Goal: Transaction & Acquisition: Book appointment/travel/reservation

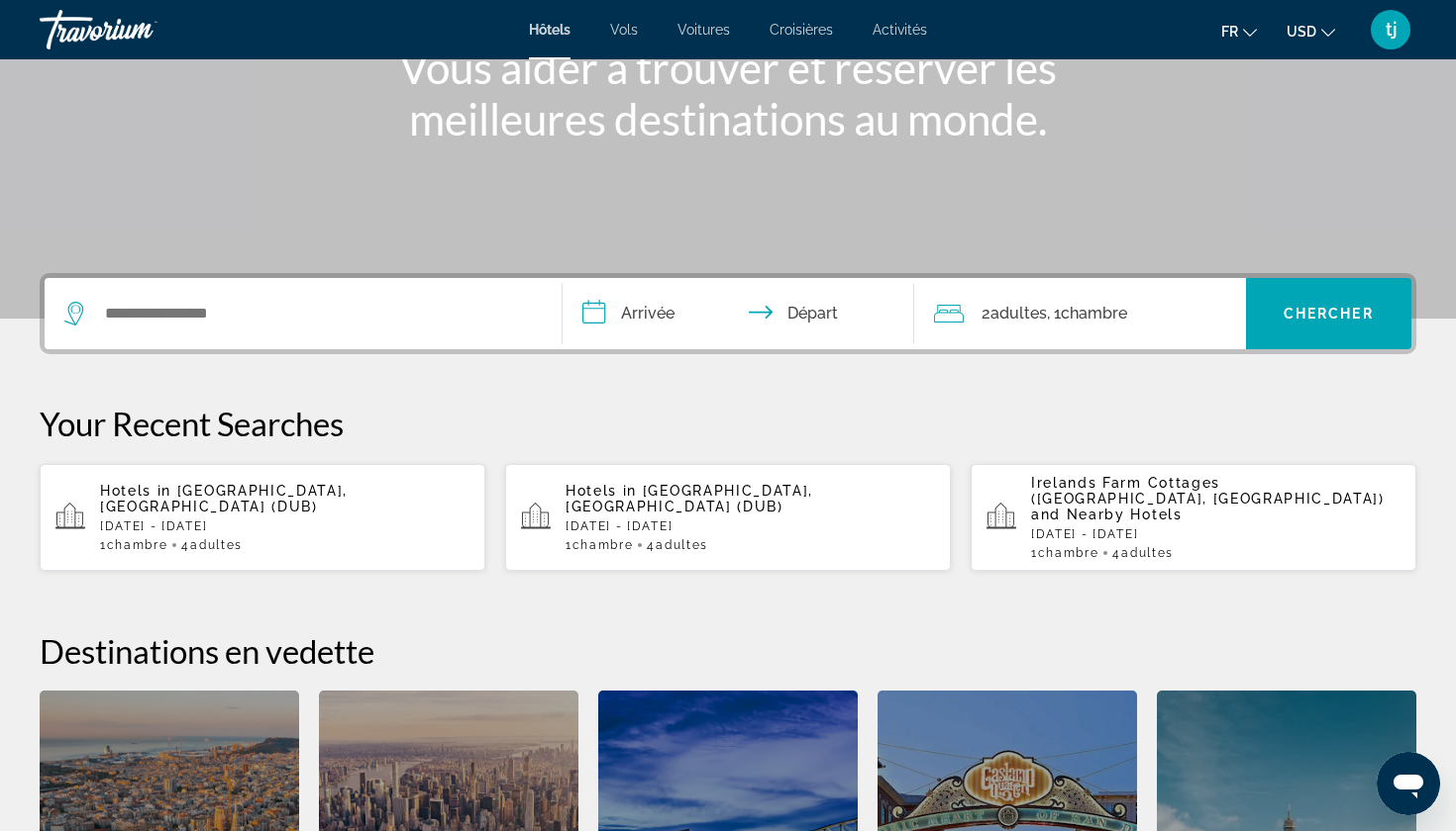
scroll to position [266, 0]
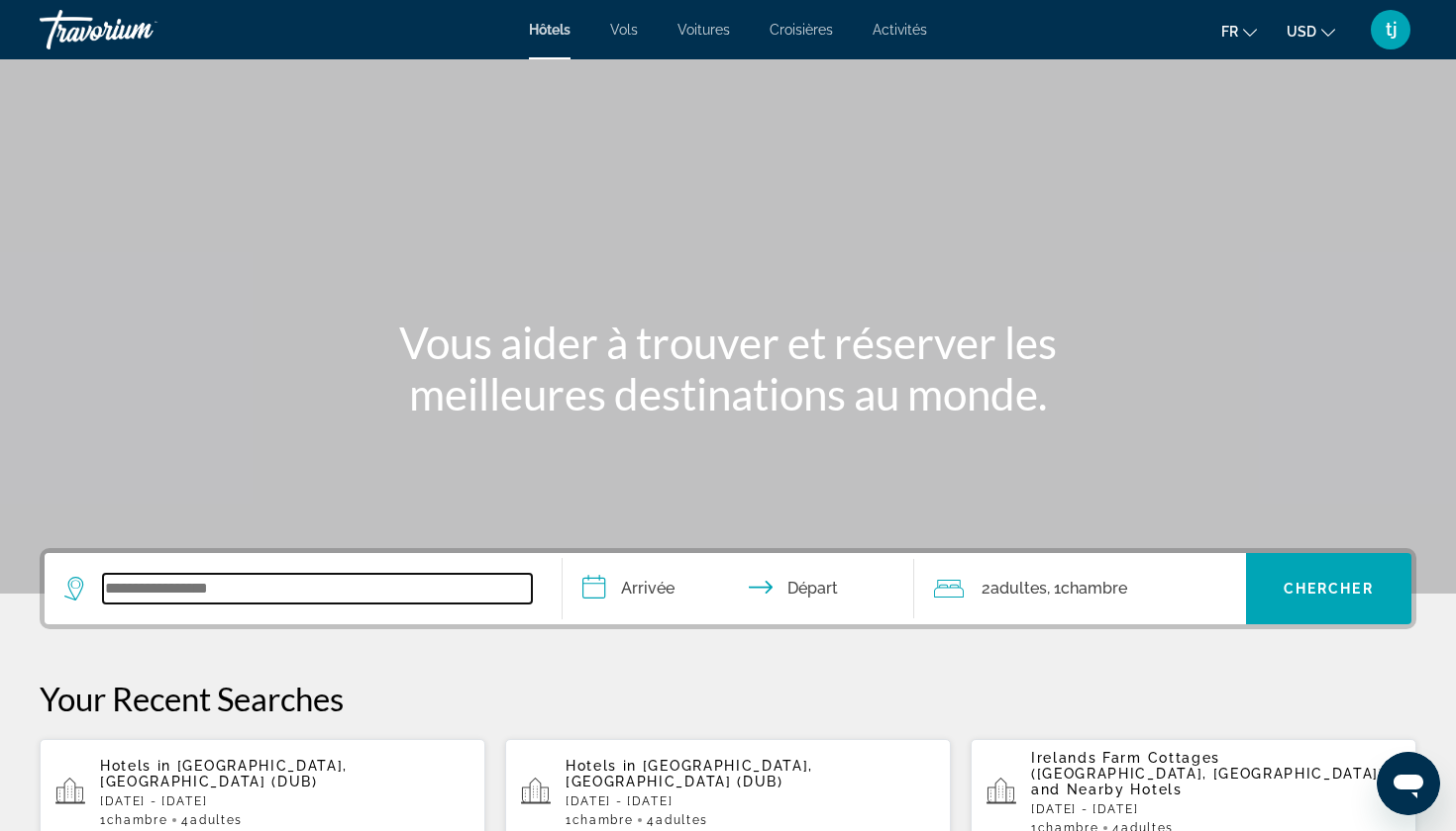
click at [391, 590] on input "Search widget" at bounding box center [317, 589] width 429 height 30
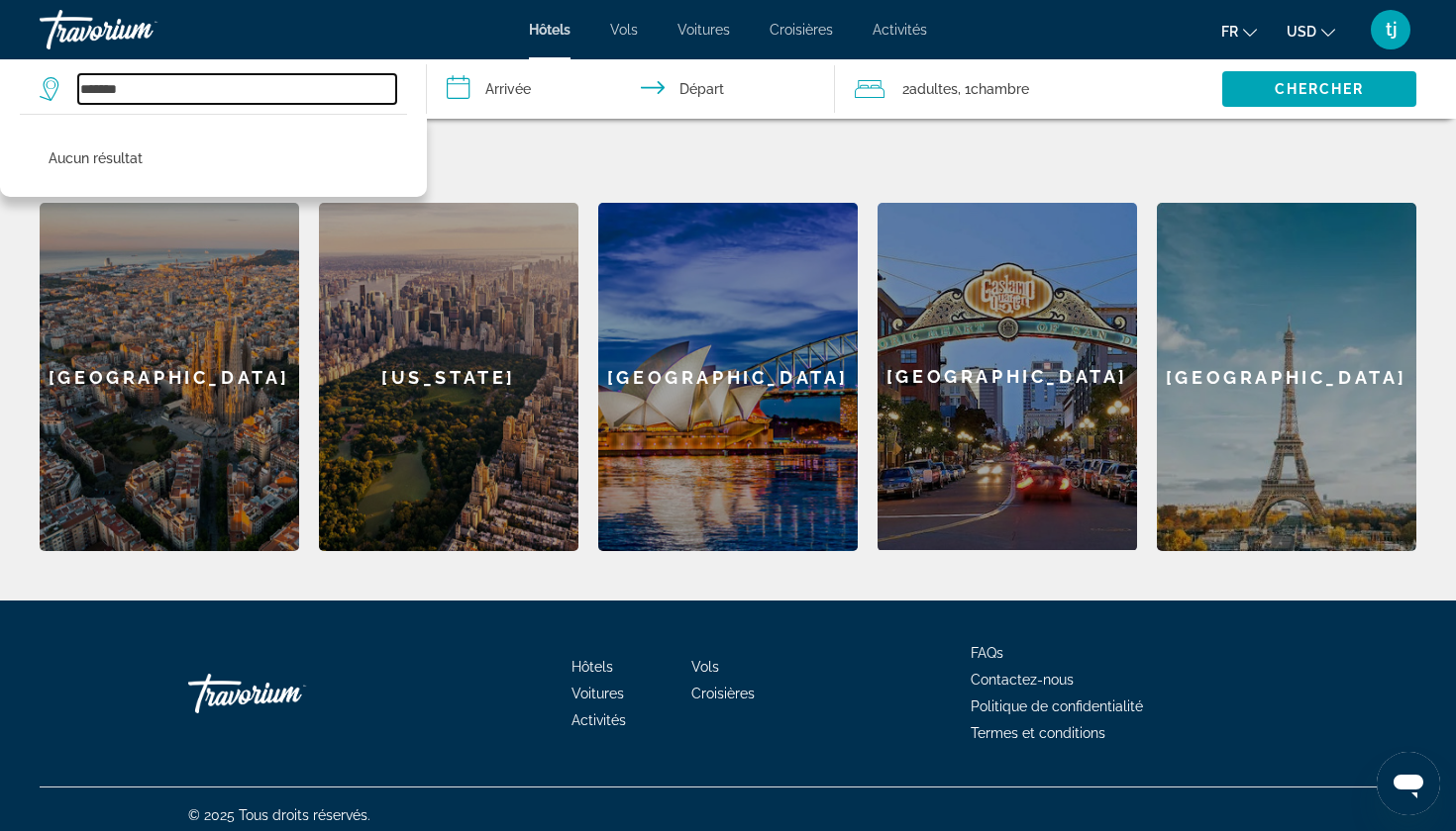
scroll to position [762, 0]
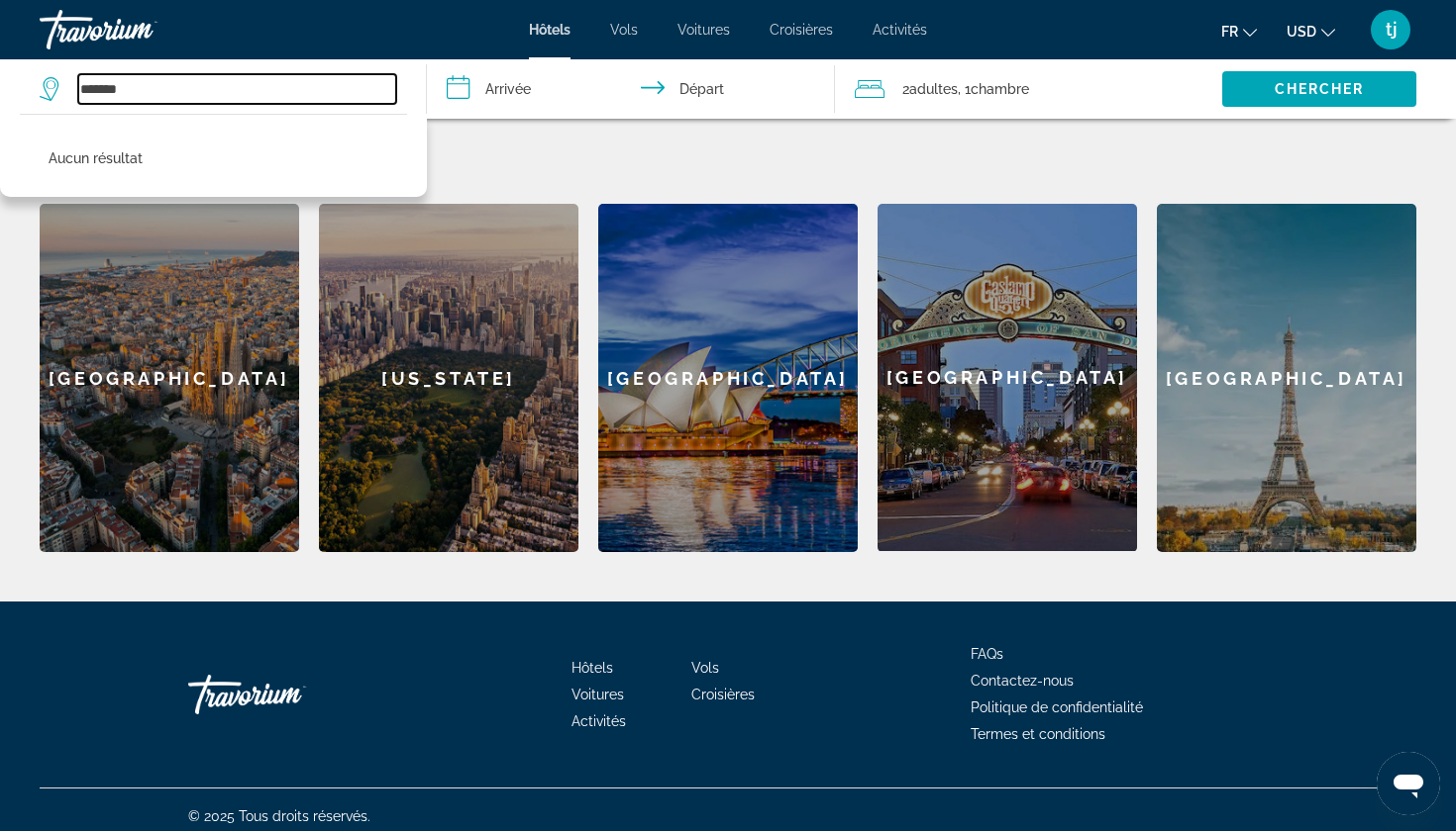
type input "*******"
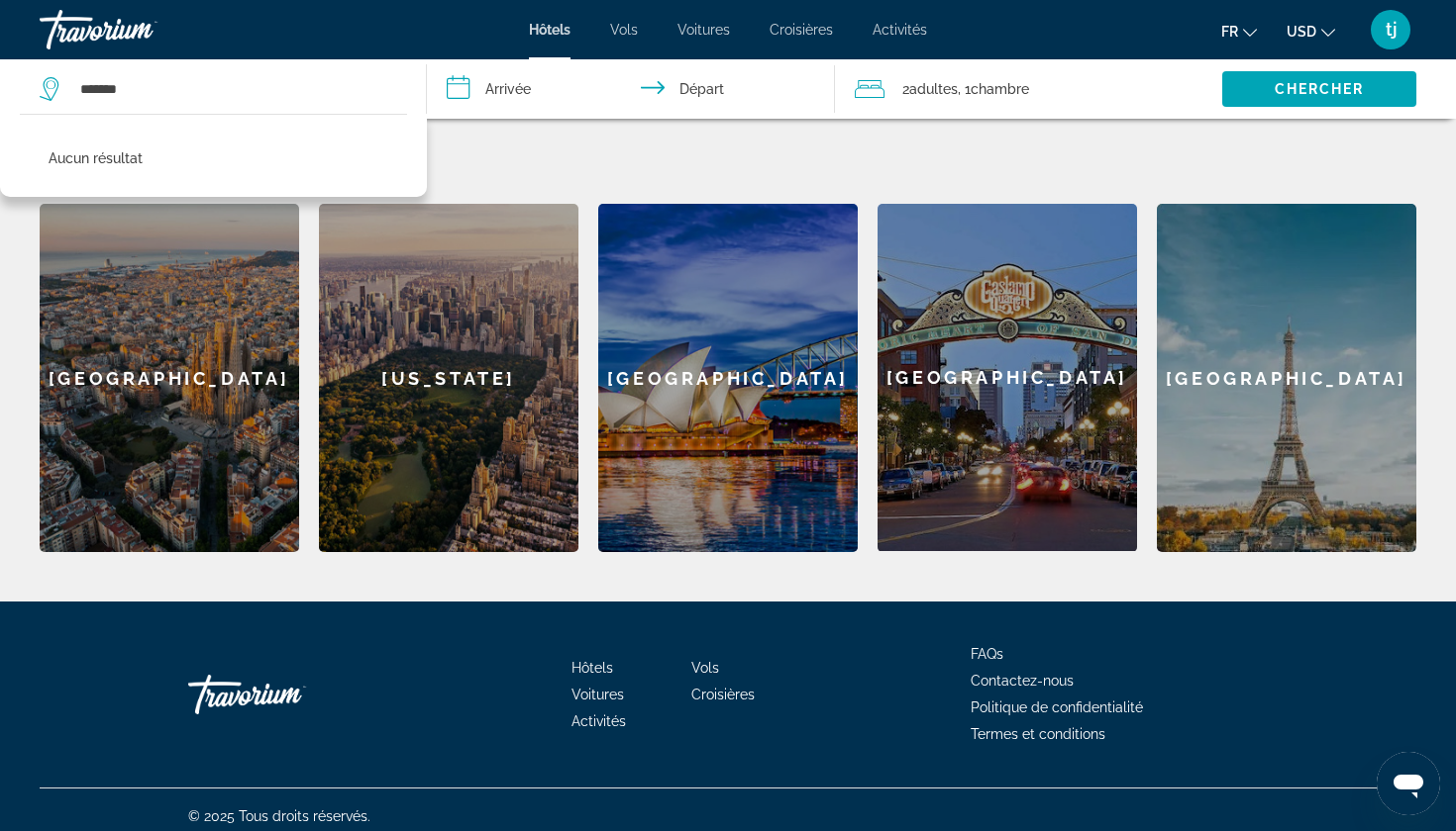
click at [202, 394] on div "[GEOGRAPHIC_DATA]" at bounding box center [170, 378] width 260 height 349
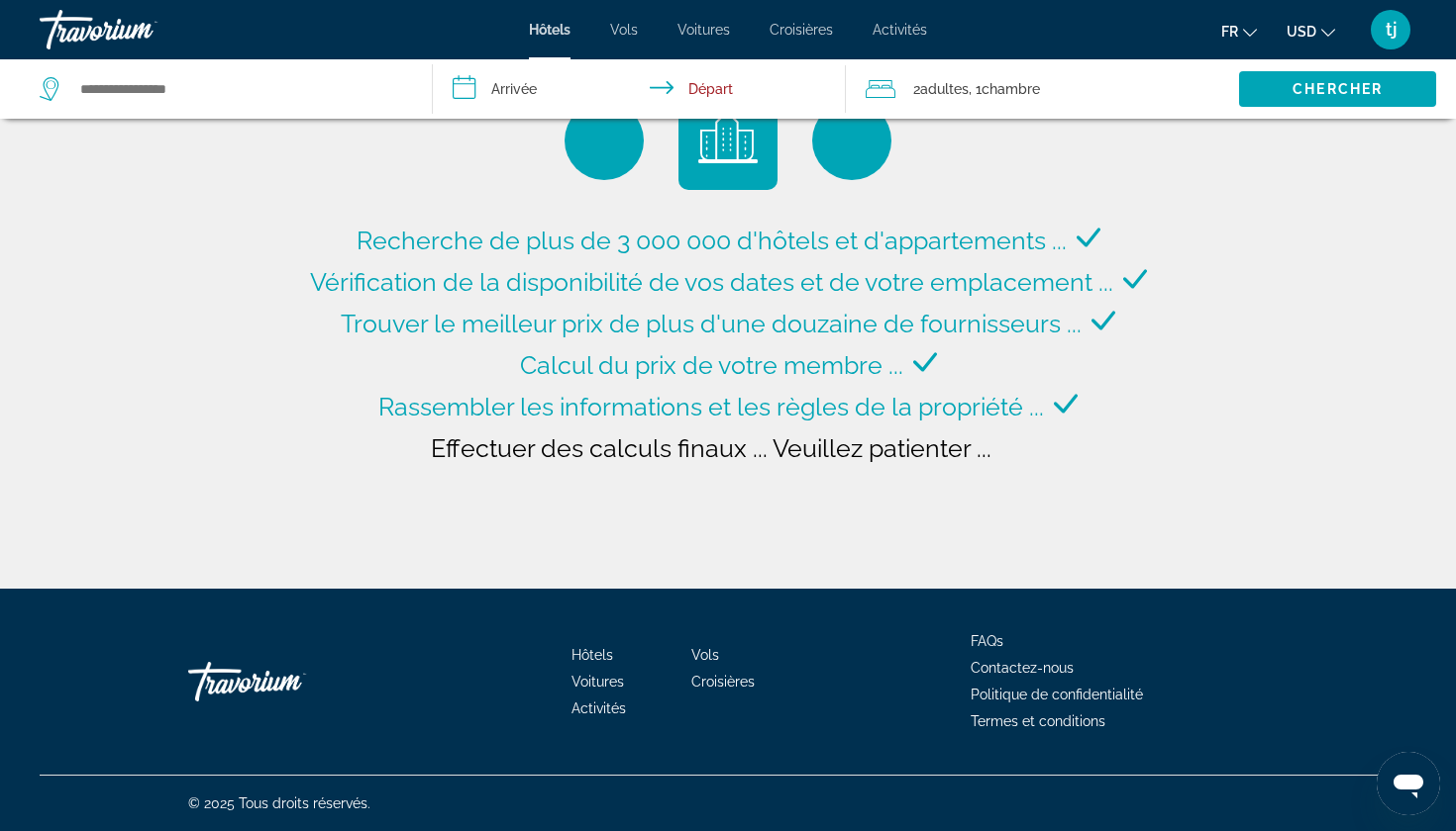
type input "**********"
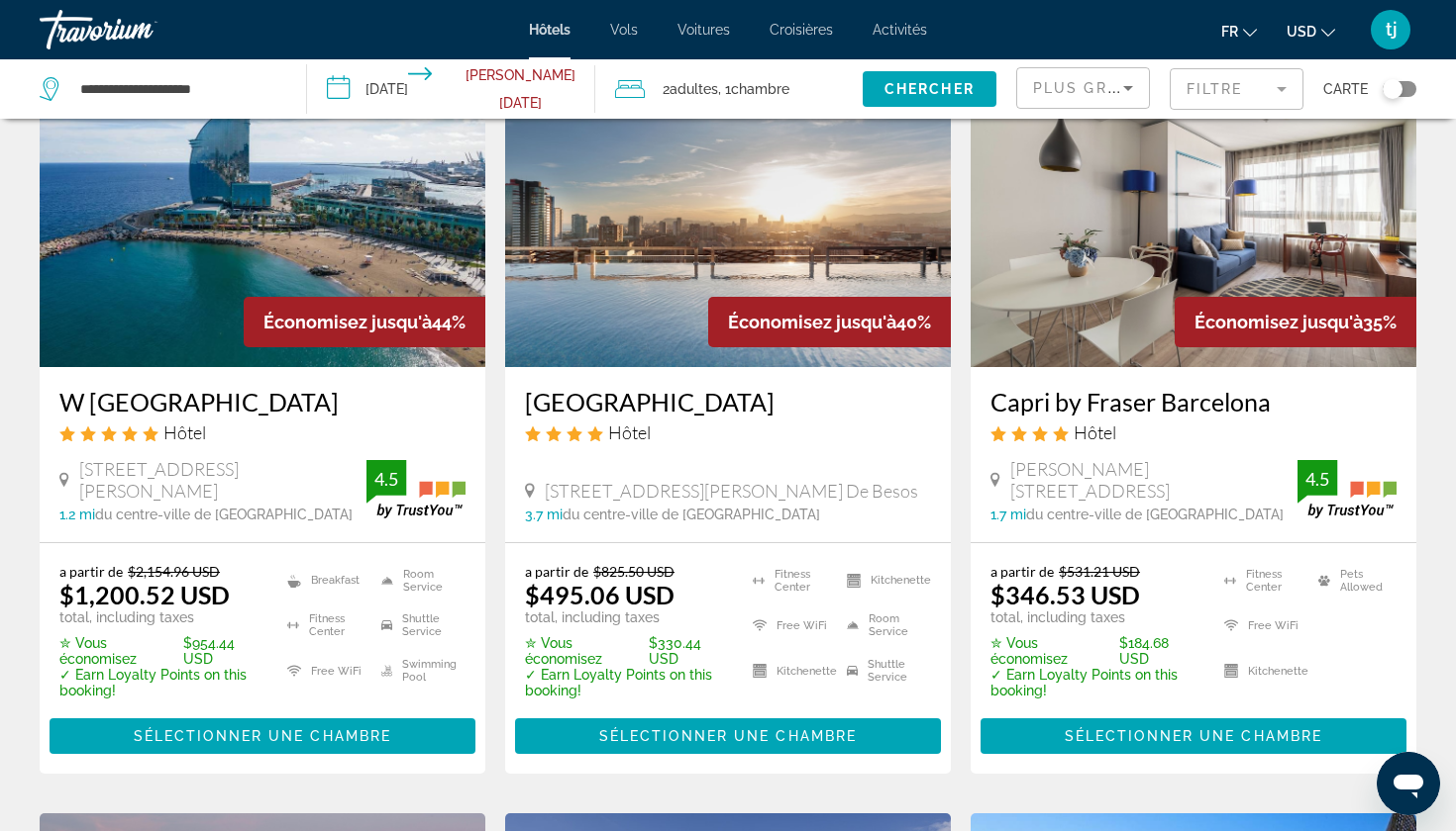
scroll to position [143, 0]
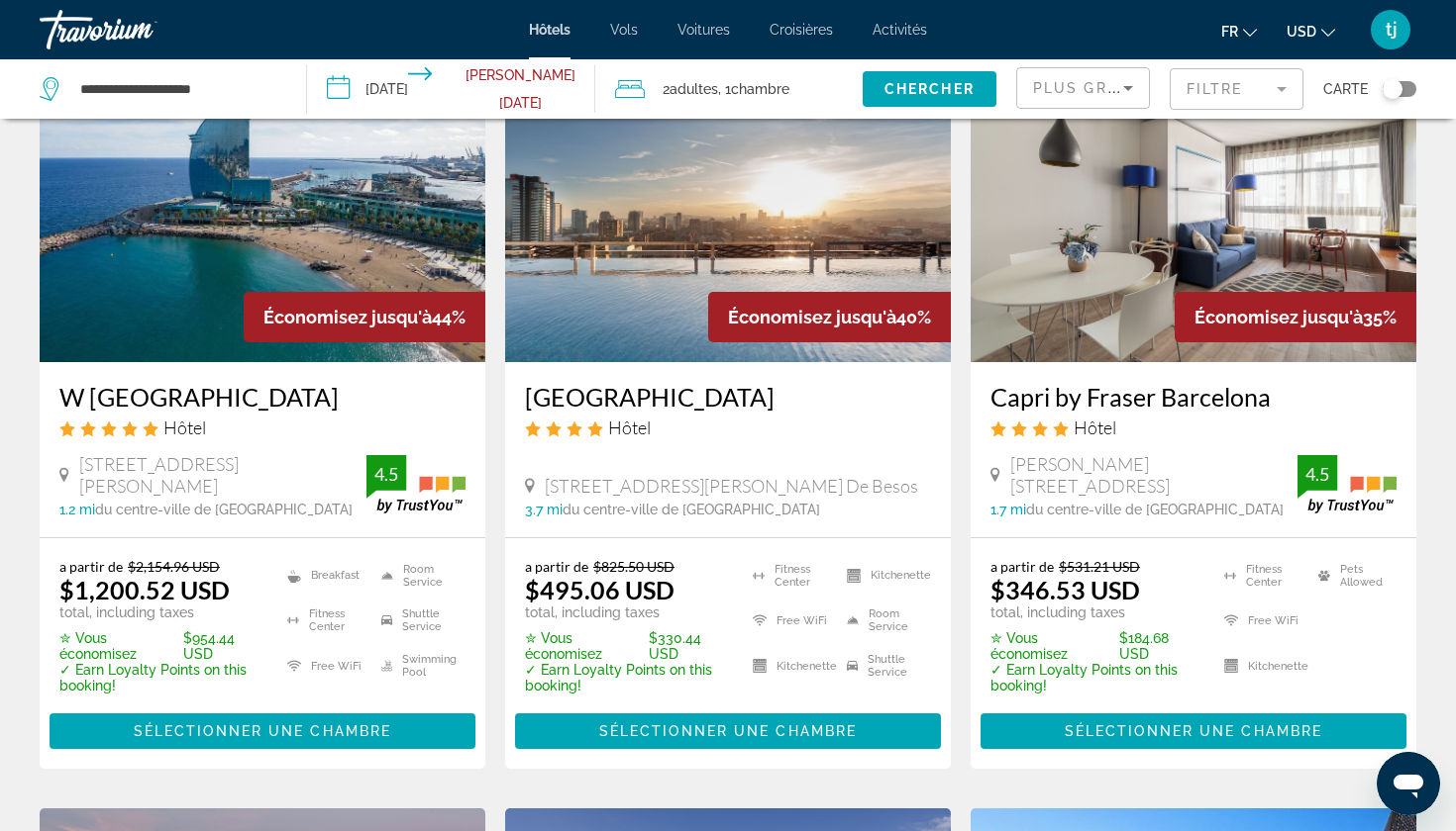
click at [685, 233] on img "Main content" at bounding box center [728, 204] width 446 height 317
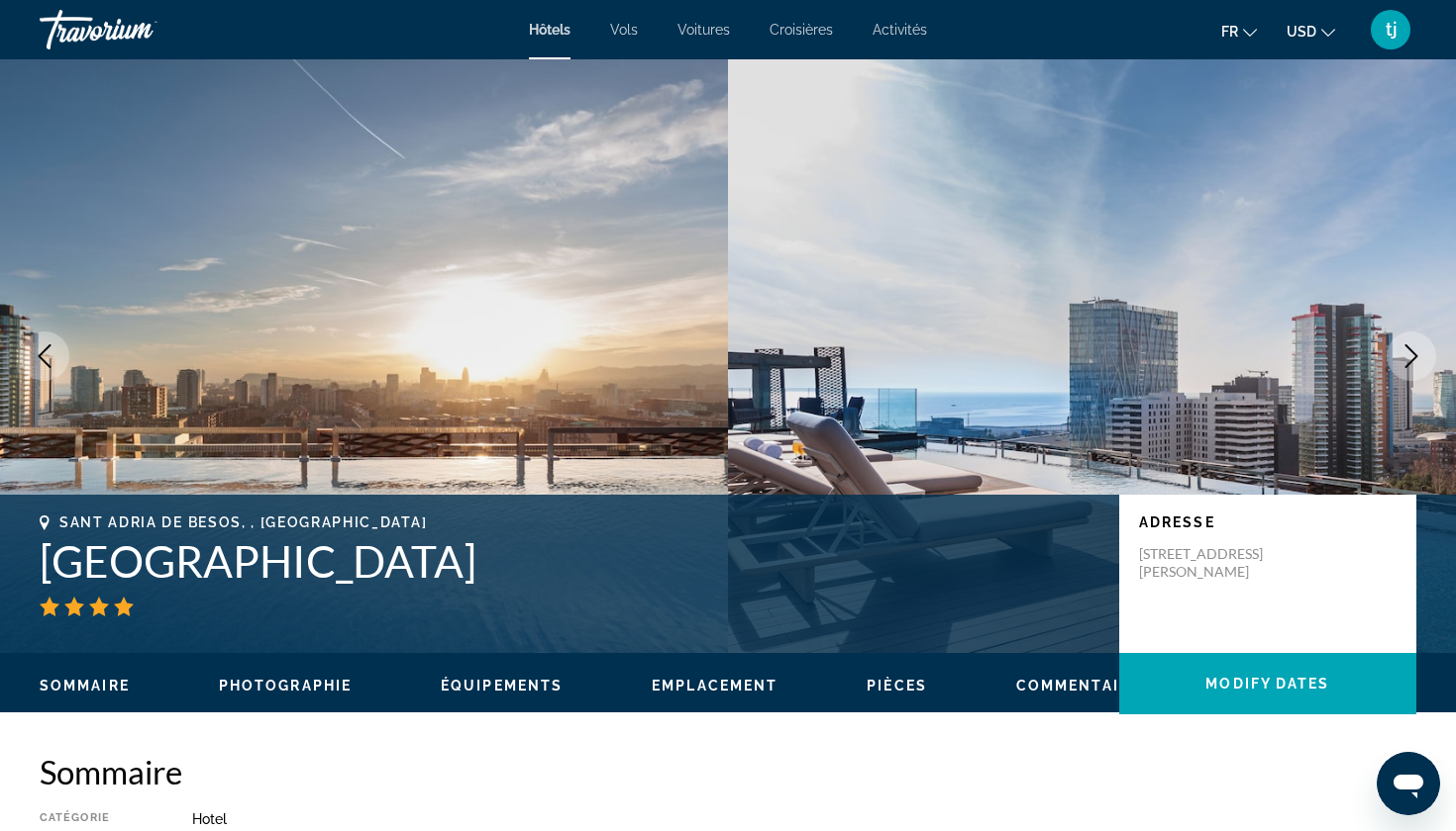
click at [1417, 359] on icon "Next image" at bounding box center [1411, 357] width 24 height 24
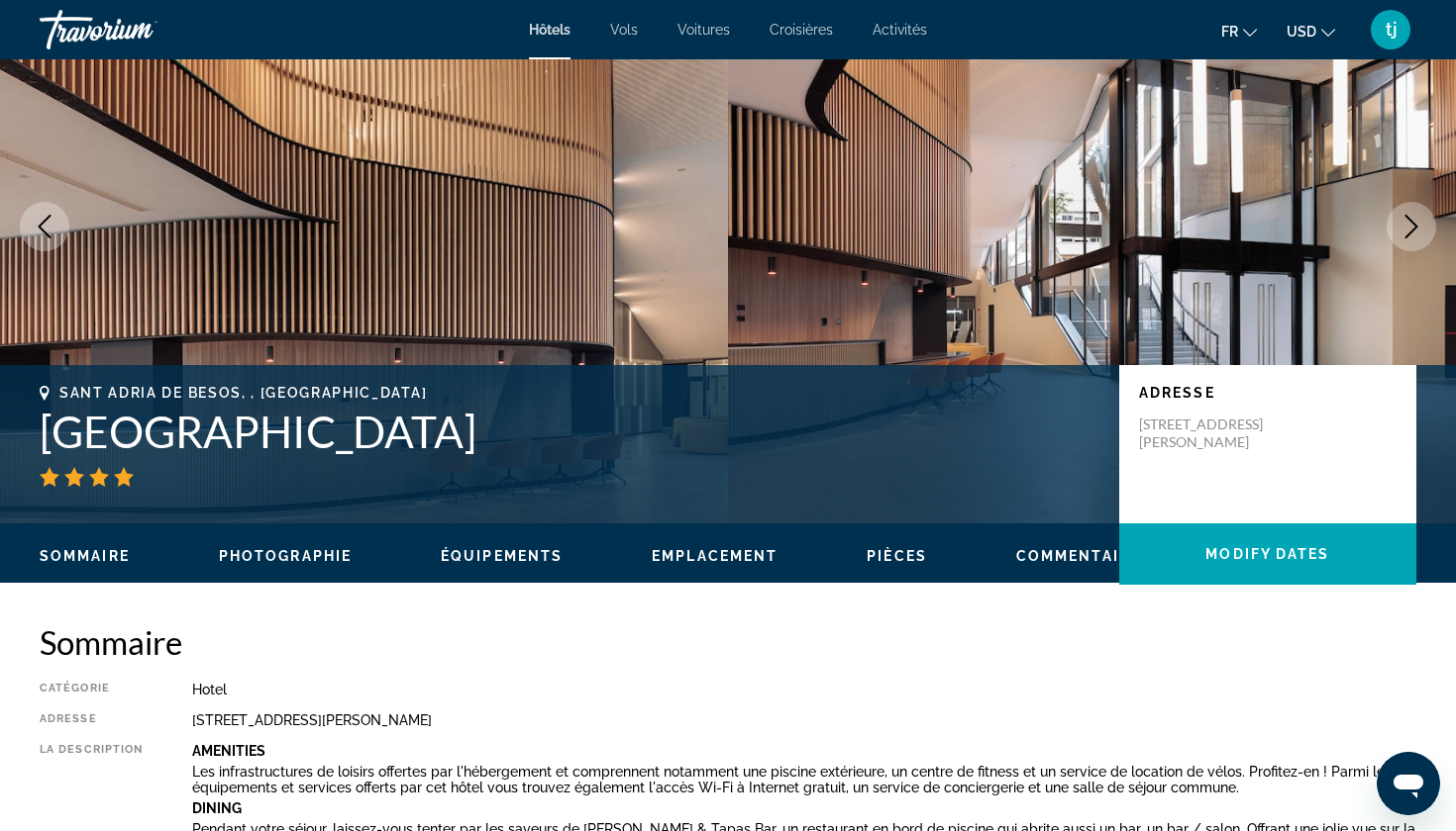
scroll to position [162, 0]
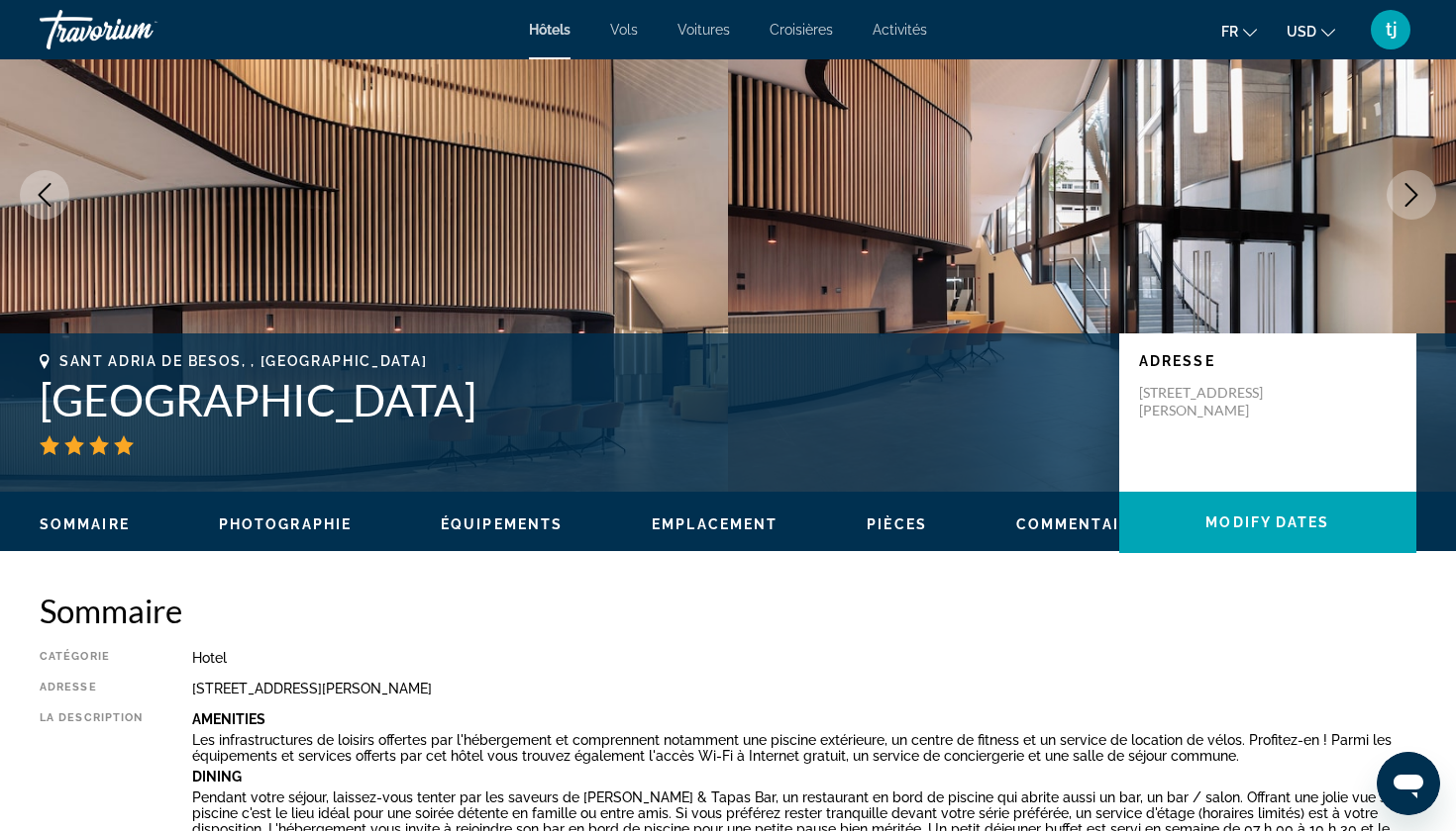
click at [287, 513] on ul "Sommaire Photographie Équipements Emplacement Pièces Commentaires Modify Dates" at bounding box center [728, 522] width 1376 height 22
click at [283, 526] on span "Photographie" at bounding box center [285, 524] width 133 height 16
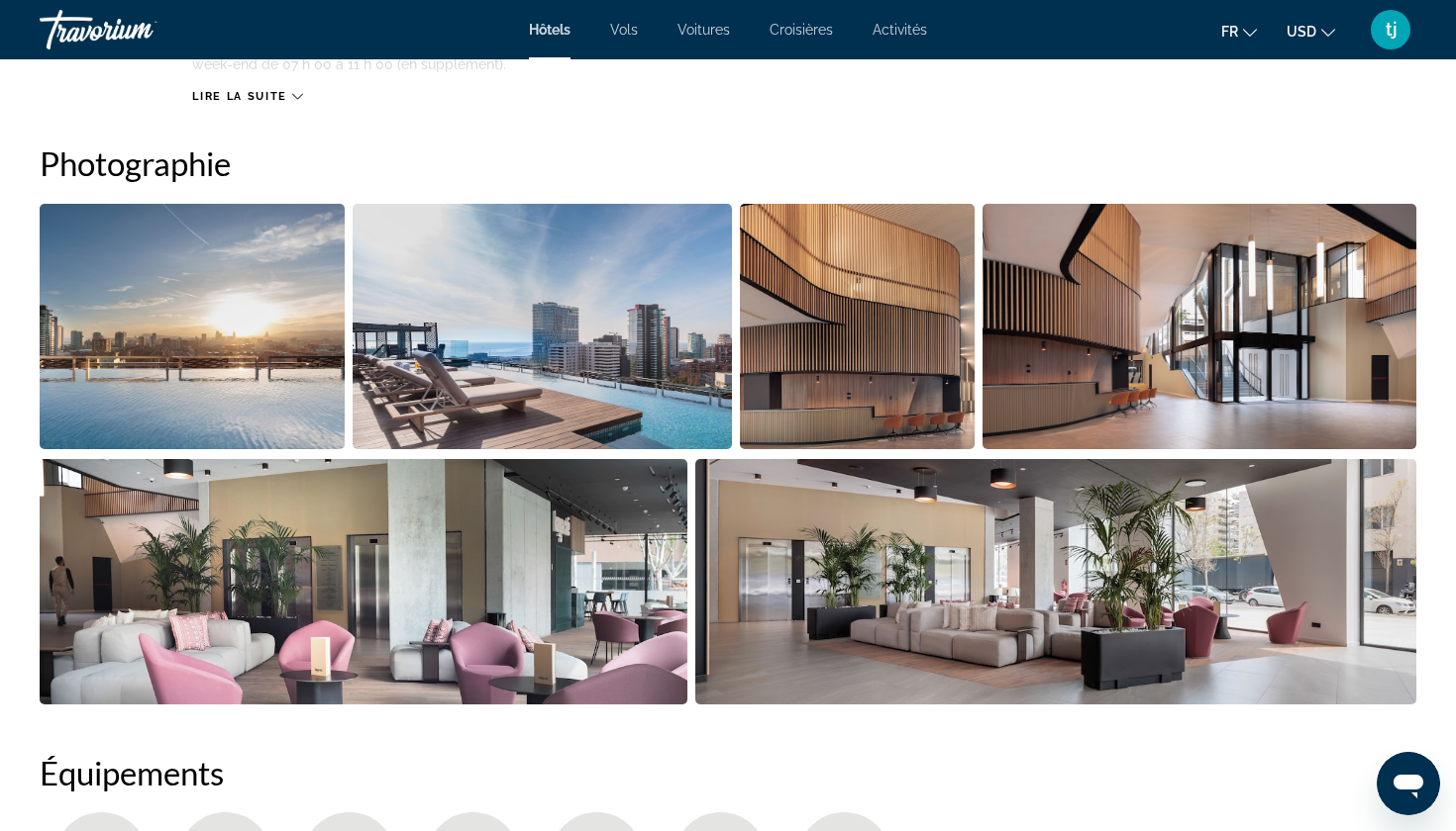
scroll to position [967, 0]
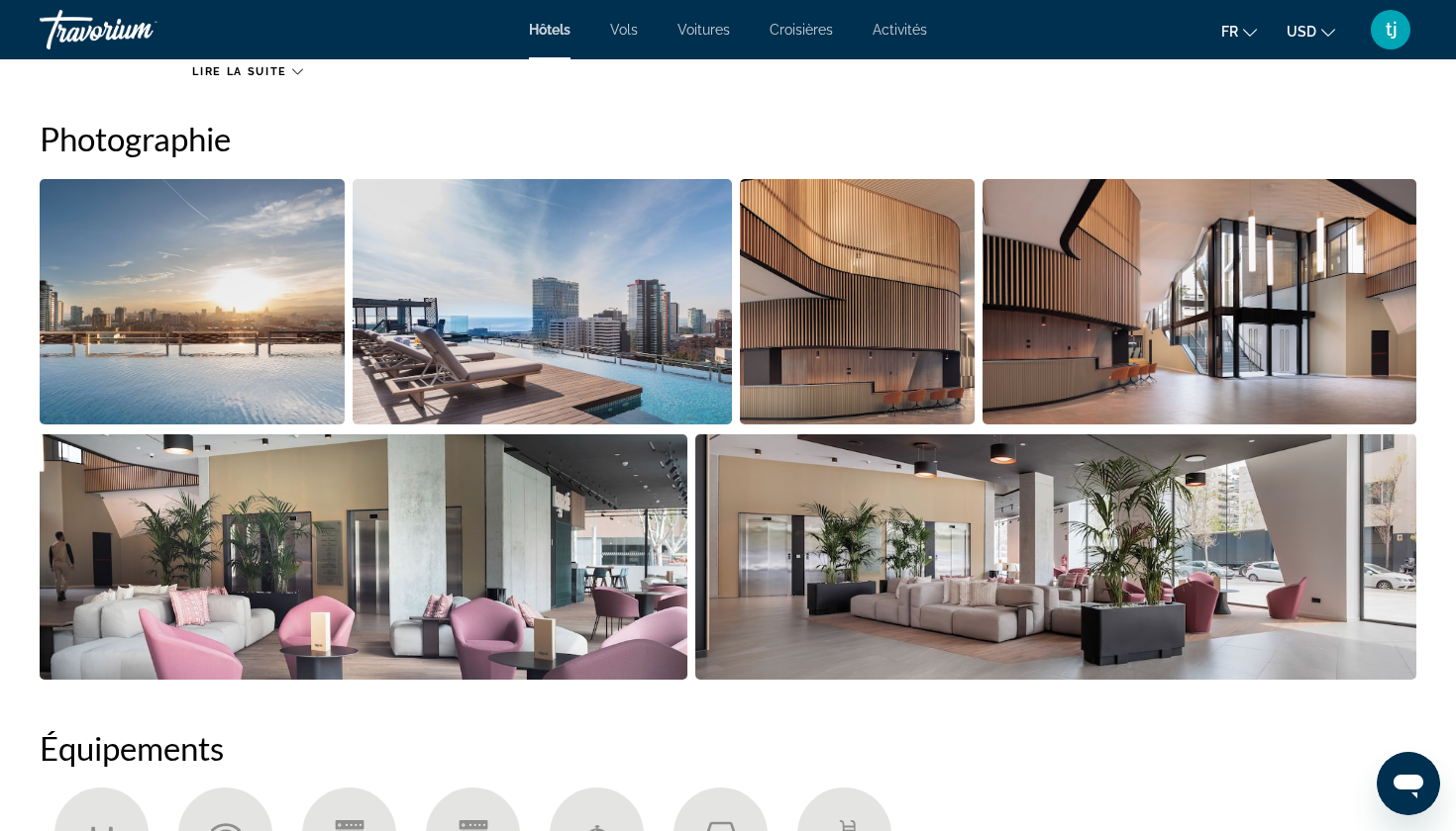
click at [294, 359] on img "Open full-screen image slider" at bounding box center [192, 302] width 305 height 246
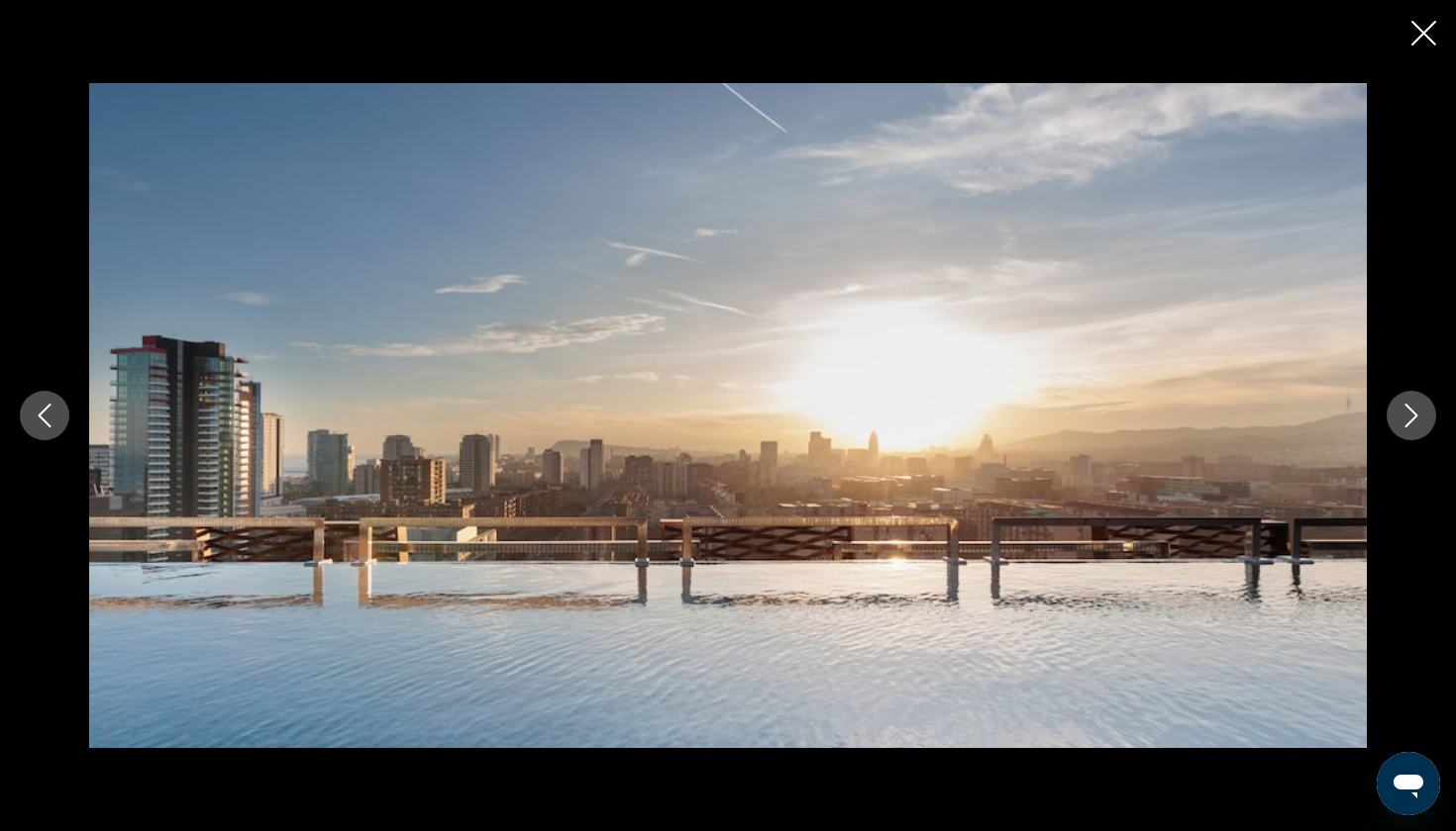
click at [1423, 408] on button "Next image" at bounding box center [1411, 416] width 50 height 50
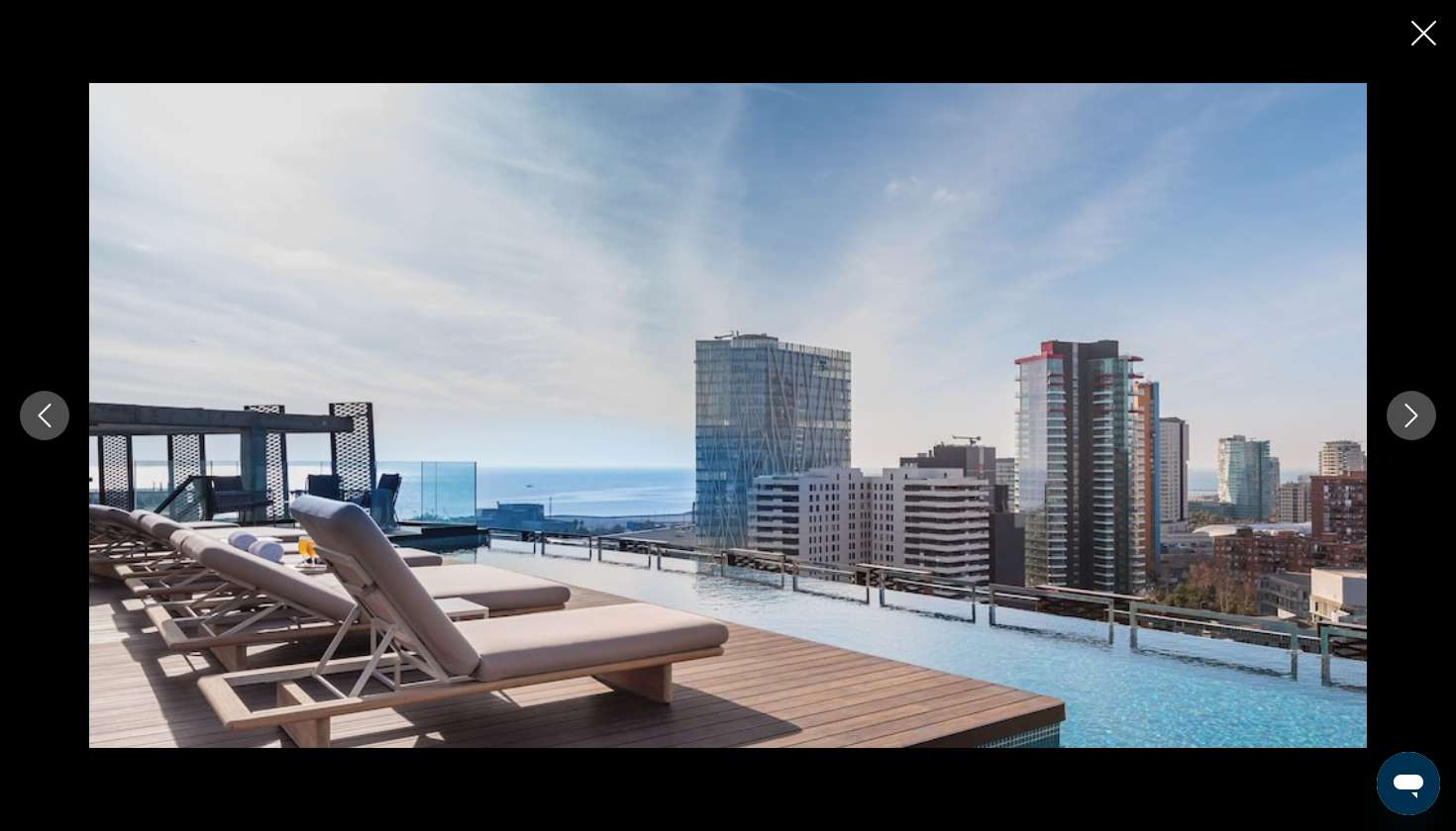
click at [1423, 408] on button "Next image" at bounding box center [1411, 416] width 50 height 50
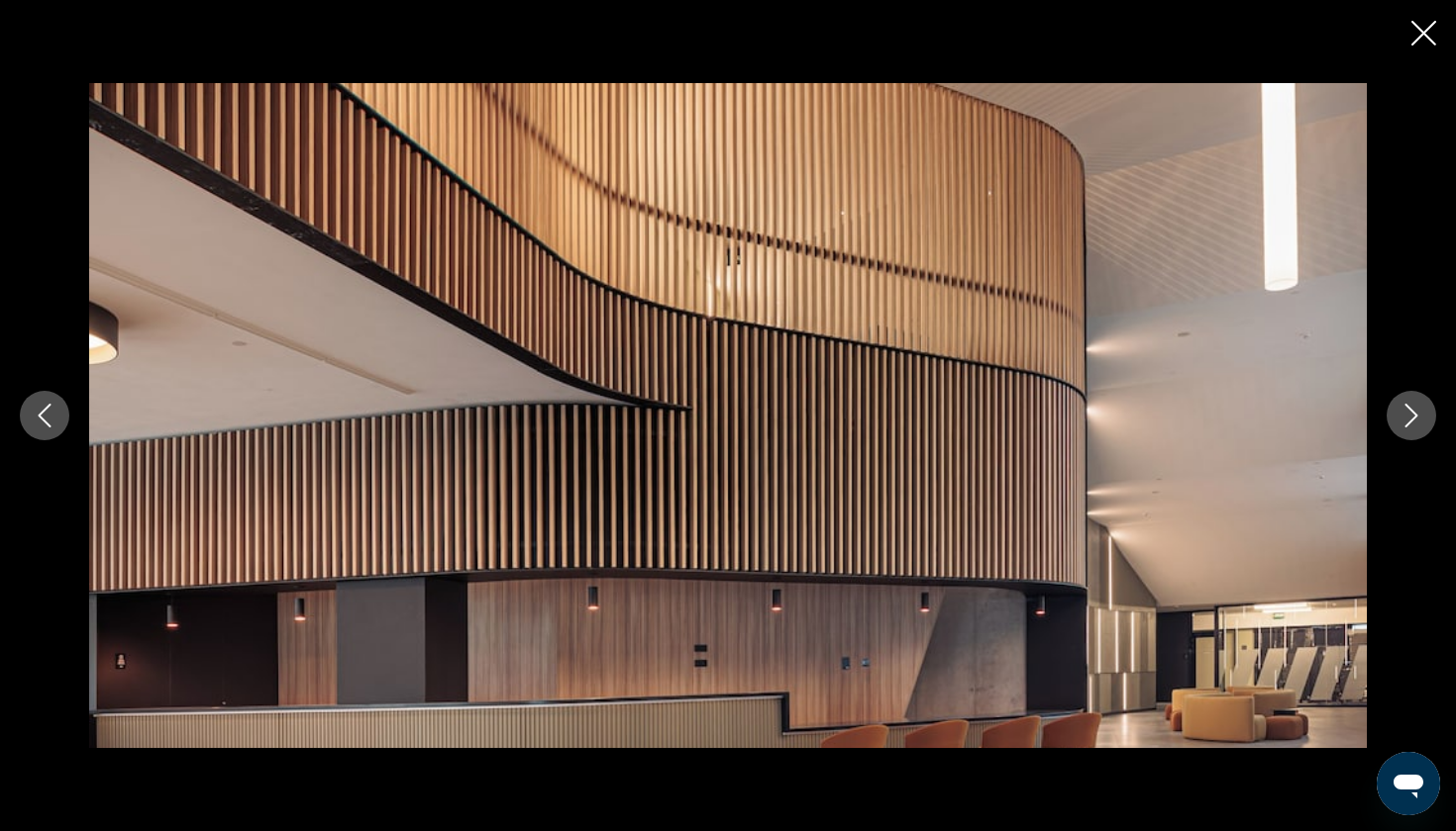
click at [1423, 408] on button "Next image" at bounding box center [1411, 416] width 50 height 50
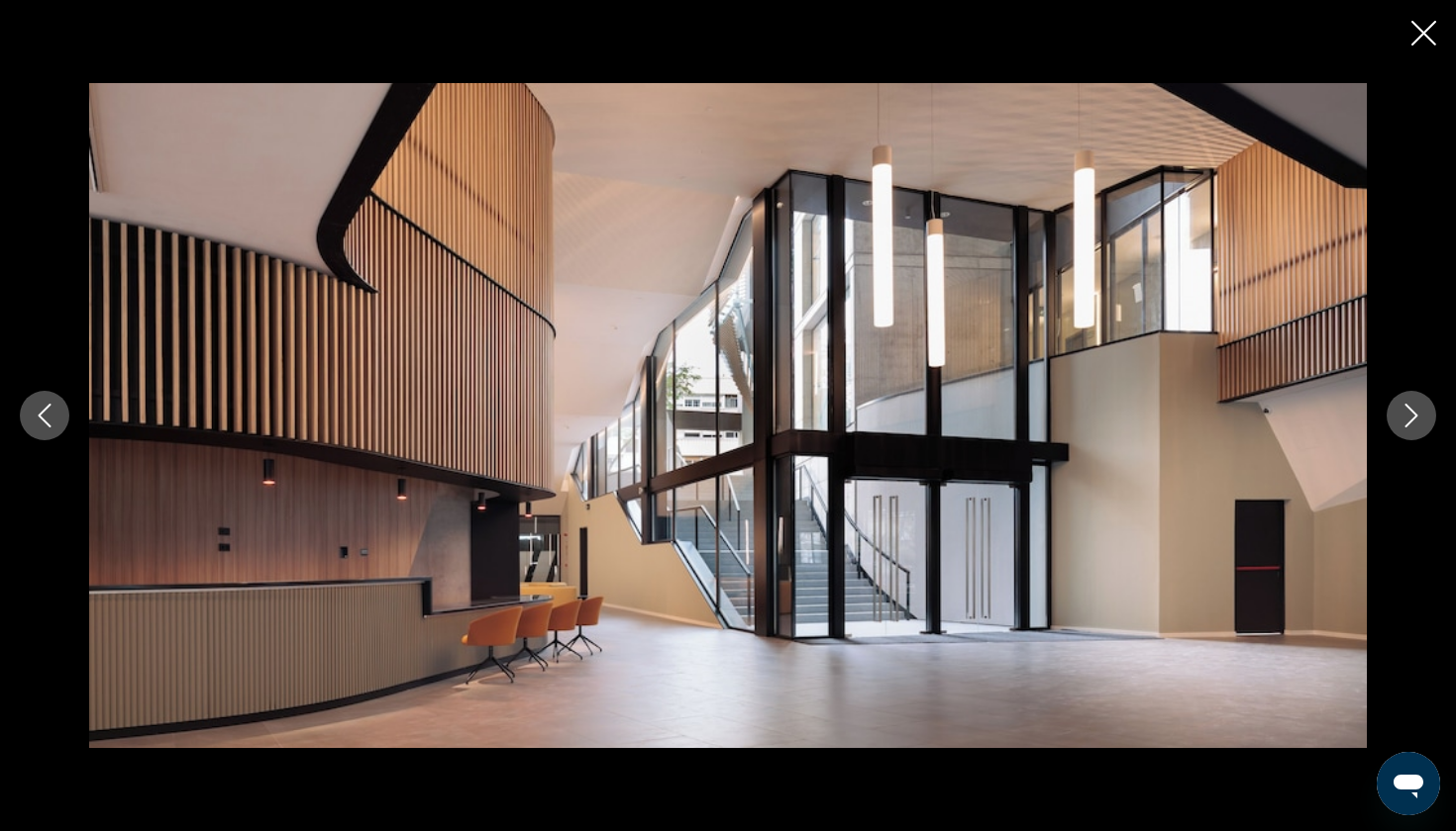
click at [1423, 408] on button "Next image" at bounding box center [1411, 416] width 50 height 50
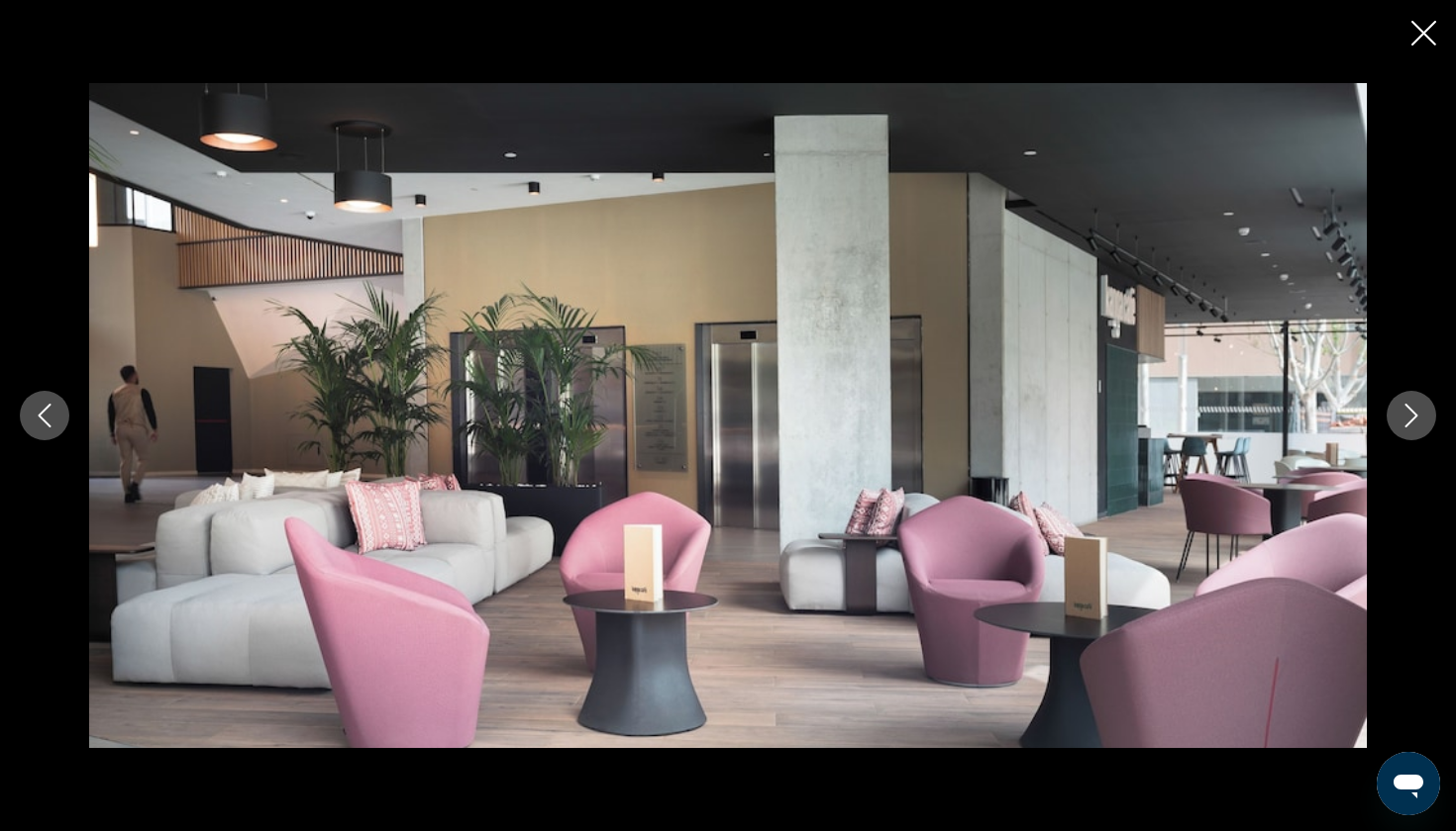
click at [1423, 408] on button "Next image" at bounding box center [1411, 416] width 50 height 50
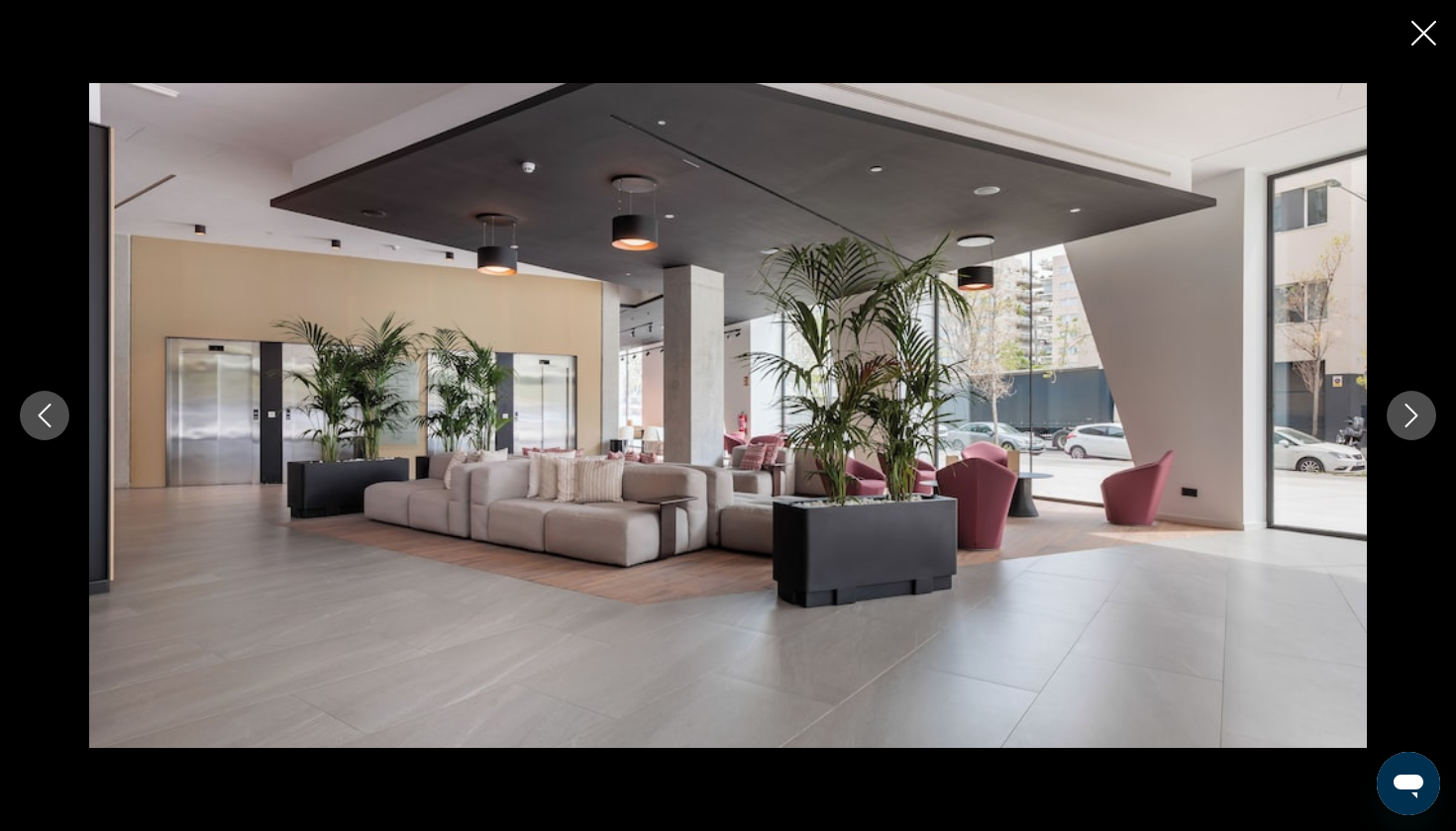
click at [1423, 408] on button "Next image" at bounding box center [1411, 416] width 50 height 50
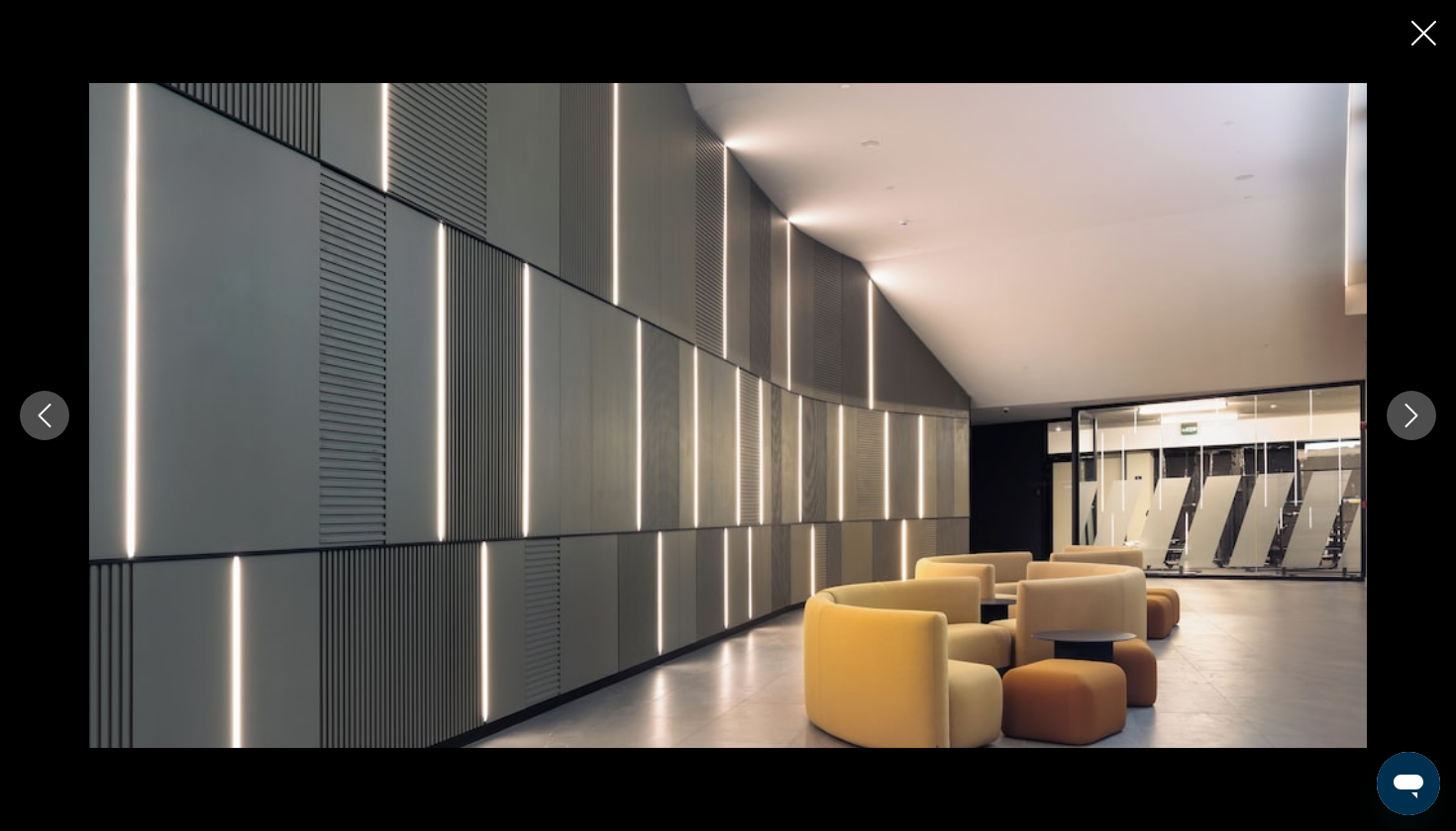
click at [1423, 408] on button "Next image" at bounding box center [1411, 416] width 50 height 50
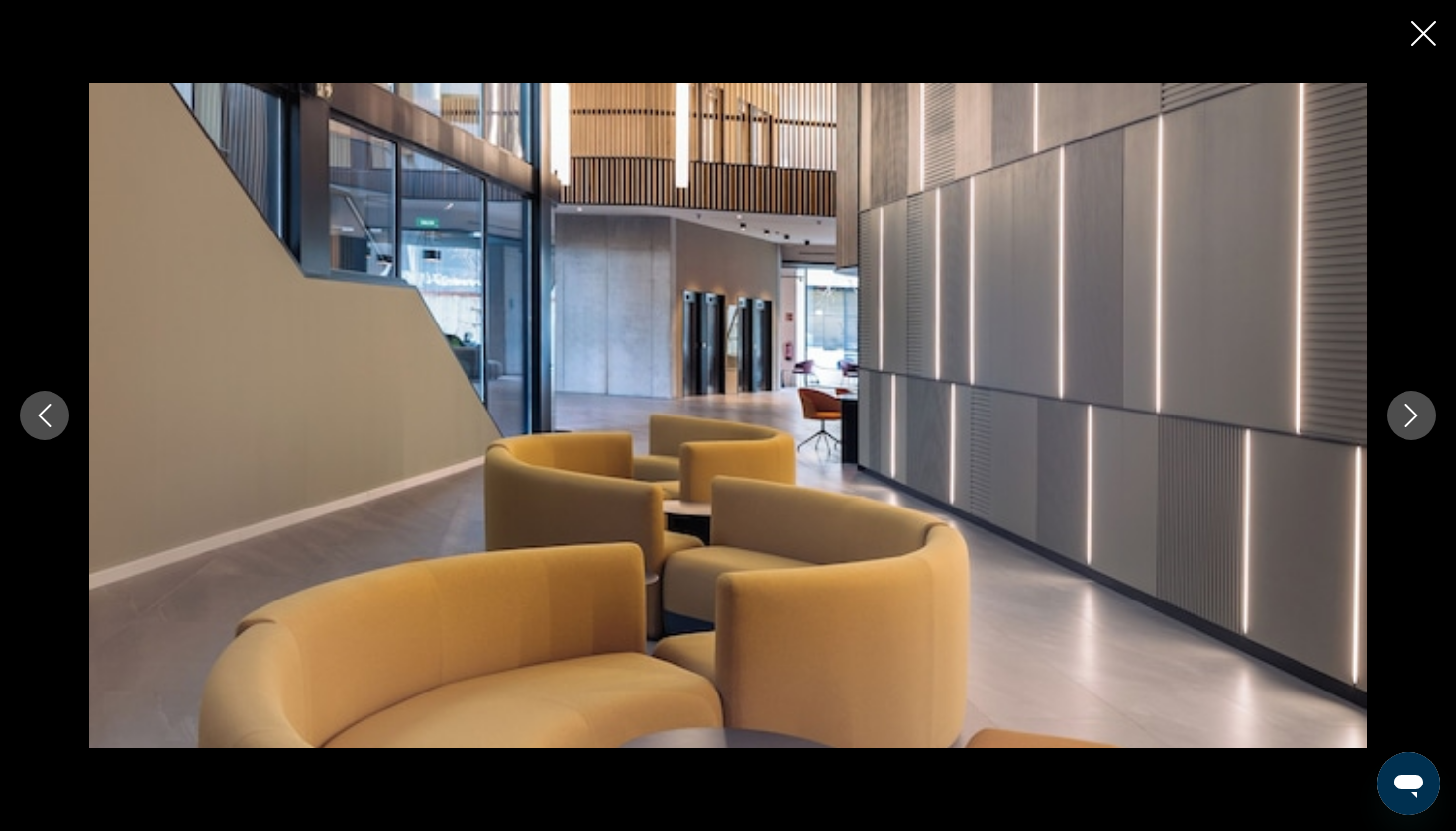
click at [1423, 408] on button "Next image" at bounding box center [1411, 416] width 50 height 50
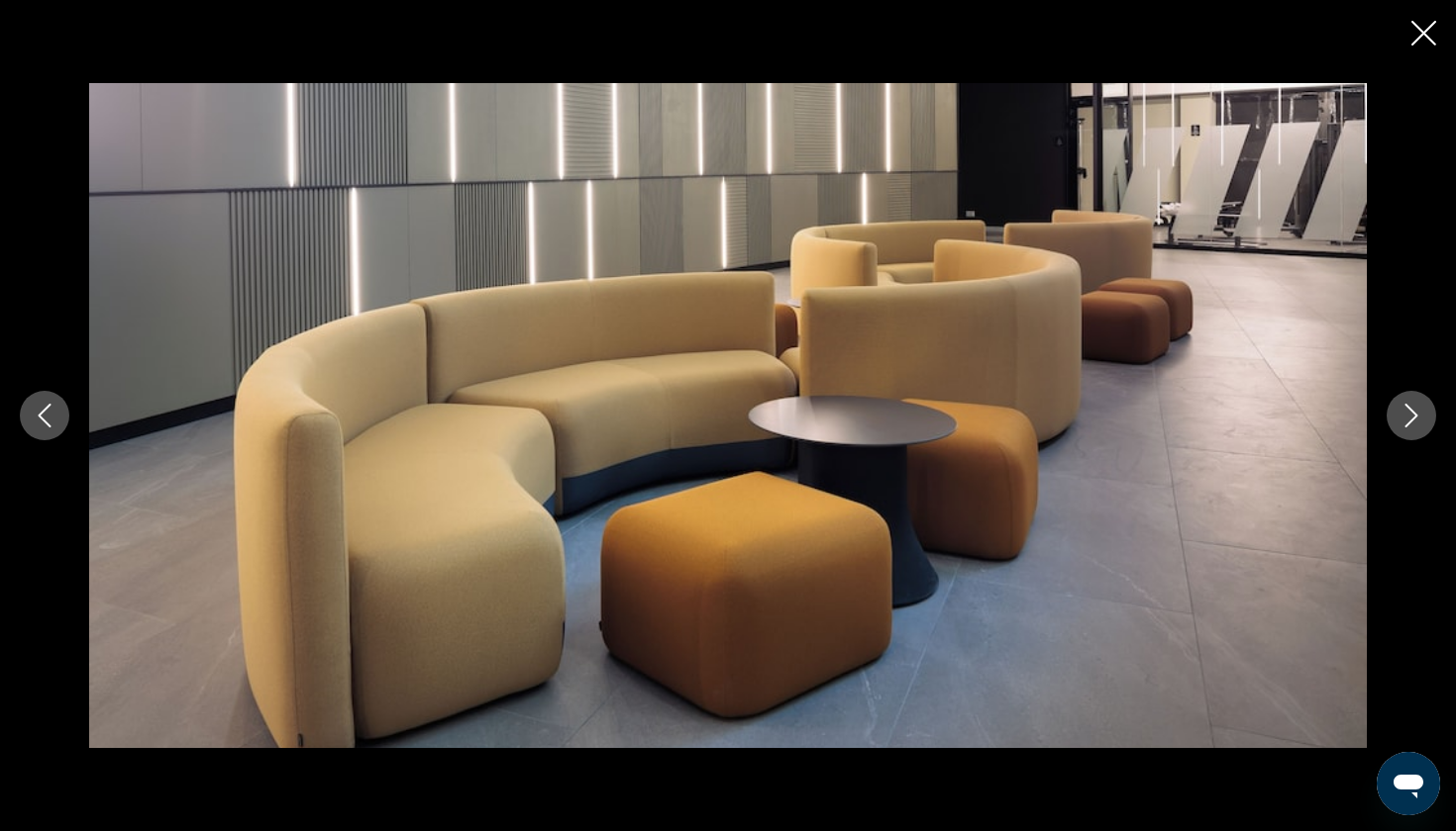
click at [1423, 408] on button "Next image" at bounding box center [1411, 416] width 50 height 50
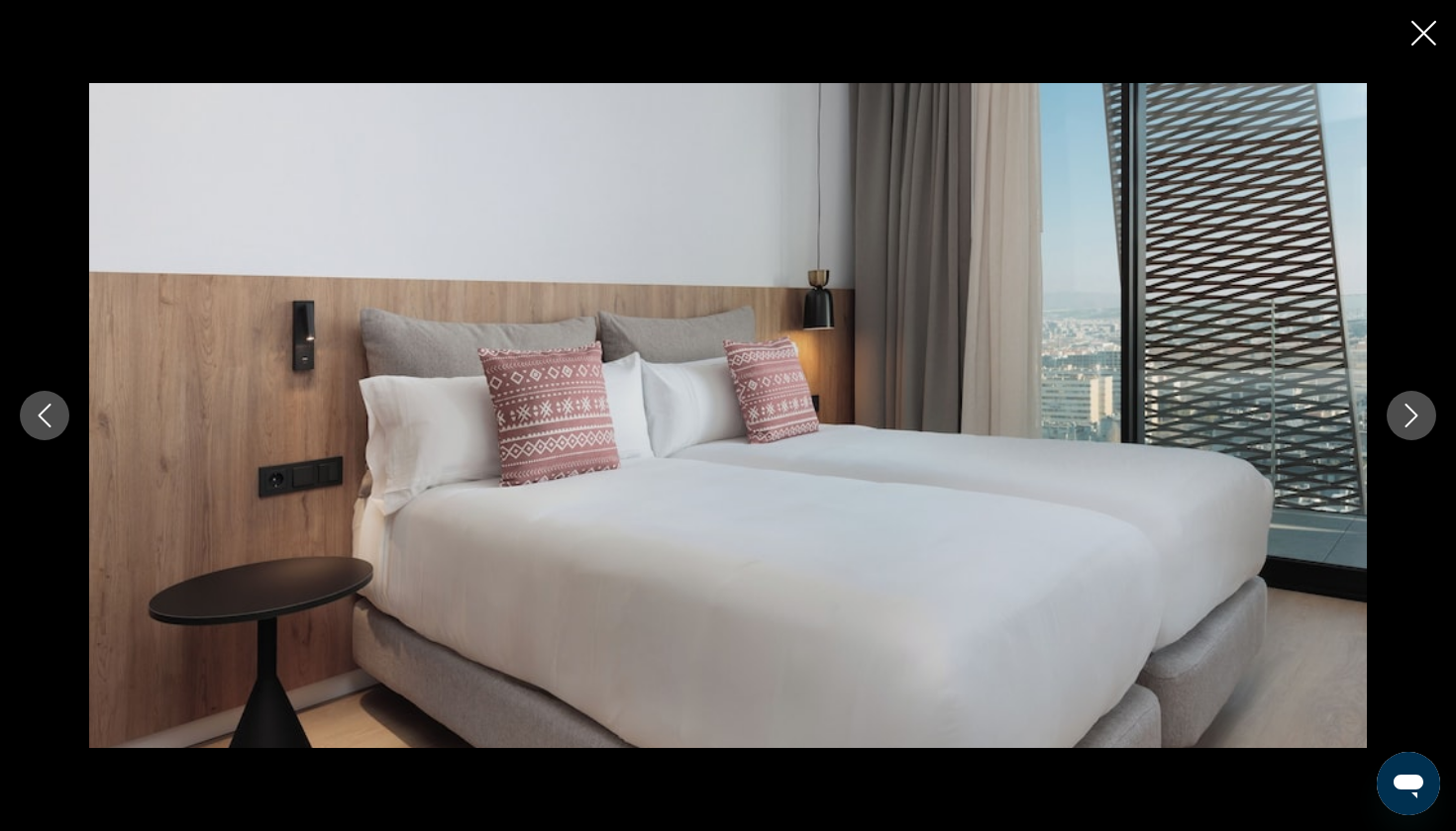
click at [1423, 408] on button "Next image" at bounding box center [1411, 416] width 50 height 50
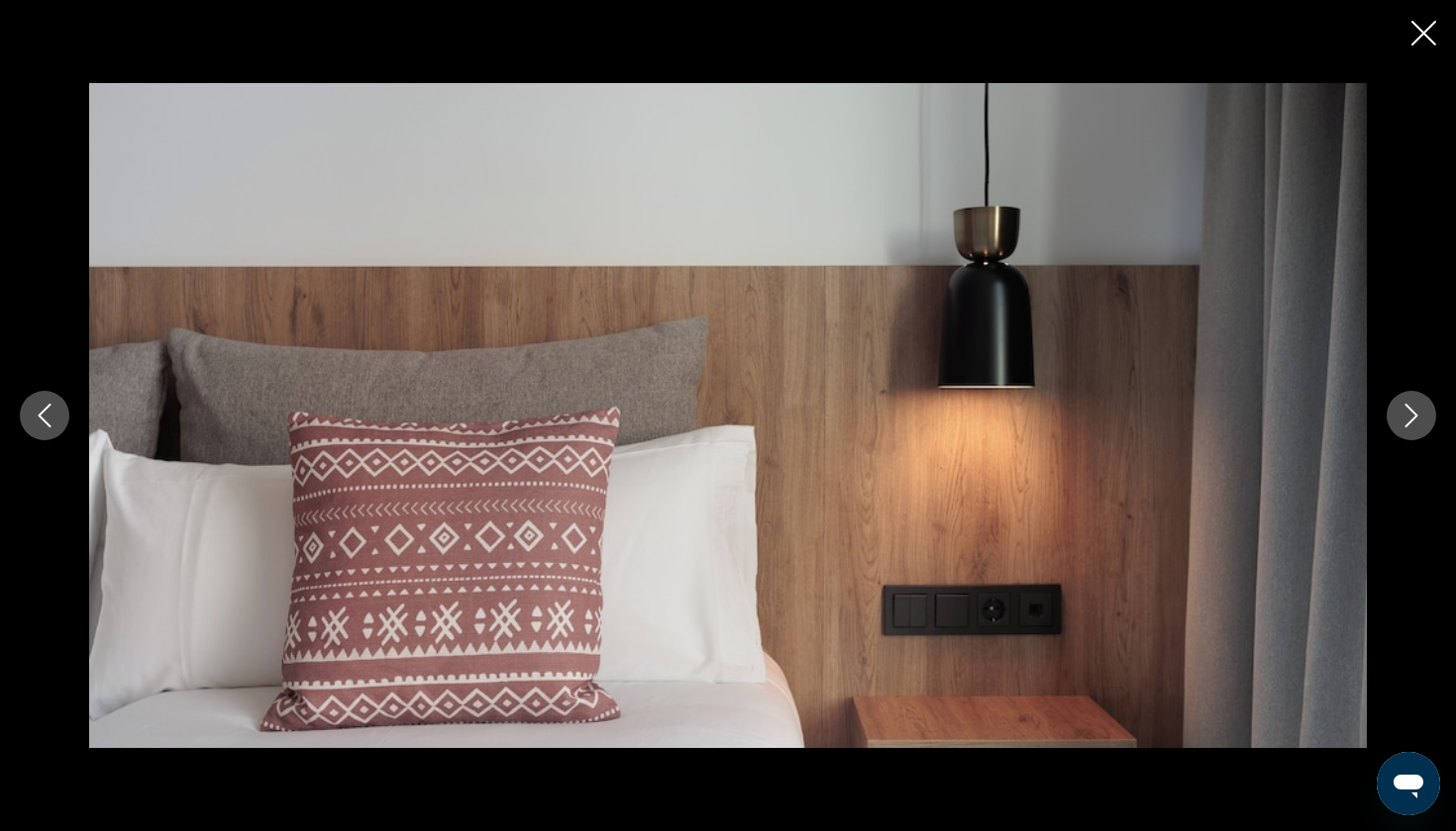
click at [1423, 408] on button "Next image" at bounding box center [1411, 416] width 50 height 50
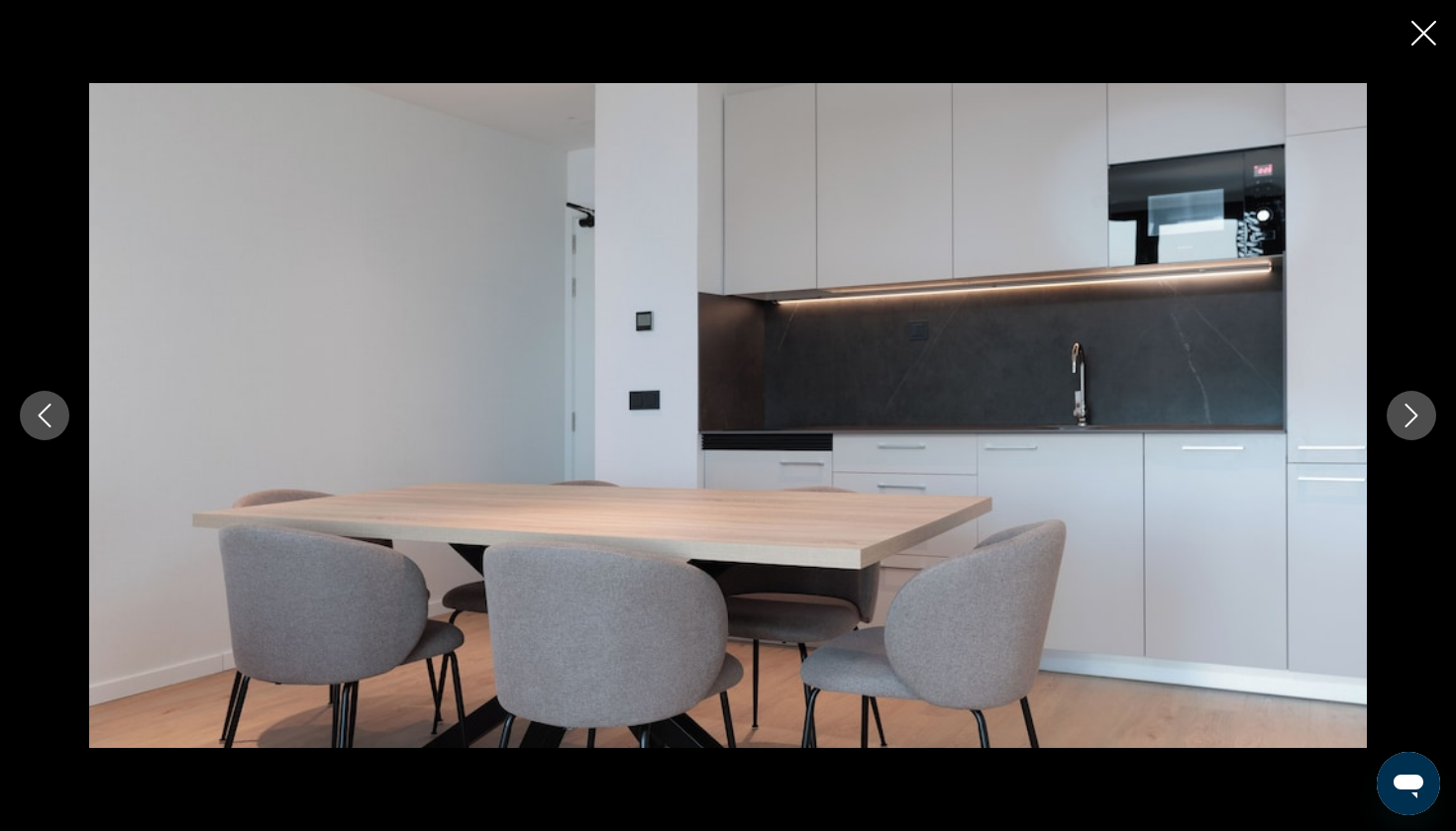
click at [1423, 408] on button "Next image" at bounding box center [1411, 416] width 50 height 50
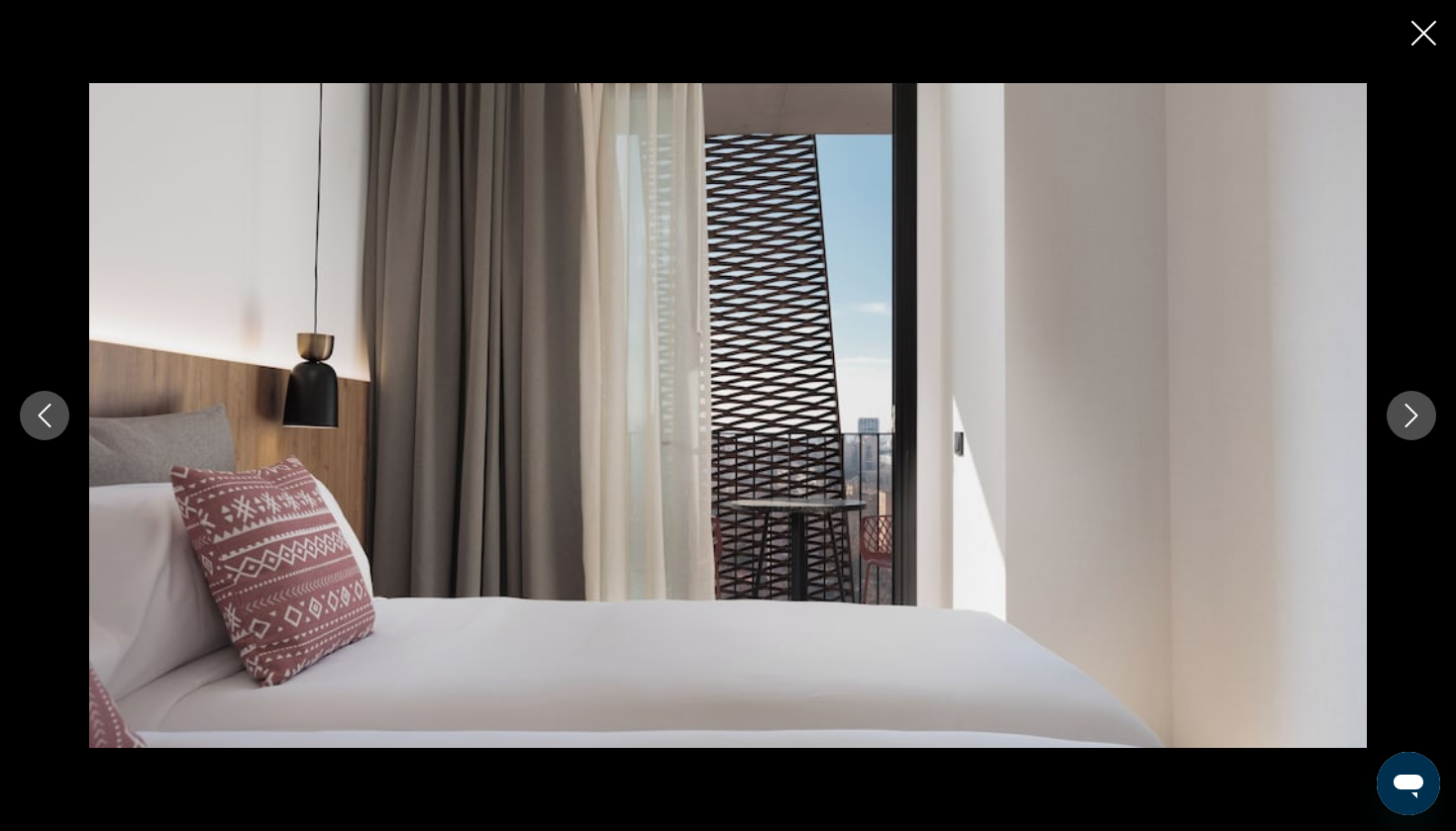
click at [1423, 408] on button "Next image" at bounding box center [1411, 416] width 50 height 50
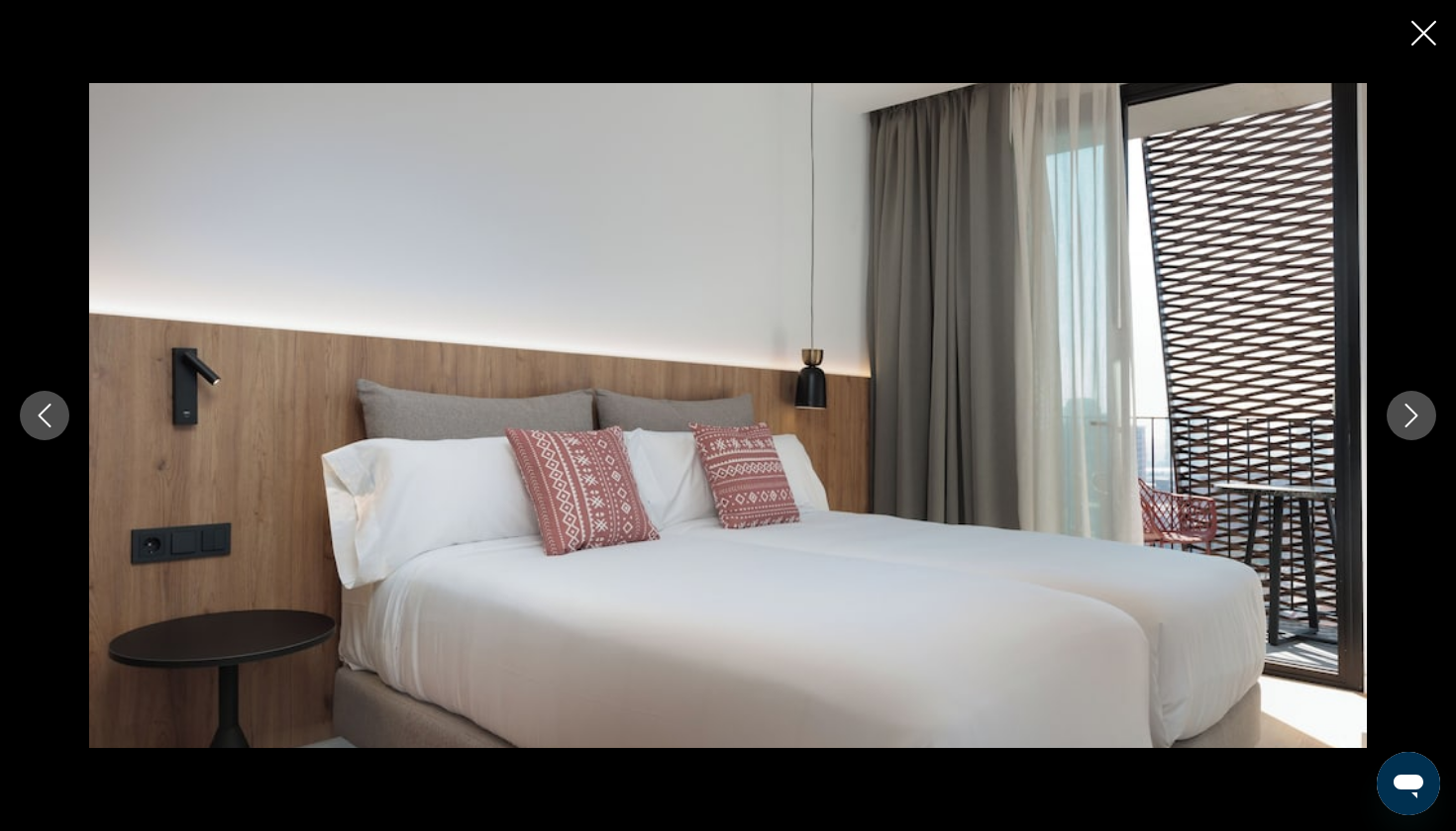
click at [1423, 408] on button "Next image" at bounding box center [1411, 416] width 50 height 50
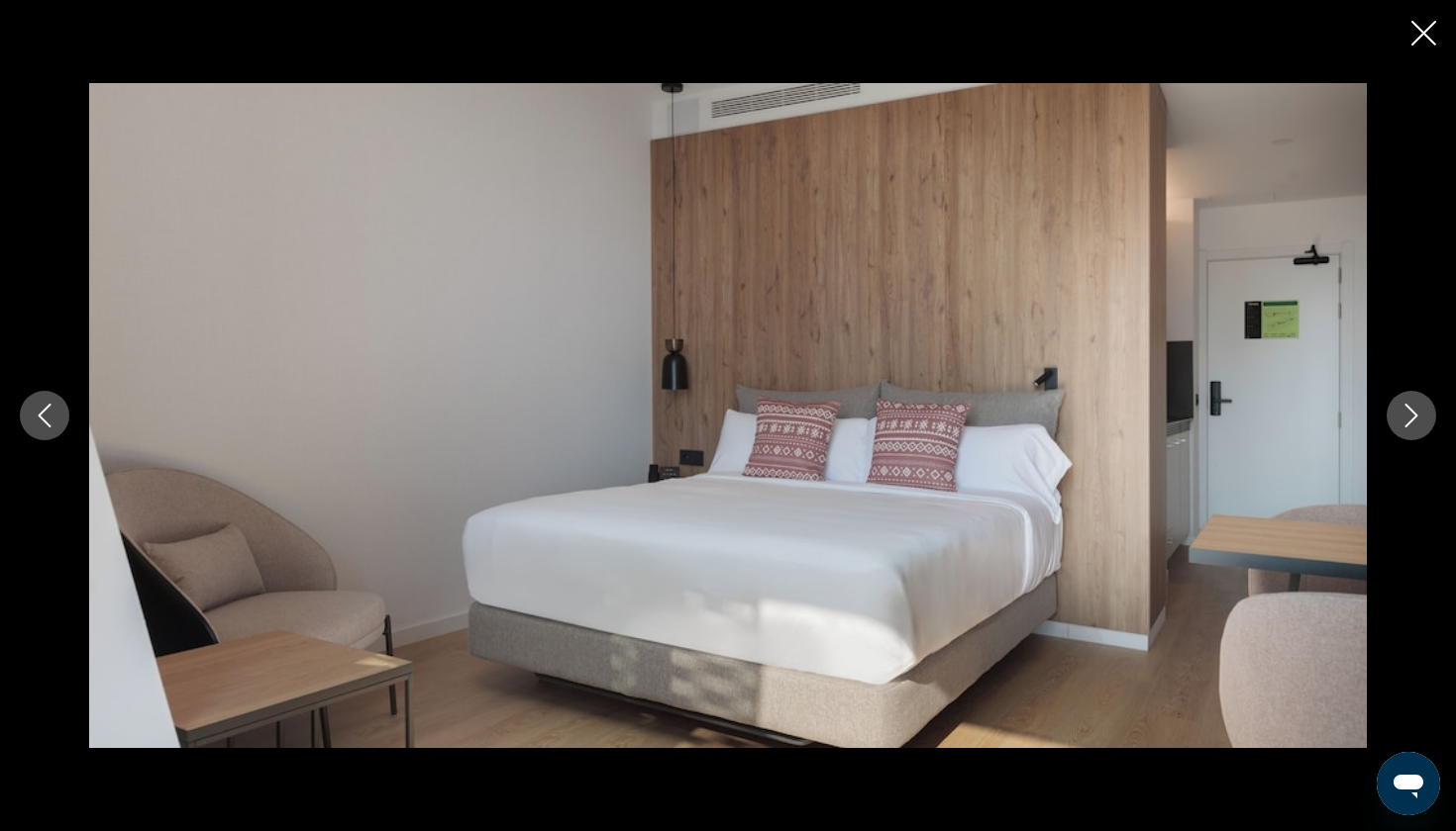
click at [1423, 408] on button "Next image" at bounding box center [1411, 416] width 50 height 50
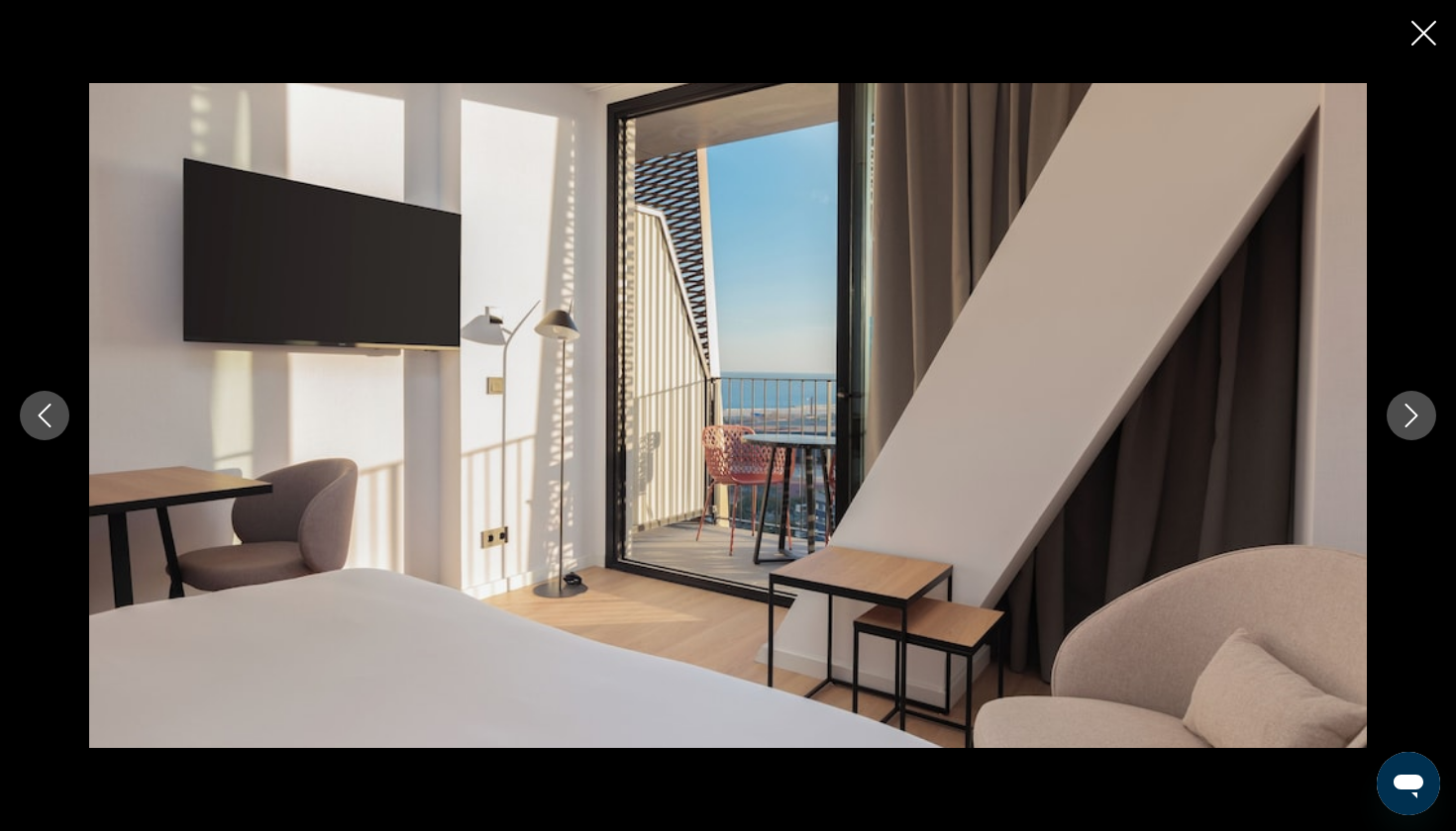
click at [1423, 408] on button "Next image" at bounding box center [1411, 416] width 50 height 50
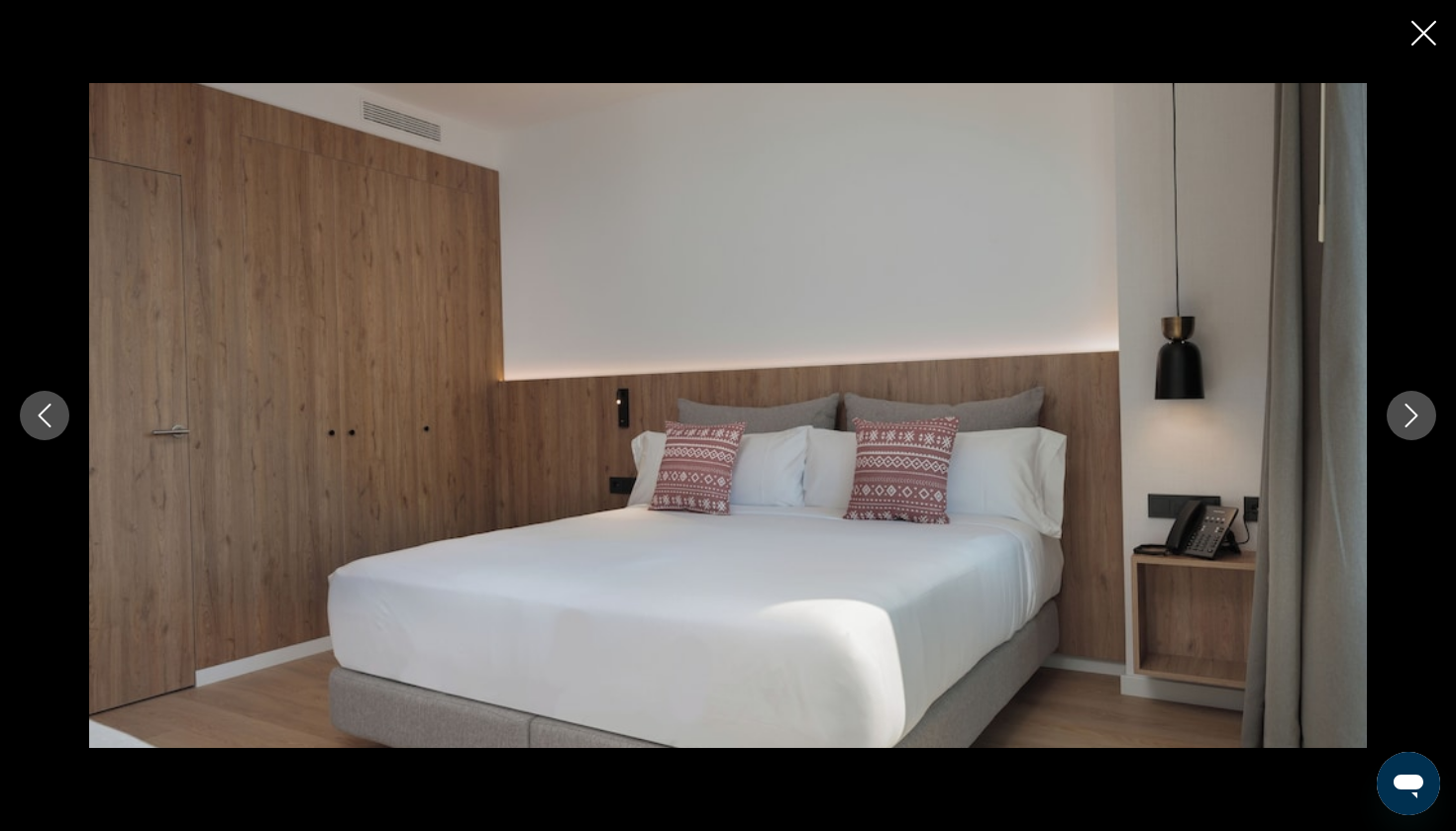
click at [1423, 408] on button "Next image" at bounding box center [1411, 416] width 50 height 50
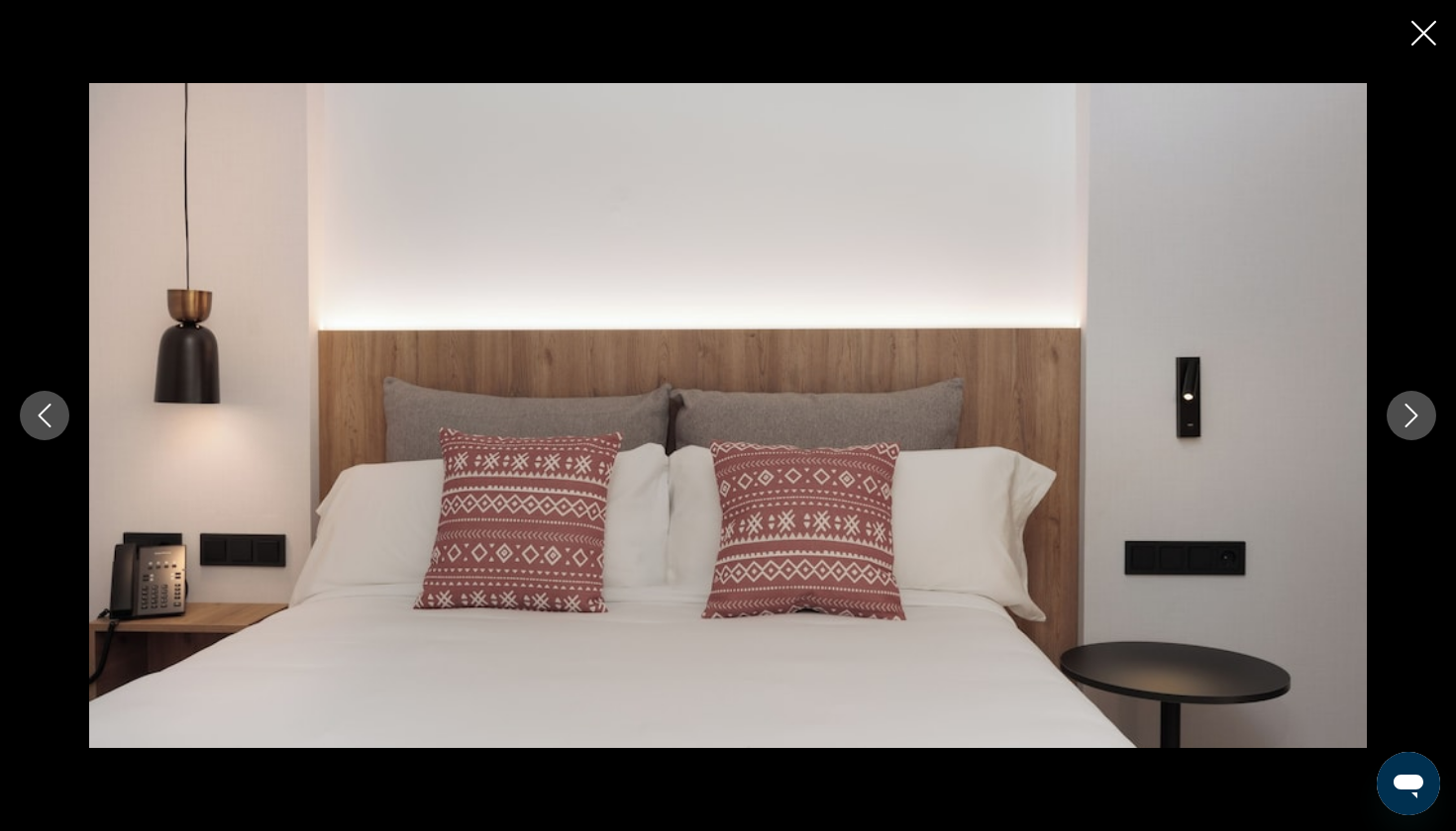
click at [1423, 408] on button "Next image" at bounding box center [1411, 416] width 50 height 50
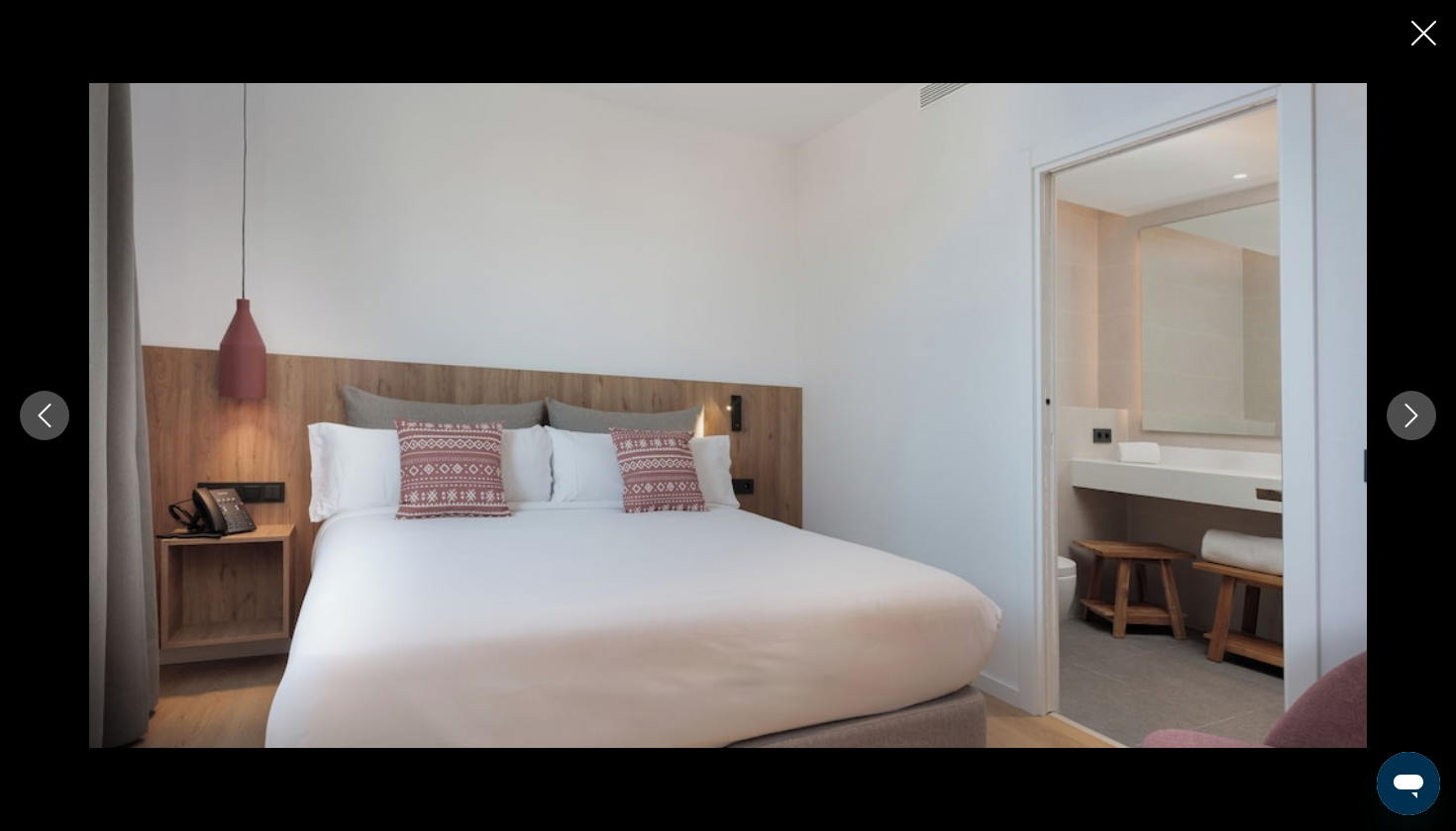
click at [1423, 408] on button "Next image" at bounding box center [1411, 416] width 50 height 50
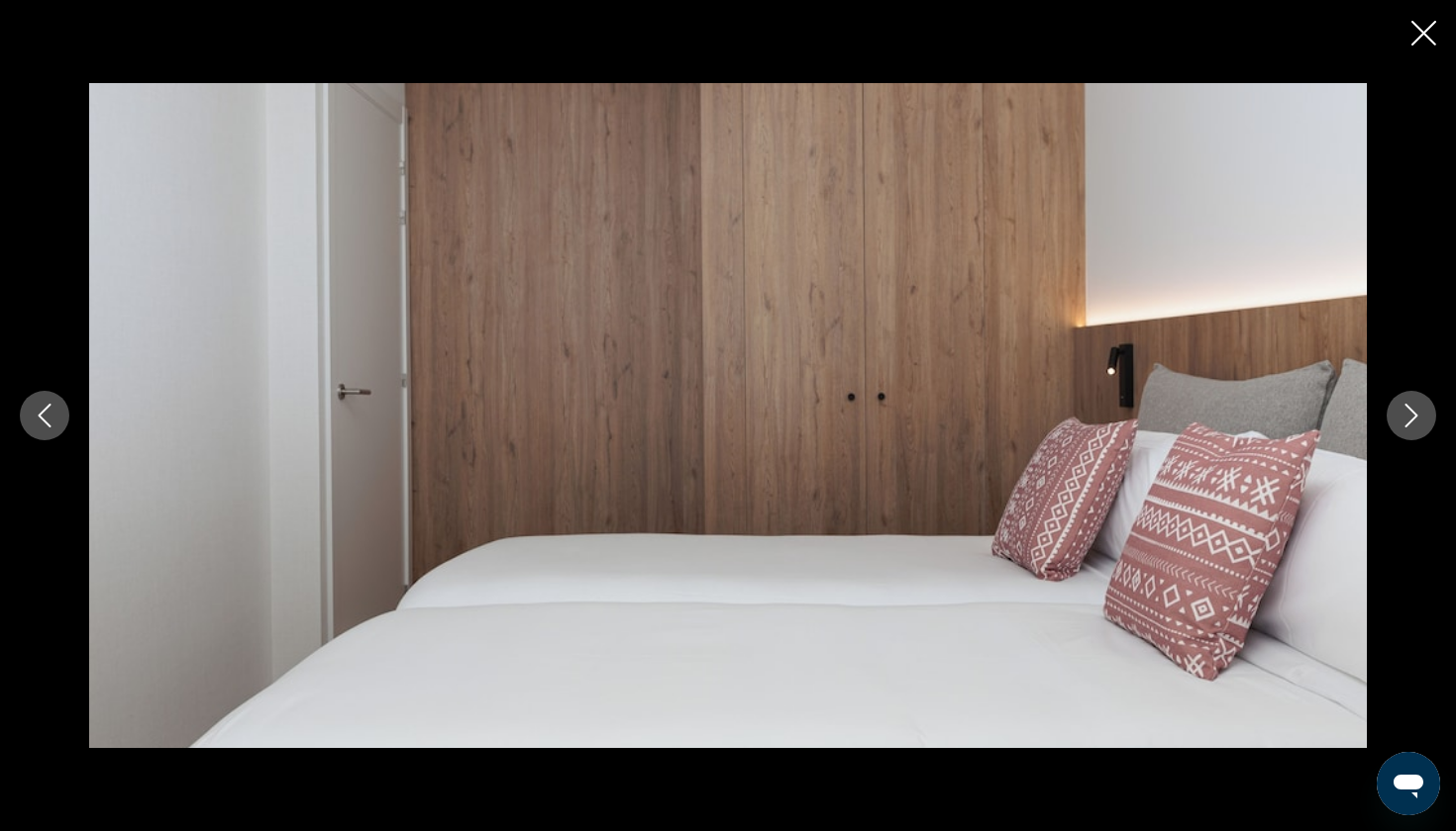
click at [1423, 408] on button "Next image" at bounding box center [1411, 416] width 50 height 50
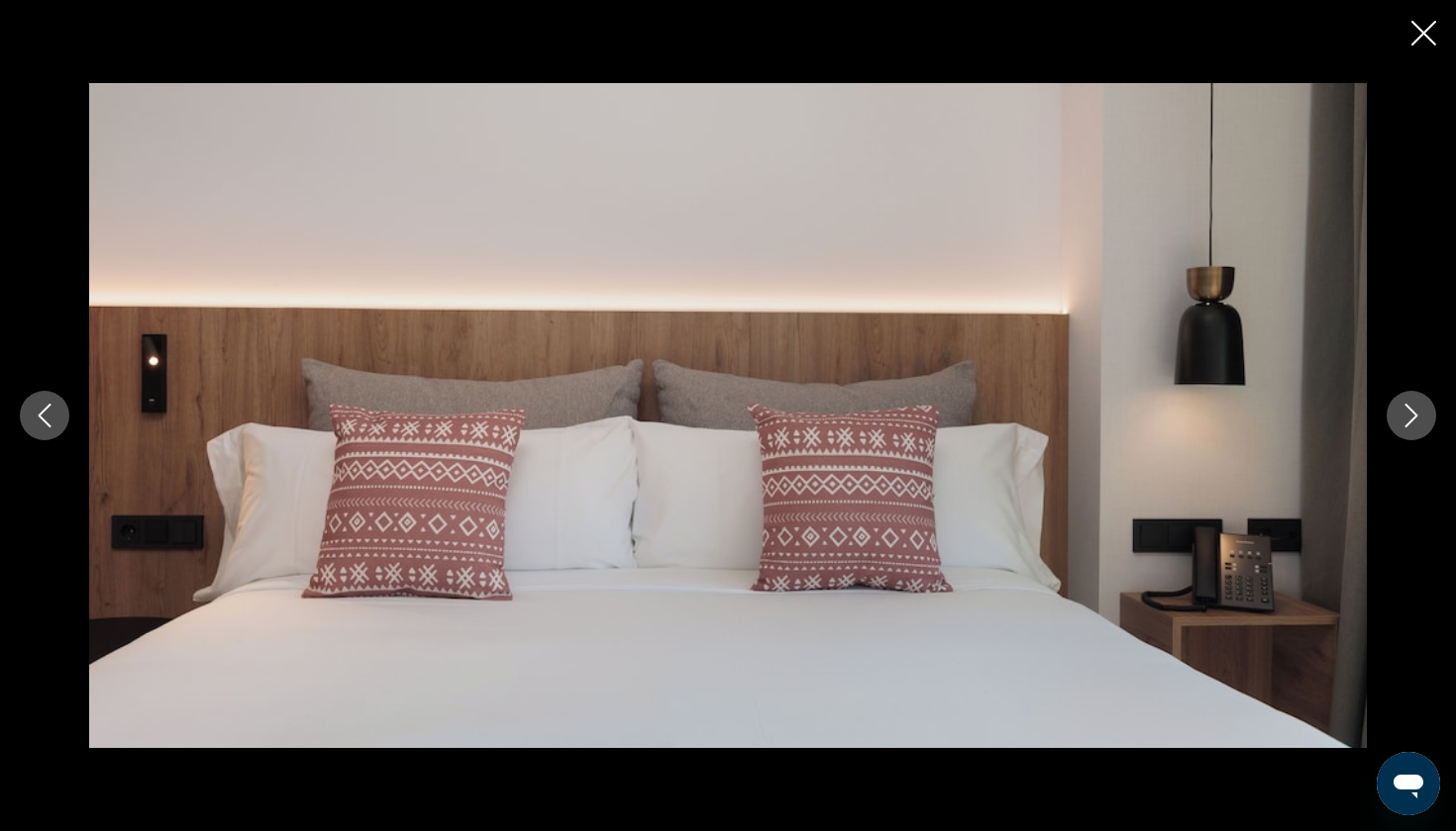
click at [1423, 408] on button "Next image" at bounding box center [1411, 416] width 50 height 50
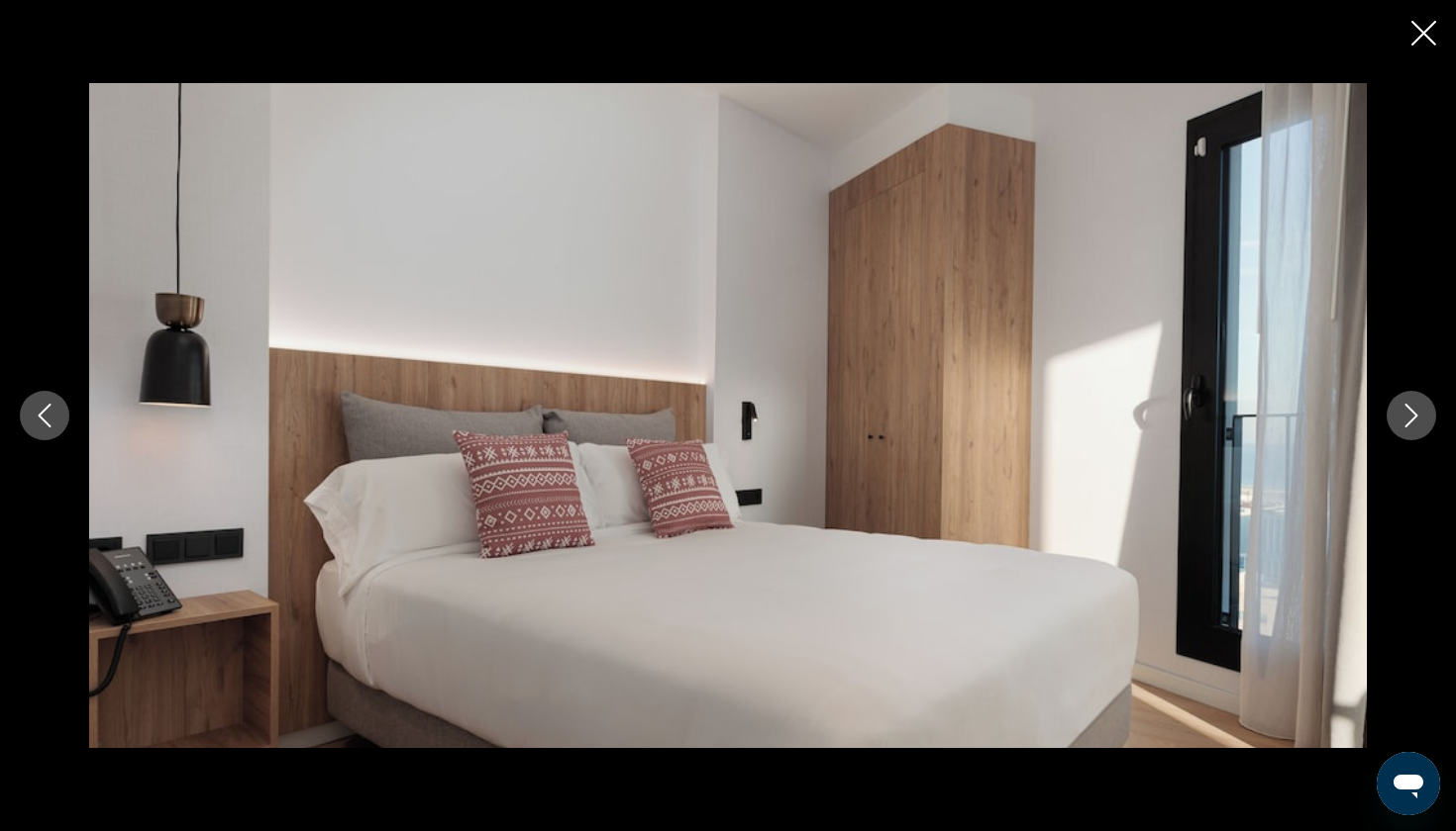
click at [1423, 408] on button "Next image" at bounding box center [1411, 416] width 50 height 50
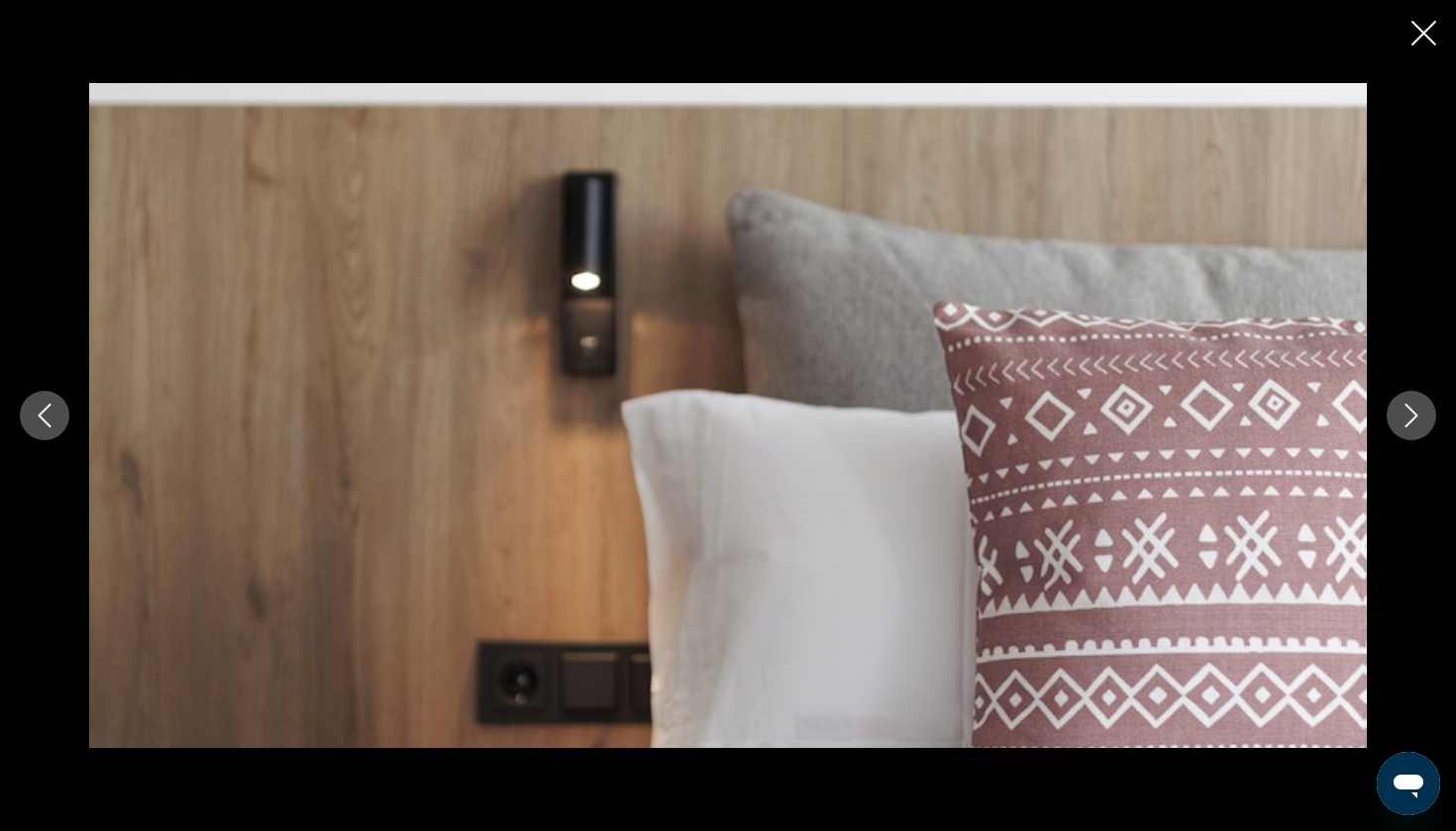
click at [1423, 408] on button "Next image" at bounding box center [1411, 416] width 50 height 50
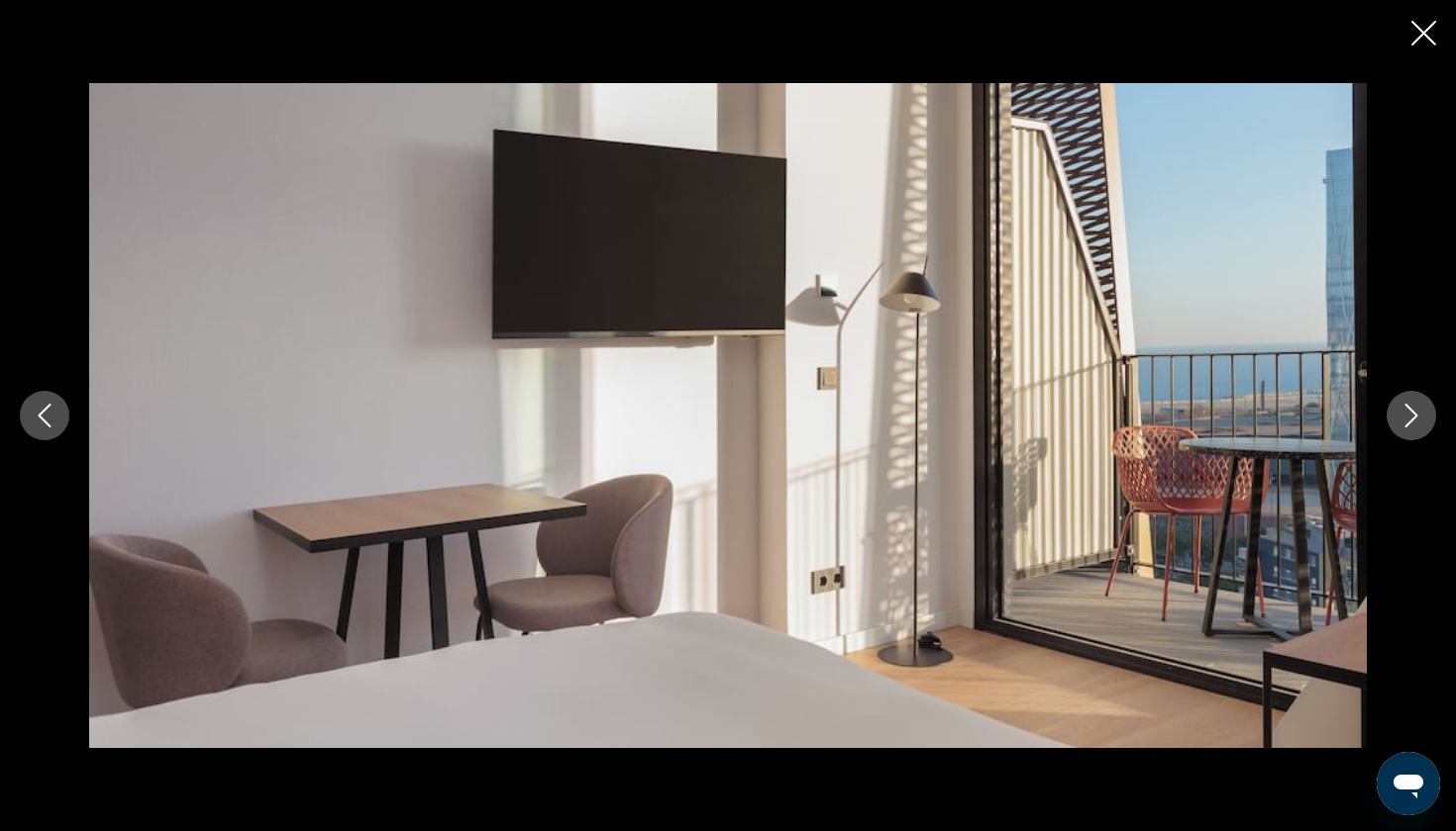
click at [1423, 408] on button "Next image" at bounding box center [1411, 416] width 50 height 50
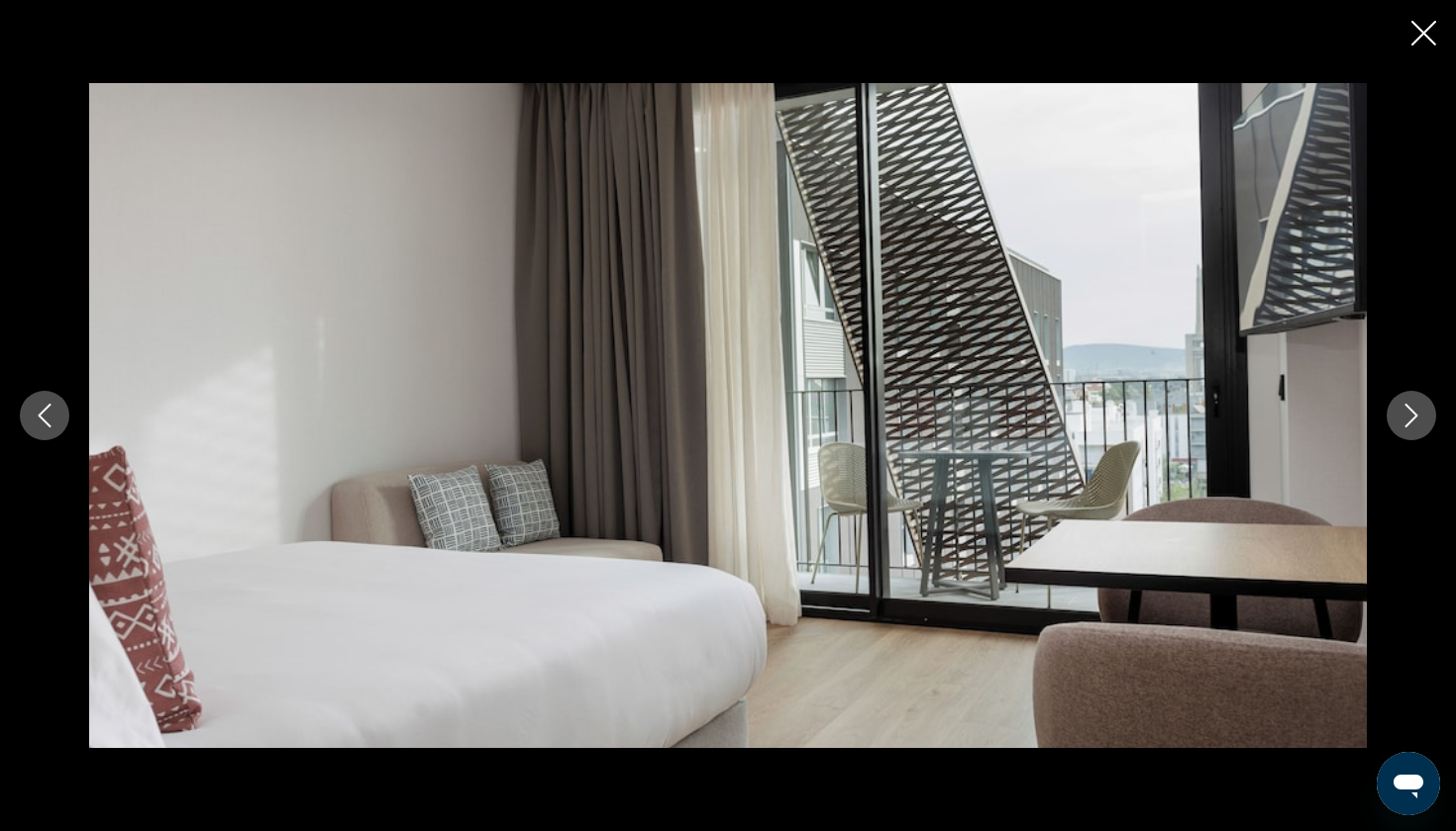
click at [1423, 408] on button "Next image" at bounding box center [1411, 416] width 50 height 50
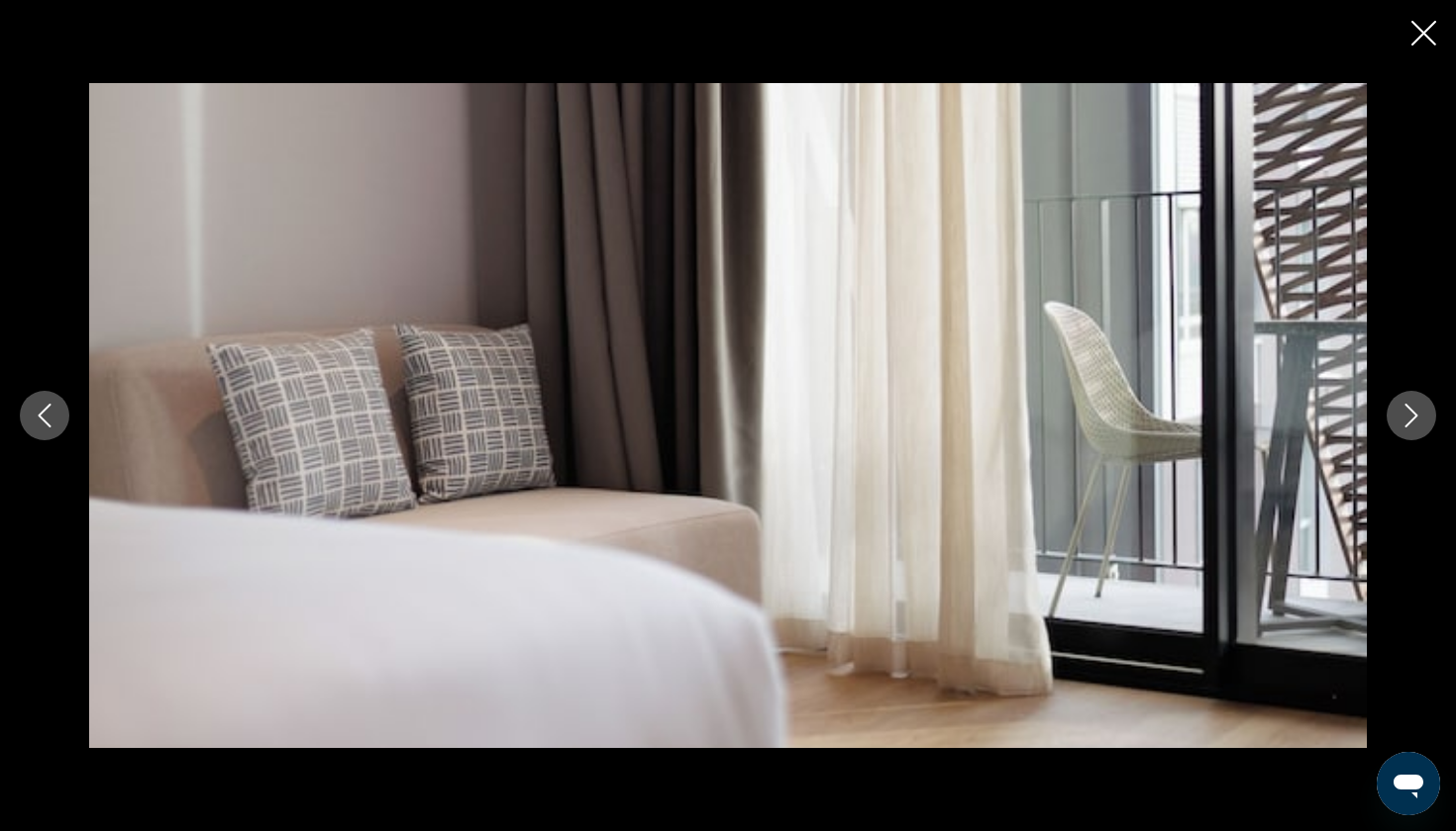
click at [1422, 407] on icon "Next image" at bounding box center [1411, 416] width 24 height 24
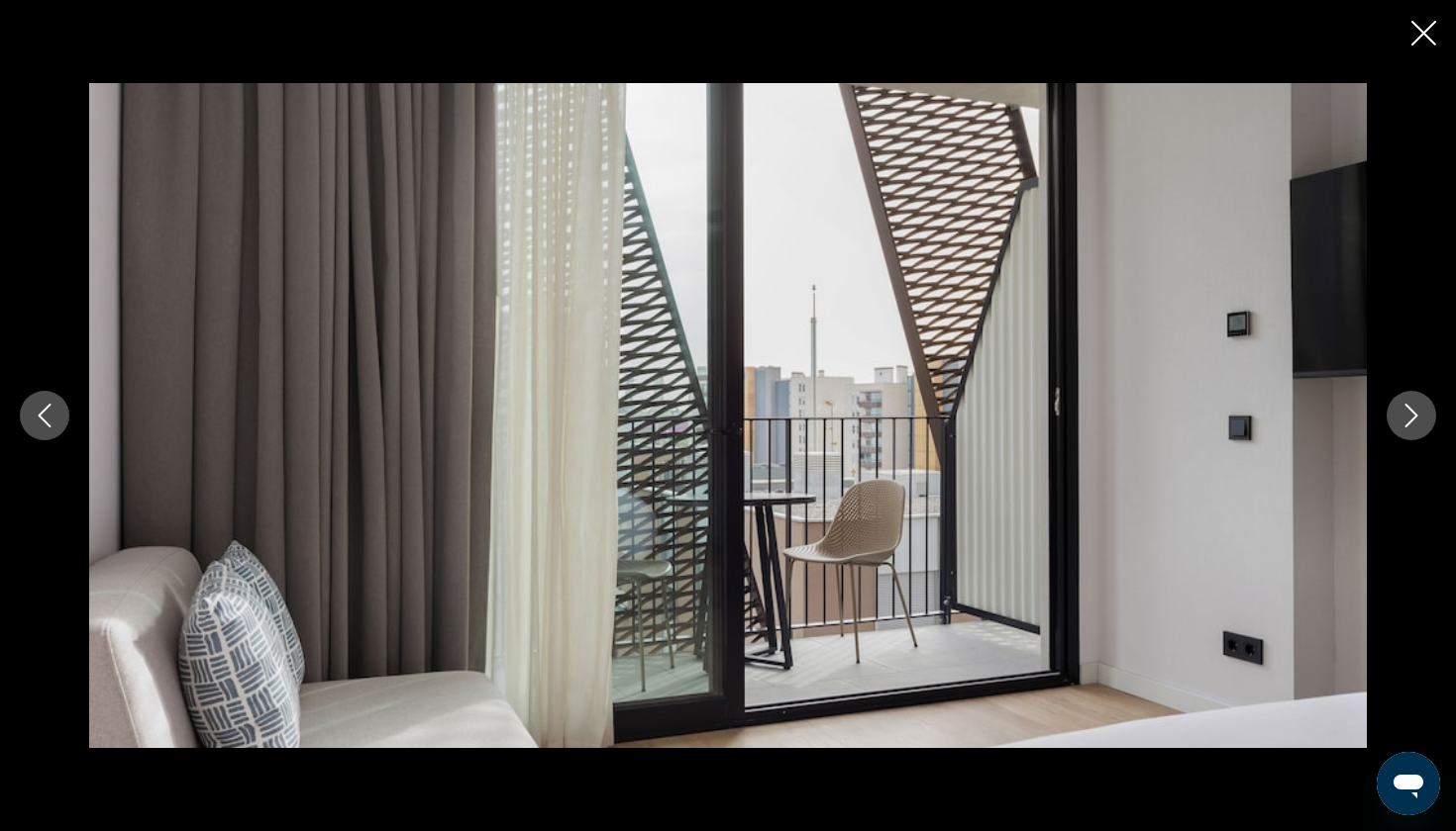
click at [1422, 407] on icon "Next image" at bounding box center [1411, 416] width 24 height 24
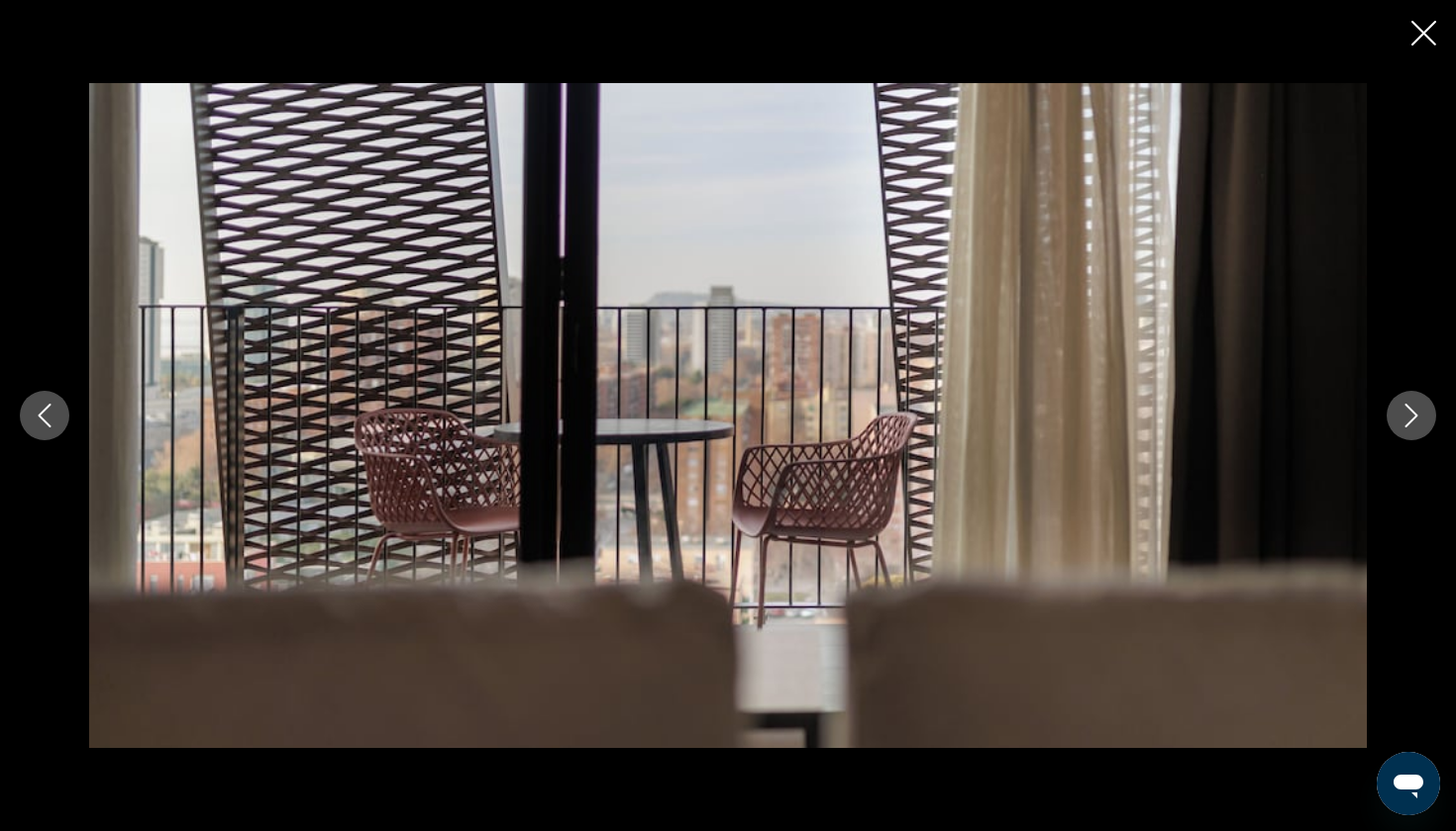
click at [1422, 407] on icon "Next image" at bounding box center [1411, 416] width 24 height 24
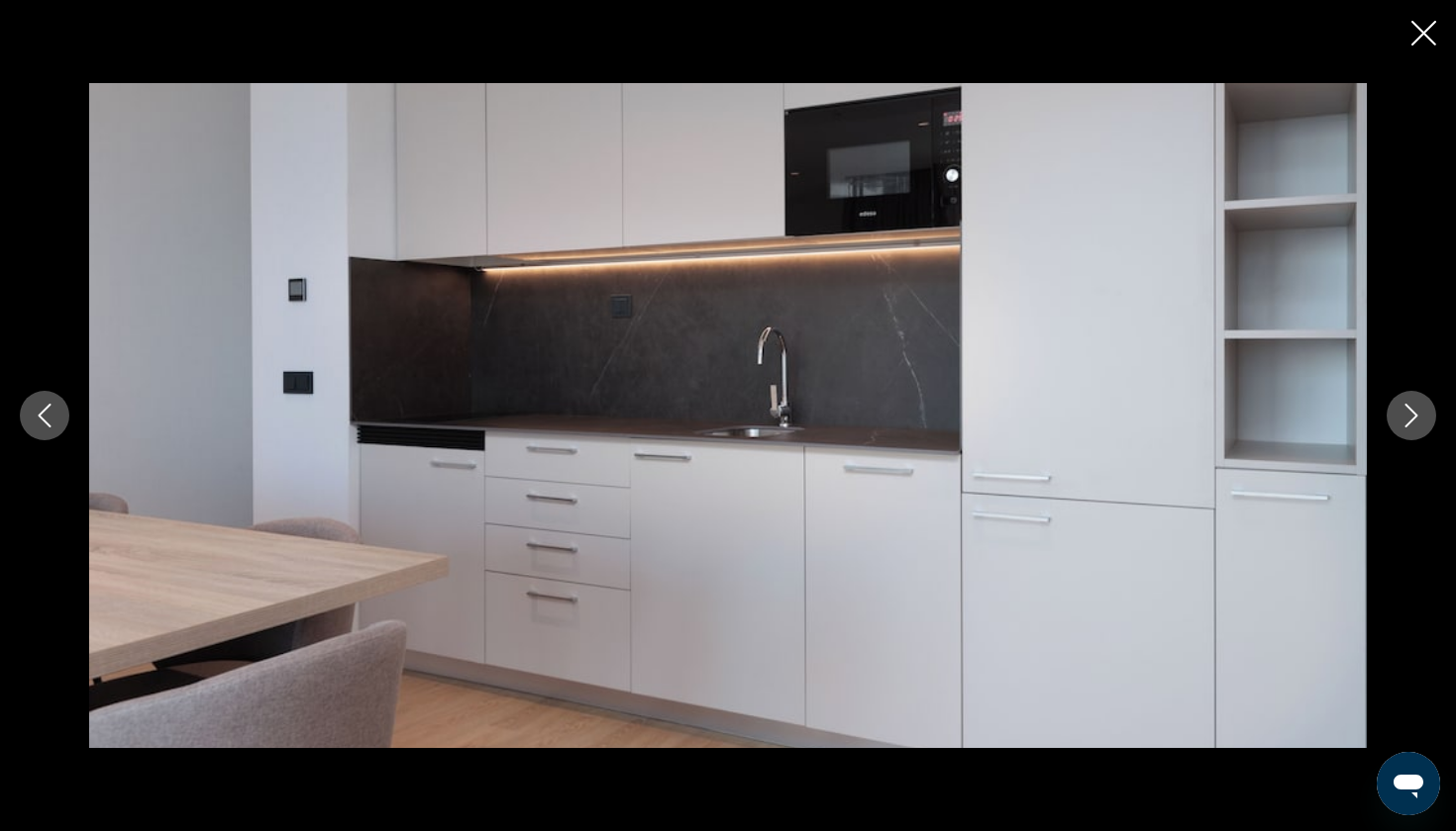
click at [1422, 407] on icon "Next image" at bounding box center [1411, 416] width 24 height 24
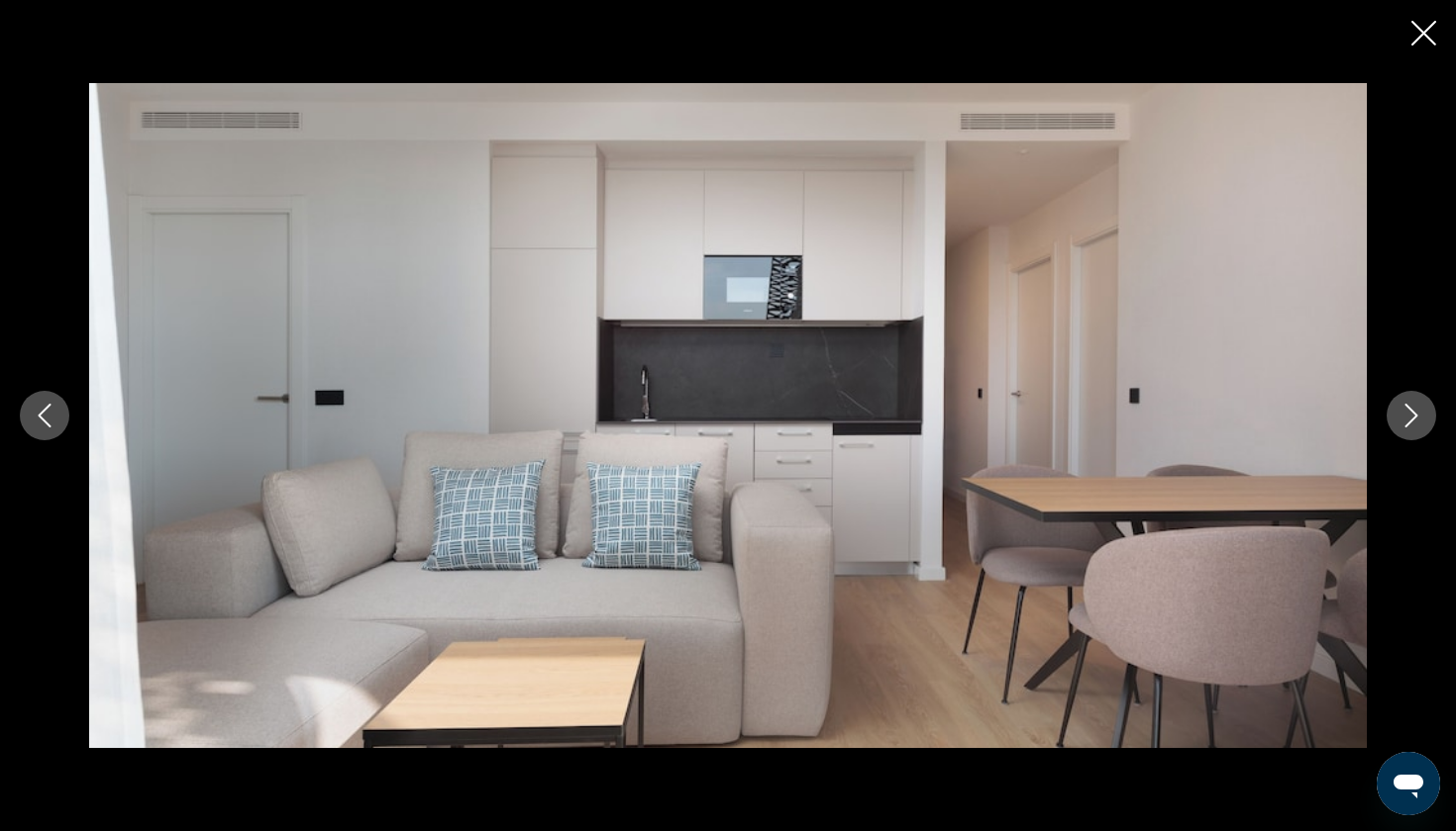
click at [1422, 407] on icon "Next image" at bounding box center [1411, 416] width 24 height 24
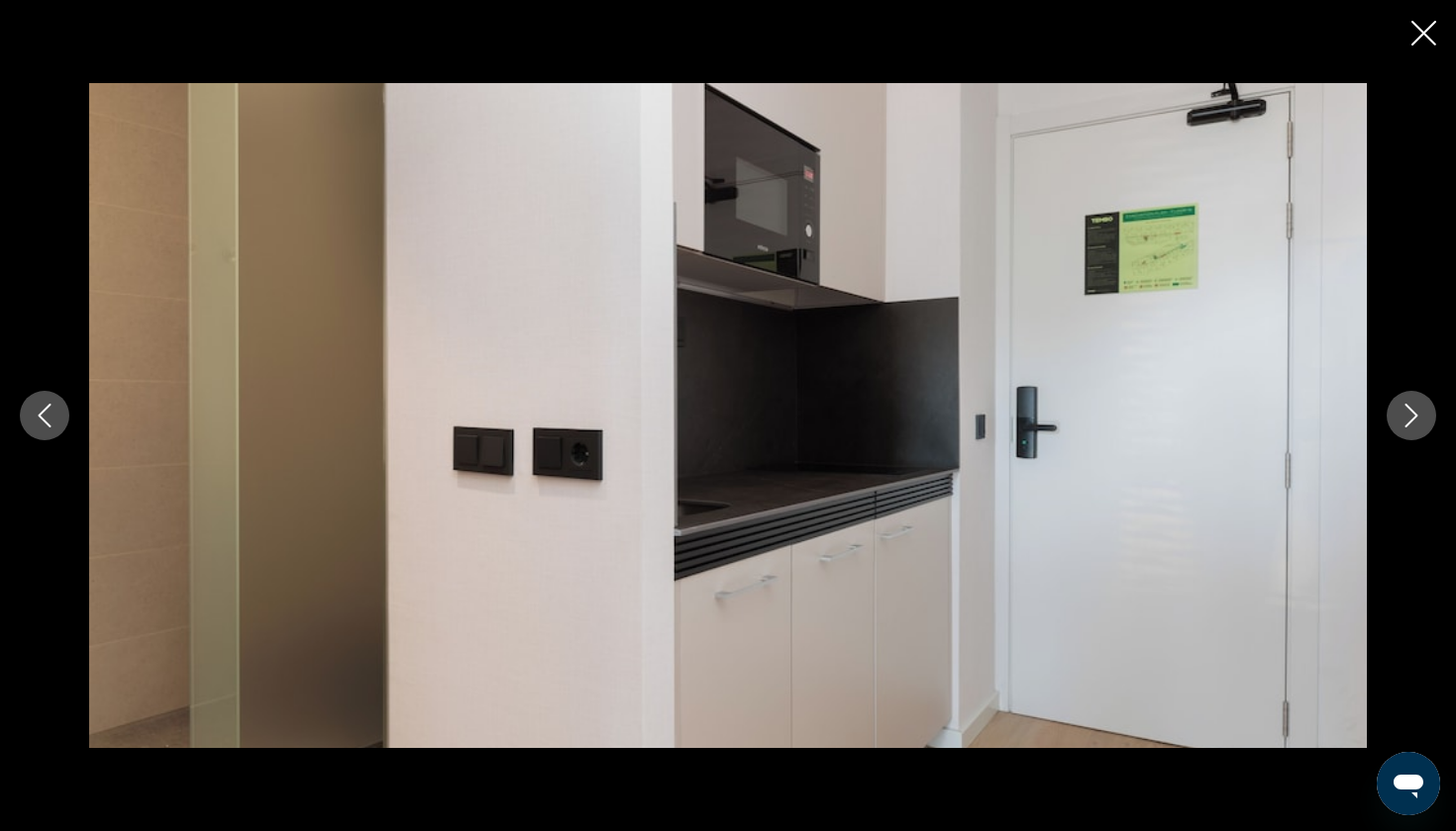
click at [1422, 407] on icon "Next image" at bounding box center [1411, 416] width 24 height 24
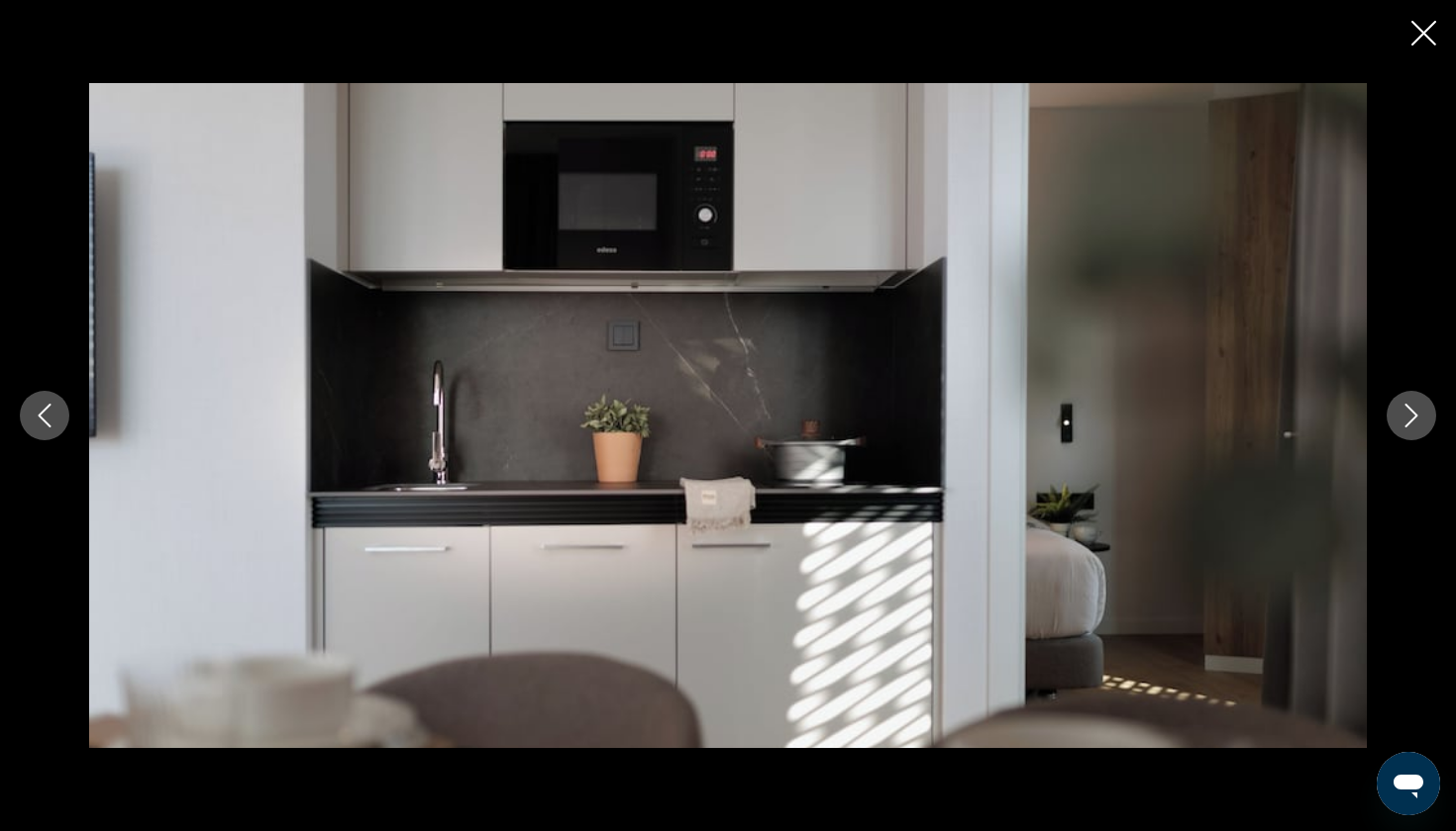
click at [1422, 407] on icon "Next image" at bounding box center [1411, 416] width 24 height 24
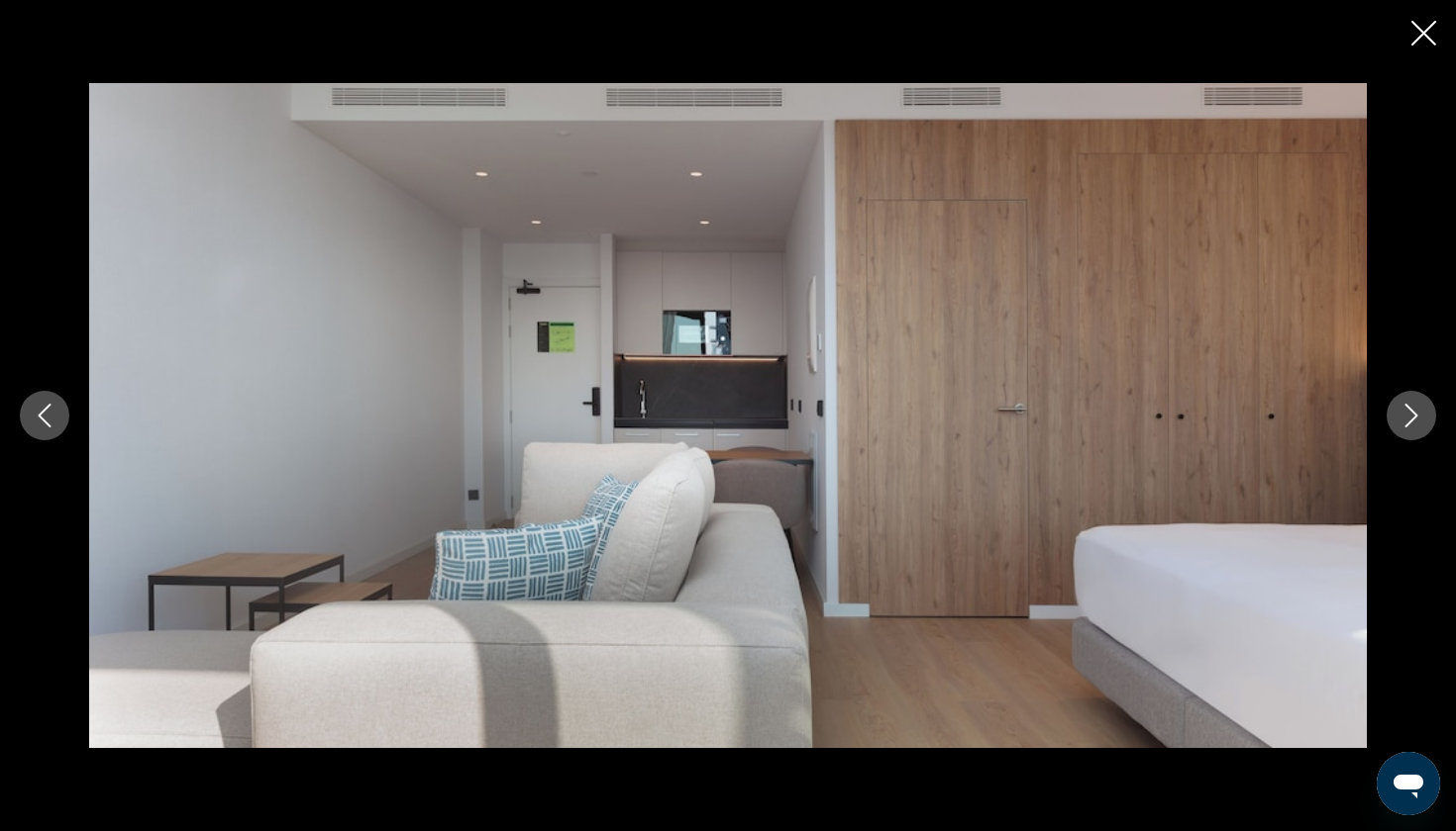
click at [1422, 407] on icon "Next image" at bounding box center [1411, 416] width 24 height 24
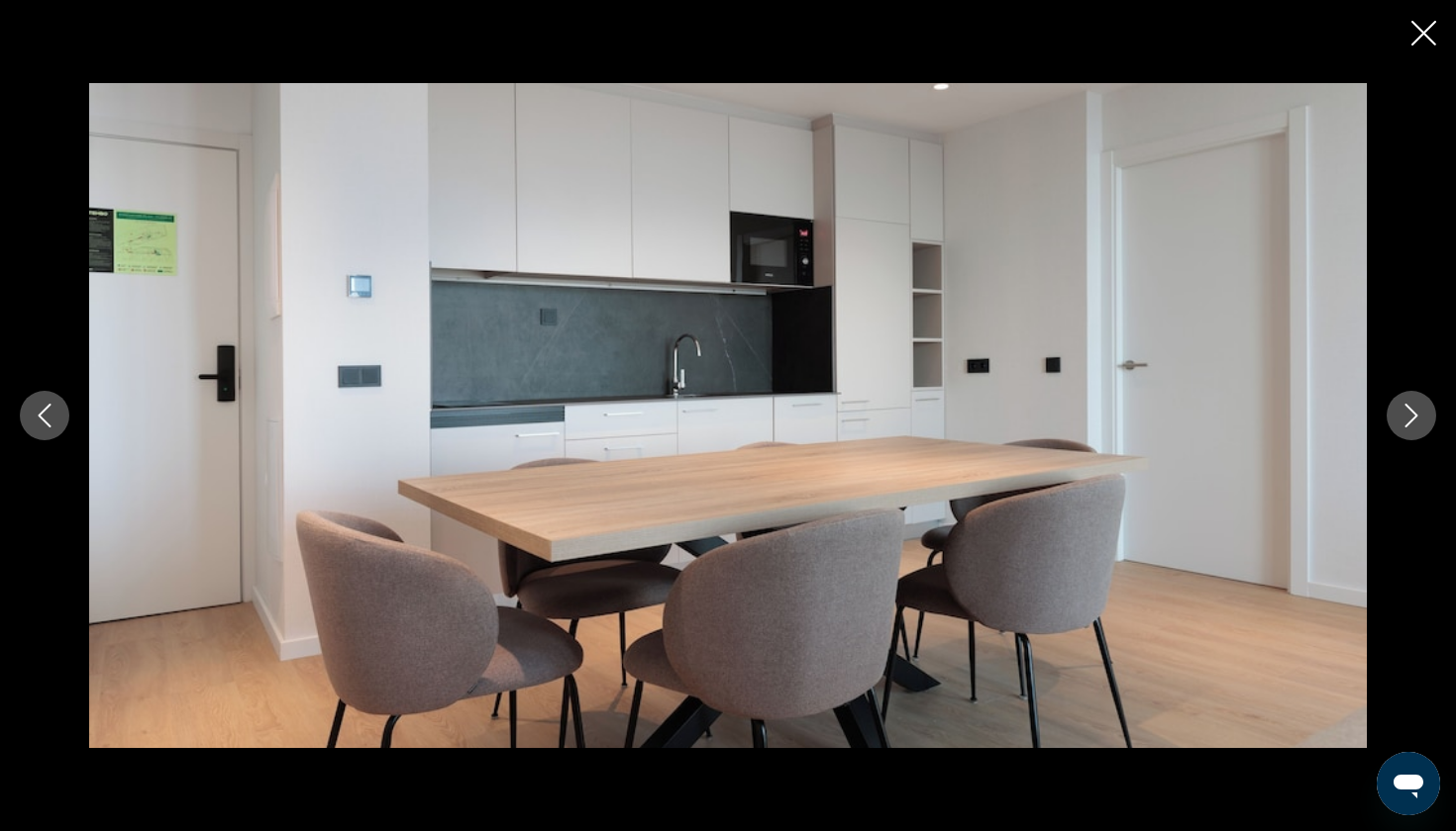
click at [1422, 407] on icon "Next image" at bounding box center [1411, 416] width 24 height 24
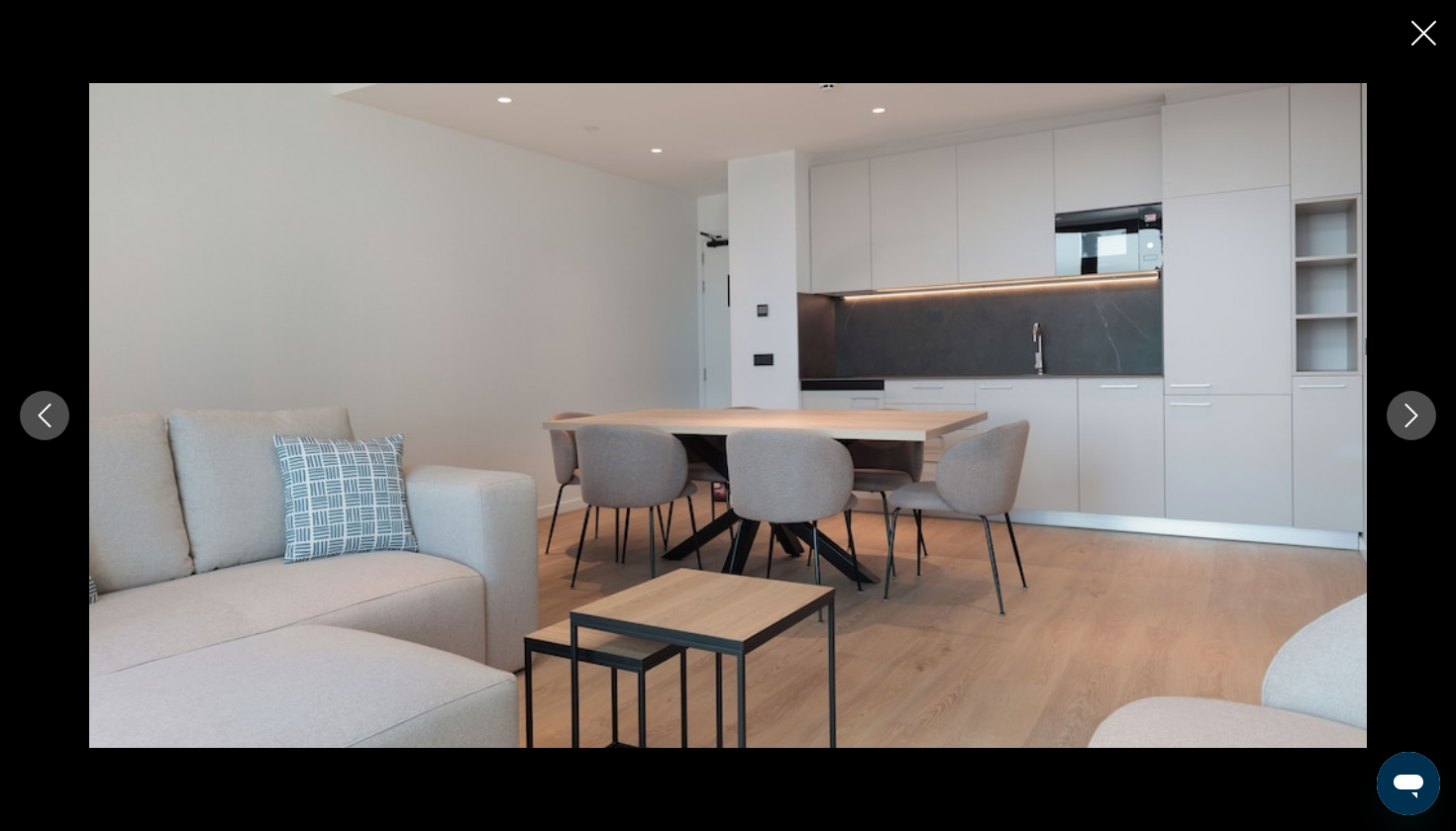
click at [1422, 407] on icon "Next image" at bounding box center [1411, 416] width 24 height 24
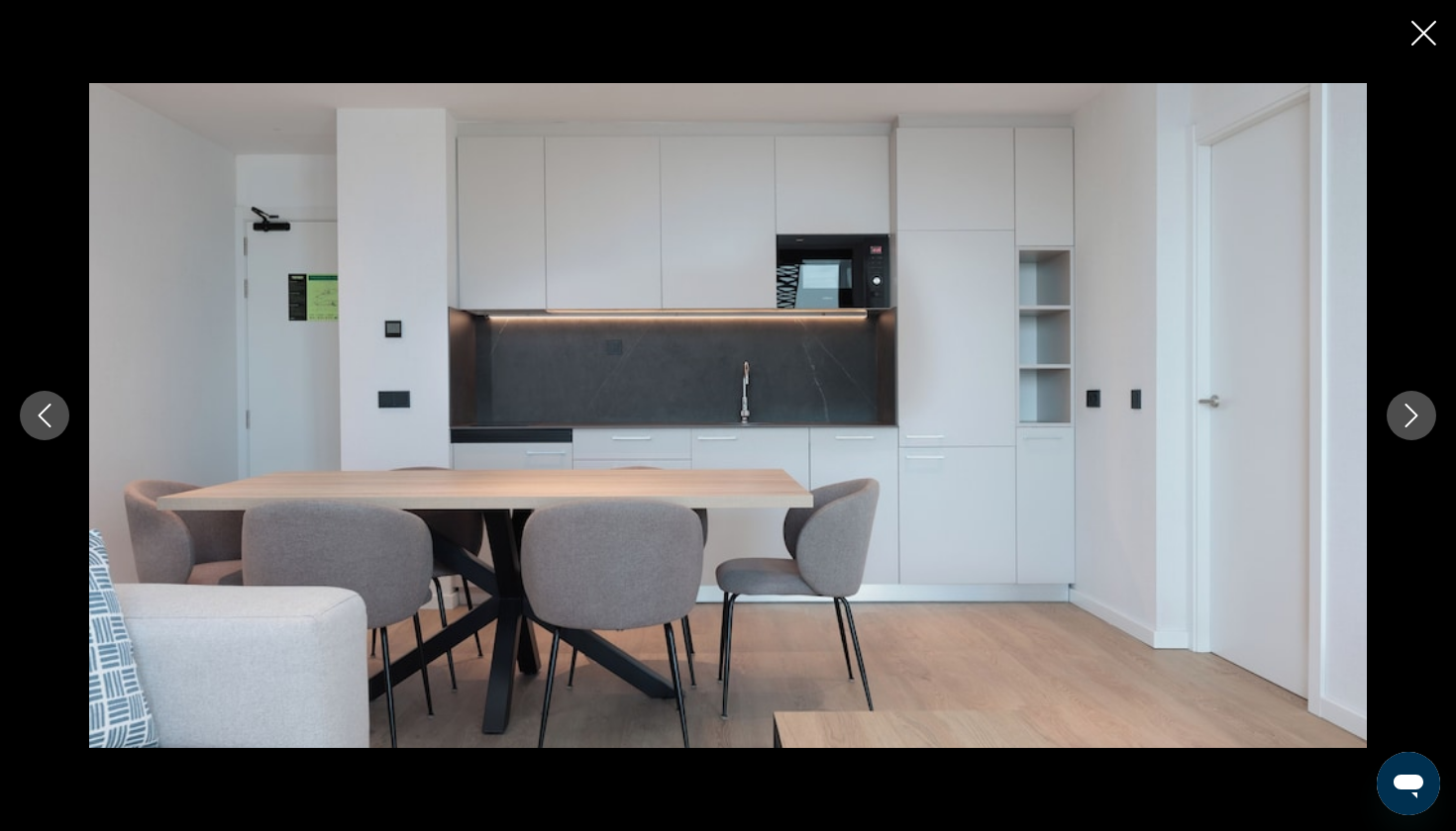
click at [1422, 407] on icon "Next image" at bounding box center [1411, 416] width 24 height 24
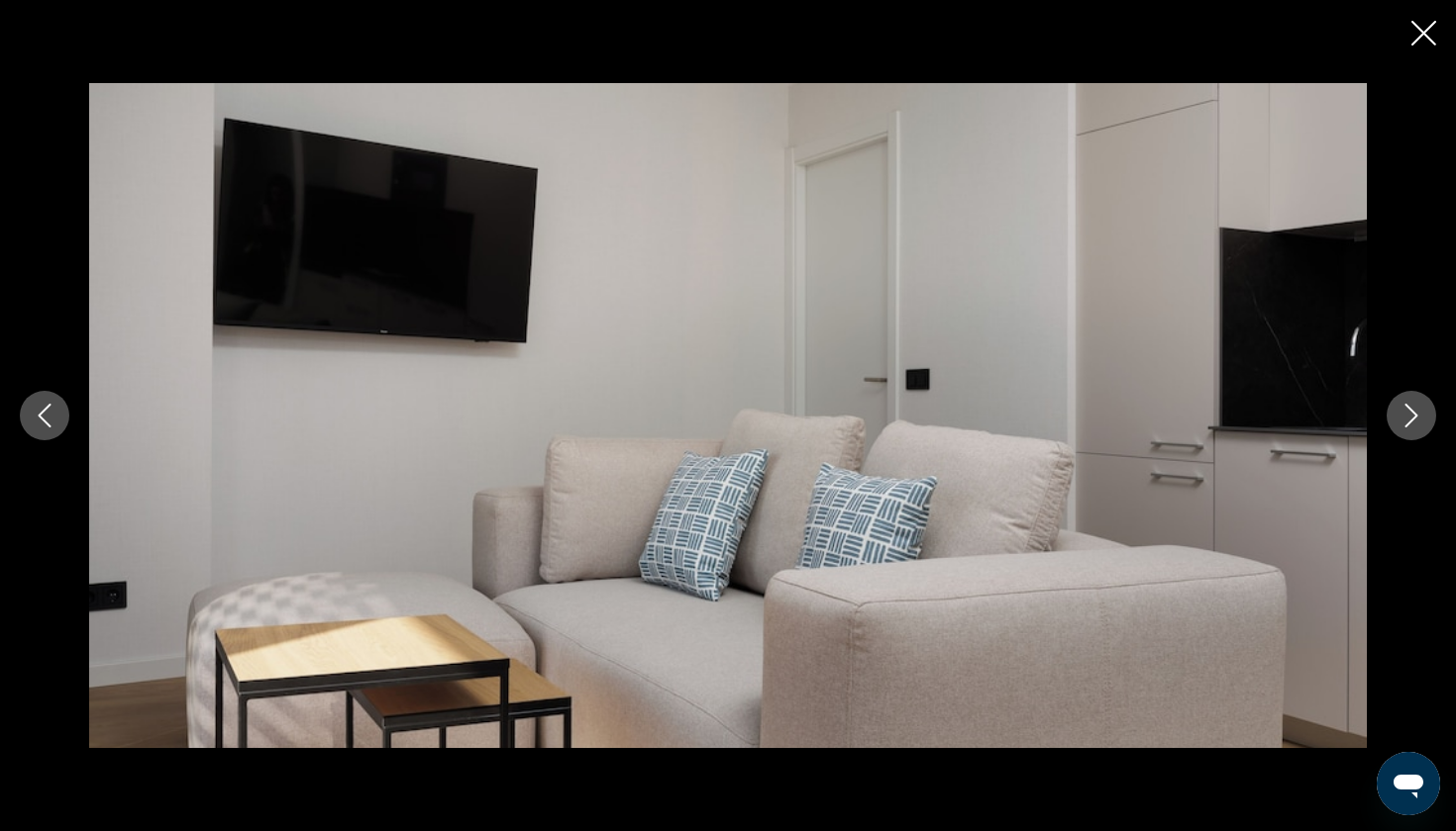
click at [1422, 407] on icon "Next image" at bounding box center [1411, 416] width 24 height 24
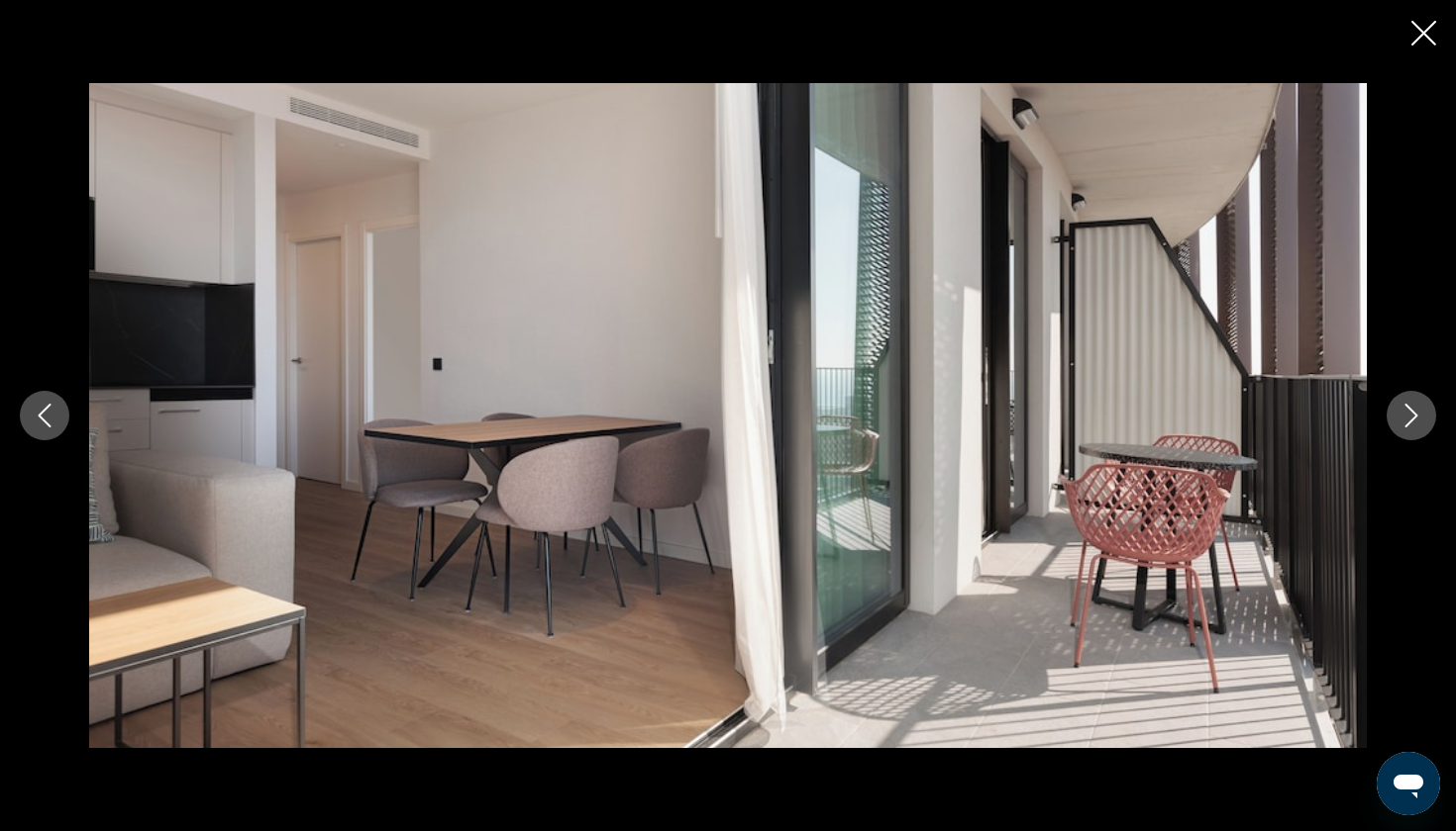
click at [1422, 407] on icon "Next image" at bounding box center [1411, 416] width 24 height 24
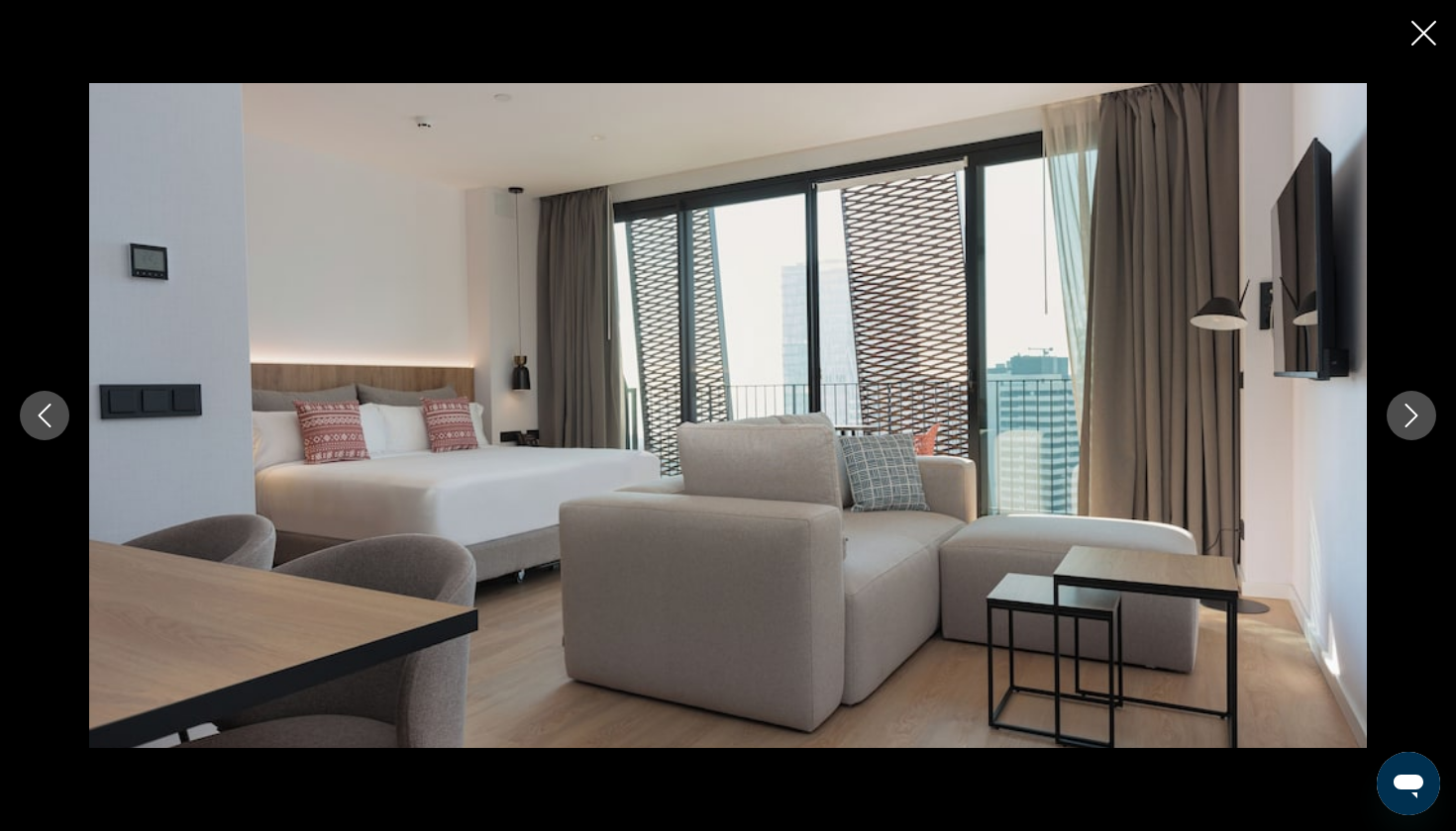
click at [1422, 407] on icon "Next image" at bounding box center [1411, 416] width 24 height 24
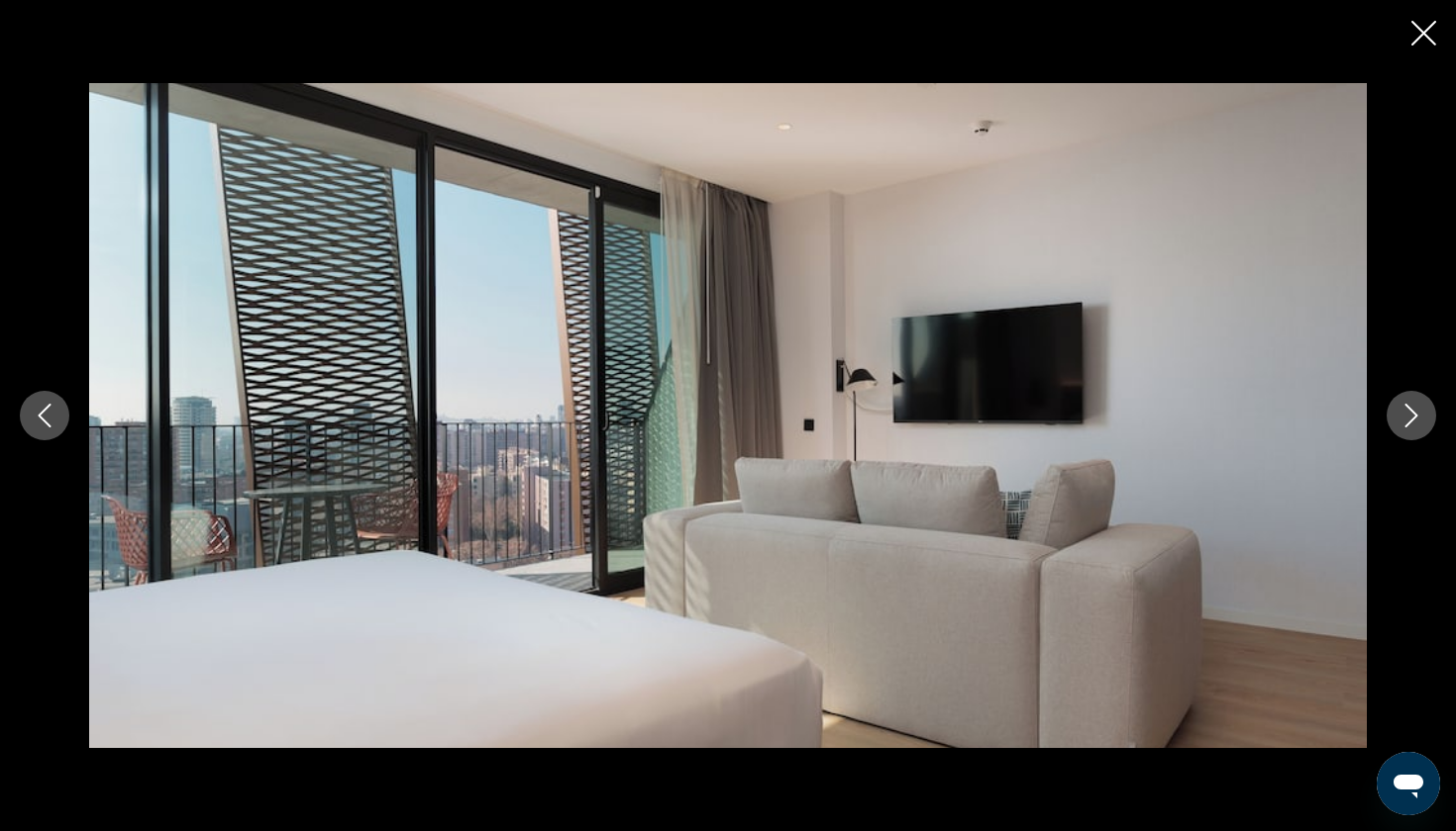
click at [1422, 407] on icon "Next image" at bounding box center [1411, 416] width 24 height 24
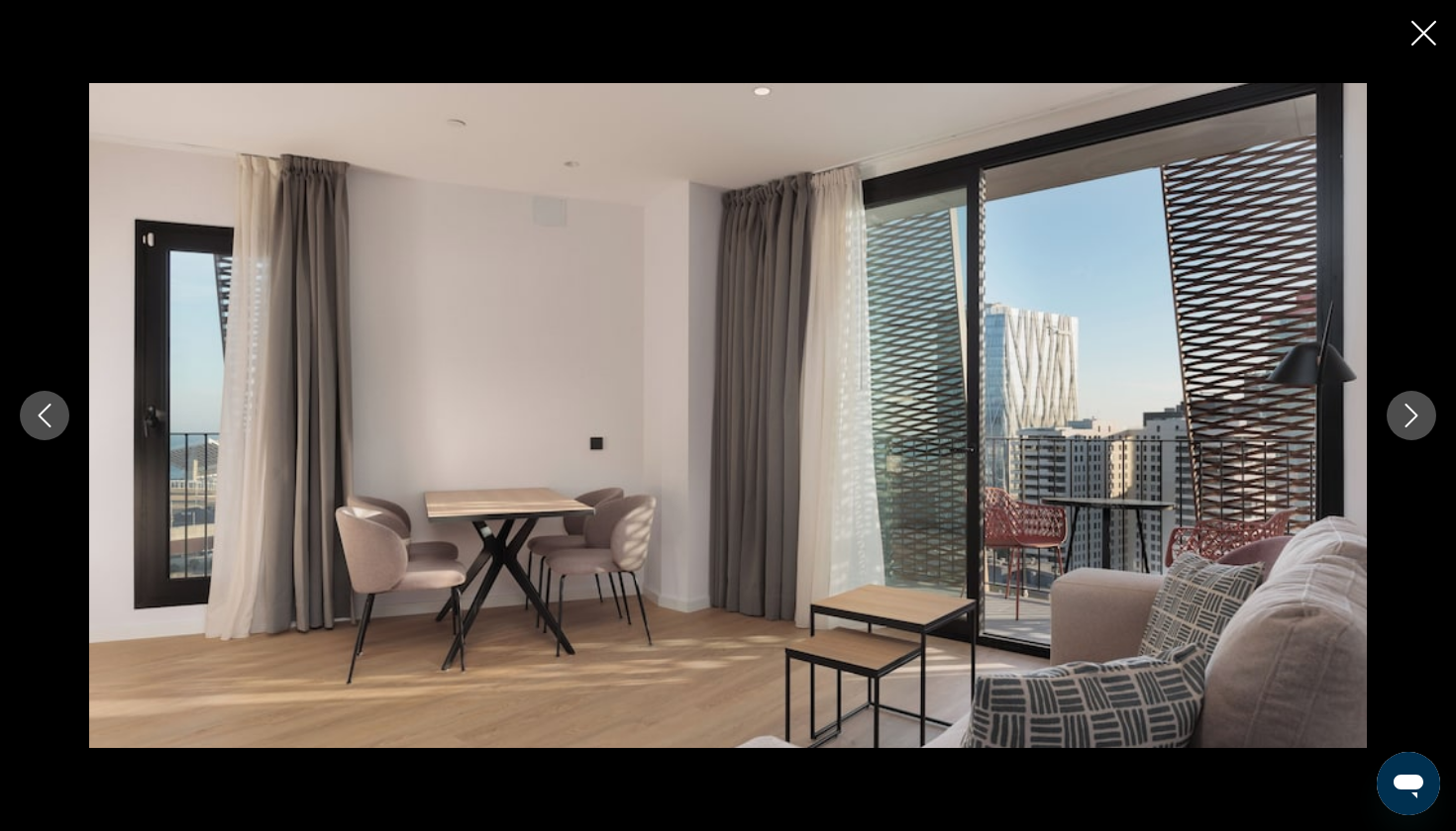
click at [1422, 407] on icon "Next image" at bounding box center [1411, 416] width 24 height 24
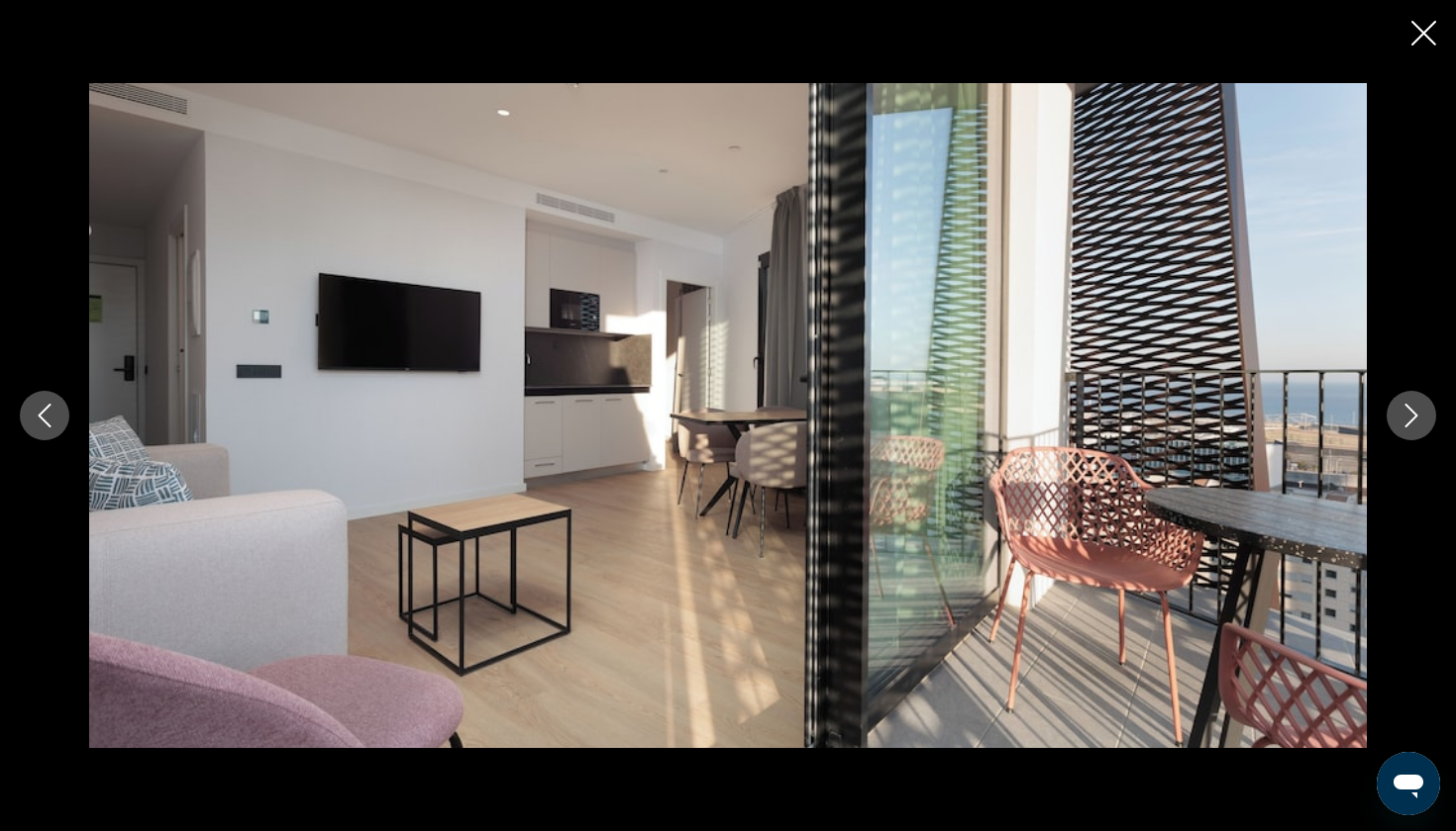
click at [1422, 407] on icon "Next image" at bounding box center [1411, 416] width 24 height 24
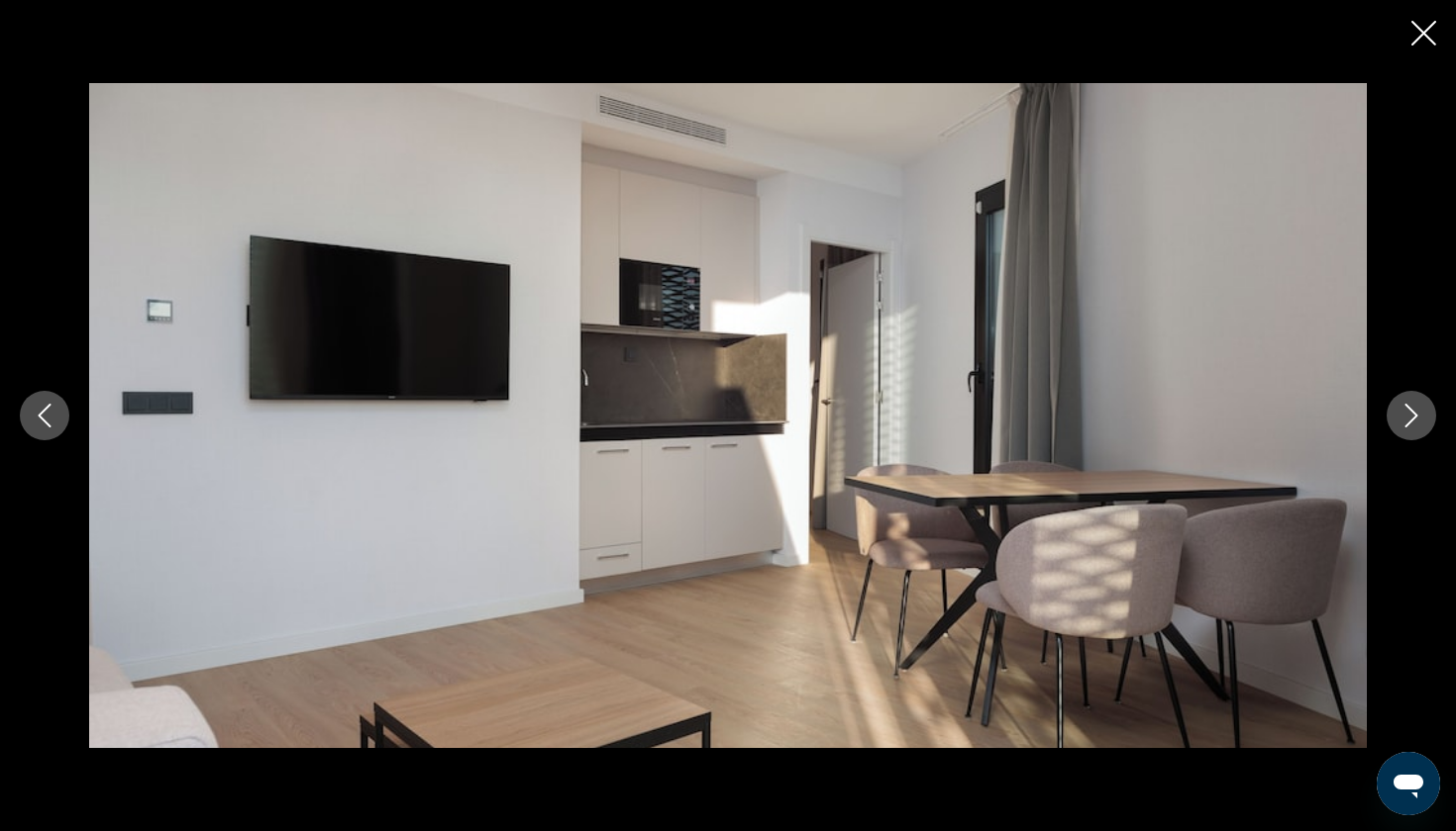
click at [1422, 407] on icon "Next image" at bounding box center [1411, 416] width 24 height 24
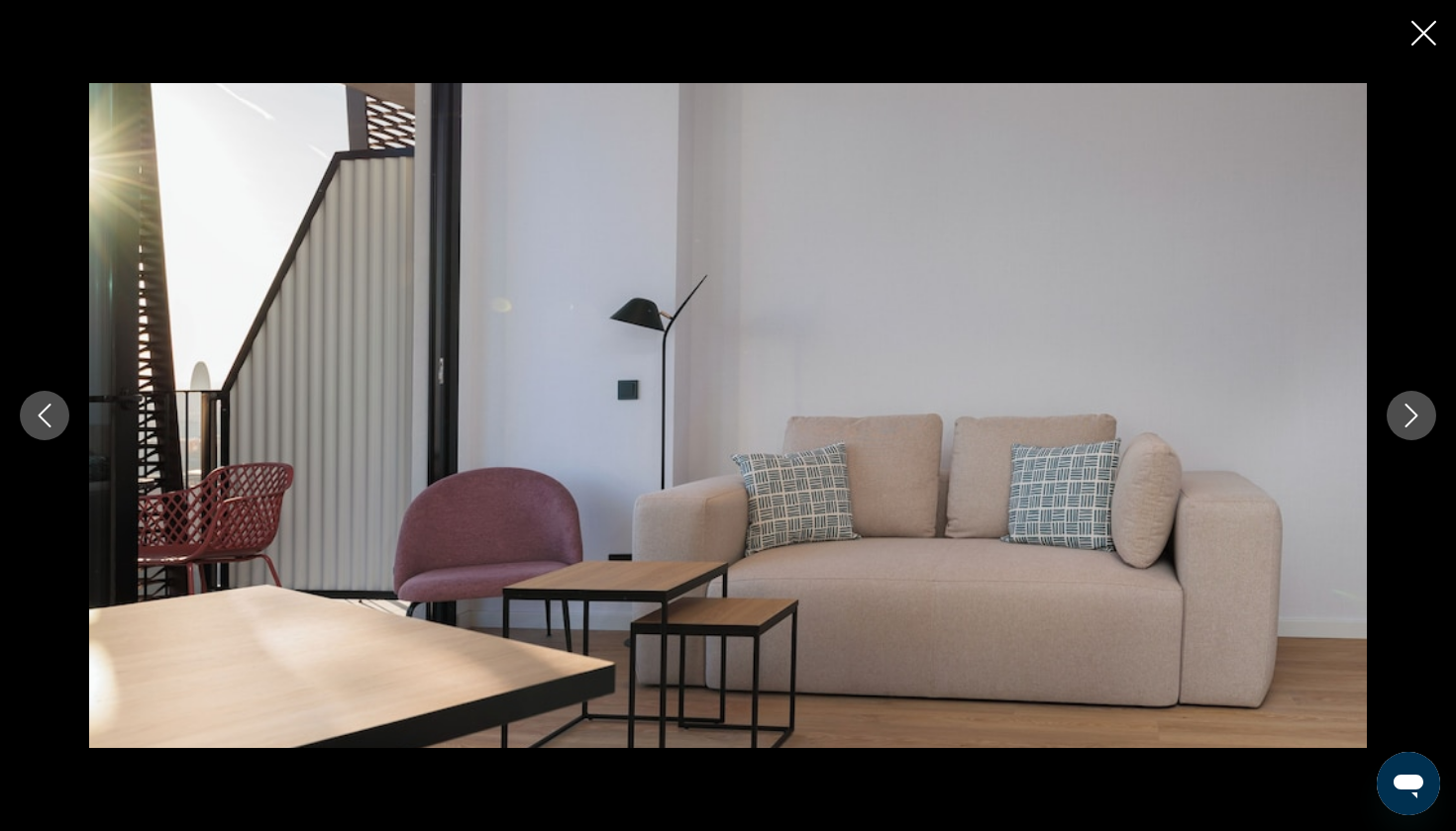
click at [1422, 407] on icon "Next image" at bounding box center [1411, 416] width 24 height 24
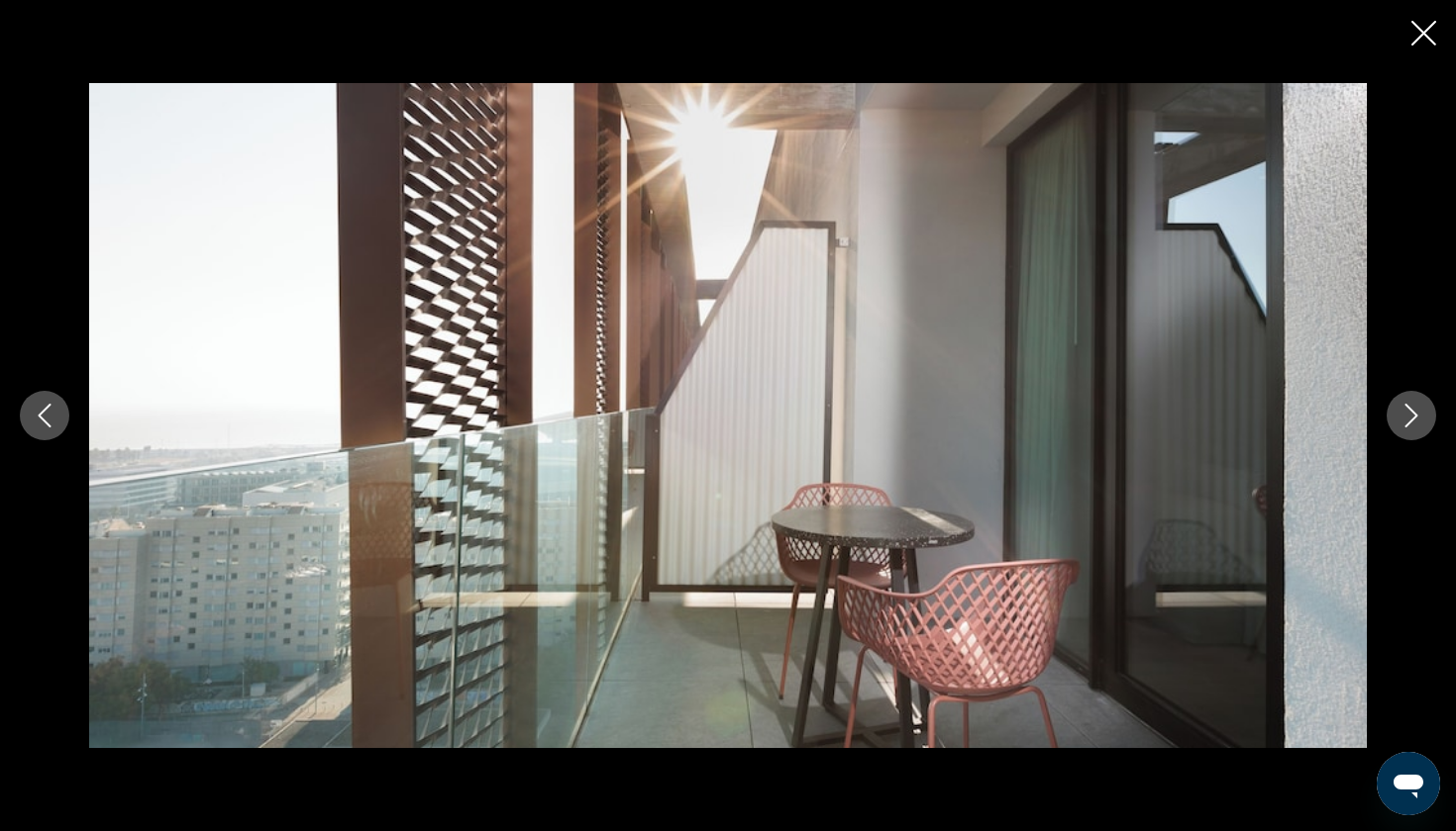
click at [1422, 407] on icon "Next image" at bounding box center [1411, 416] width 24 height 24
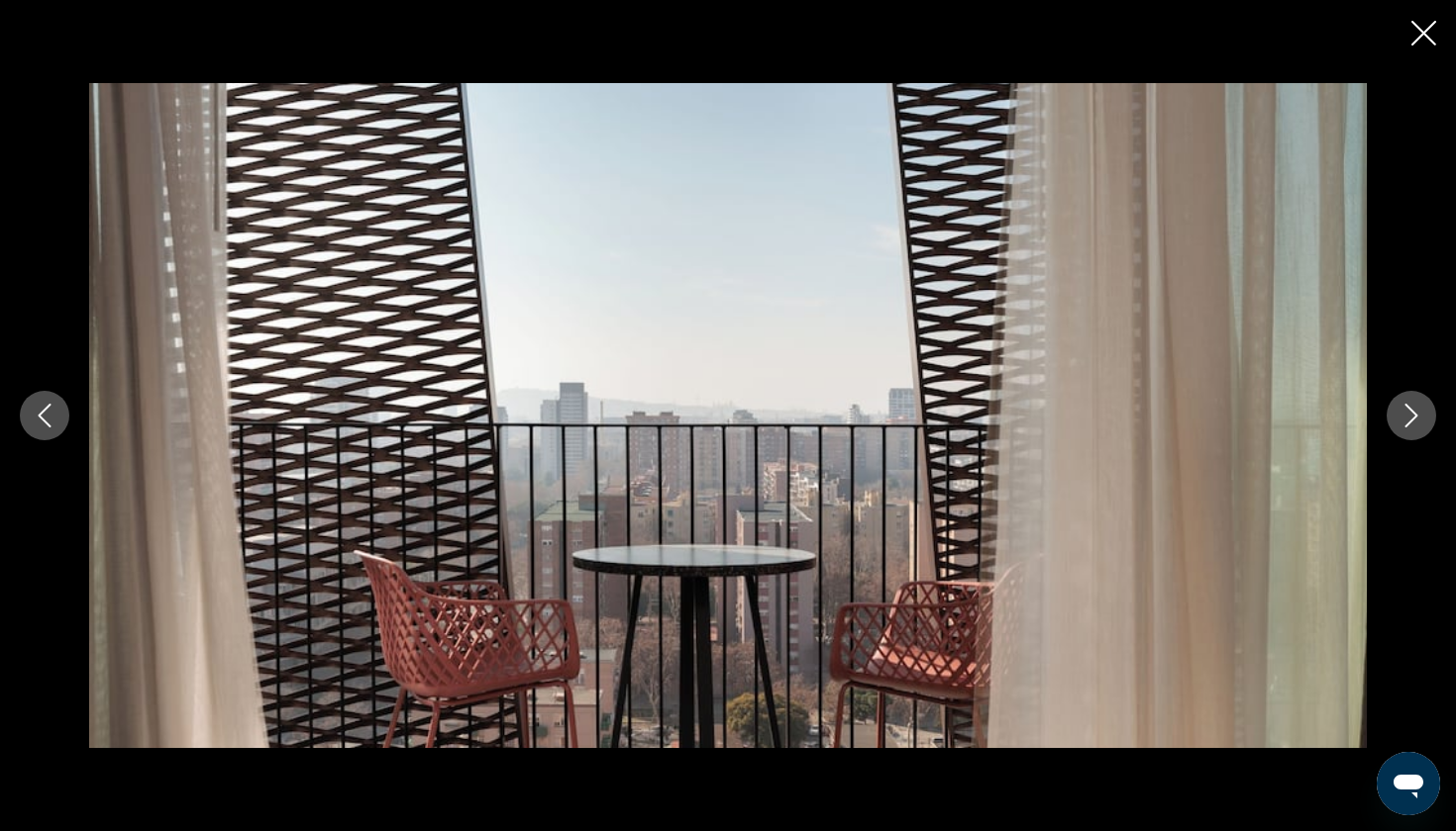
click at [1422, 407] on icon "Next image" at bounding box center [1411, 416] width 24 height 24
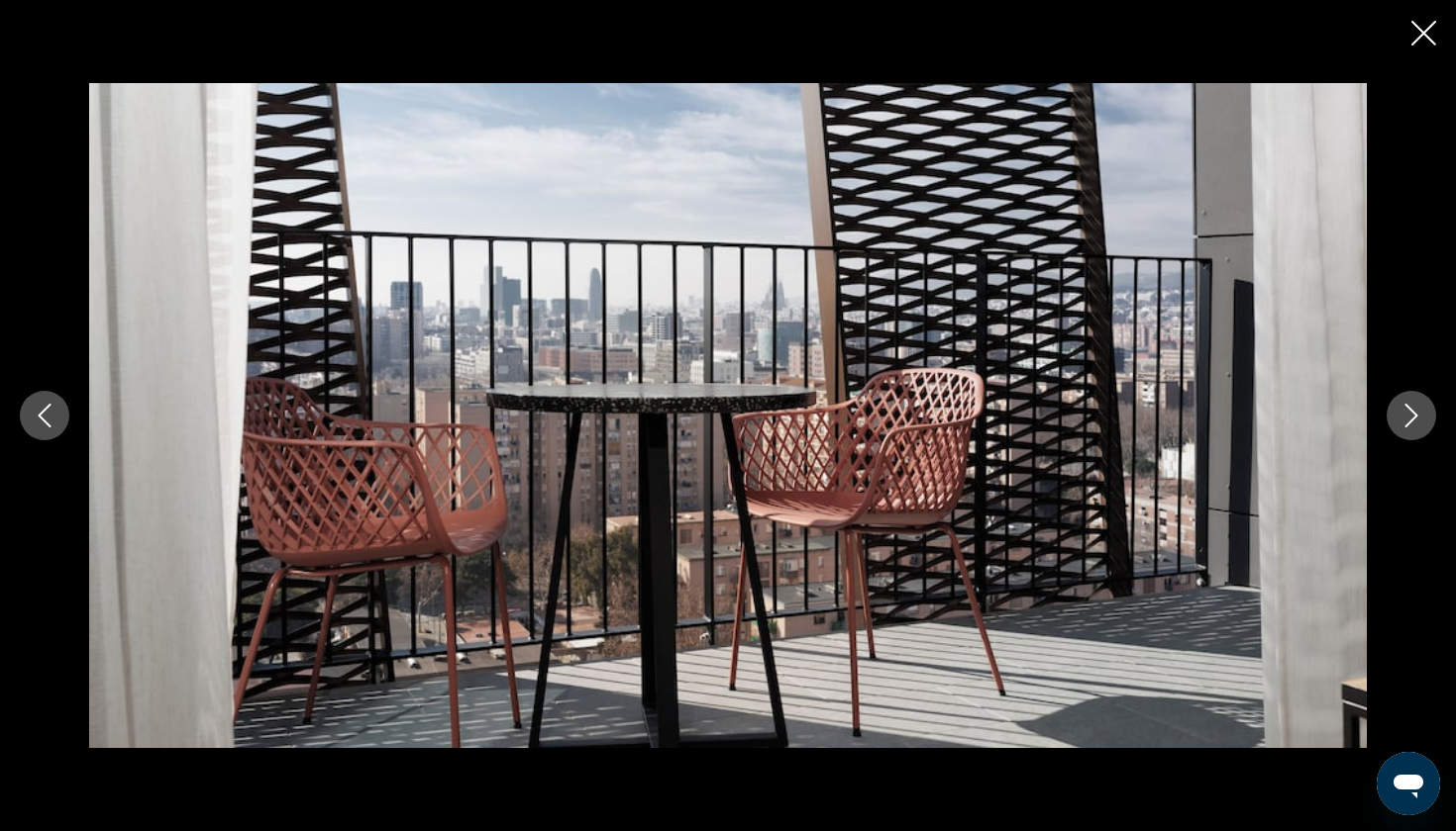
click at [1422, 407] on icon "Next image" at bounding box center [1411, 416] width 24 height 24
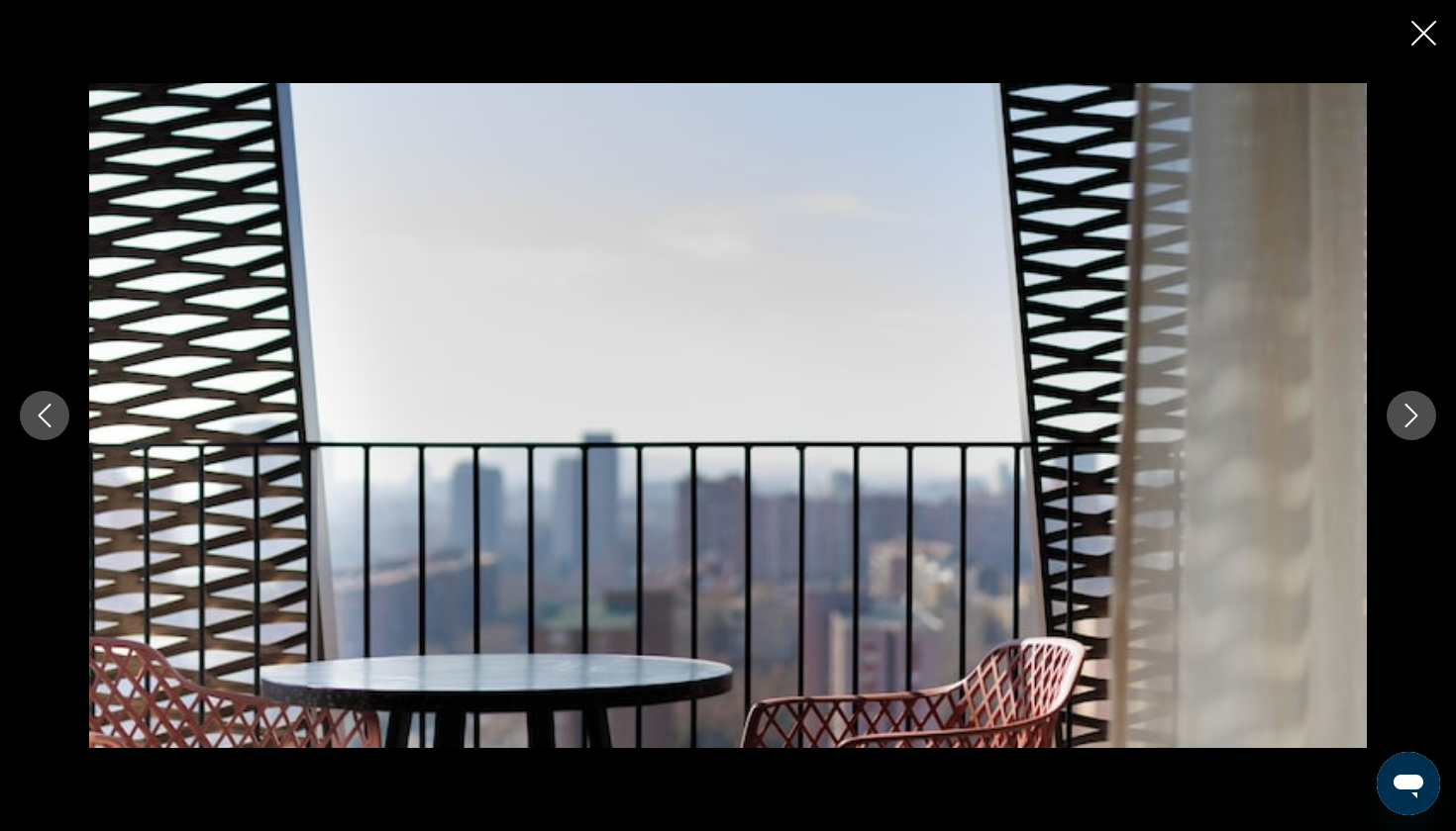
click at [1422, 407] on icon "Next image" at bounding box center [1411, 416] width 24 height 24
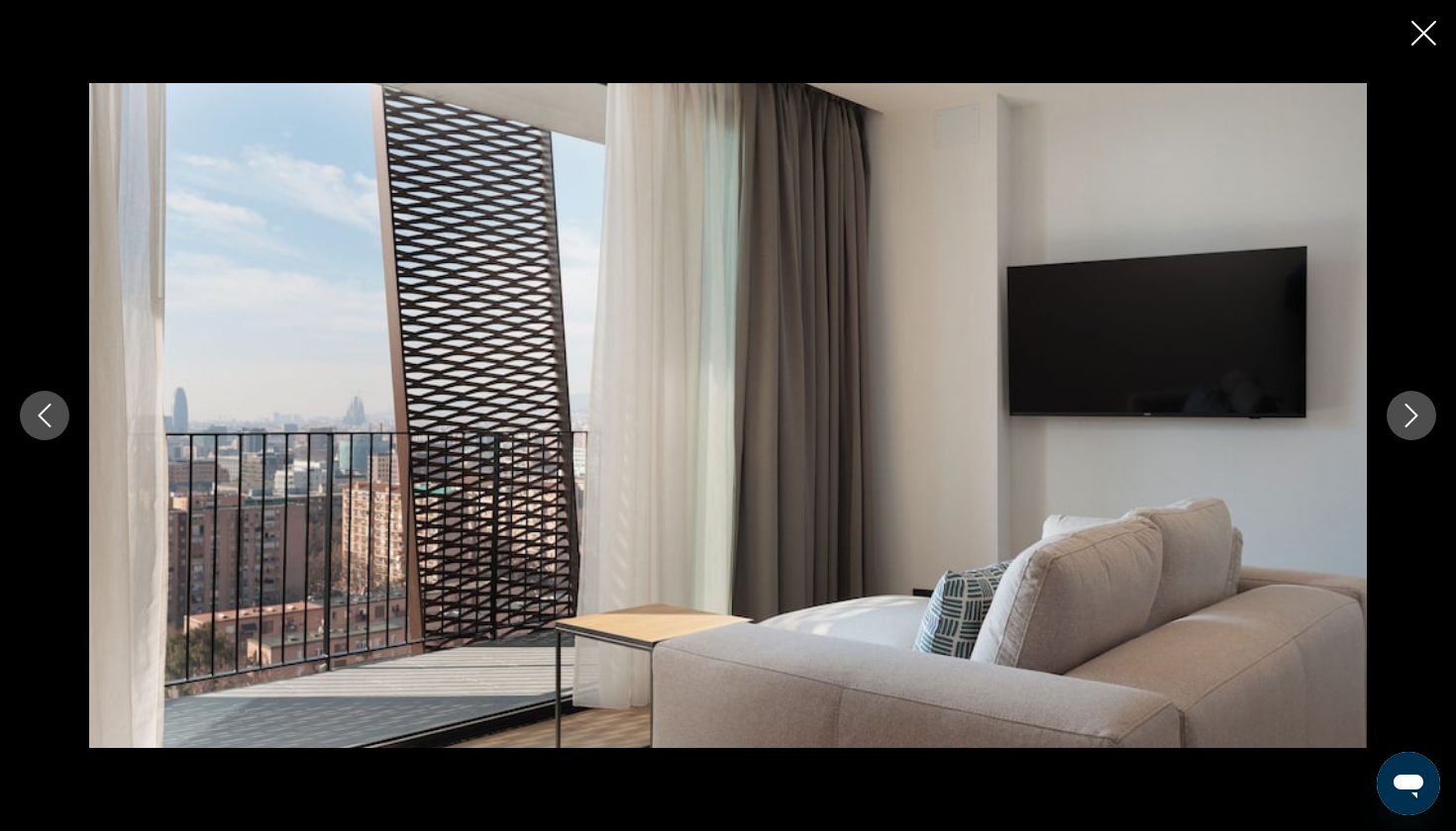
click at [1425, 43] on icon "Close slideshow" at bounding box center [1423, 33] width 25 height 25
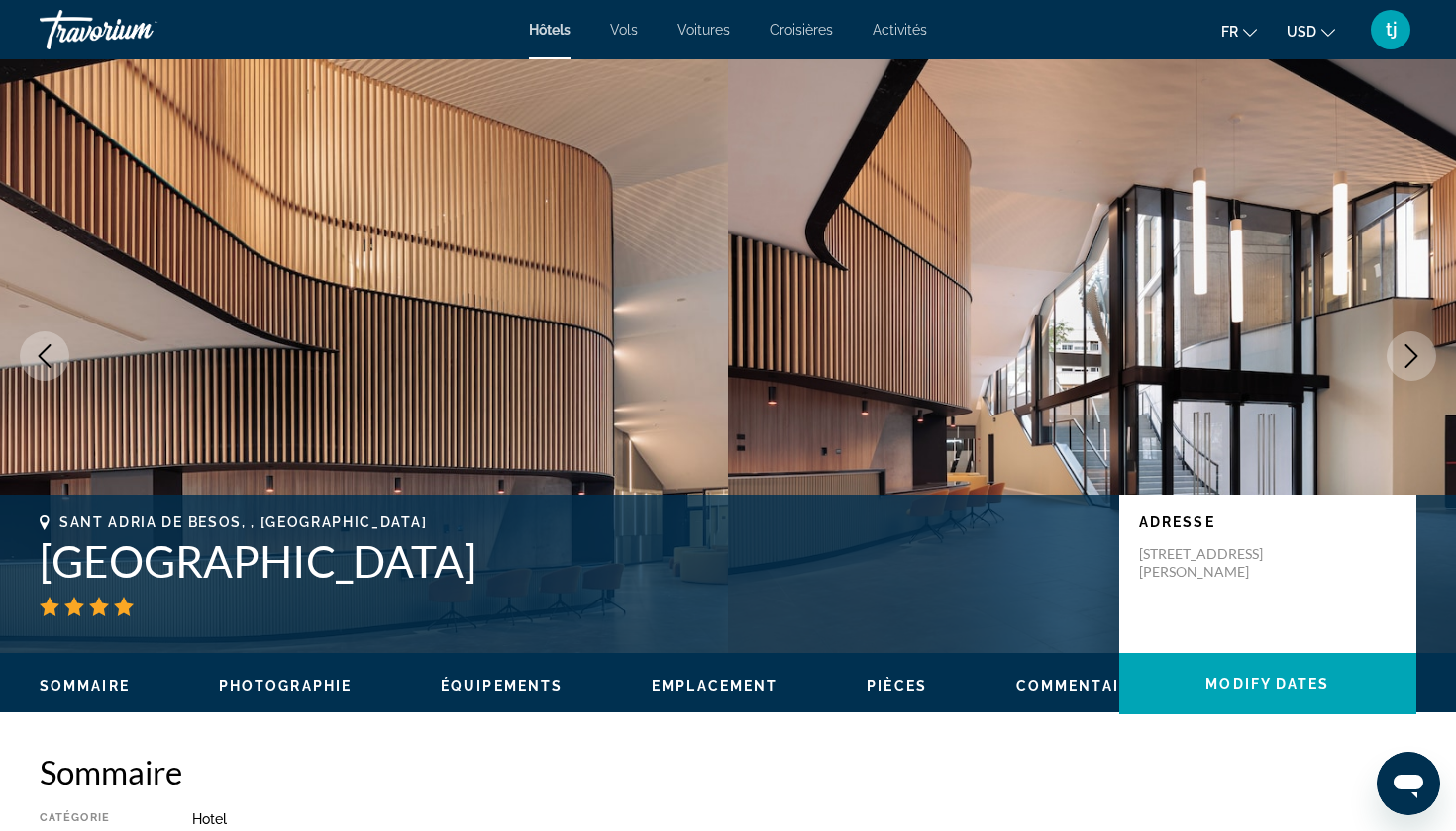
scroll to position [0, 0]
click at [1403, 350] on icon "Next image" at bounding box center [1411, 357] width 24 height 24
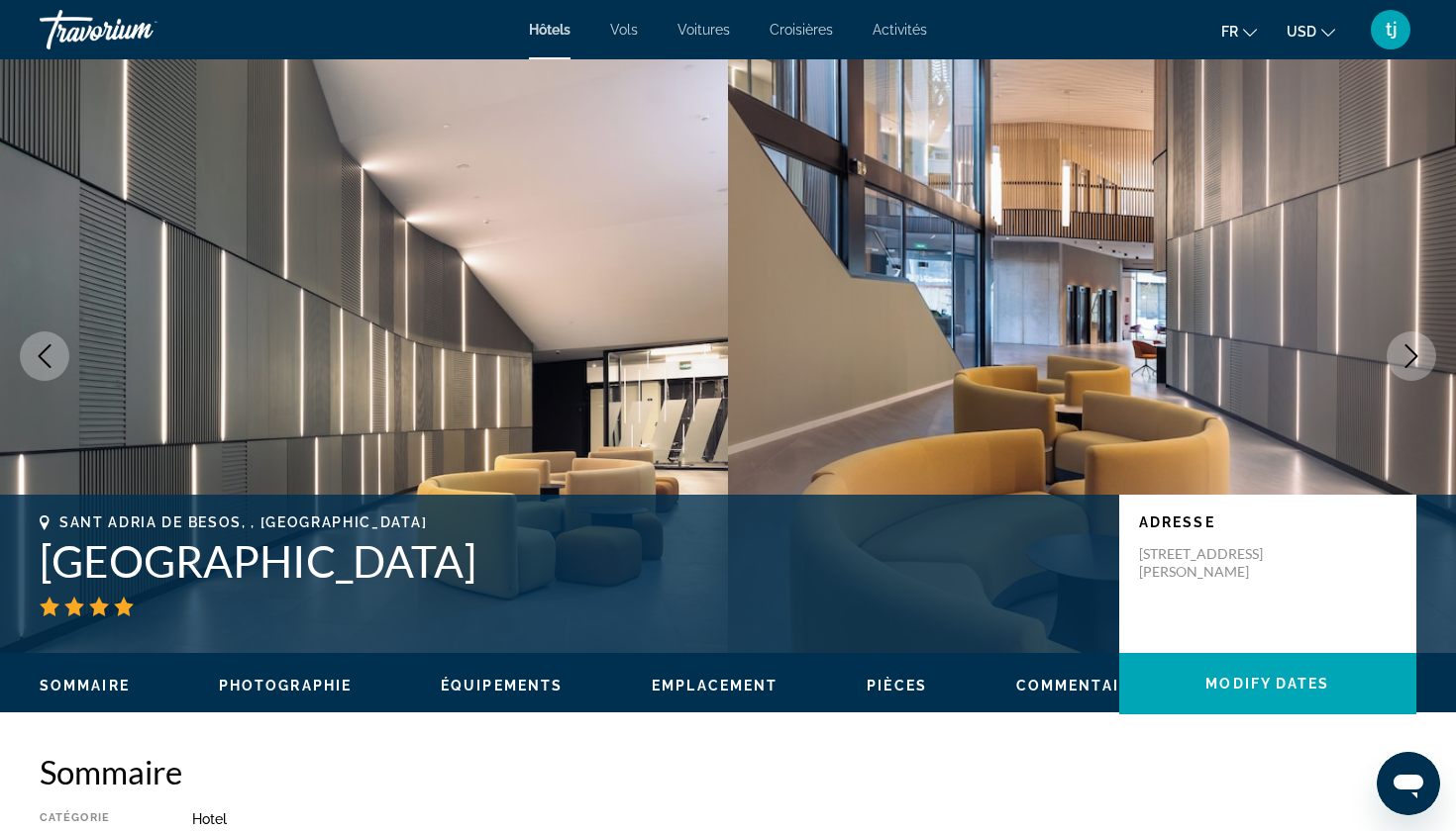
click at [1403, 350] on icon "Next image" at bounding box center [1411, 357] width 24 height 24
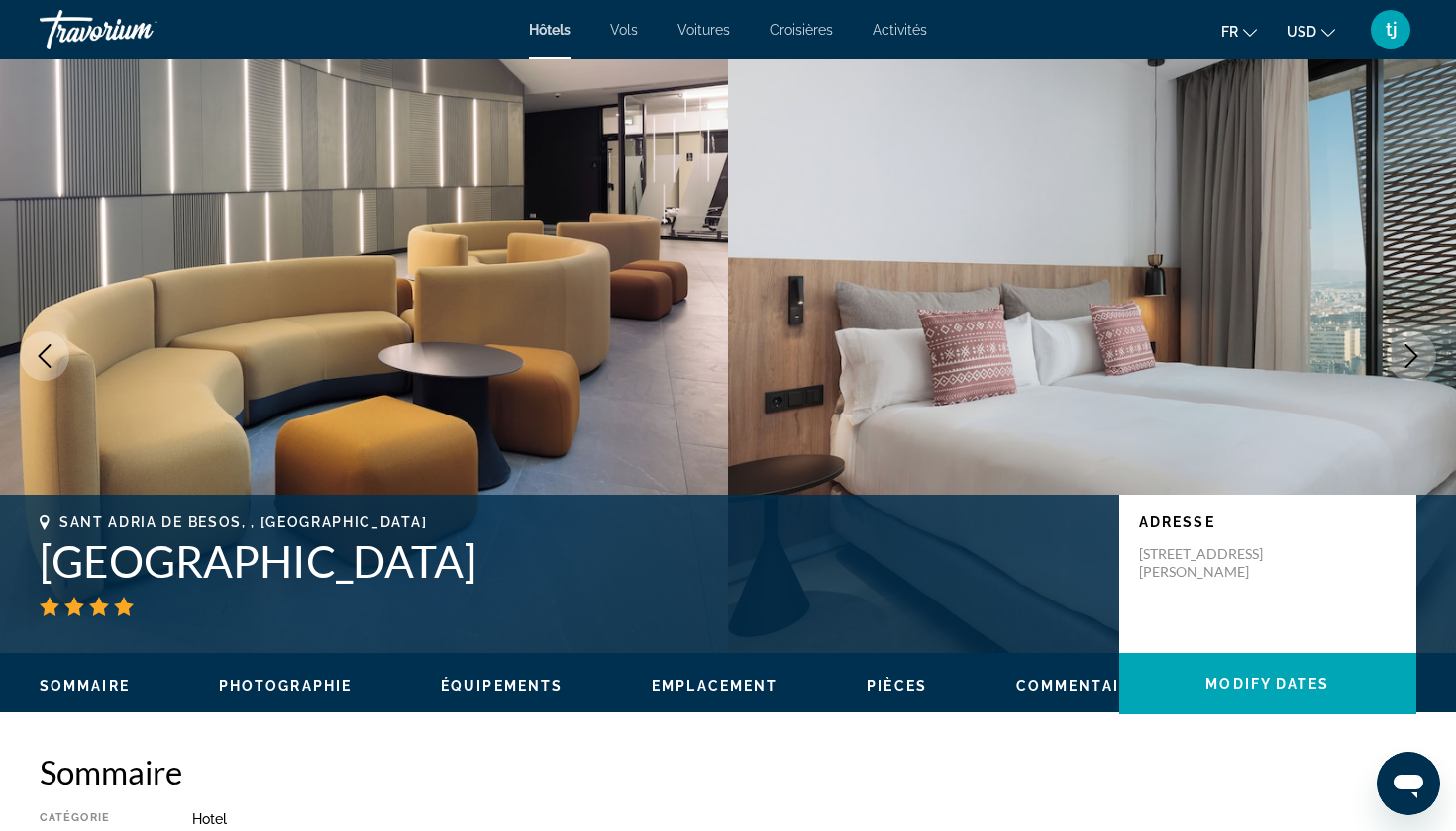
click at [916, 697] on div "Sommaire Photographie Équipements Emplacement Pièces Commentaires Modify Dates" at bounding box center [728, 683] width 1456 height 61
click at [899, 689] on span "Pièces" at bounding box center [896, 686] width 60 height 16
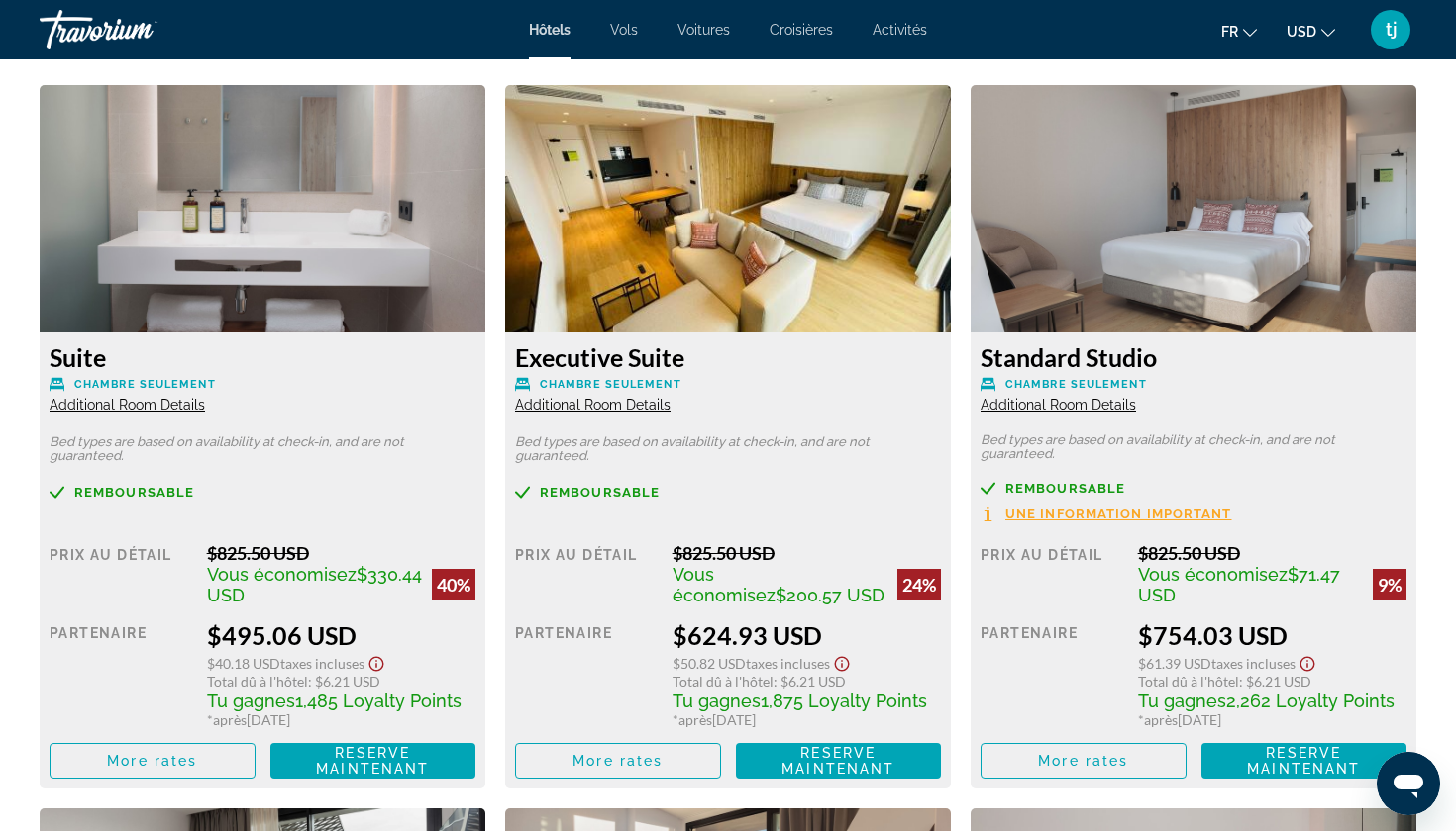
scroll to position [2734, 0]
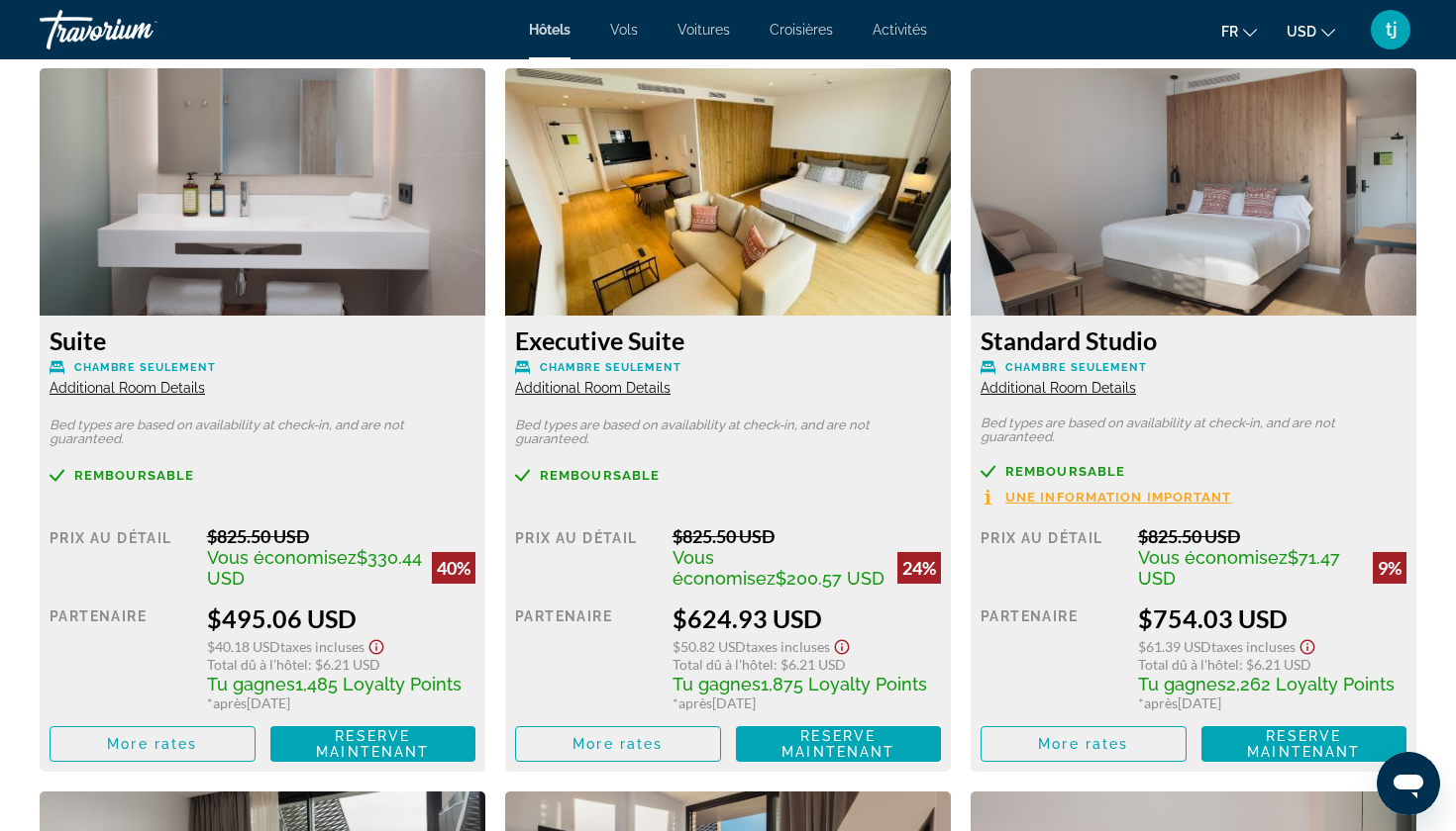
click at [431, 656] on div "$40.18 USD Taxes incluses" at bounding box center [341, 644] width 269 height 23
click at [182, 390] on span "Additional Room Details" at bounding box center [128, 388] width 156 height 16
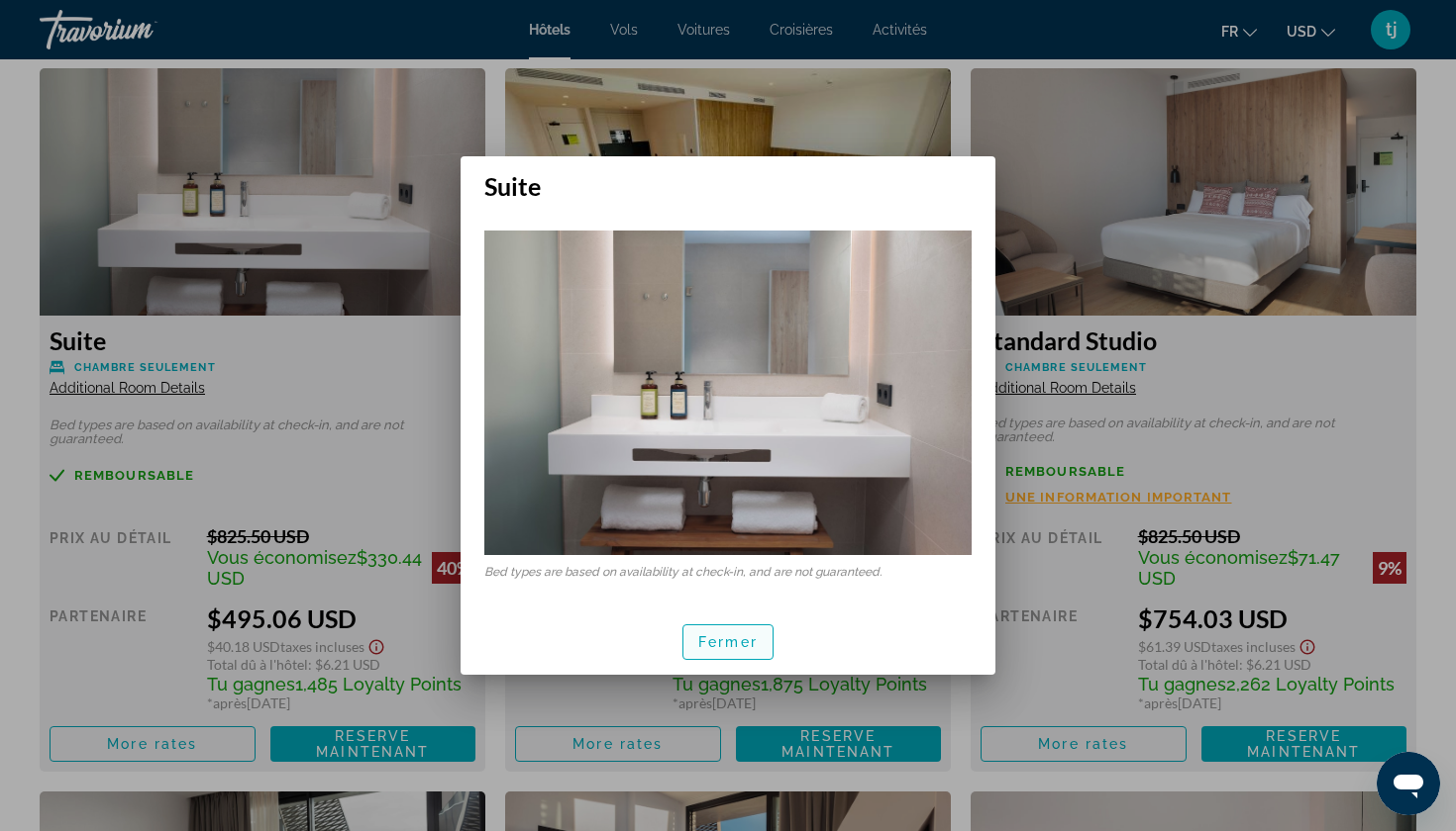
click at [720, 642] on span "Fermer" at bounding box center [728, 642] width 59 height 16
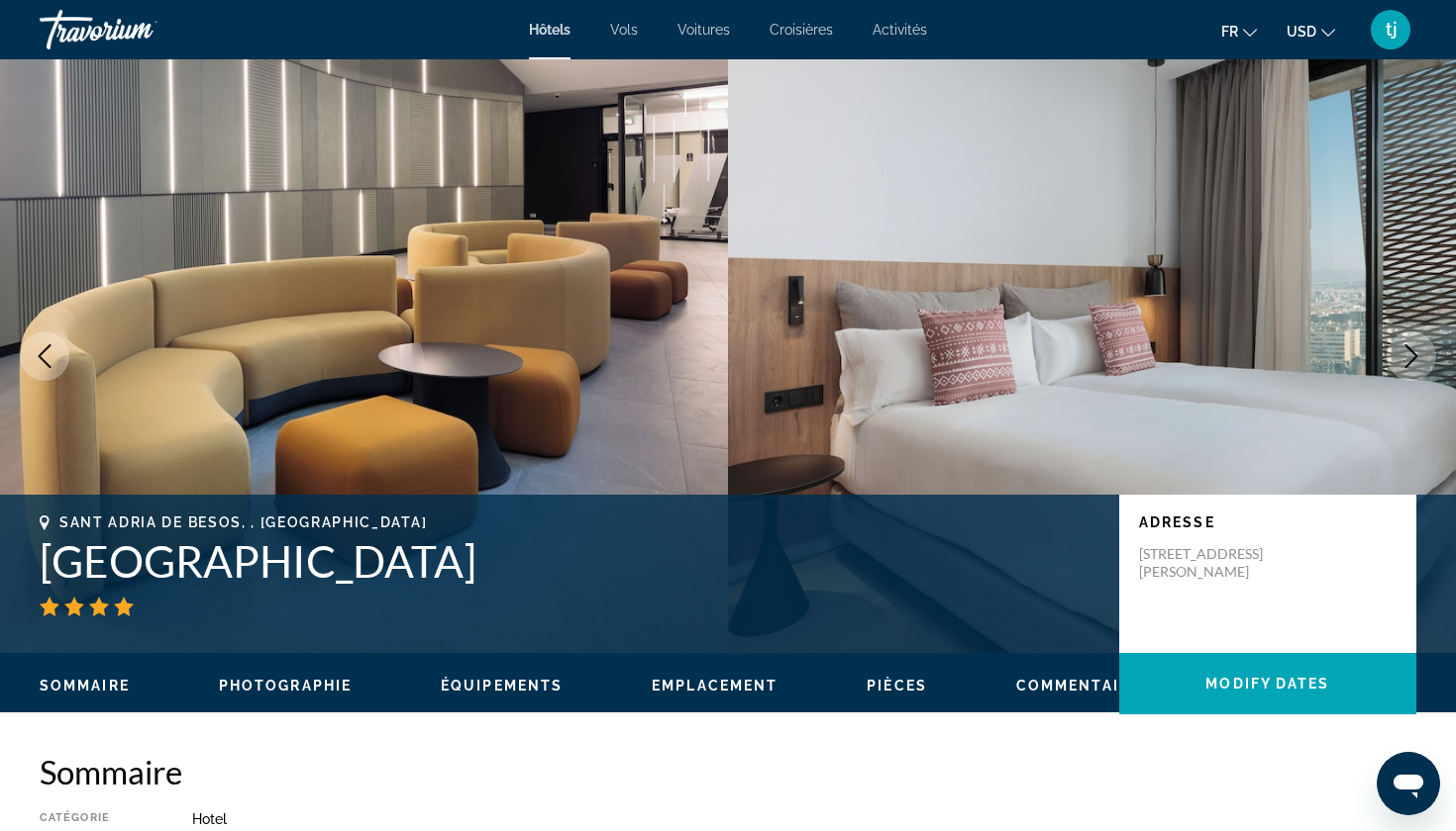
scroll to position [2734, 0]
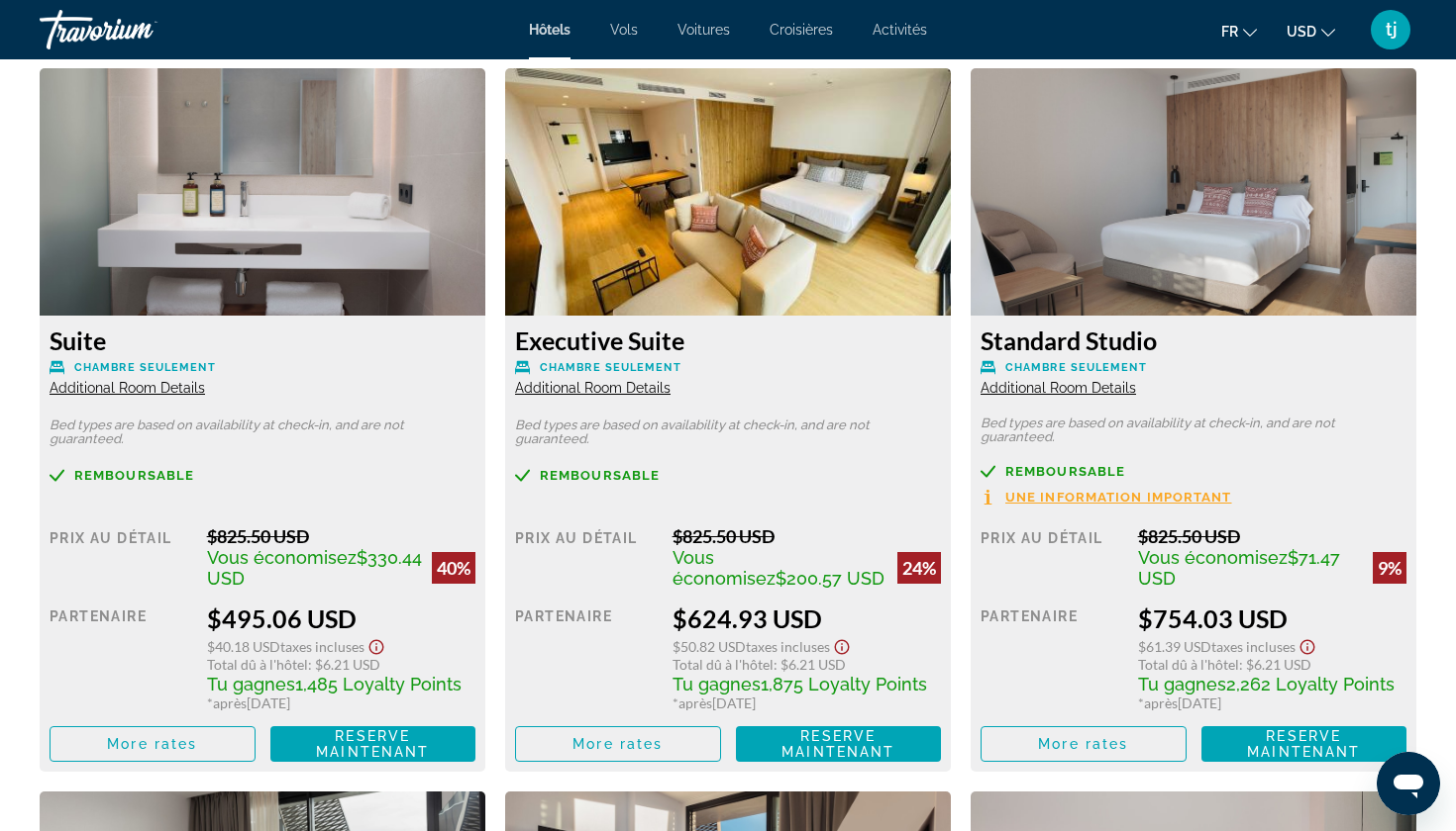
click at [358, 625] on div "$495.06 USD" at bounding box center [341, 618] width 269 height 30
click at [389, 742] on span "Reserve maintenant" at bounding box center [372, 744] width 113 height 32
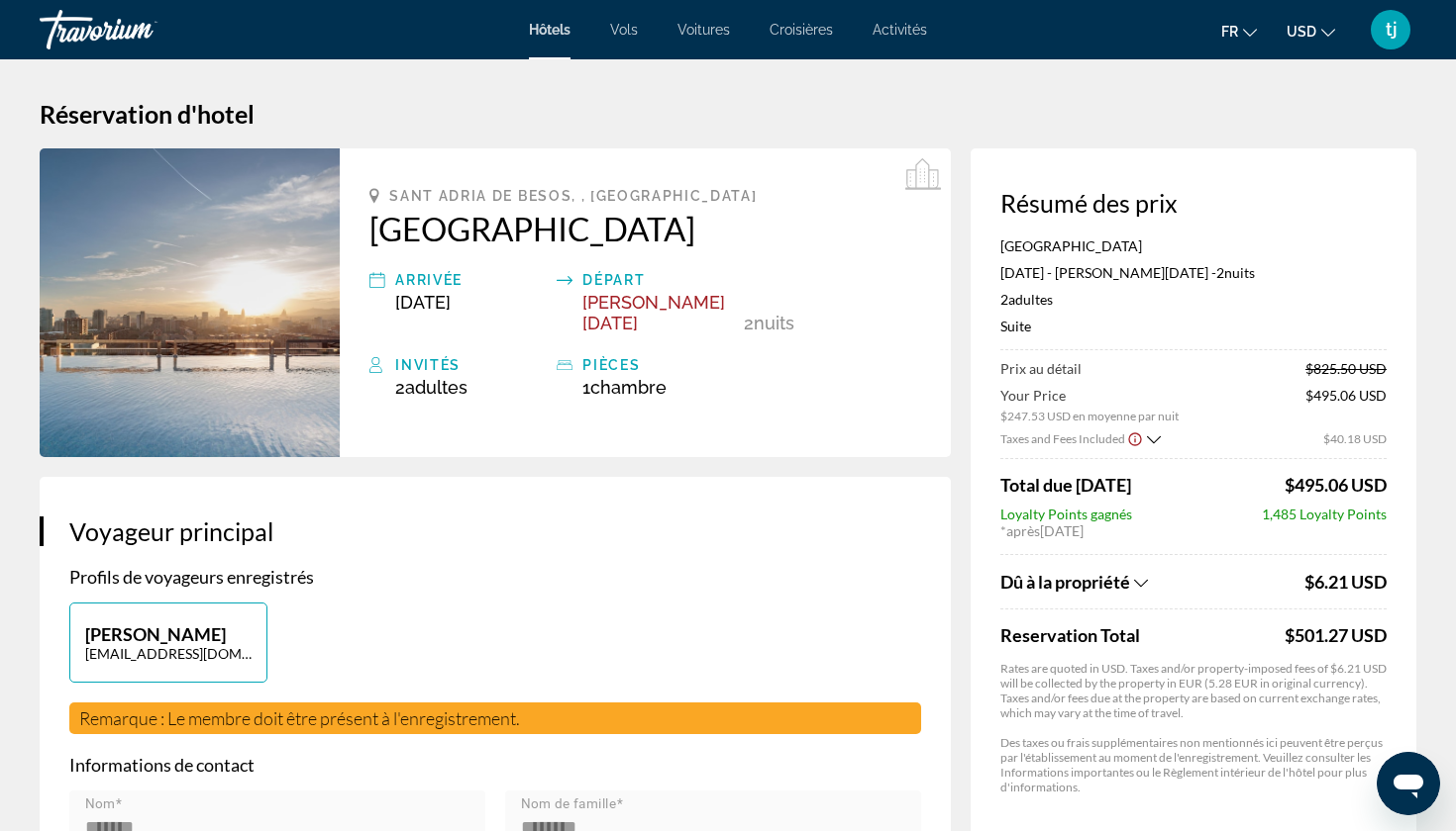
click at [816, 566] on p "Profils de voyageurs enregistrés" at bounding box center [495, 577] width 851 height 22
click at [1129, 444] on icon "Show Taxes and Fees disclaimer" at bounding box center [1134, 438] width 13 height 13
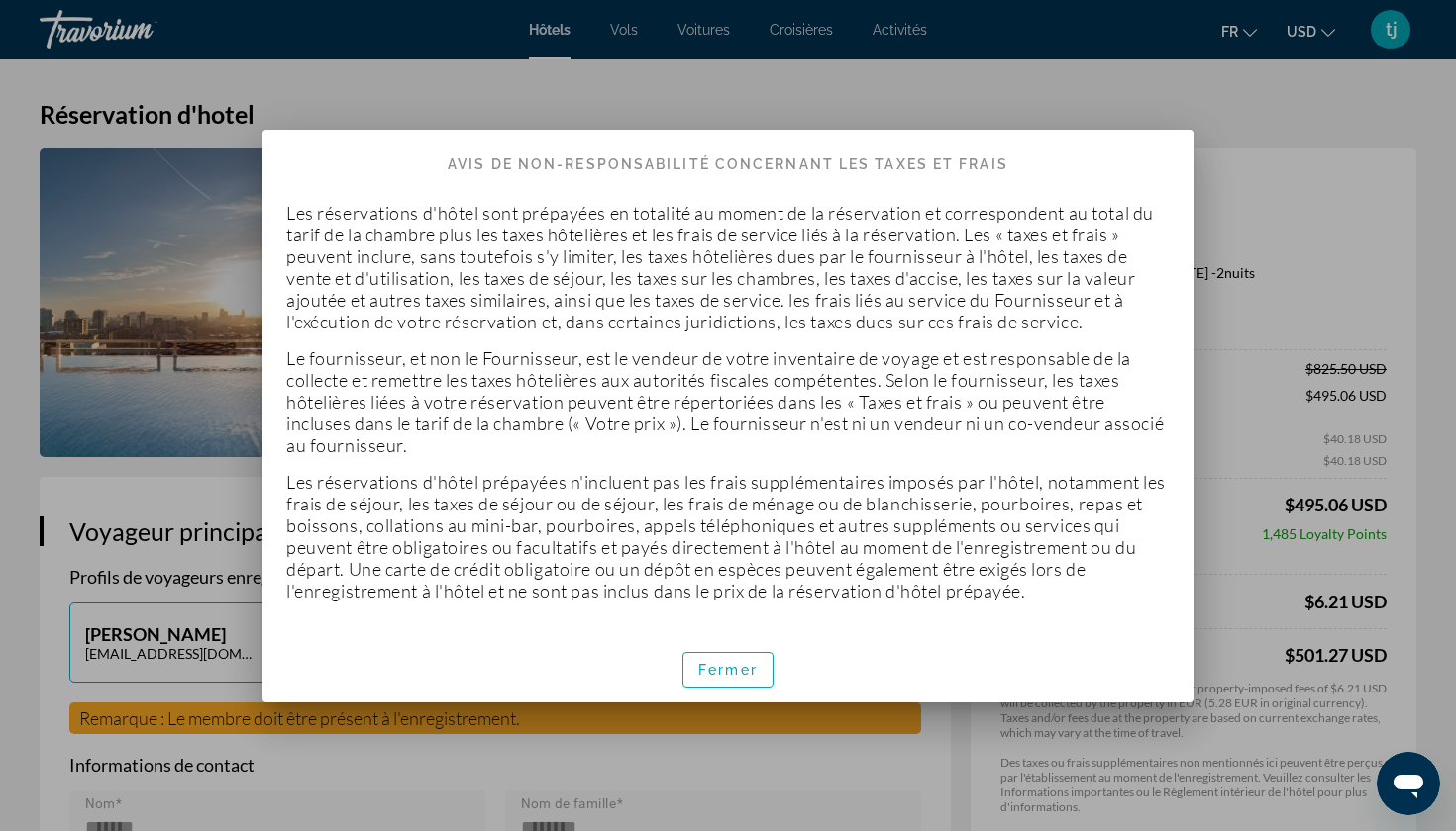
click at [720, 642] on div "Fermer" at bounding box center [728, 669] width 930 height 66
click at [717, 665] on span "Fermer" at bounding box center [728, 670] width 59 height 16
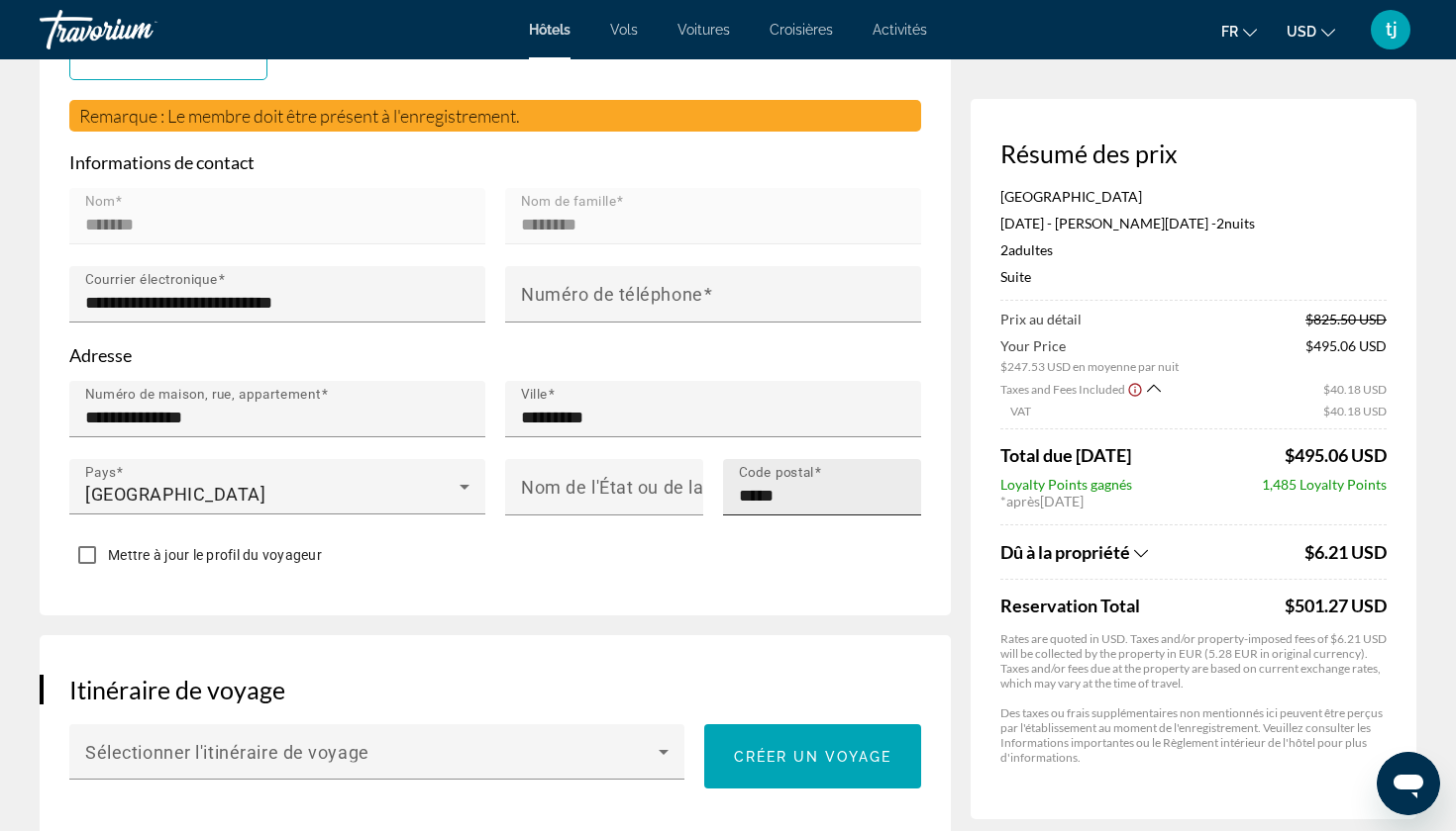
scroll to position [631, 0]
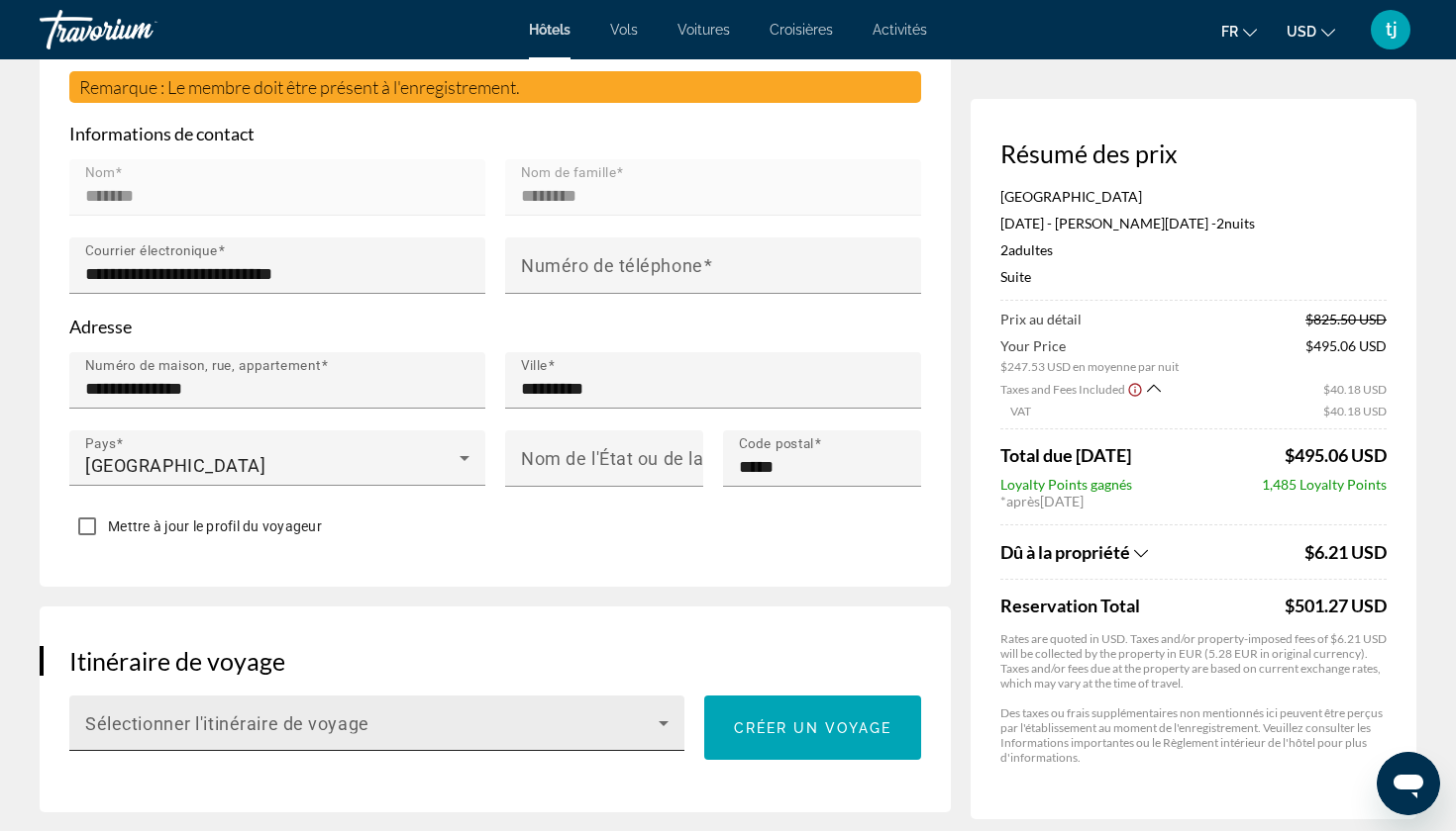
click at [596, 696] on div "Sélectionner l'itinéraire de voyage" at bounding box center [377, 723] width 584 height 55
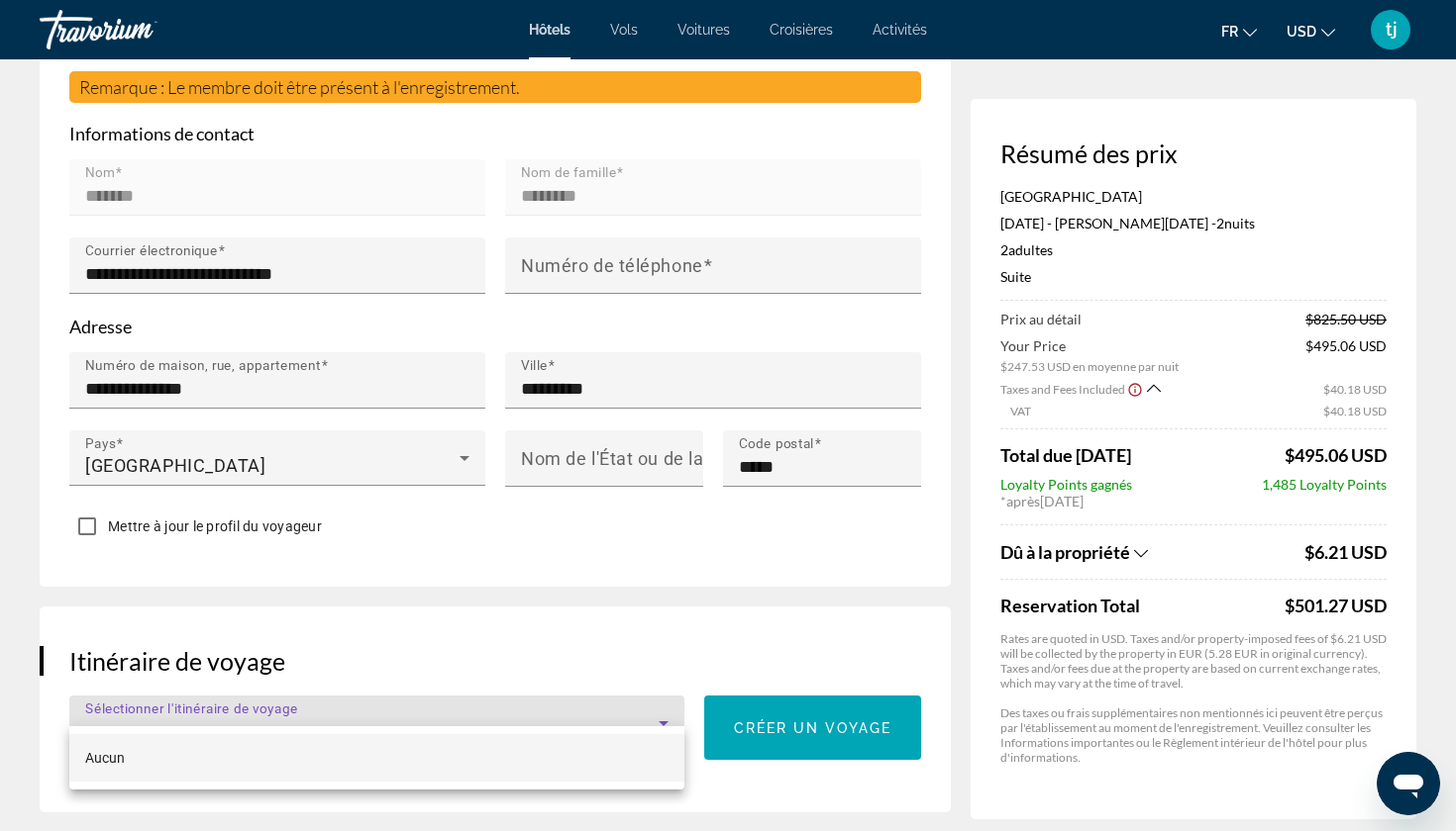
click at [596, 672] on div at bounding box center [728, 416] width 1456 height 831
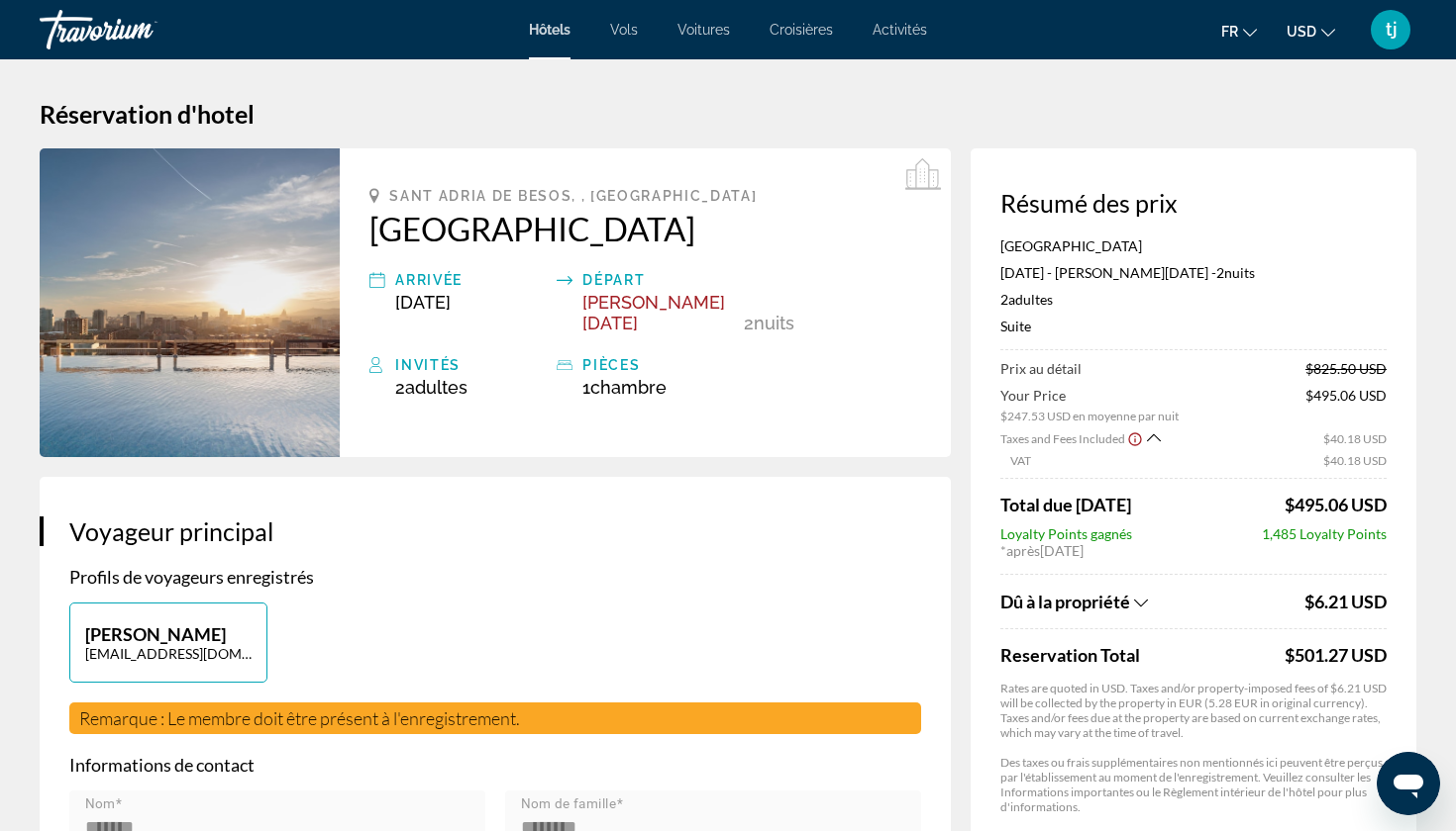
scroll to position [0, 0]
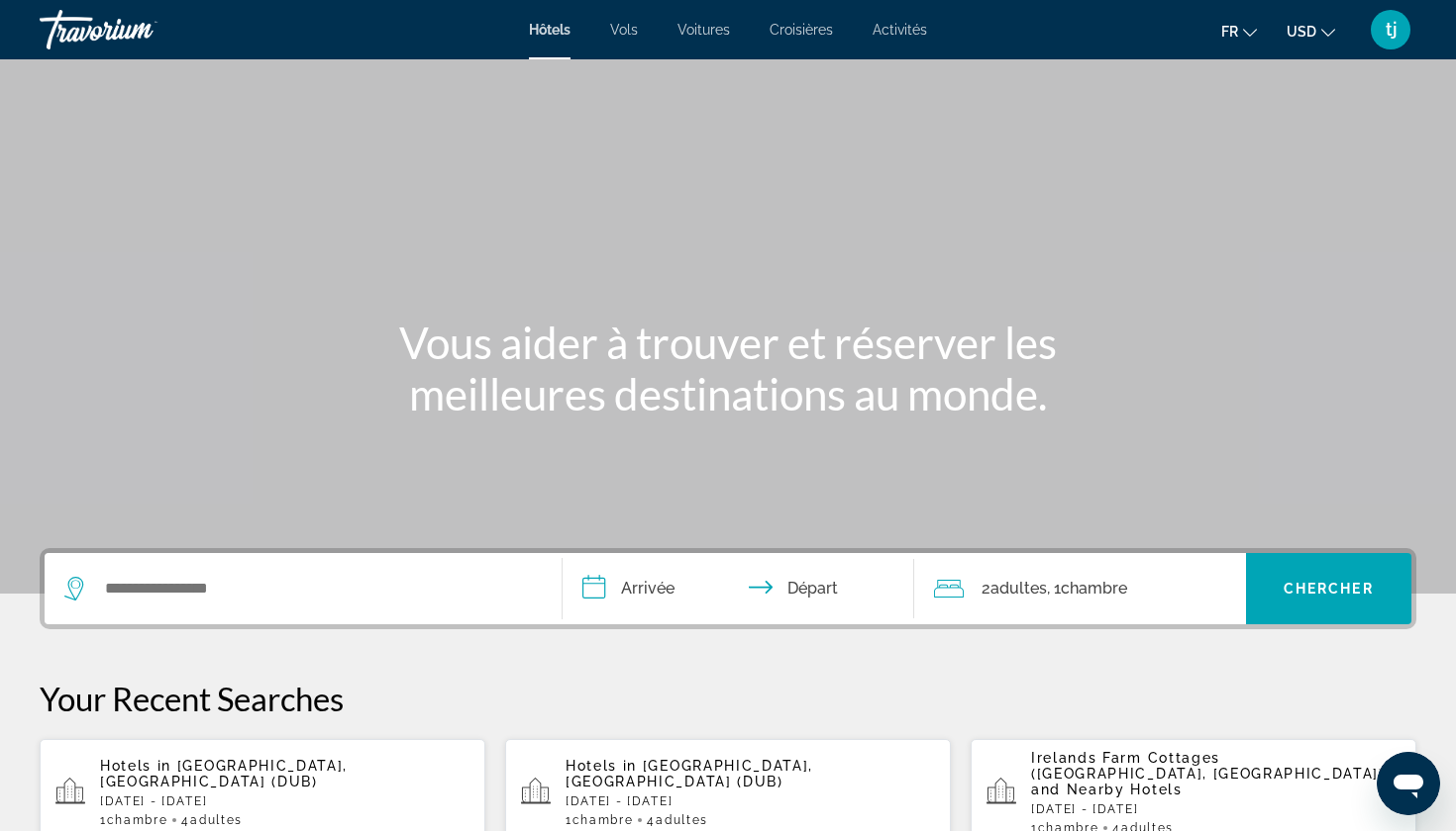
click at [799, 31] on span "Croisières" at bounding box center [800, 30] width 63 height 16
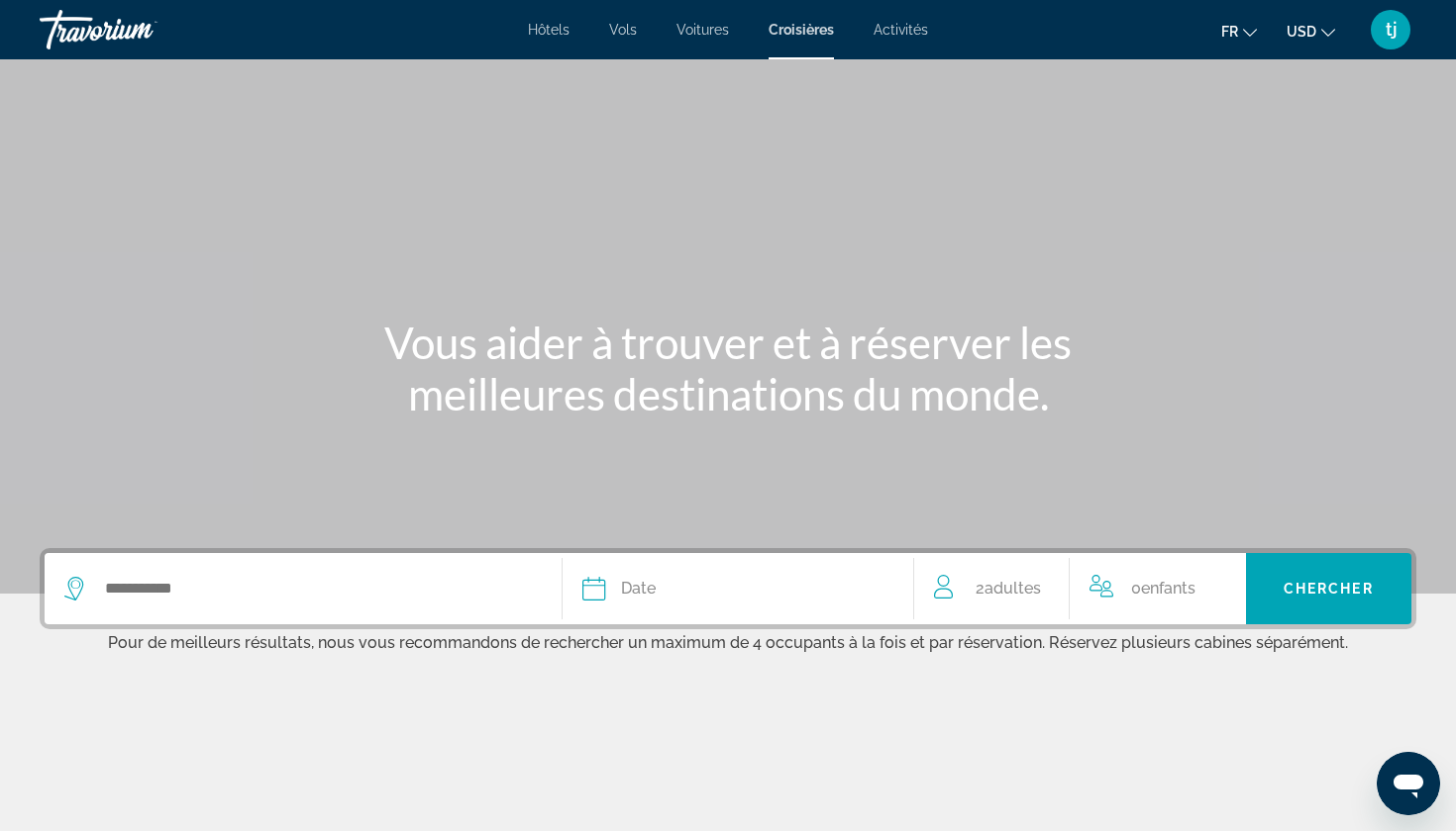
click at [237, 565] on div "Search widget" at bounding box center [303, 588] width 478 height 71
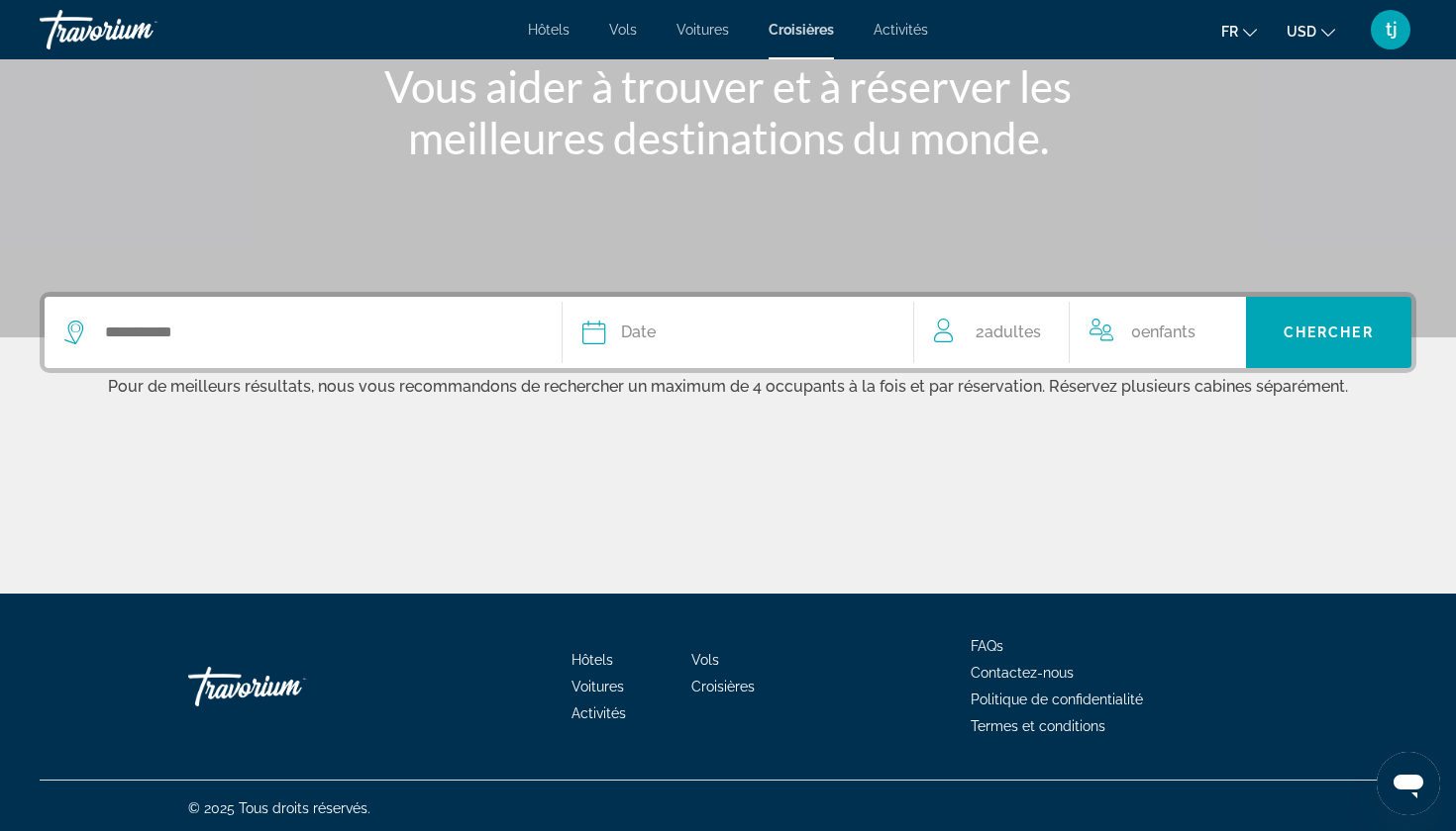
scroll to position [262, 0]
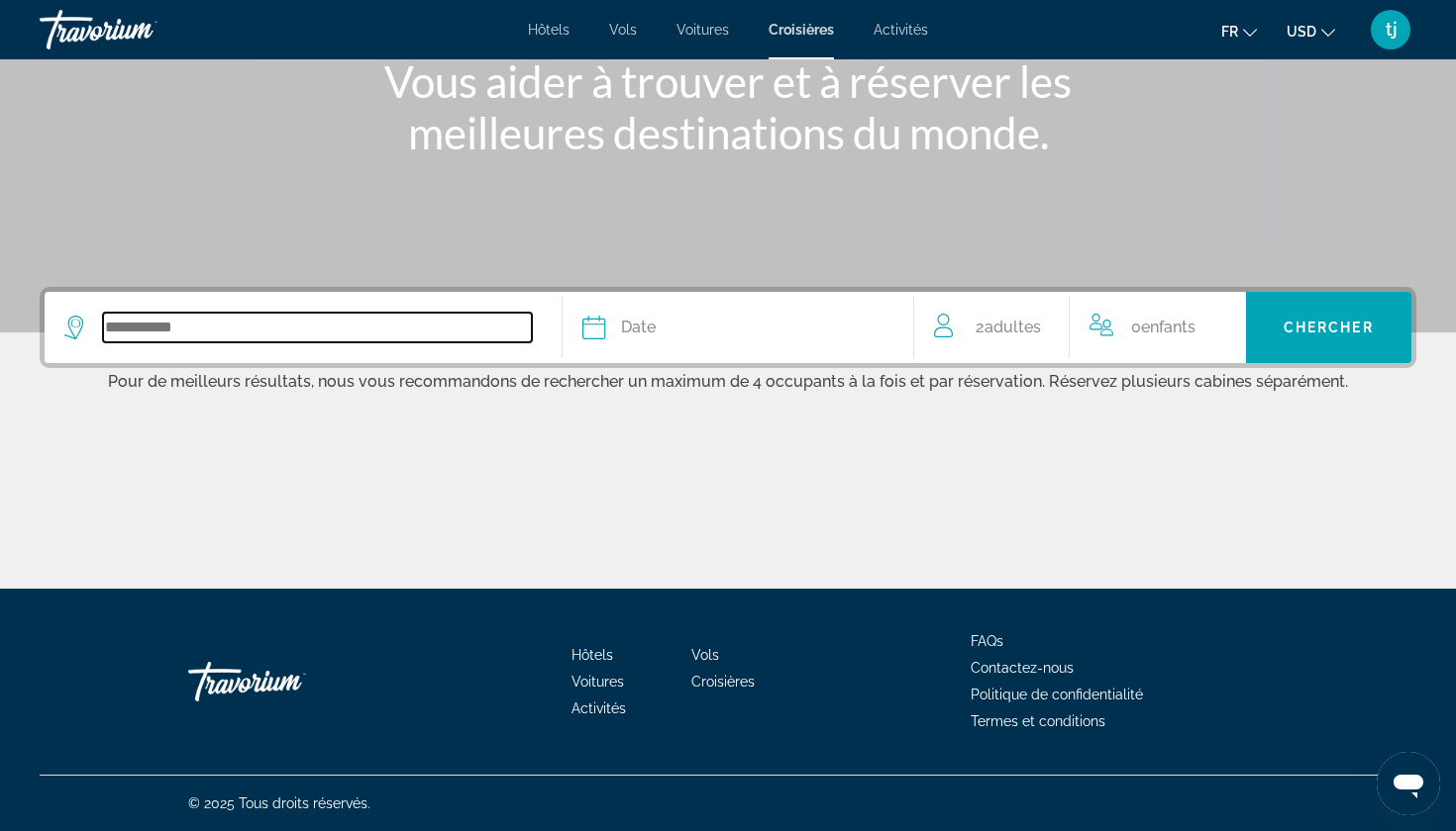
click at [207, 331] on input "Search widget" at bounding box center [317, 328] width 429 height 30
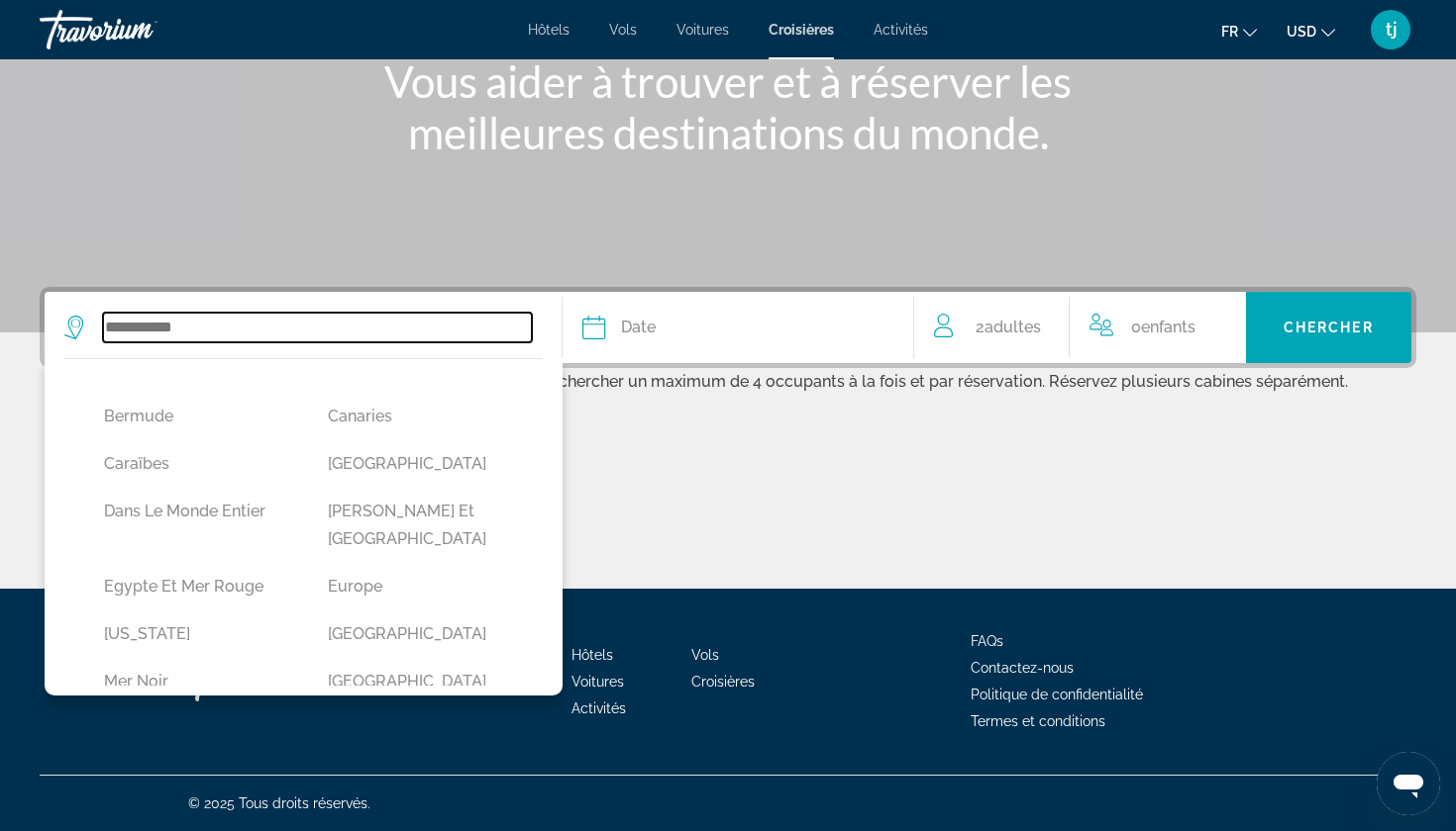
scroll to position [296, 0]
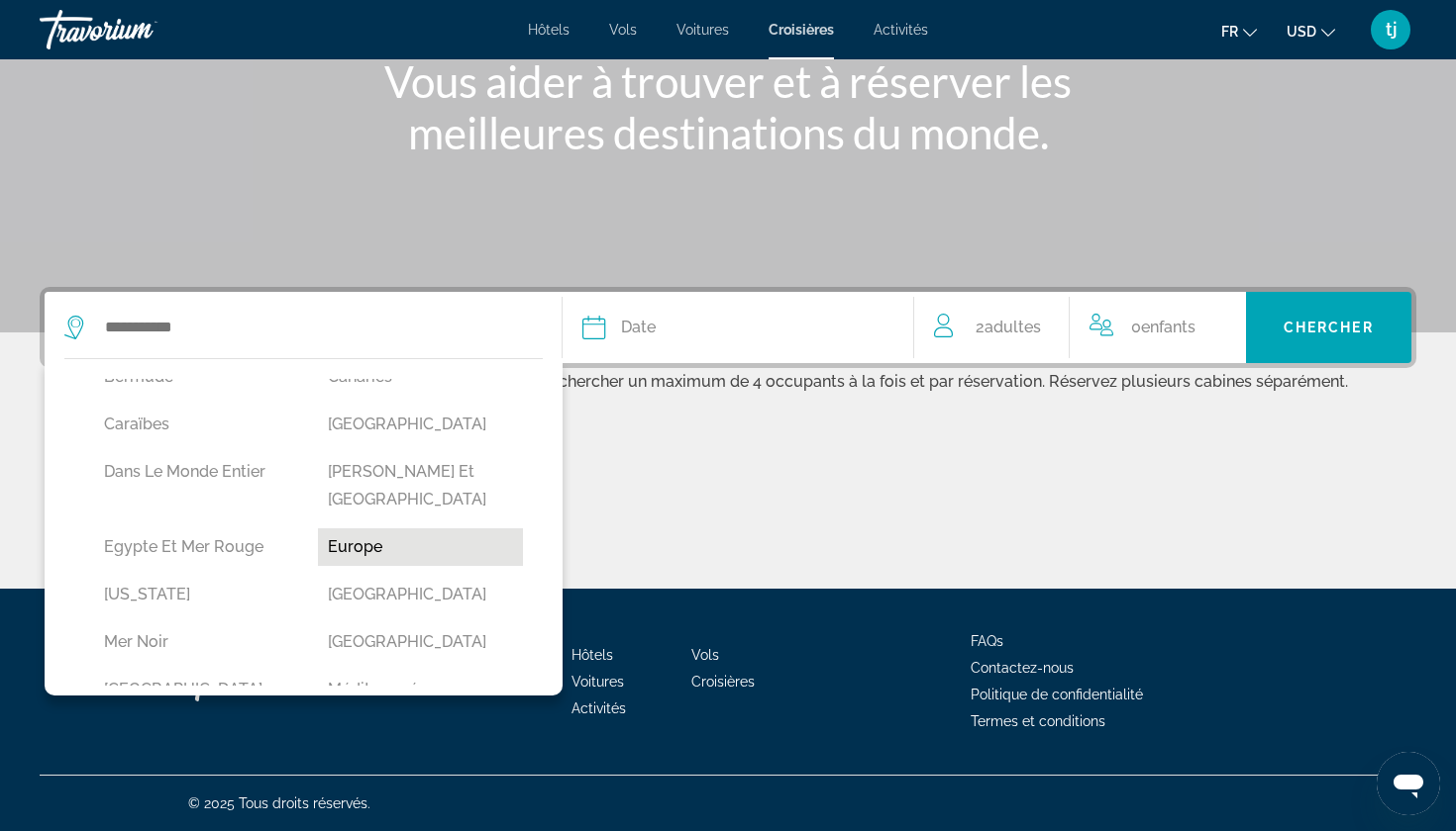
click at [367, 531] on button "Europe" at bounding box center [420, 547] width 204 height 38
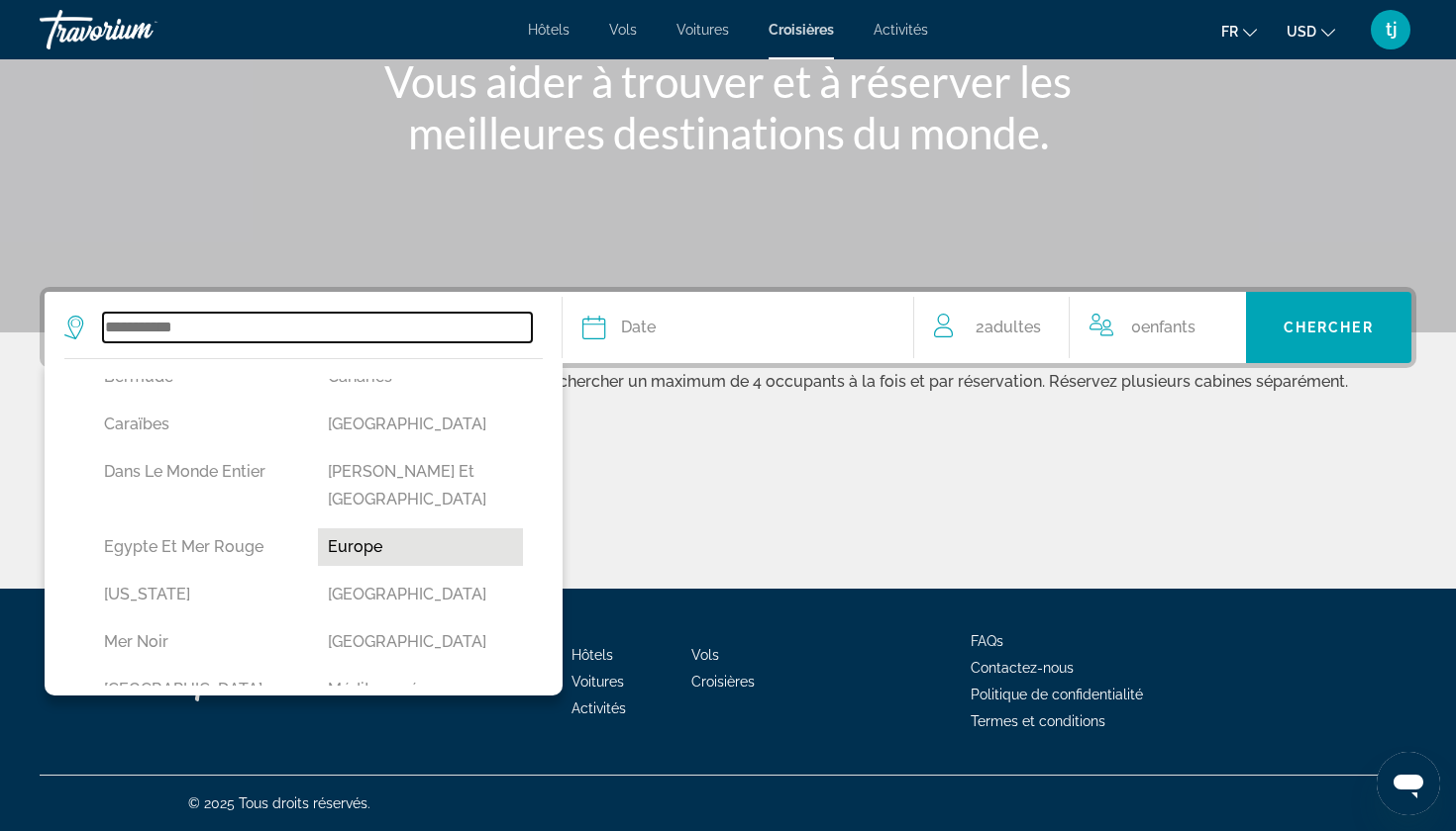
type input "******"
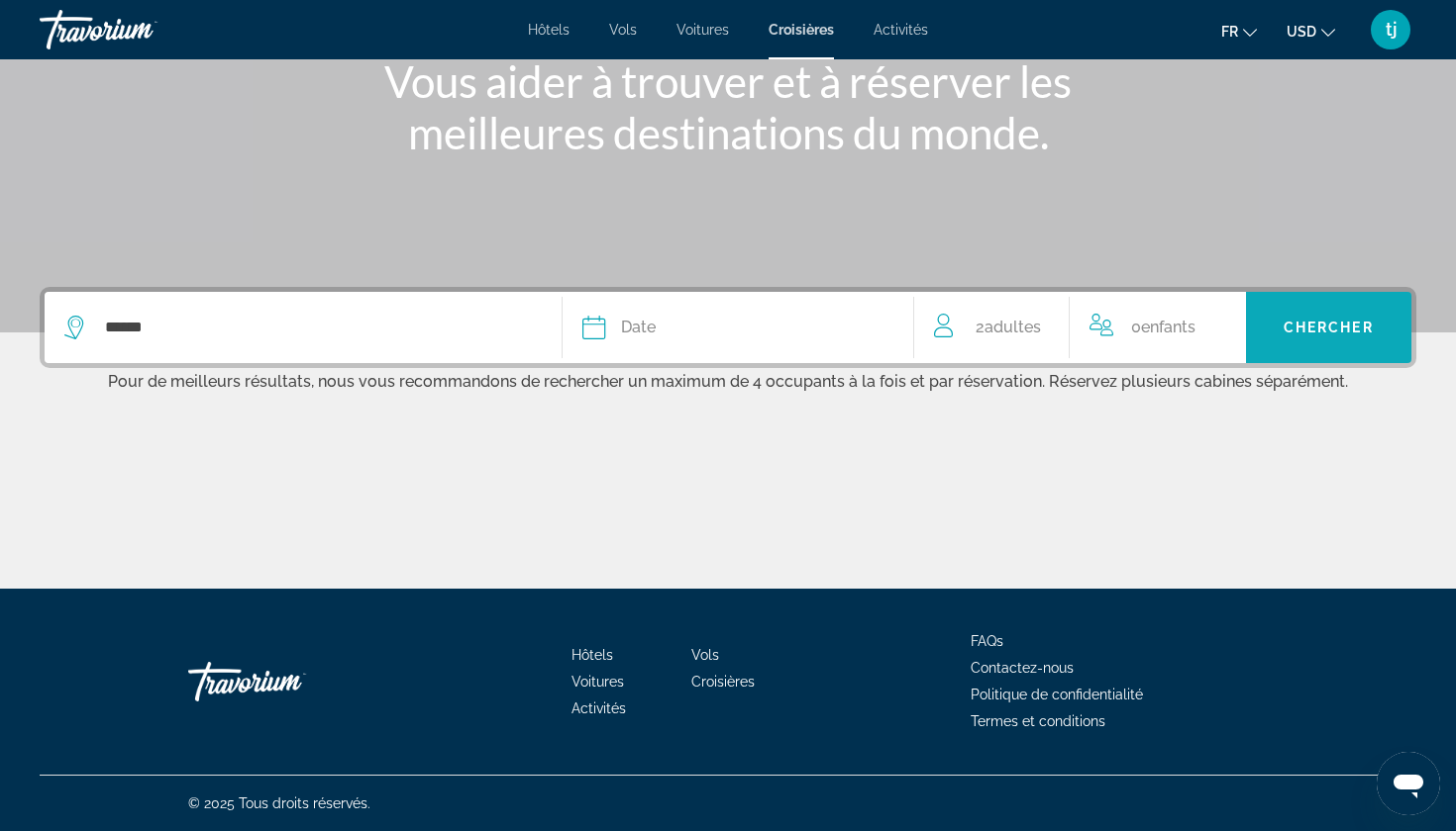
click at [1270, 335] on span "Search widget" at bounding box center [1328, 328] width 166 height 48
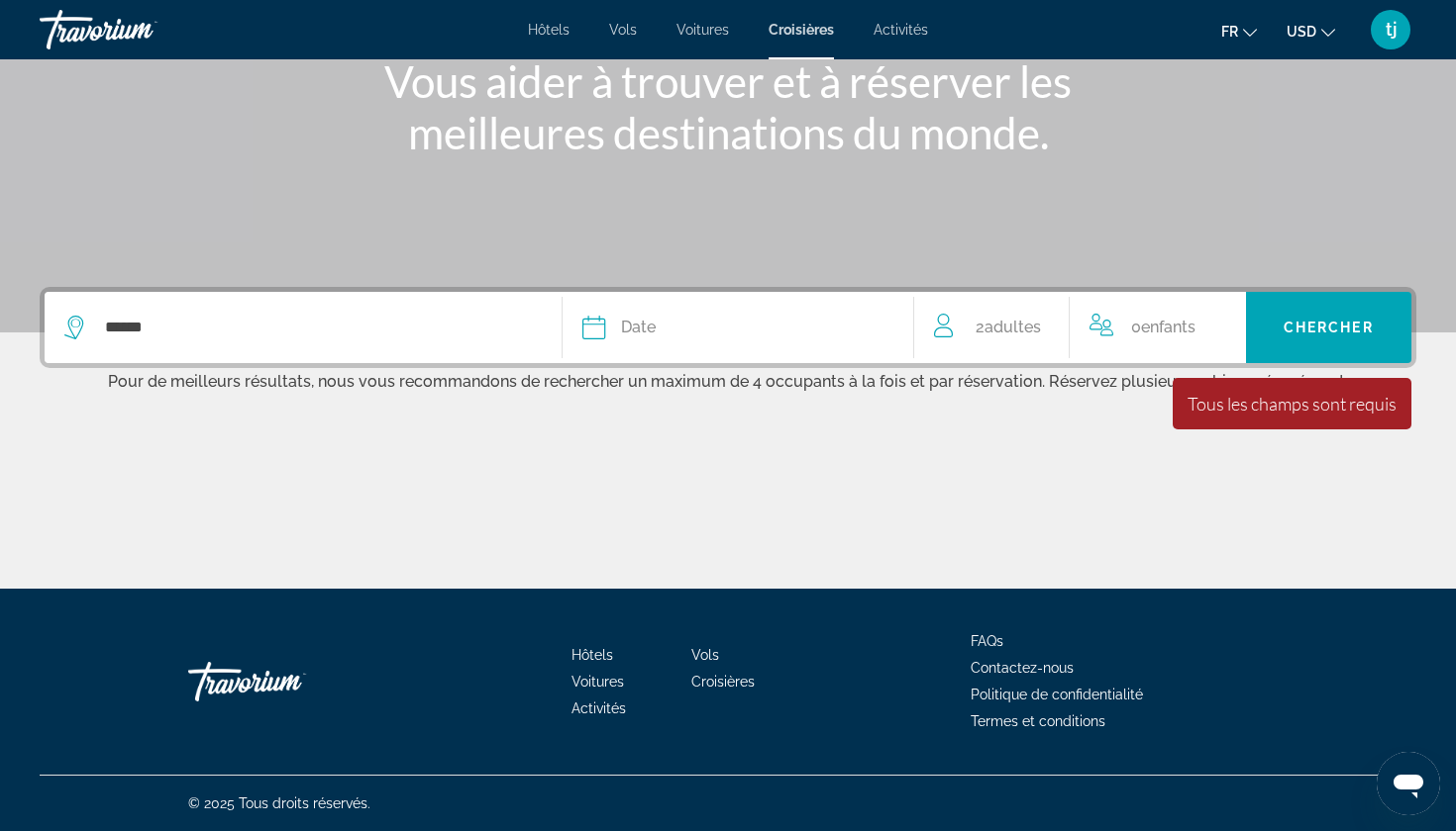
click at [791, 328] on div "Date" at bounding box center [737, 328] width 311 height 28
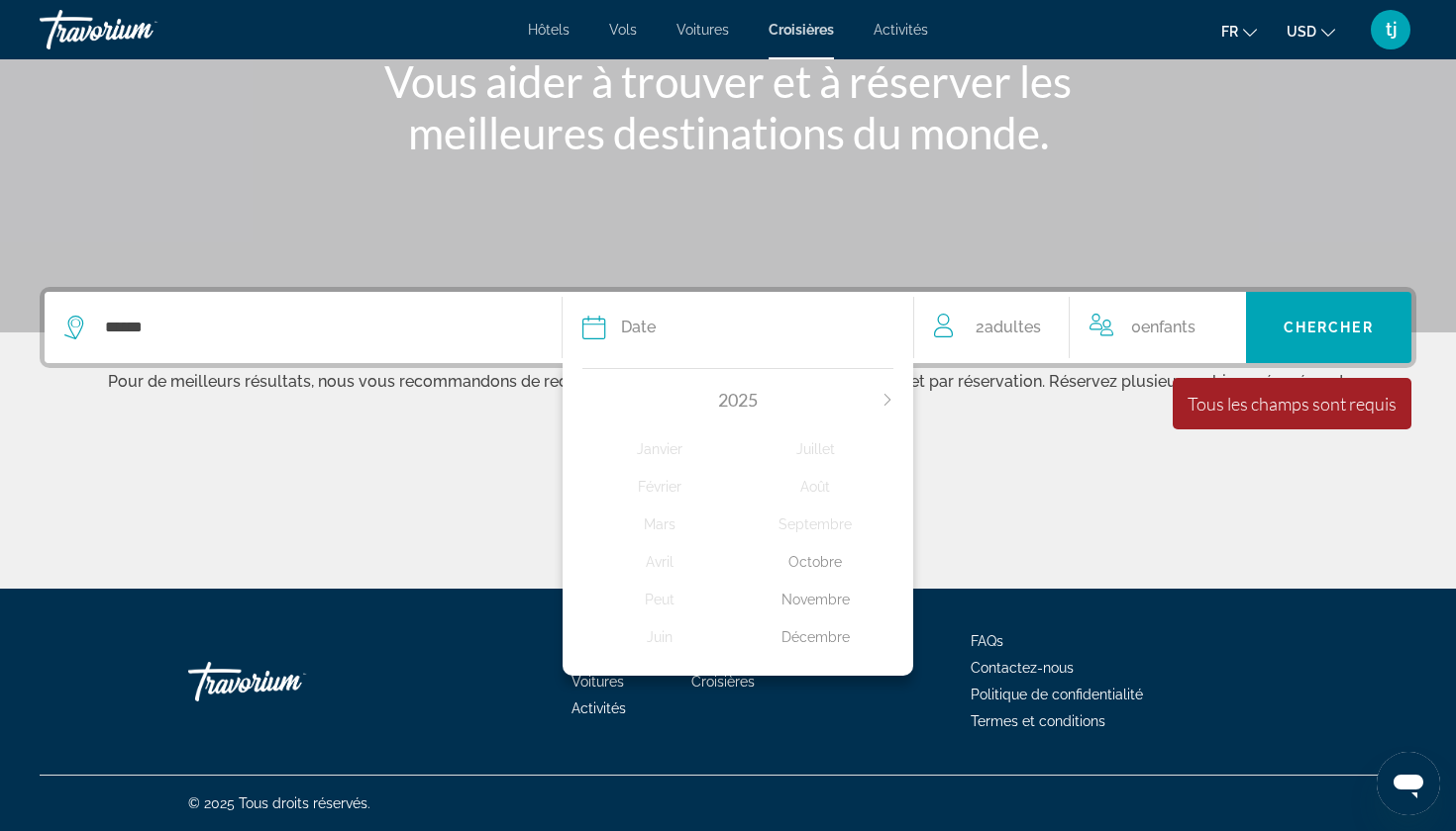
click at [830, 615] on div "Novembre" at bounding box center [815, 600] width 156 height 36
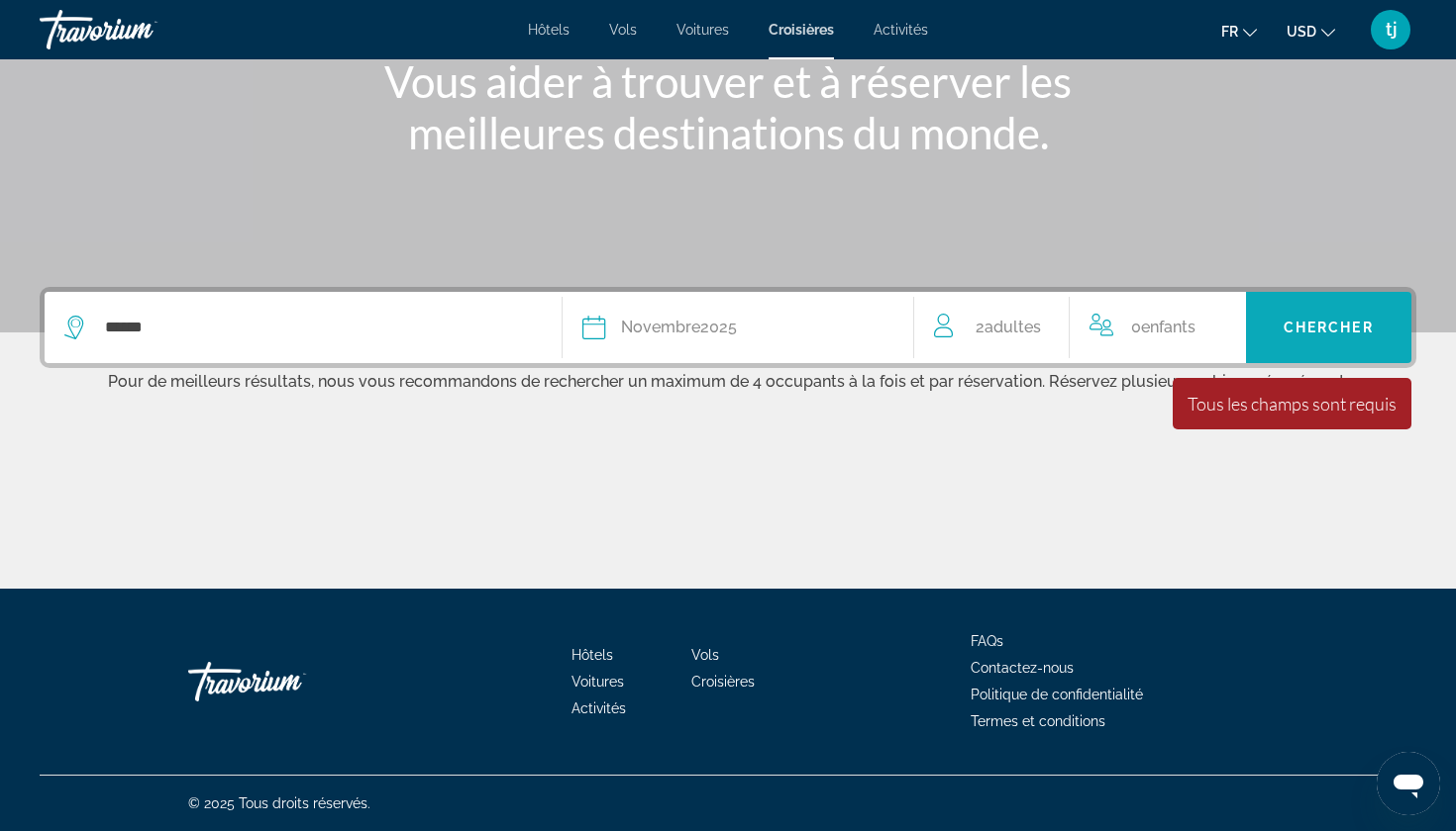
click at [1307, 310] on span "Search widget" at bounding box center [1328, 328] width 166 height 48
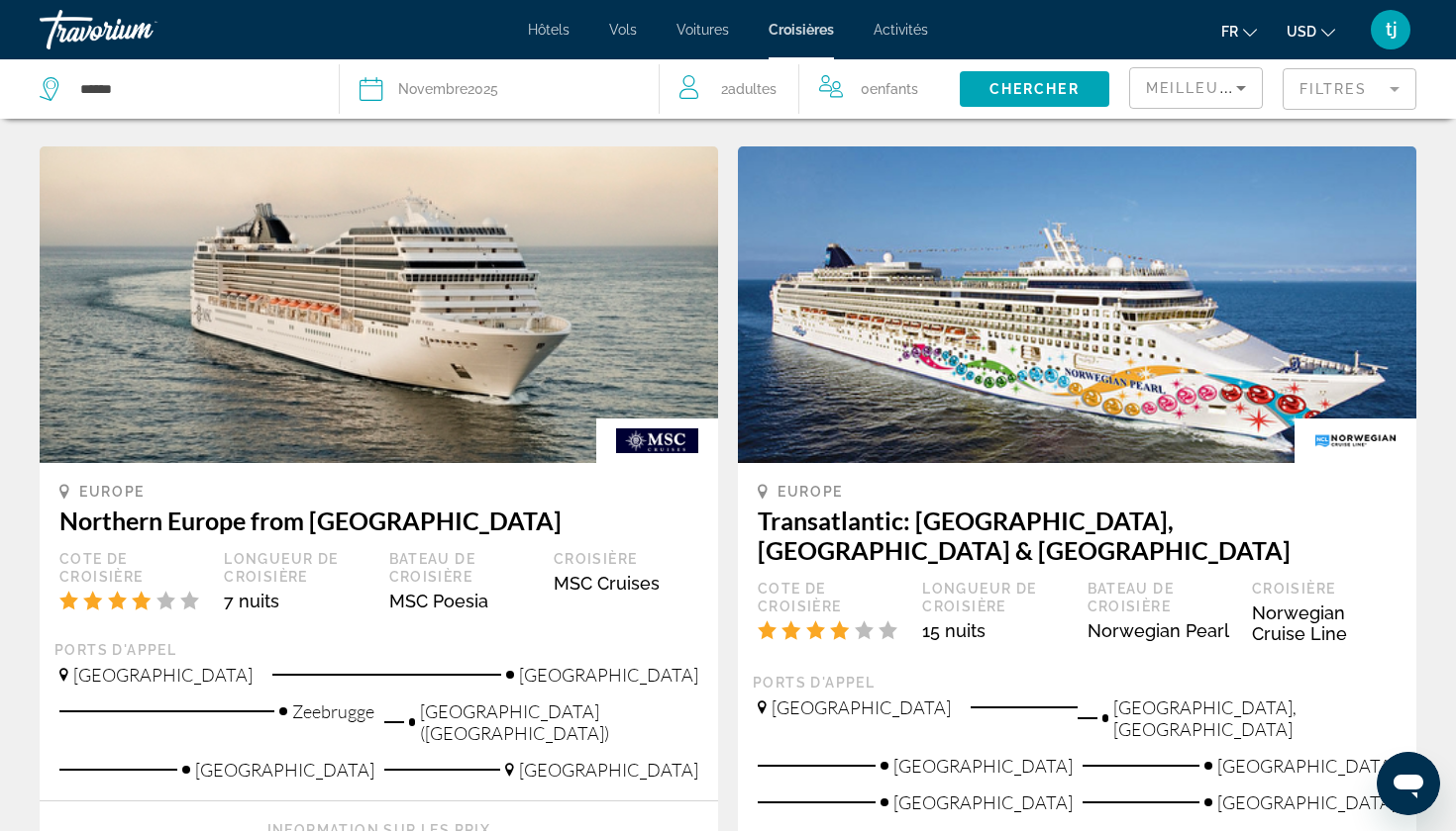
scroll to position [1064, 0]
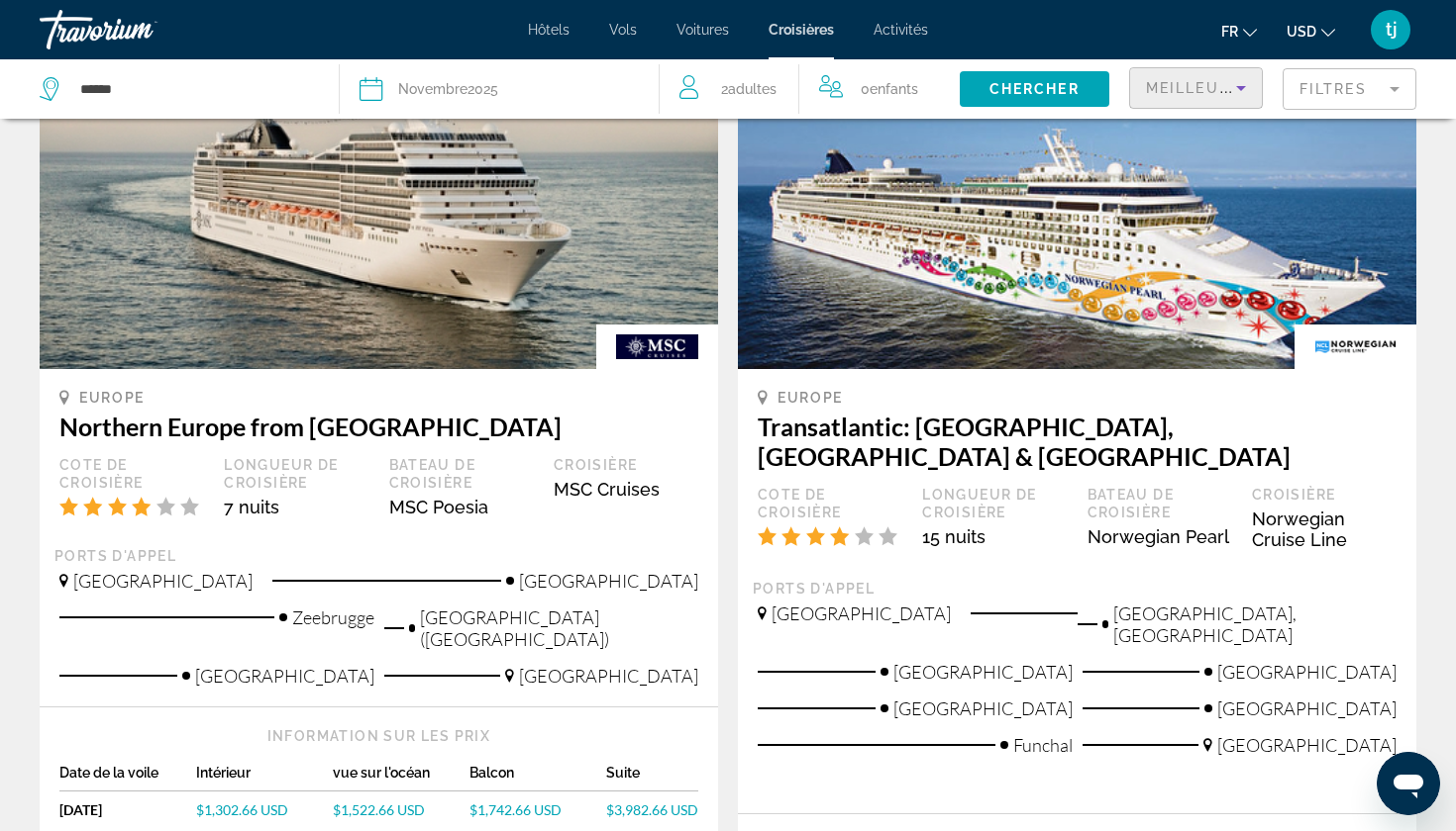
click at [1228, 82] on span "Meilleures affaires" at bounding box center [1240, 88] width 190 height 16
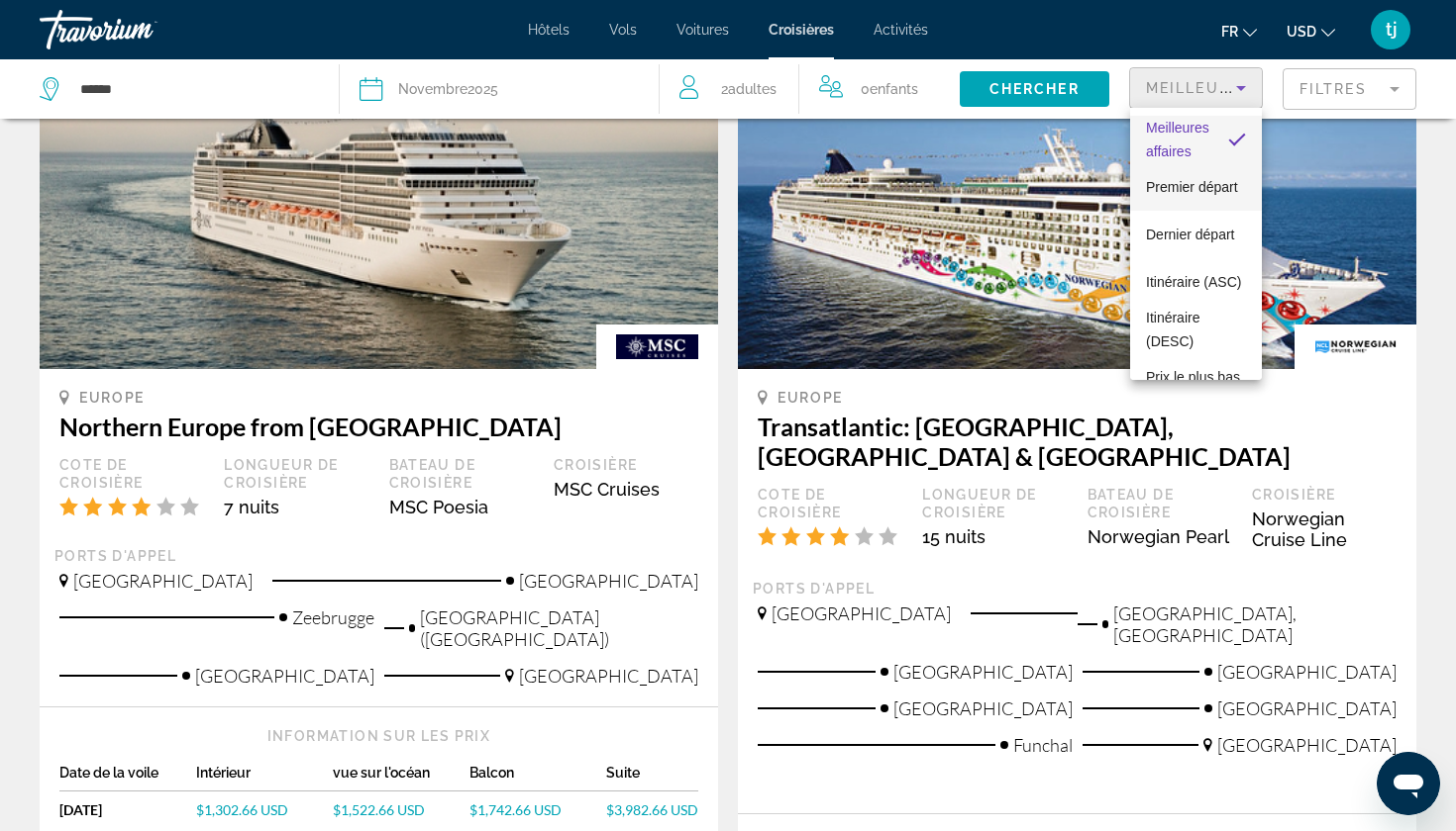
click at [1210, 179] on span "Premier départ" at bounding box center [1191, 187] width 92 height 16
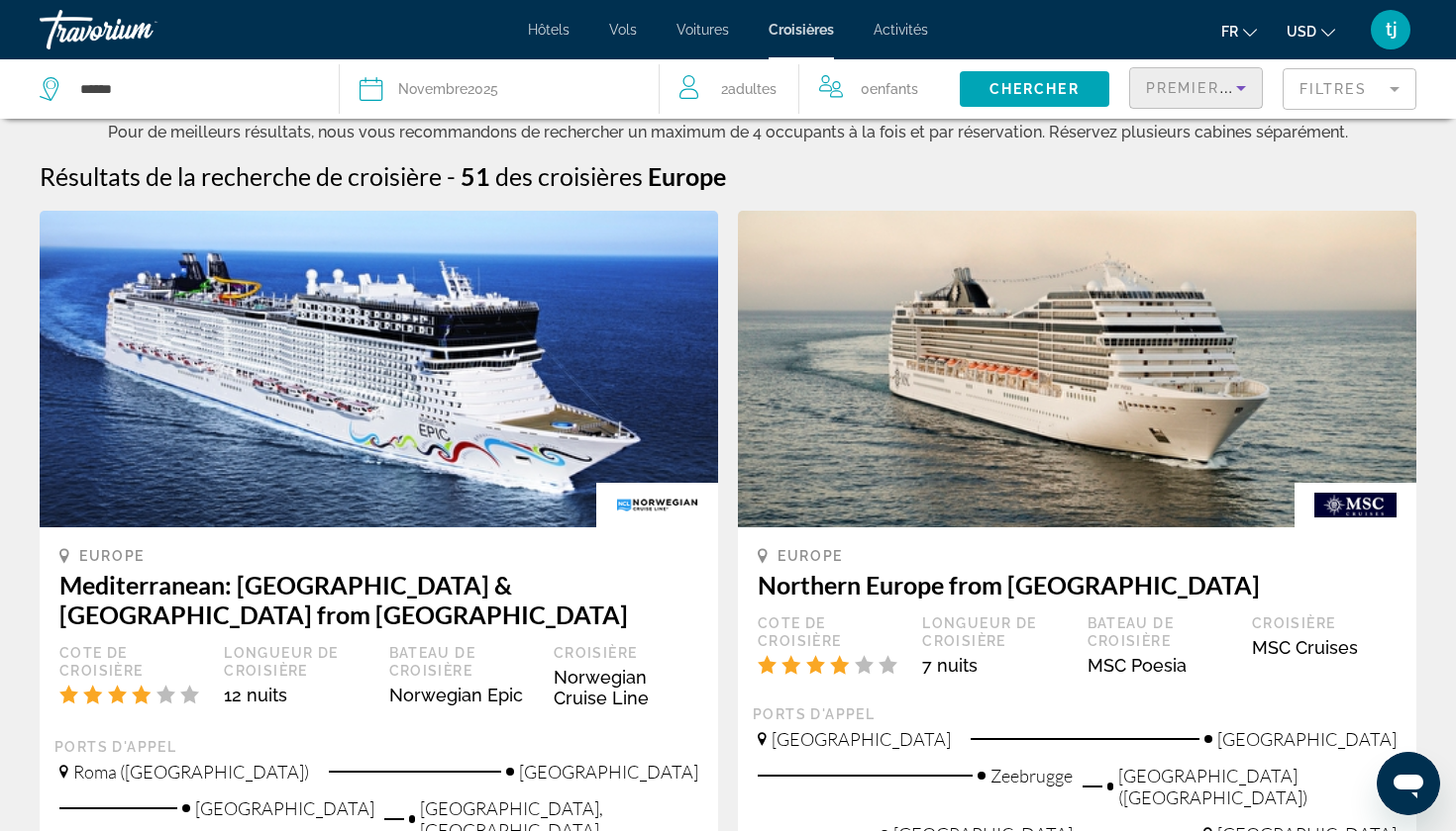
click at [1190, 92] on span "Premier départ" at bounding box center [1217, 88] width 144 height 16
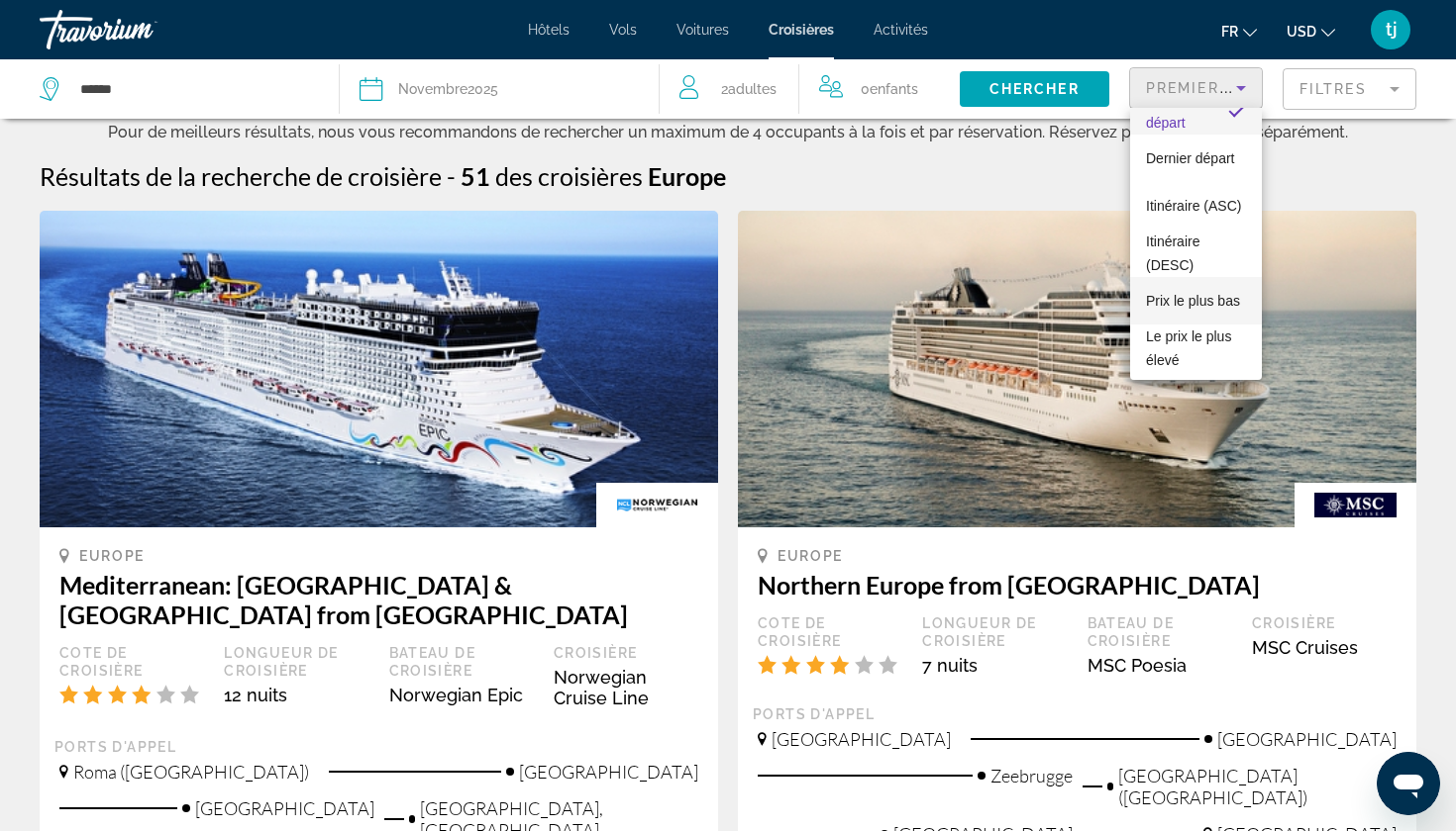
scroll to position [76, 0]
click at [1189, 304] on span "Prix ​​le plus bas" at bounding box center [1192, 301] width 94 height 16
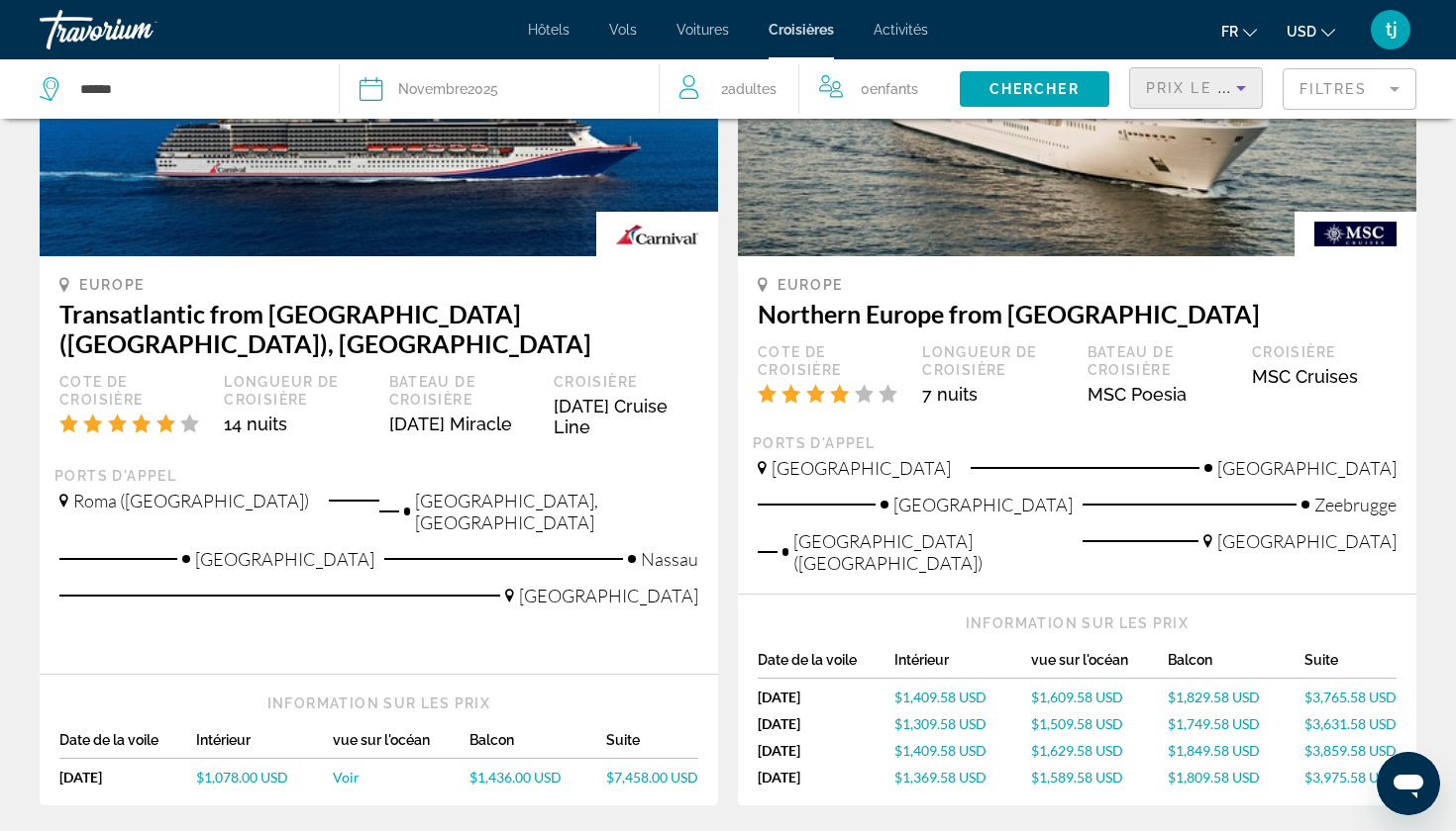
scroll to position [278, 0]
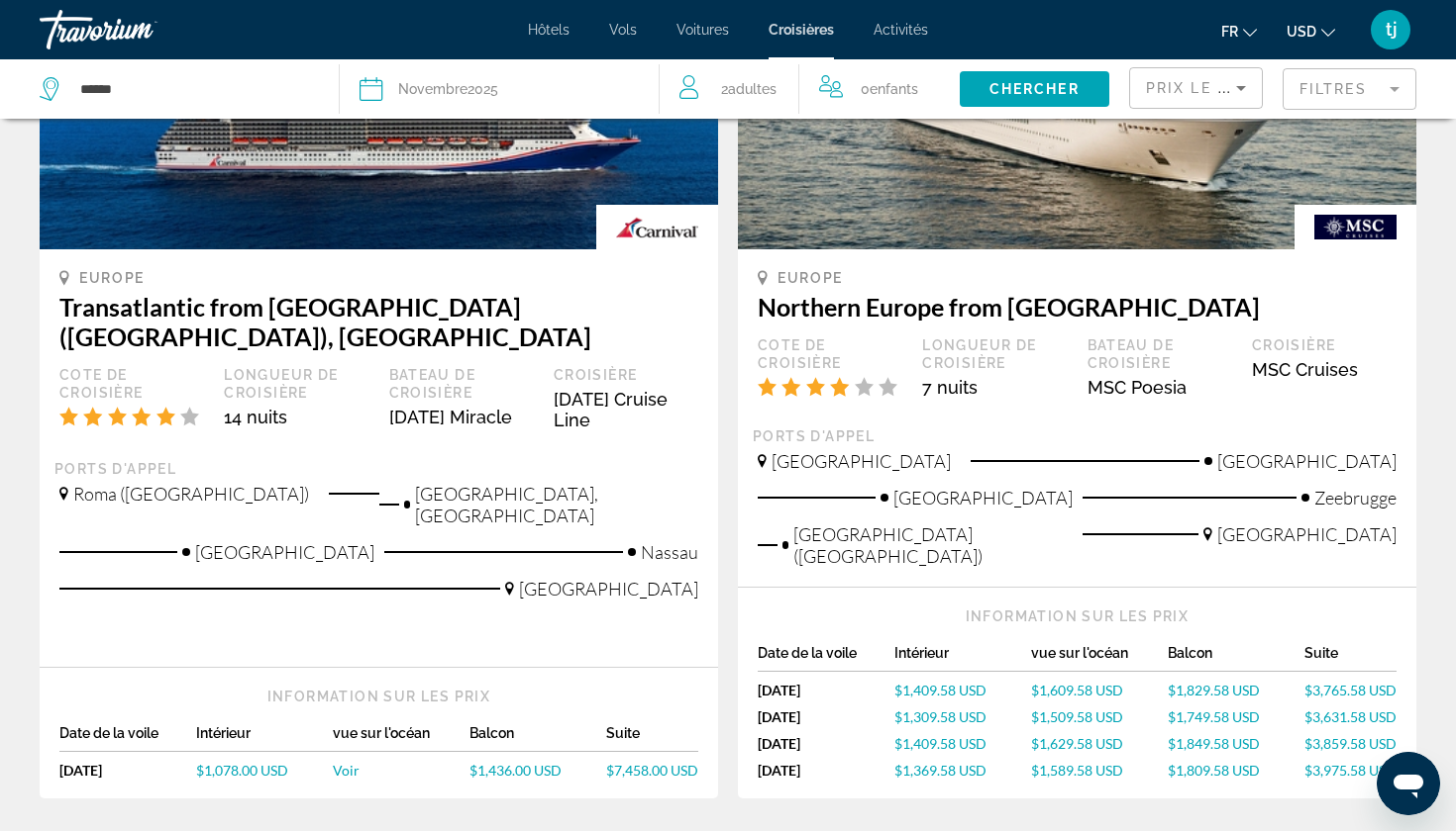
click at [563, 619] on div "Europe Transatlantic from Civitavecchia (Rome), Italy Cote de croisière Longueu…" at bounding box center [379, 458] width 679 height 417
click at [277, 725] on div "Intérieur" at bounding box center [264, 738] width 137 height 27
click at [251, 762] on span "$1,078.00 USD" at bounding box center [242, 770] width 92 height 17
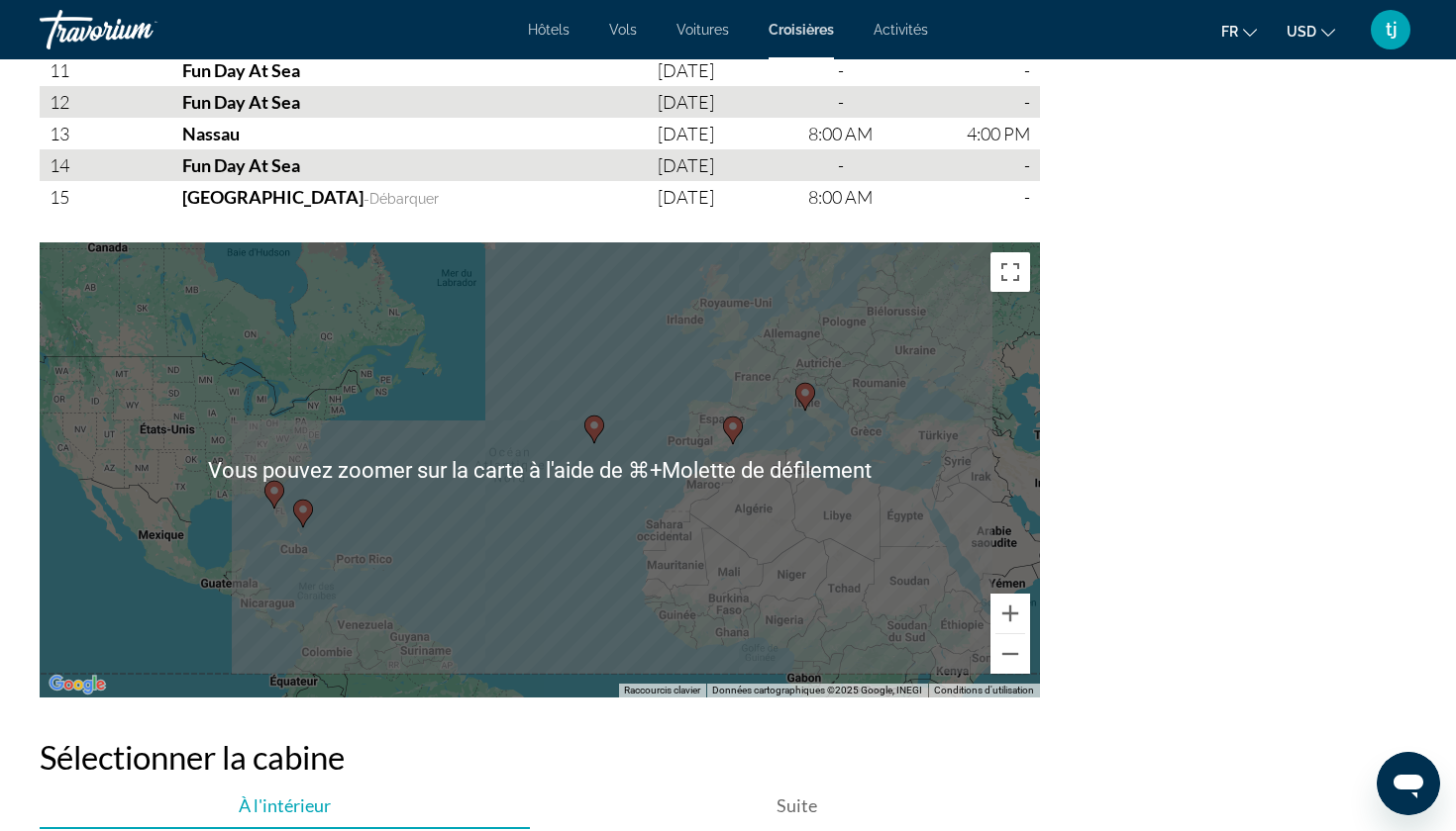
scroll to position [2546, 0]
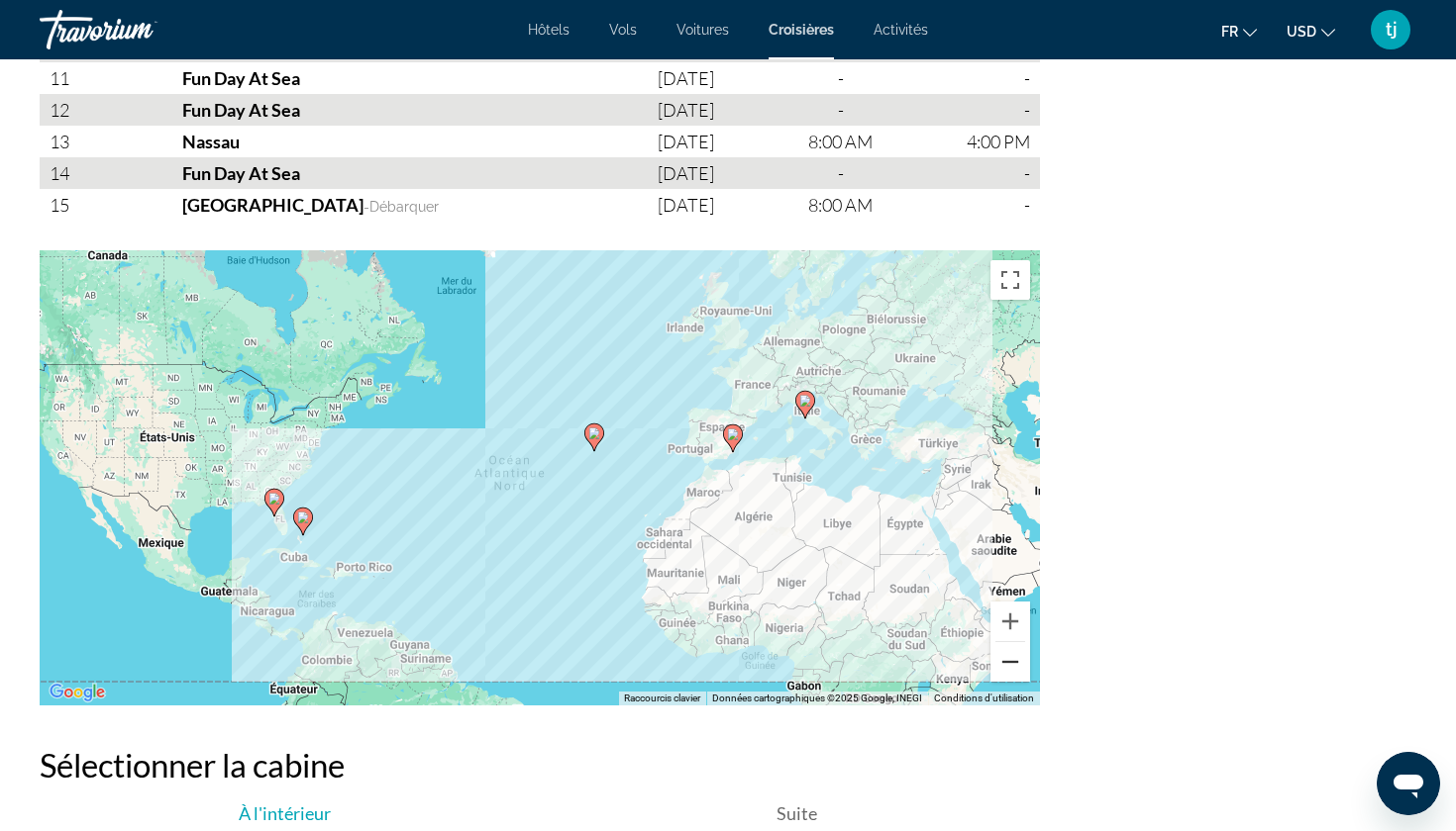
click at [1022, 650] on button "Zoom arrière" at bounding box center [1010, 662] width 40 height 40
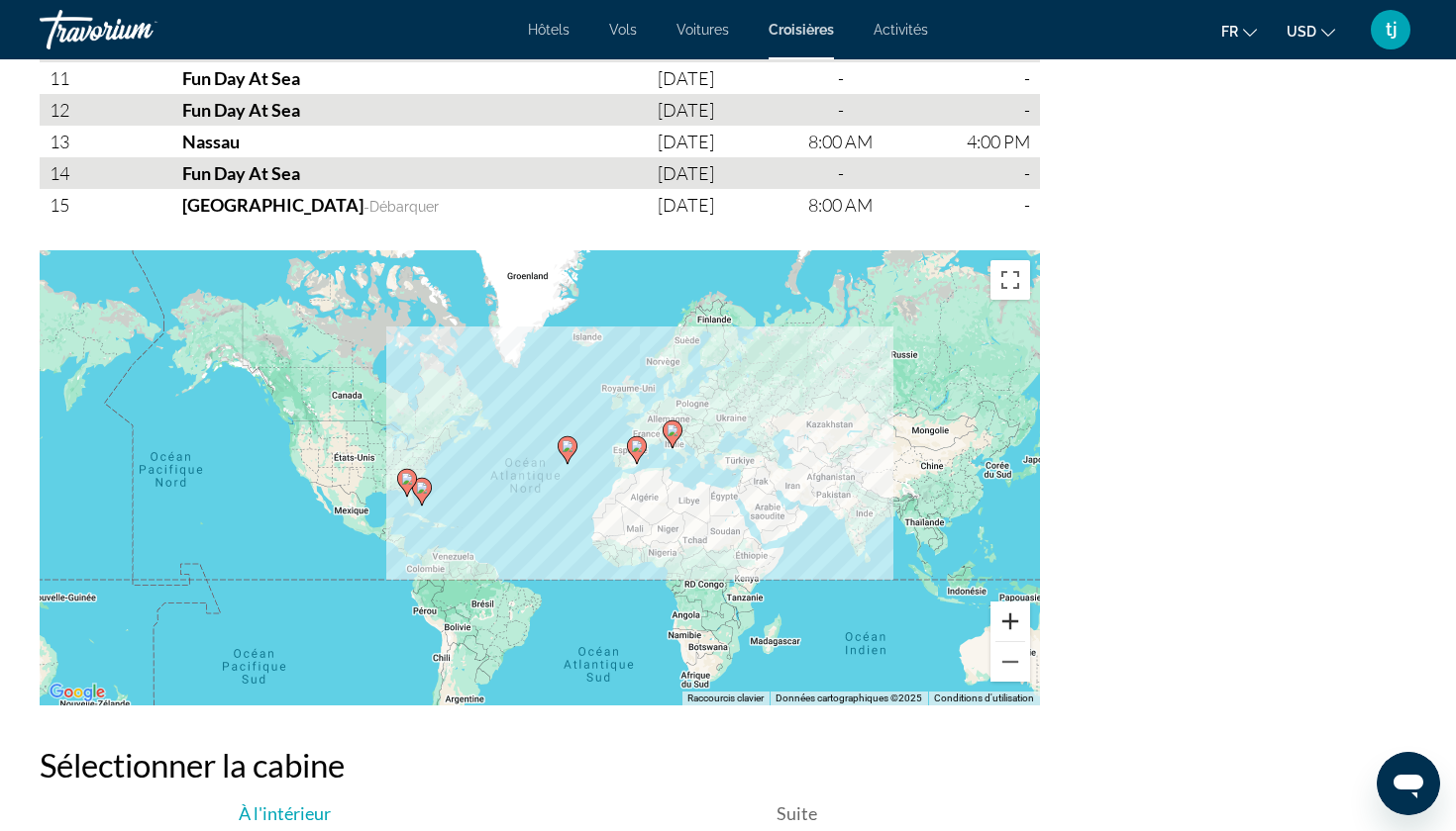
click at [1001, 616] on button "Zoom avant" at bounding box center [1010, 621] width 40 height 40
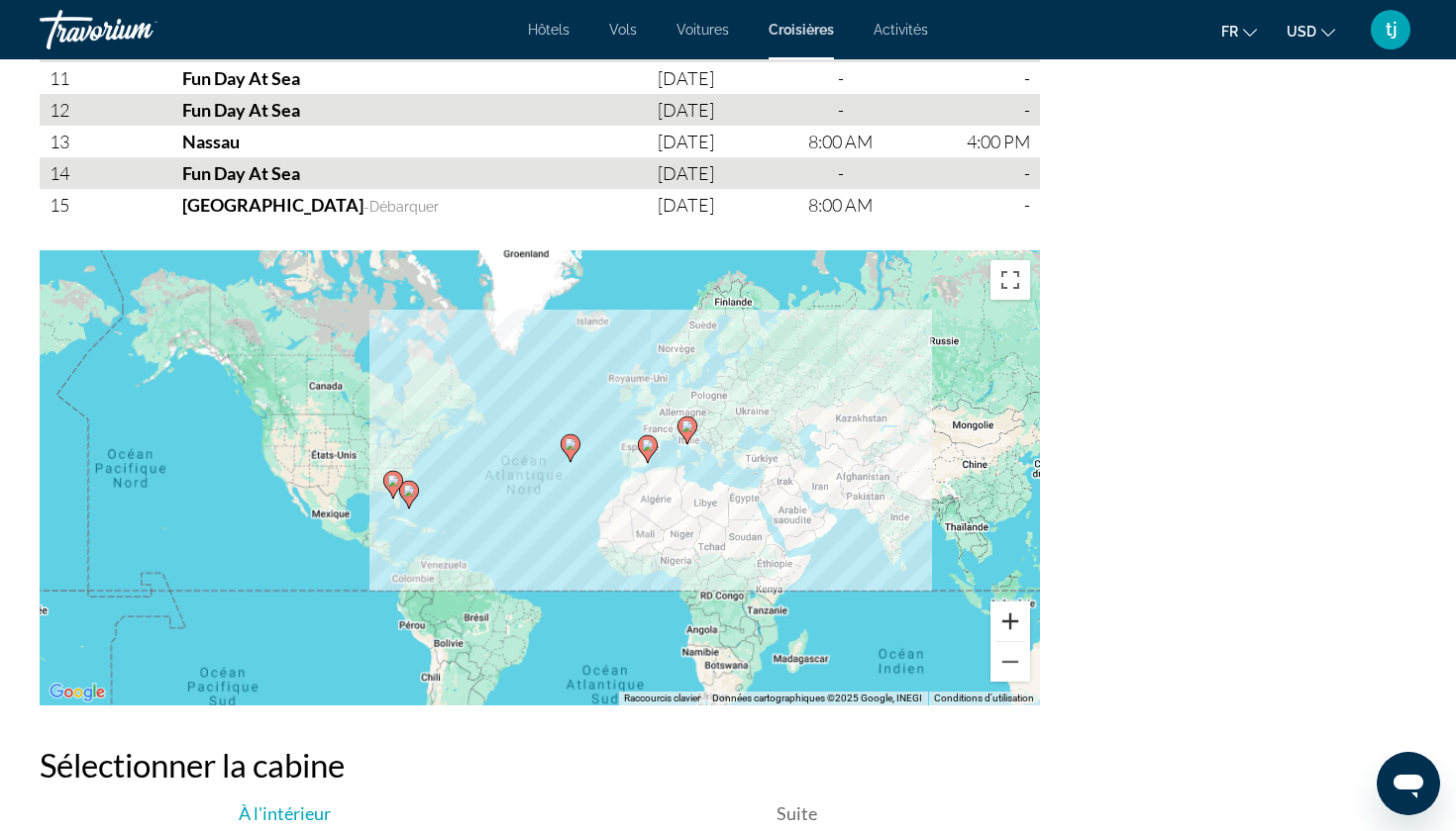
click at [1001, 616] on button "Zoom avant" at bounding box center [1010, 621] width 40 height 40
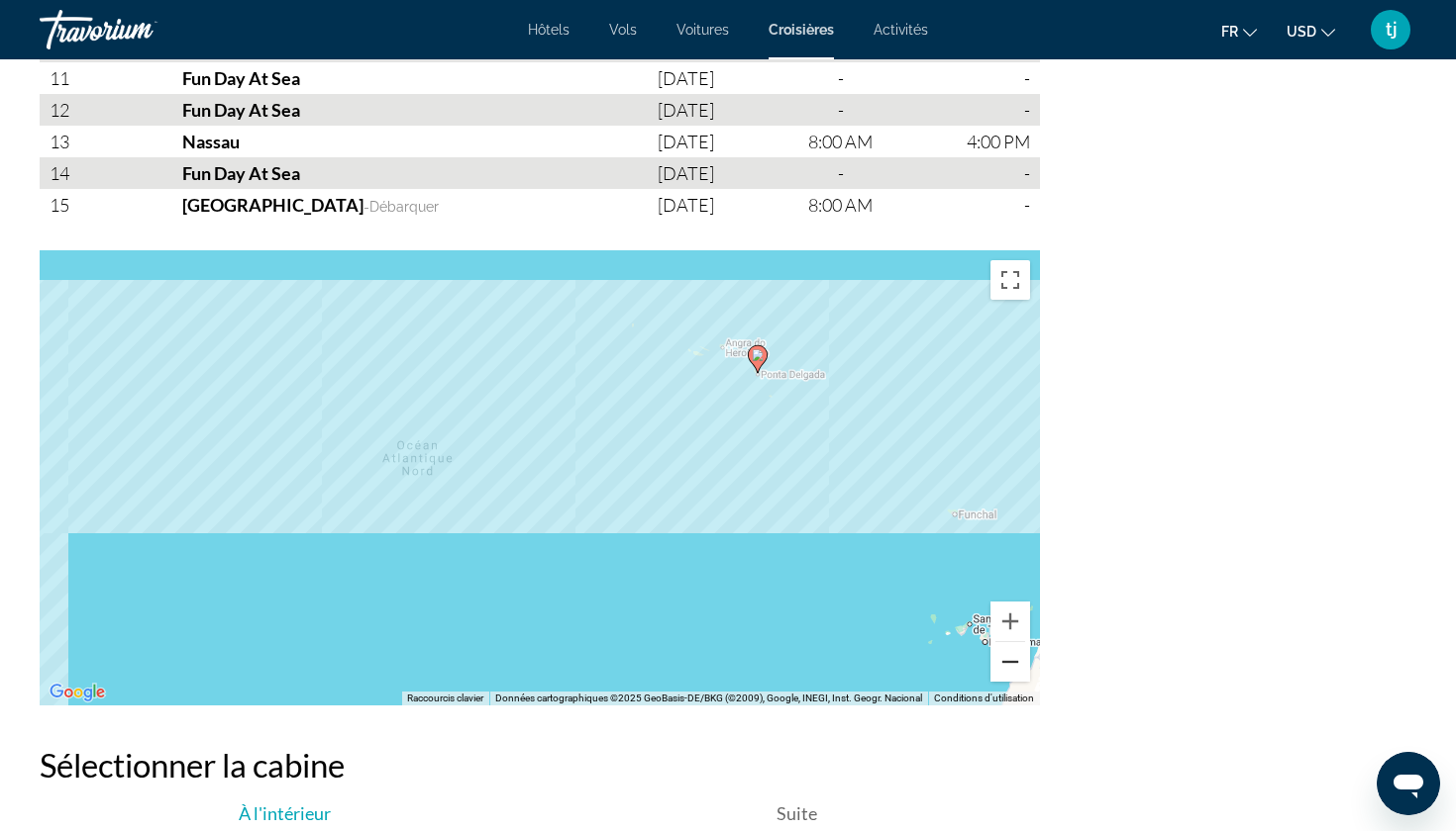
click at [1010, 656] on button "Zoom arrière" at bounding box center [1010, 662] width 40 height 40
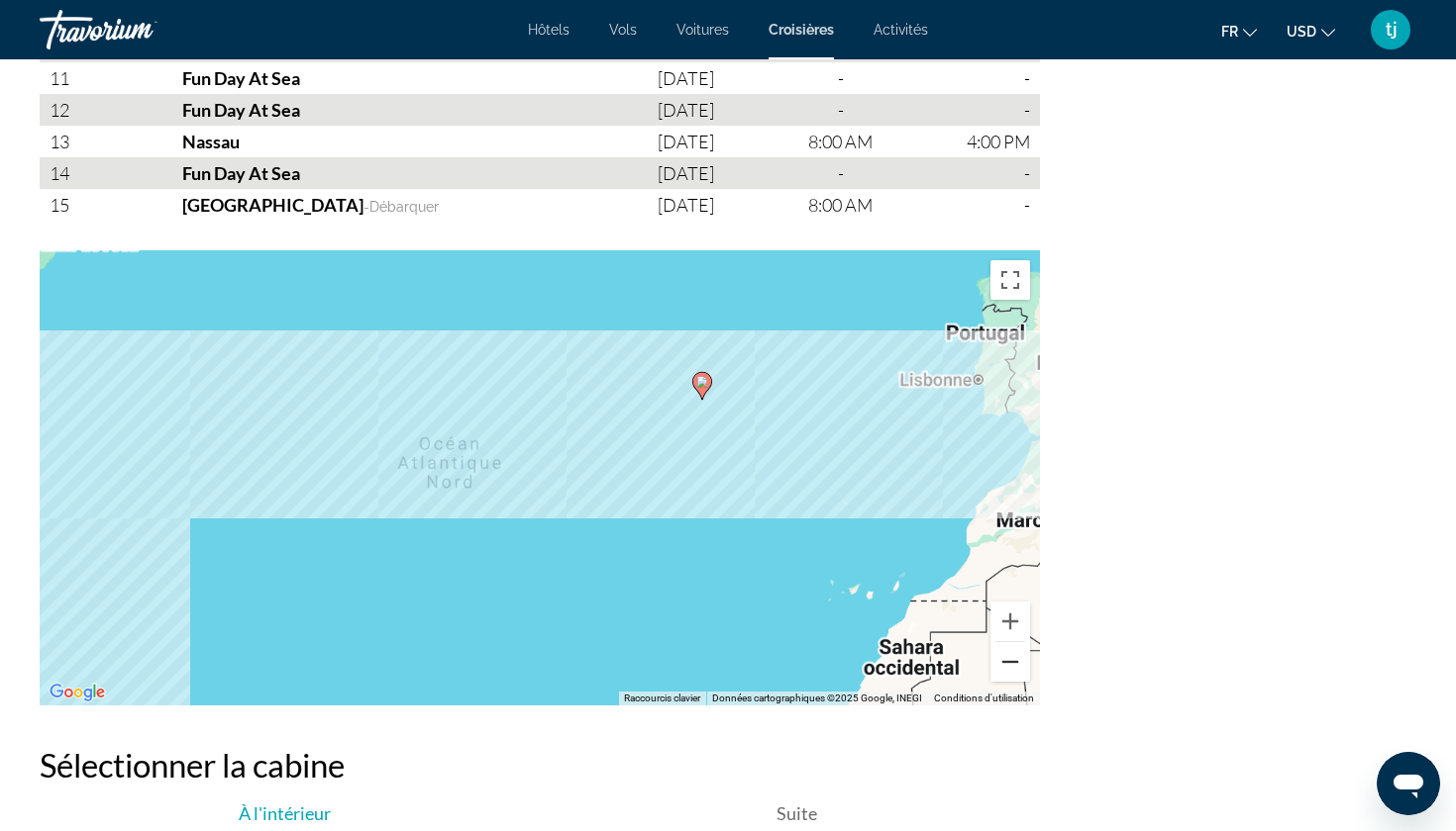
click at [1010, 656] on button "Zoom arrière" at bounding box center [1010, 662] width 40 height 40
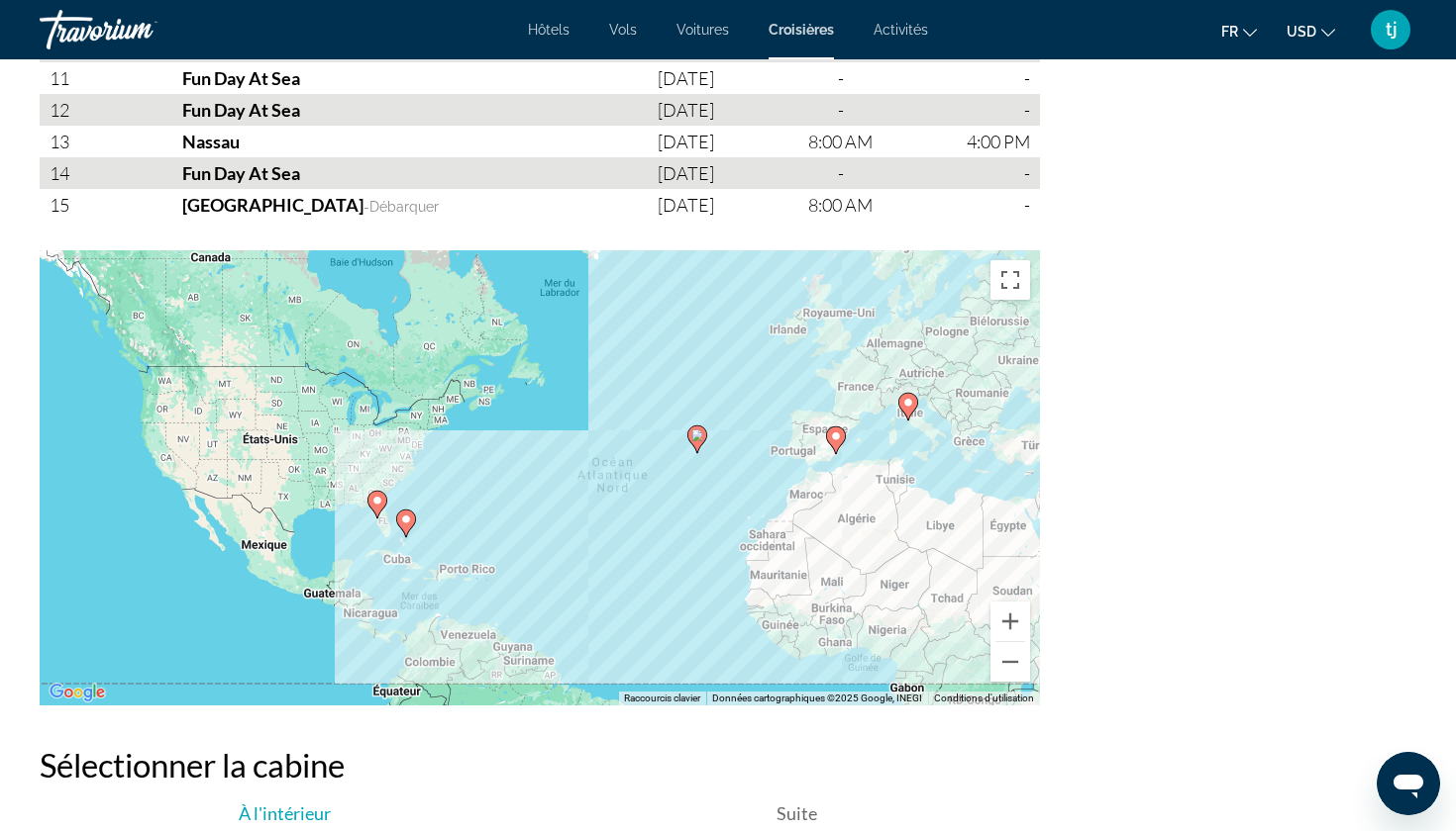
drag, startPoint x: 321, startPoint y: 540, endPoint x: 436, endPoint y: 540, distance: 115.0
click at [436, 541] on div "Pour activer le glissement avec le clavier, appuyez sur Alt+Entrée. Une fois ce…" at bounding box center [540, 478] width 1000 height 455
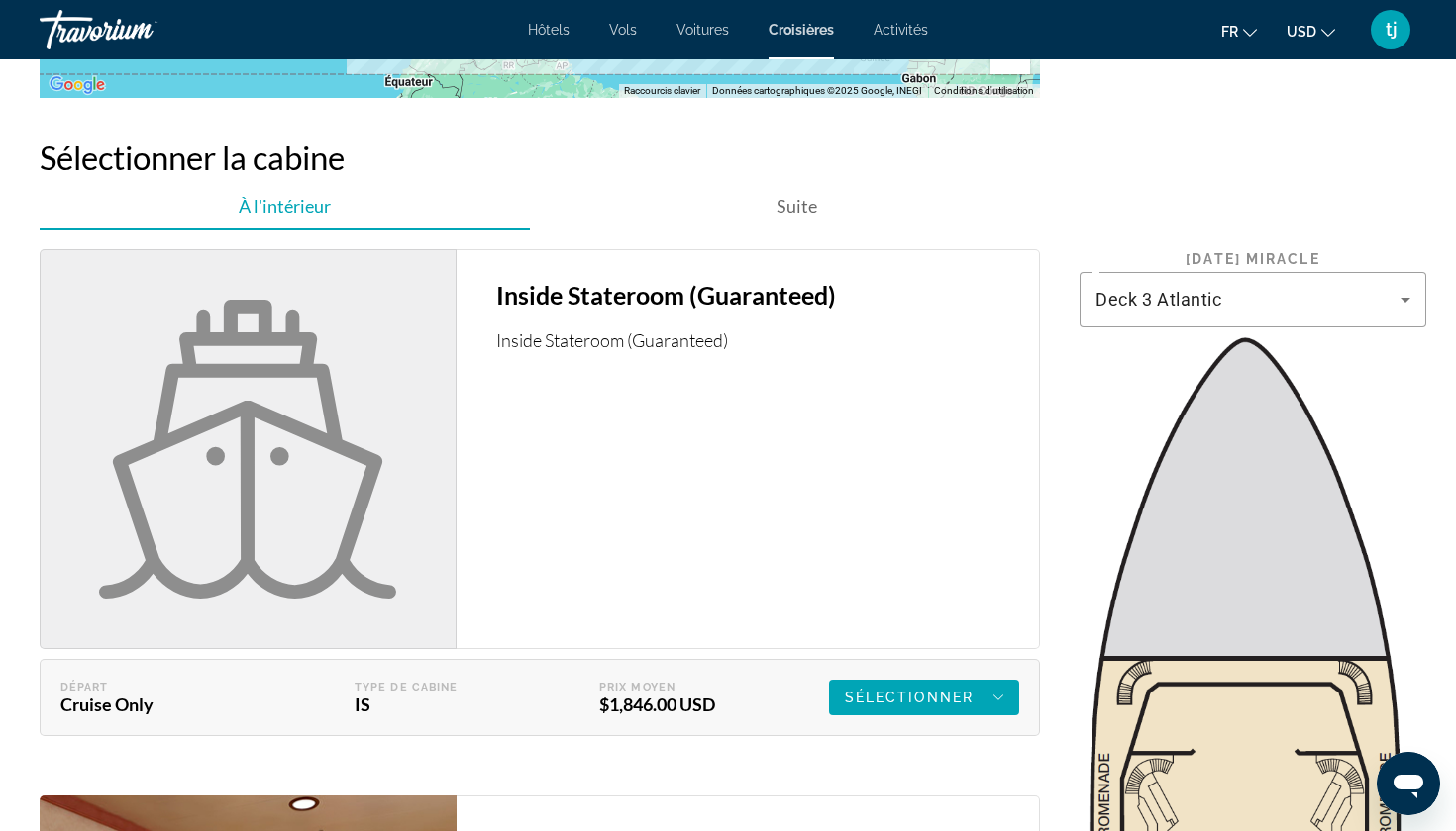
scroll to position [3151, 0]
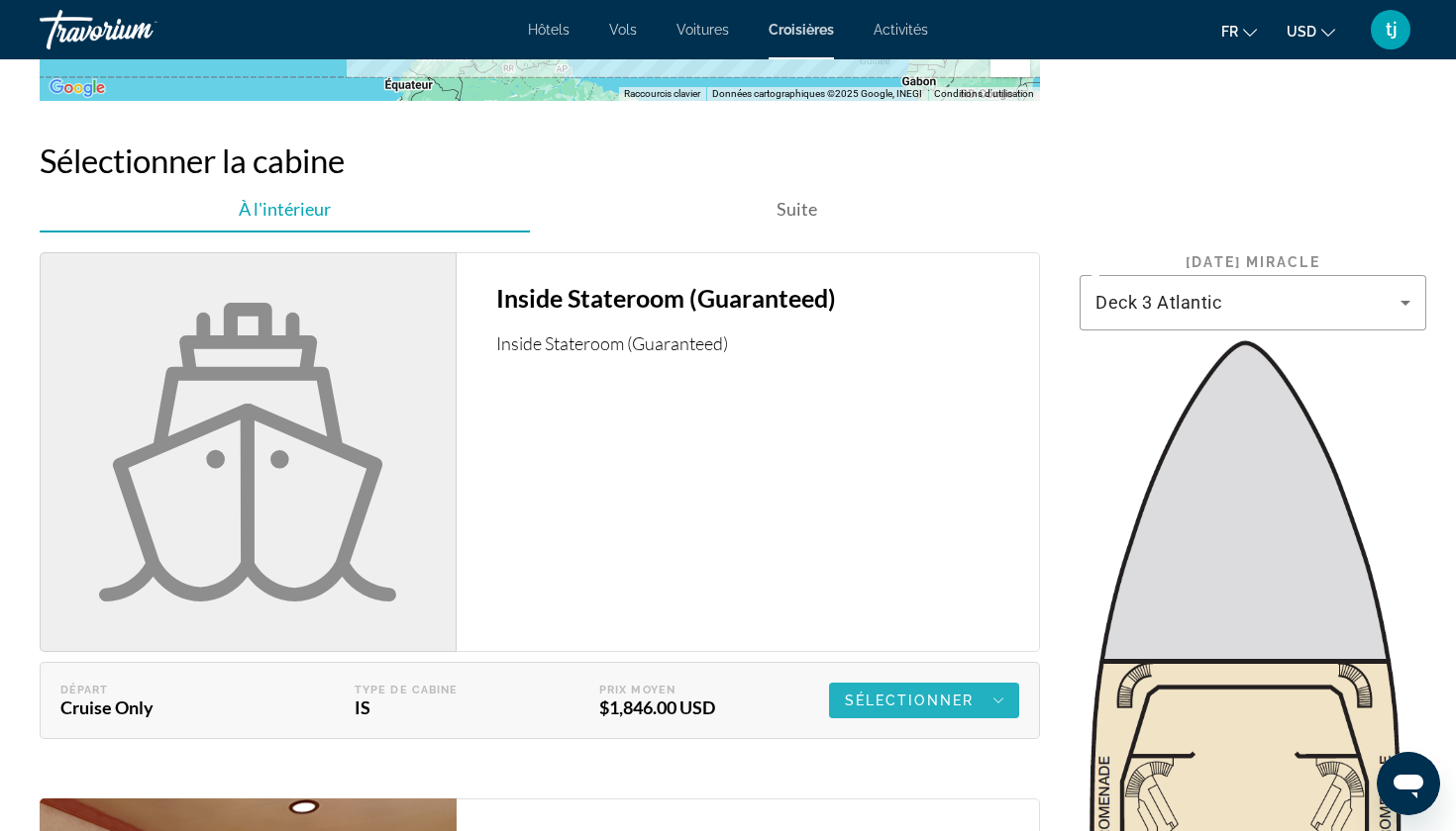
click at [856, 677] on span "Main content" at bounding box center [923, 701] width 190 height 48
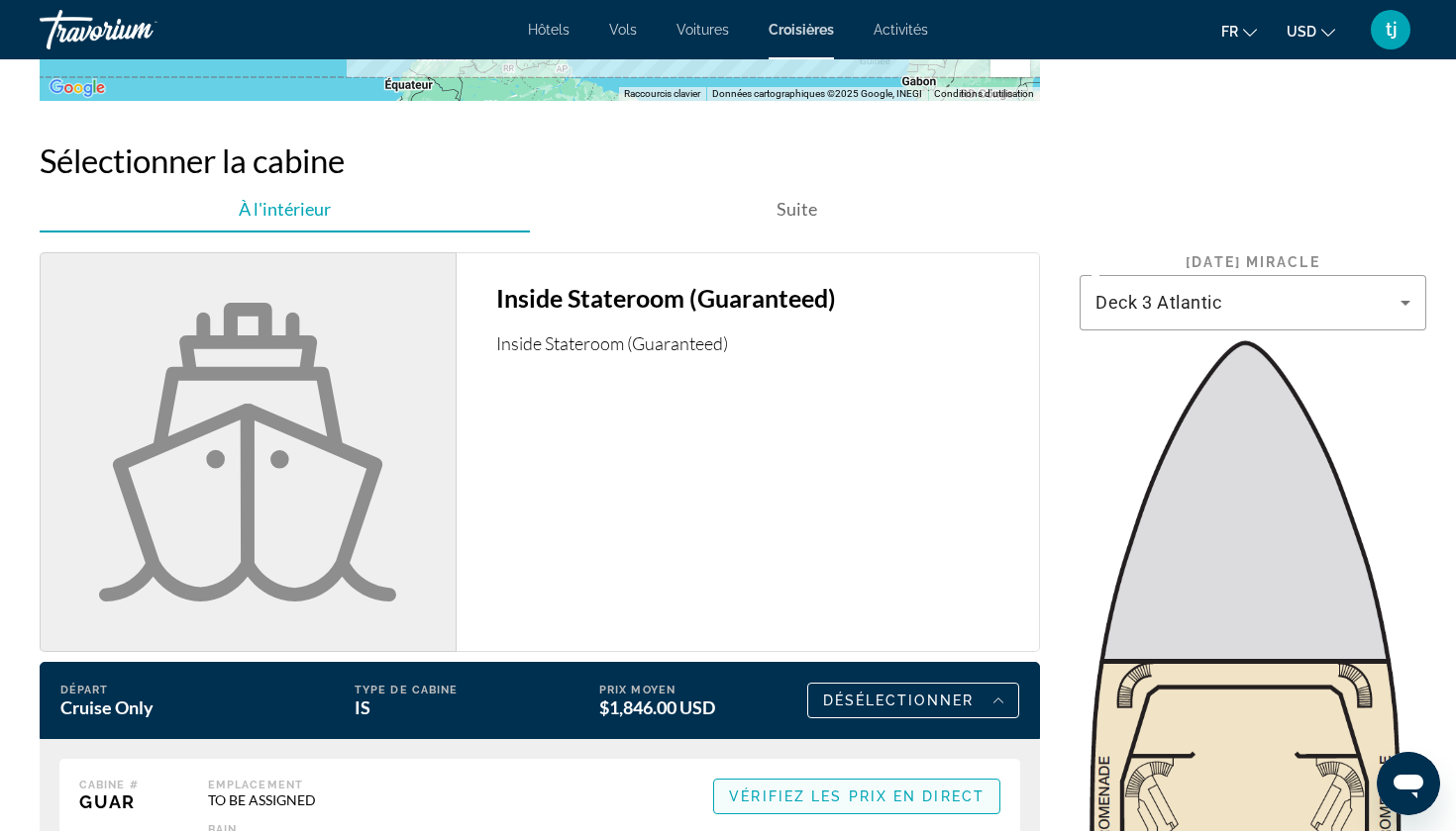
click at [792, 773] on span "Main content" at bounding box center [855, 797] width 285 height 48
click at [676, 779] on div "Emplacement TO BE ASSIGNED Bain Shower" at bounding box center [520, 816] width 624 height 74
click at [916, 821] on div "Taxes non incluses Taxes incluses" at bounding box center [887, 835] width 226 height 29
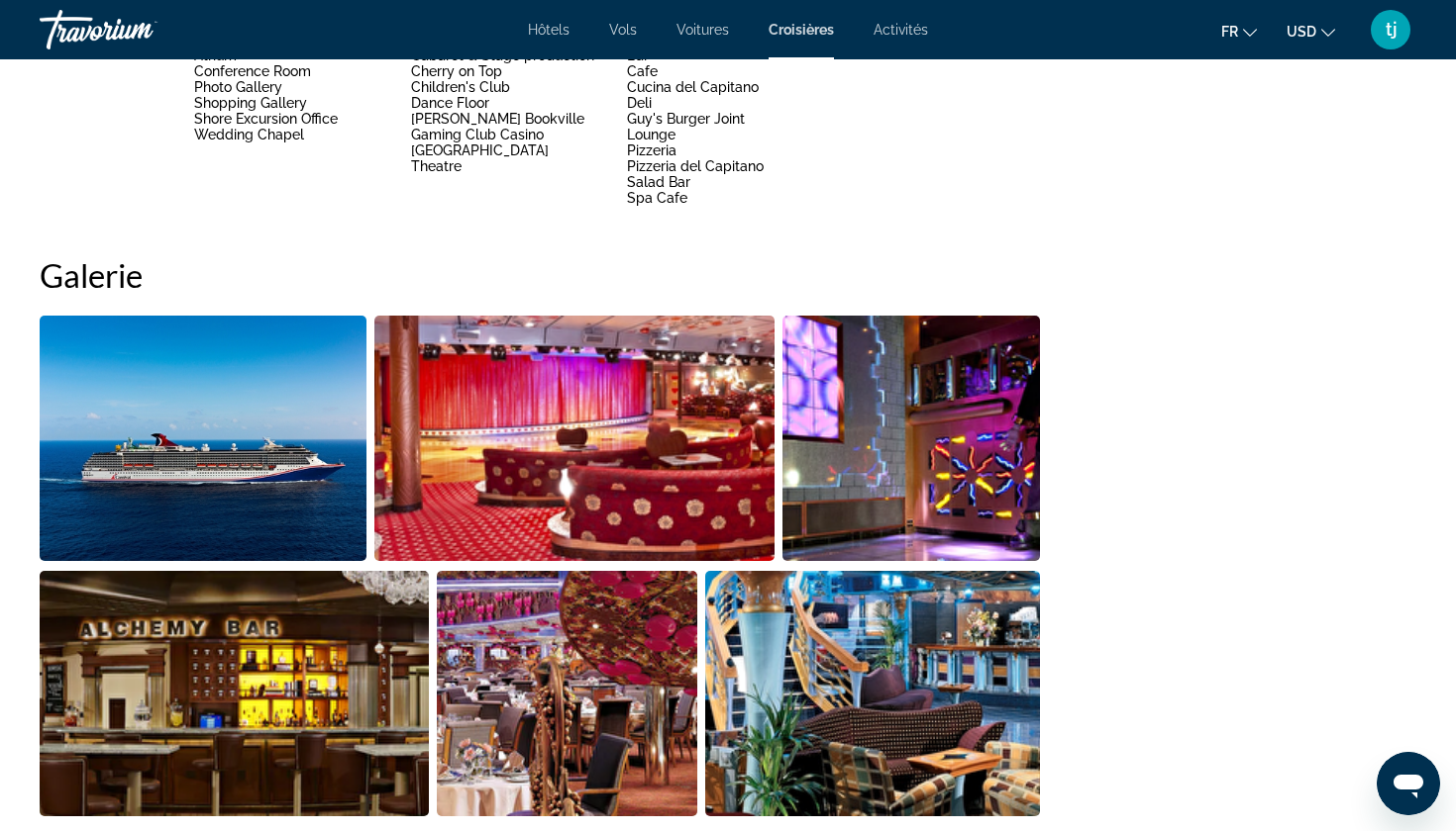
scroll to position [1296, 0]
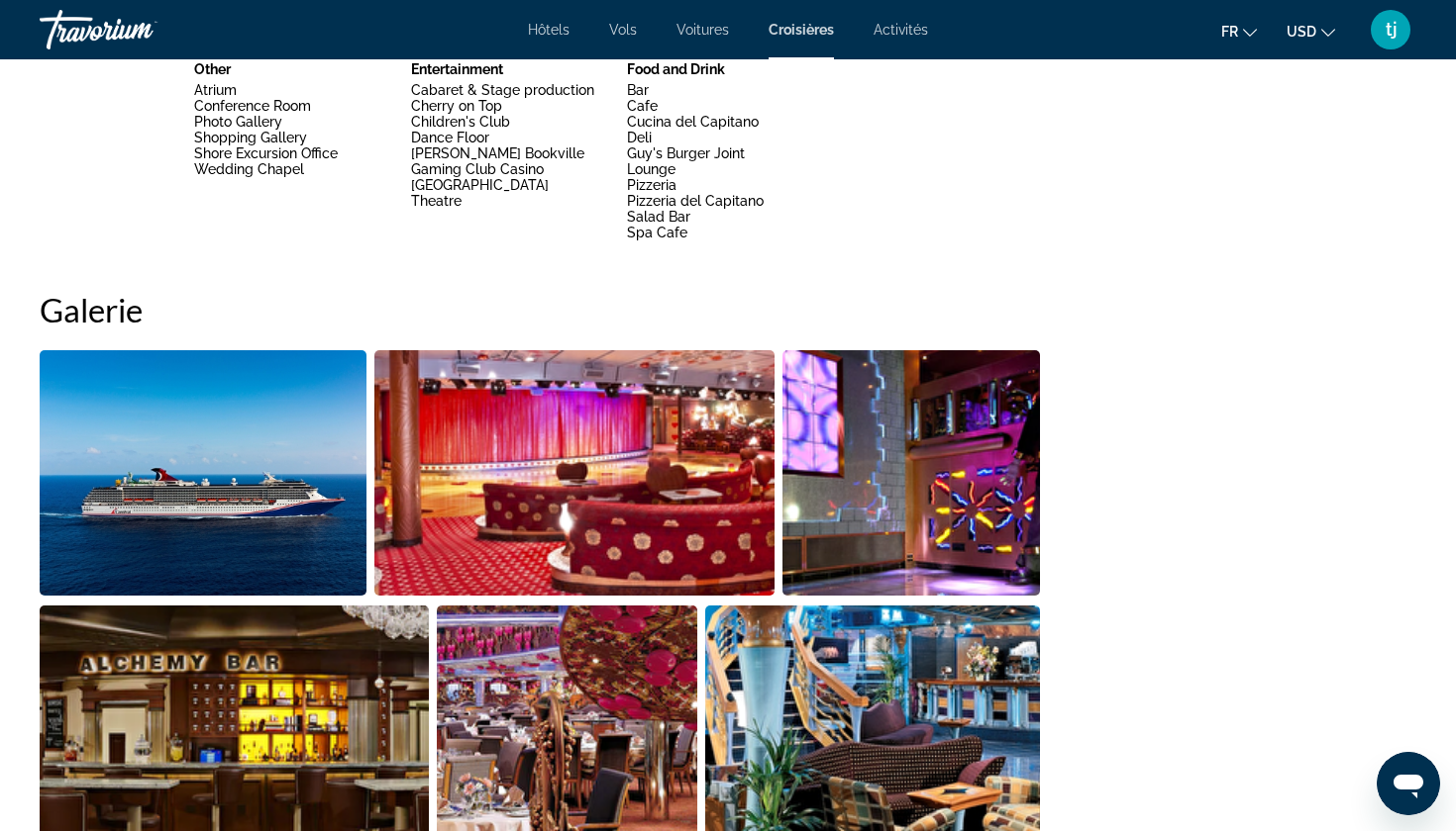
click at [167, 443] on img "Open full-screen image slider" at bounding box center [203, 473] width 327 height 246
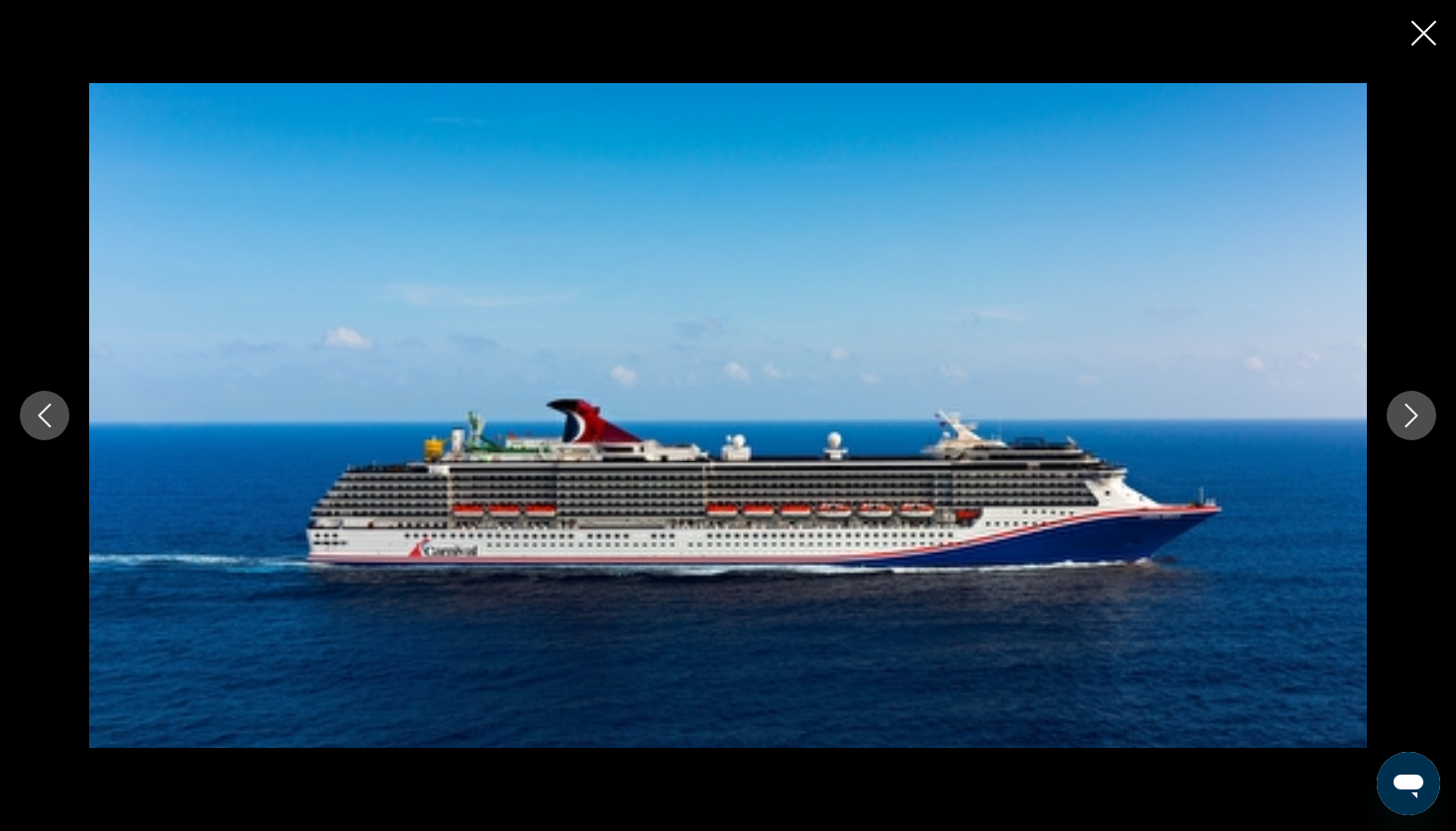
drag, startPoint x: 1409, startPoint y: 59, endPoint x: 1420, endPoint y: 51, distance: 13.6
click at [1411, 53] on div "prev next" at bounding box center [728, 416] width 1456 height 831
click at [1420, 51] on button "Close slideshow" at bounding box center [1423, 35] width 25 height 31
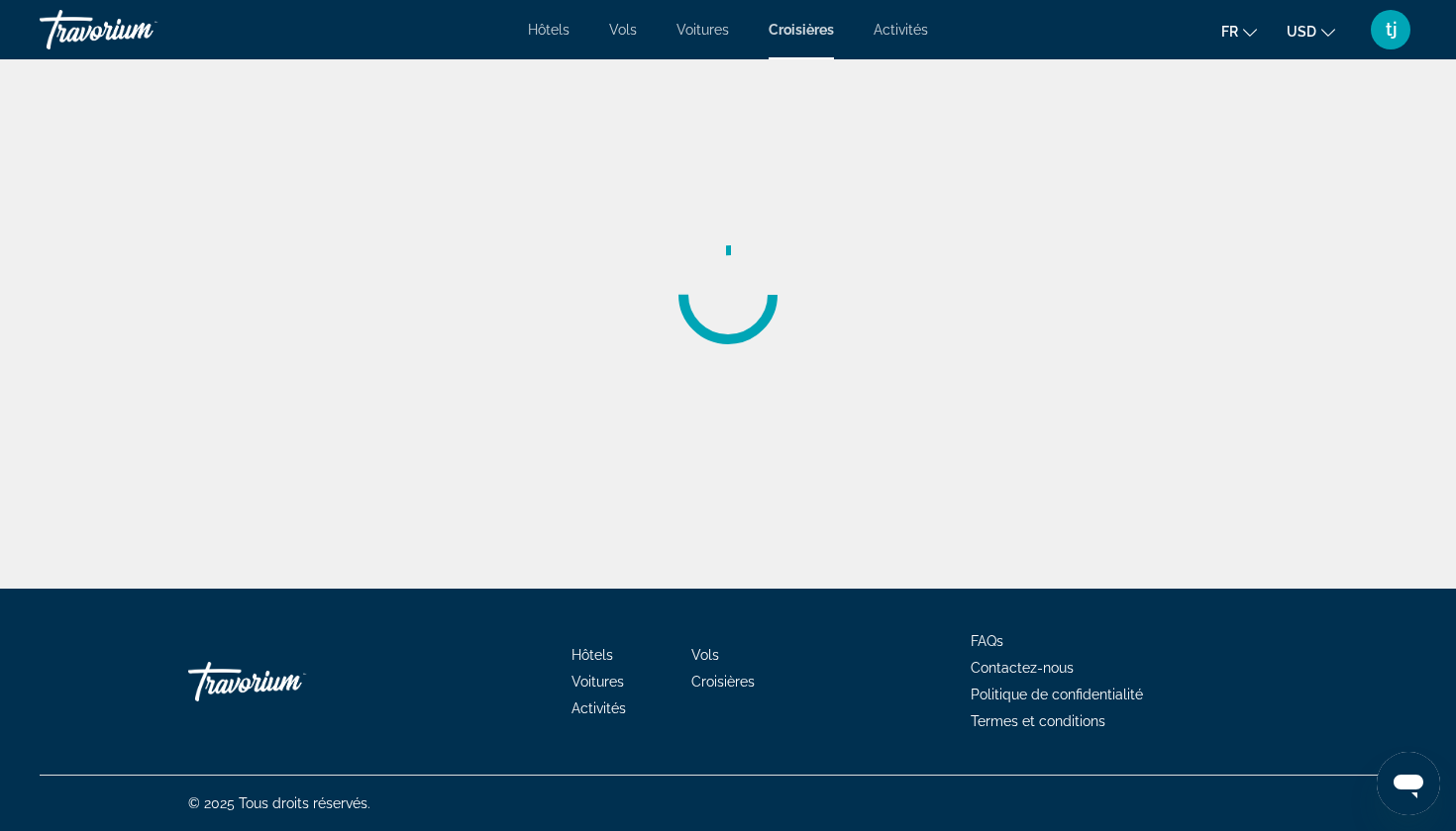
scroll to position [1304, 0]
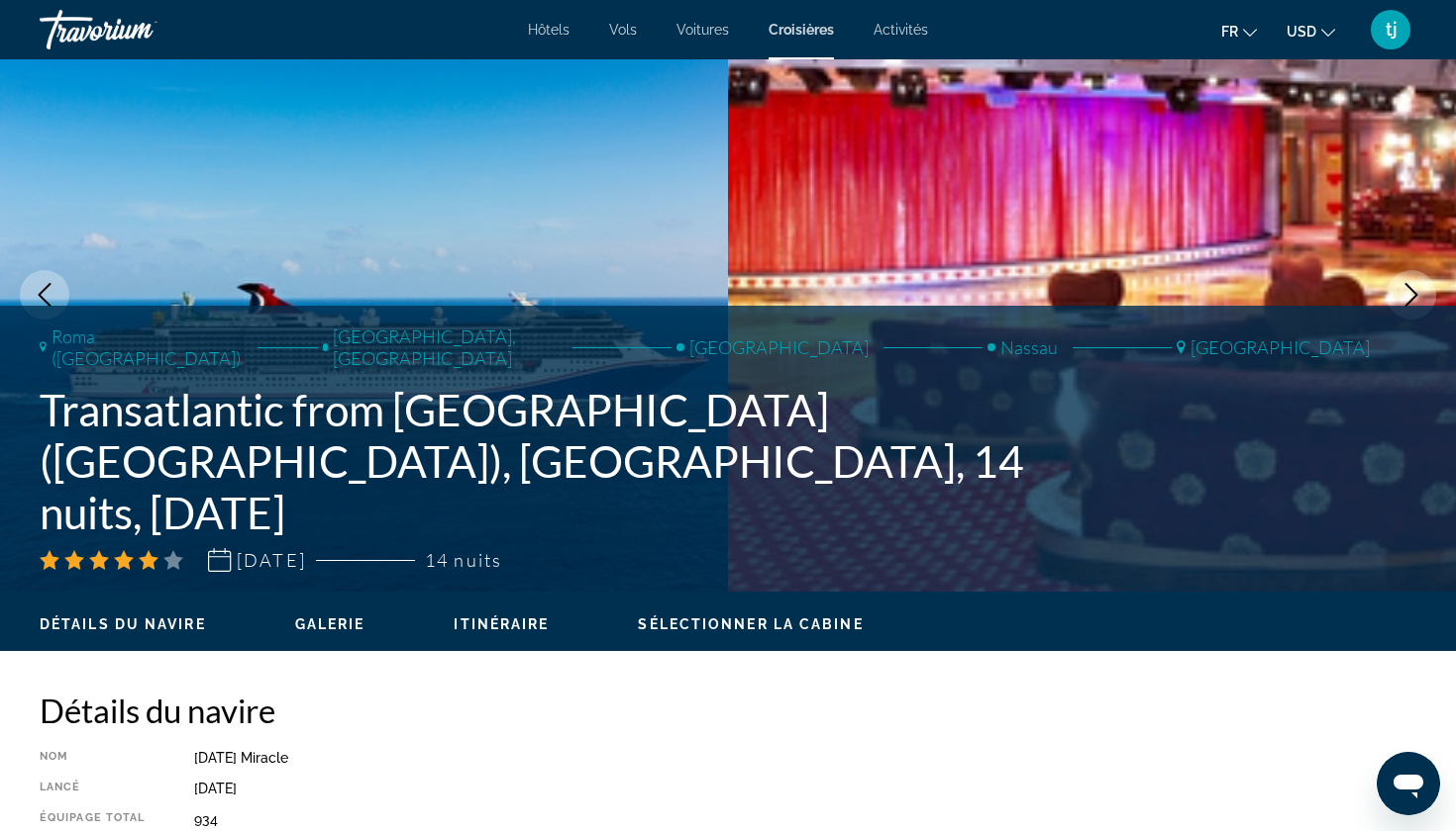
scroll to position [6, 0]
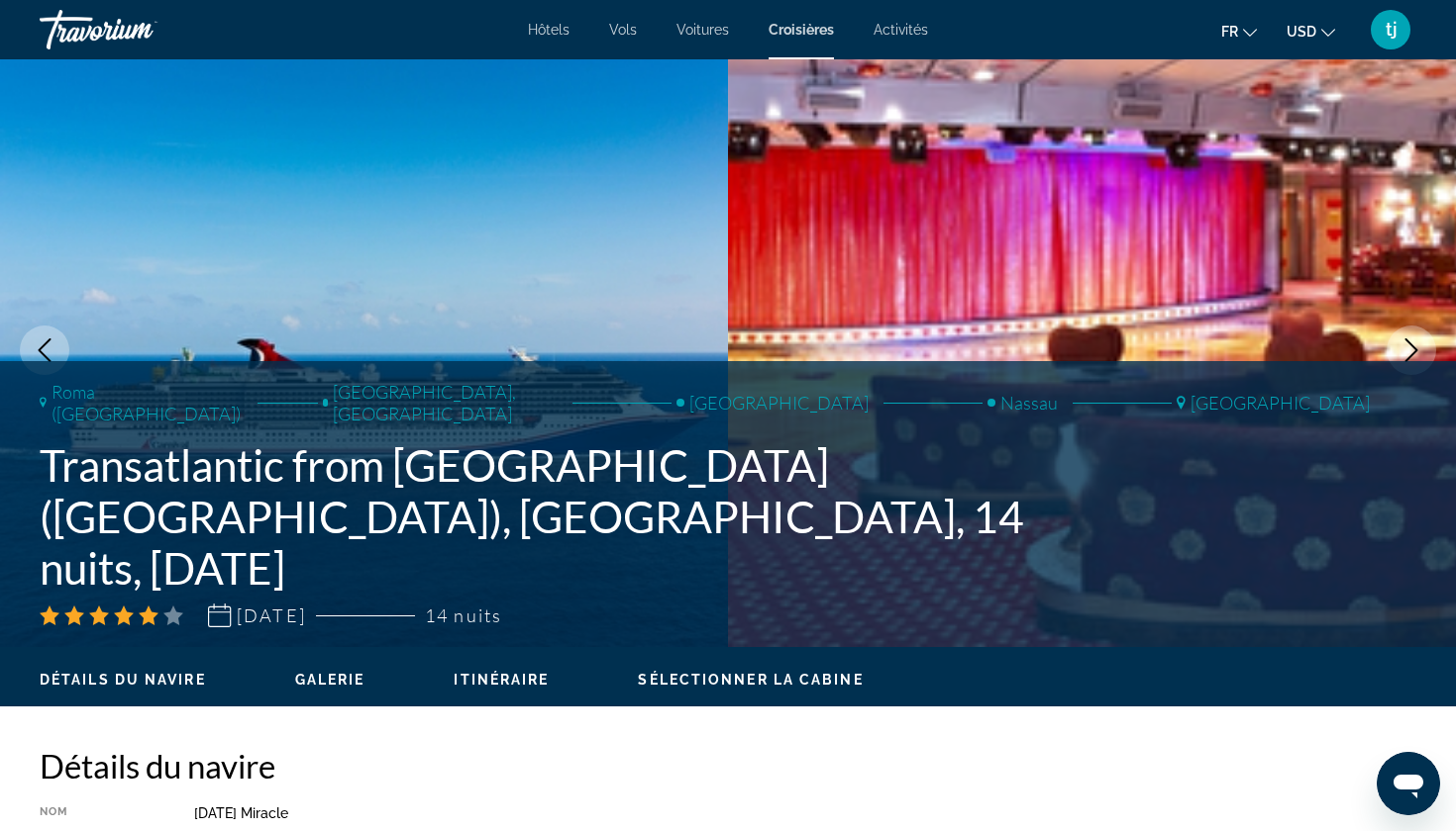
click at [341, 689] on button "Galerie" at bounding box center [330, 680] width 70 height 18
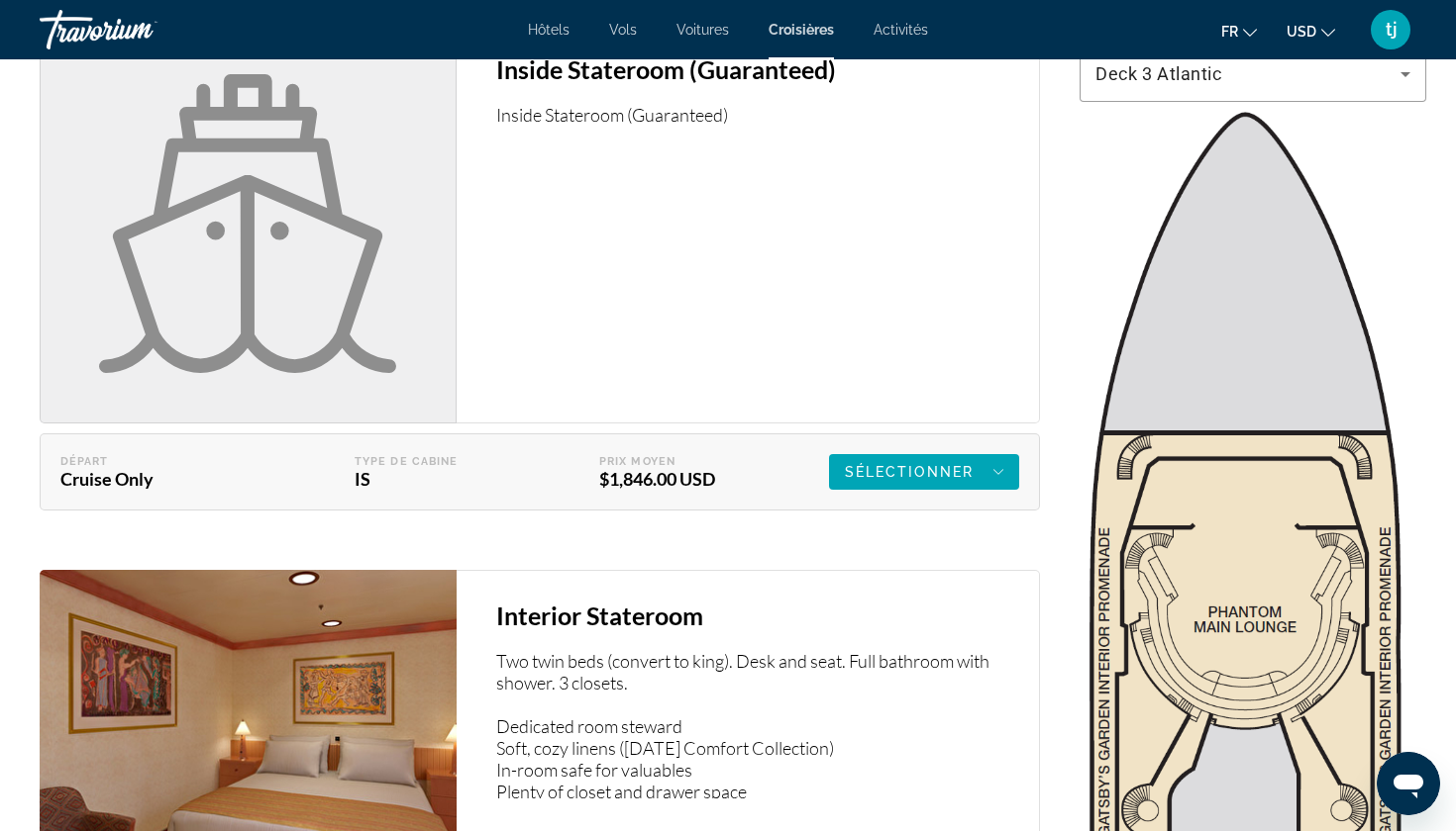
scroll to position [3419, 0]
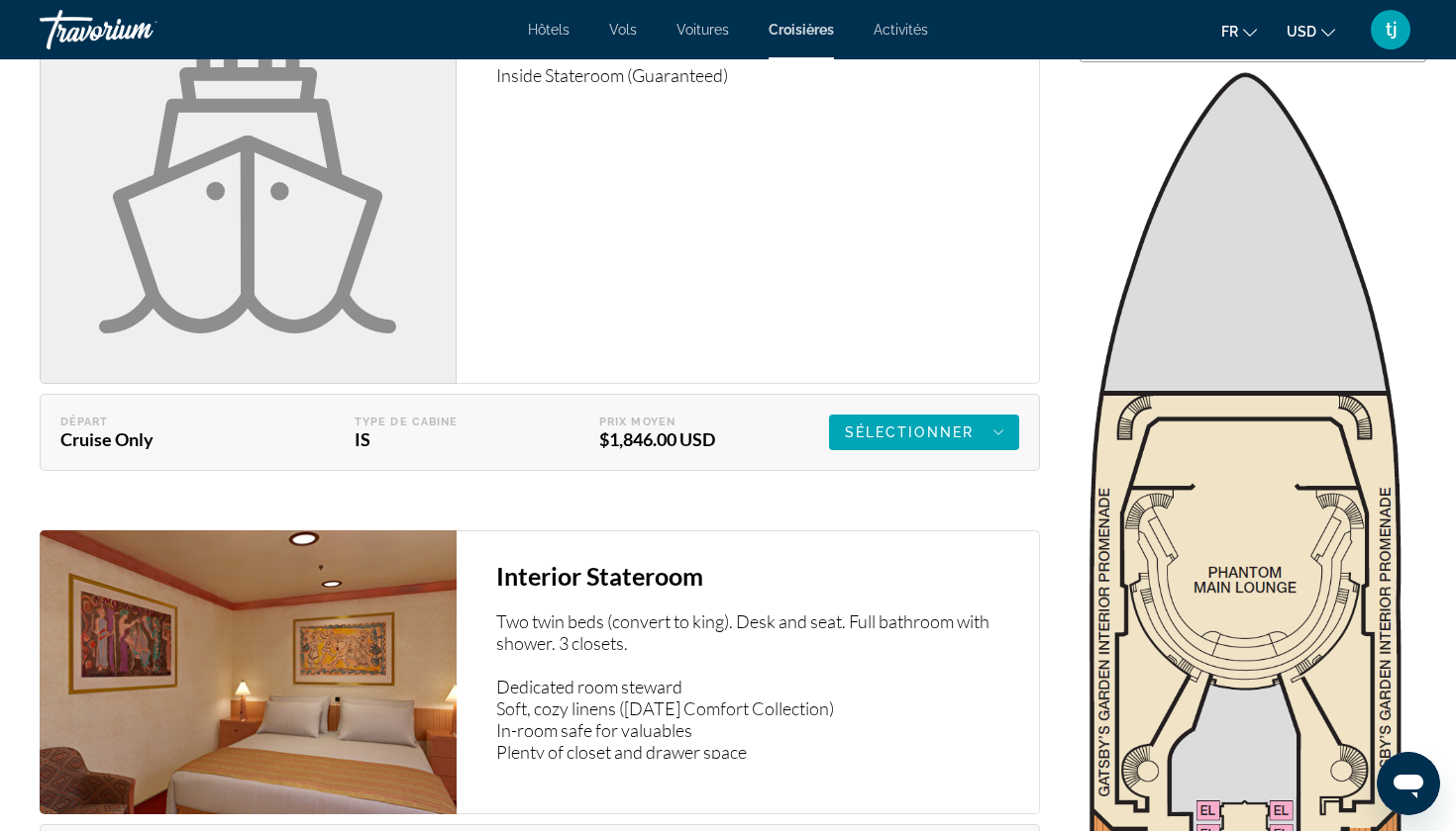
click at [333, 530] on img "Main content" at bounding box center [248, 672] width 417 height 284
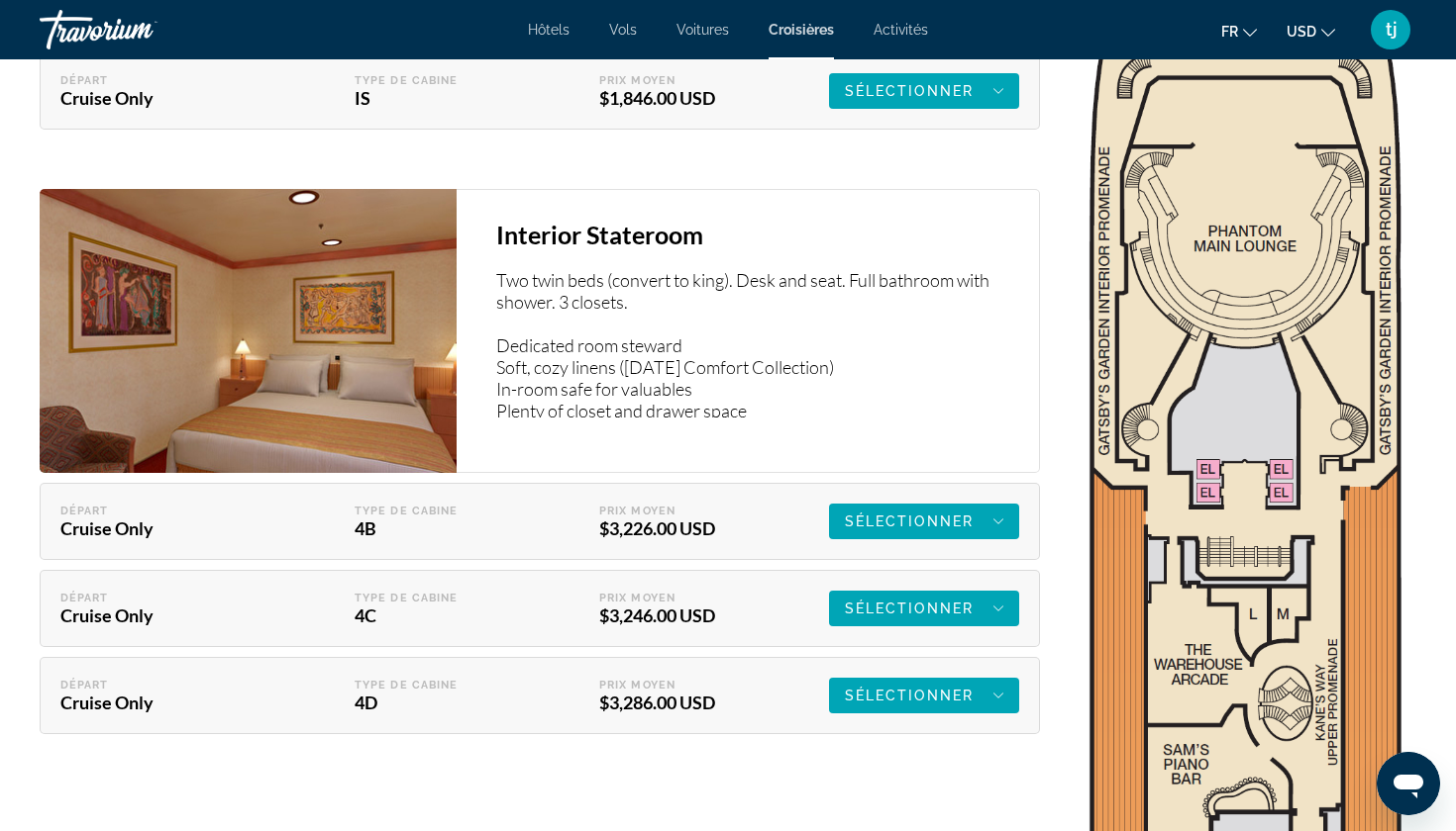
scroll to position [3759, 0]
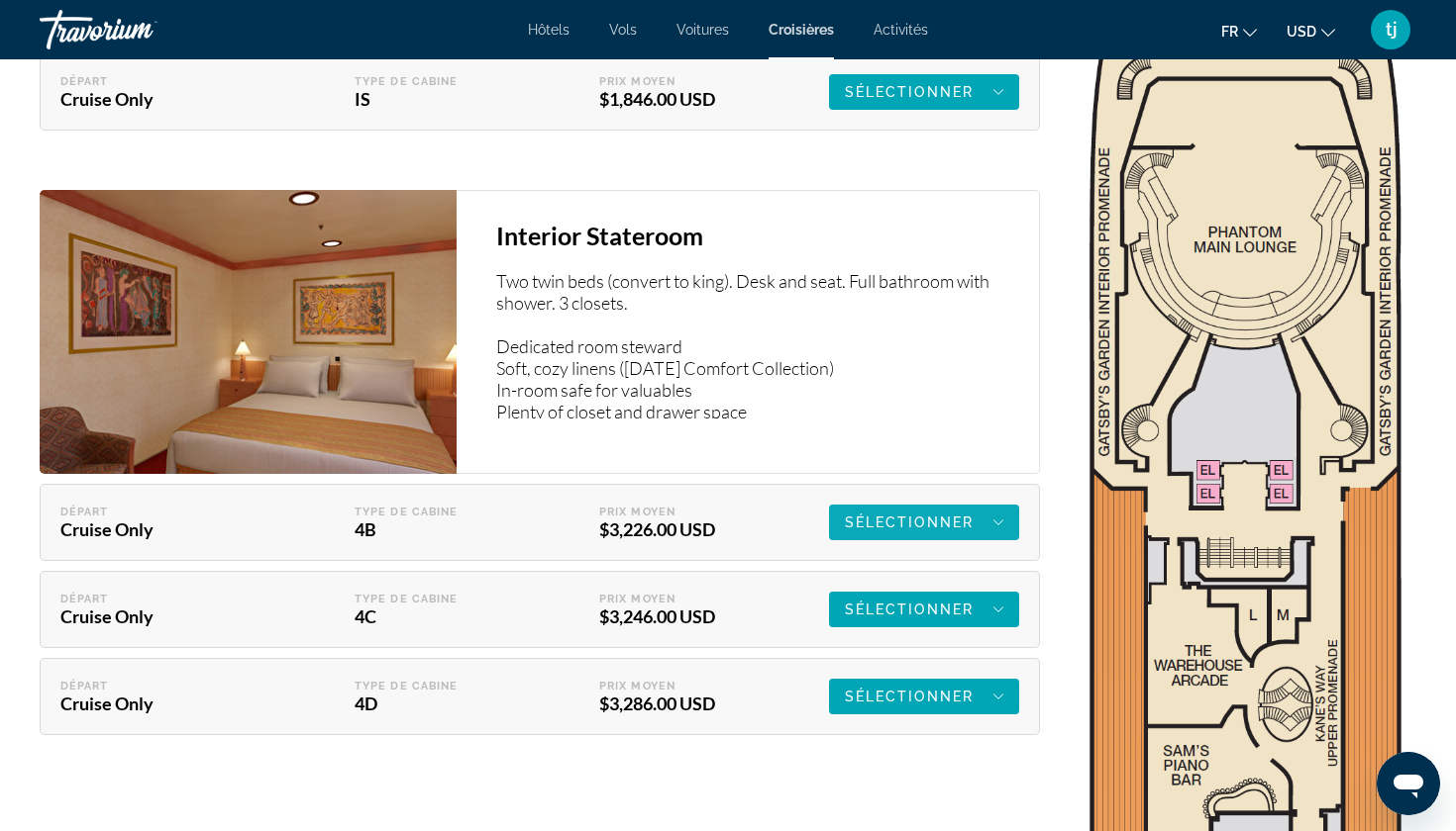
click at [881, 510] on div "Sélectionner" at bounding box center [923, 522] width 159 height 24
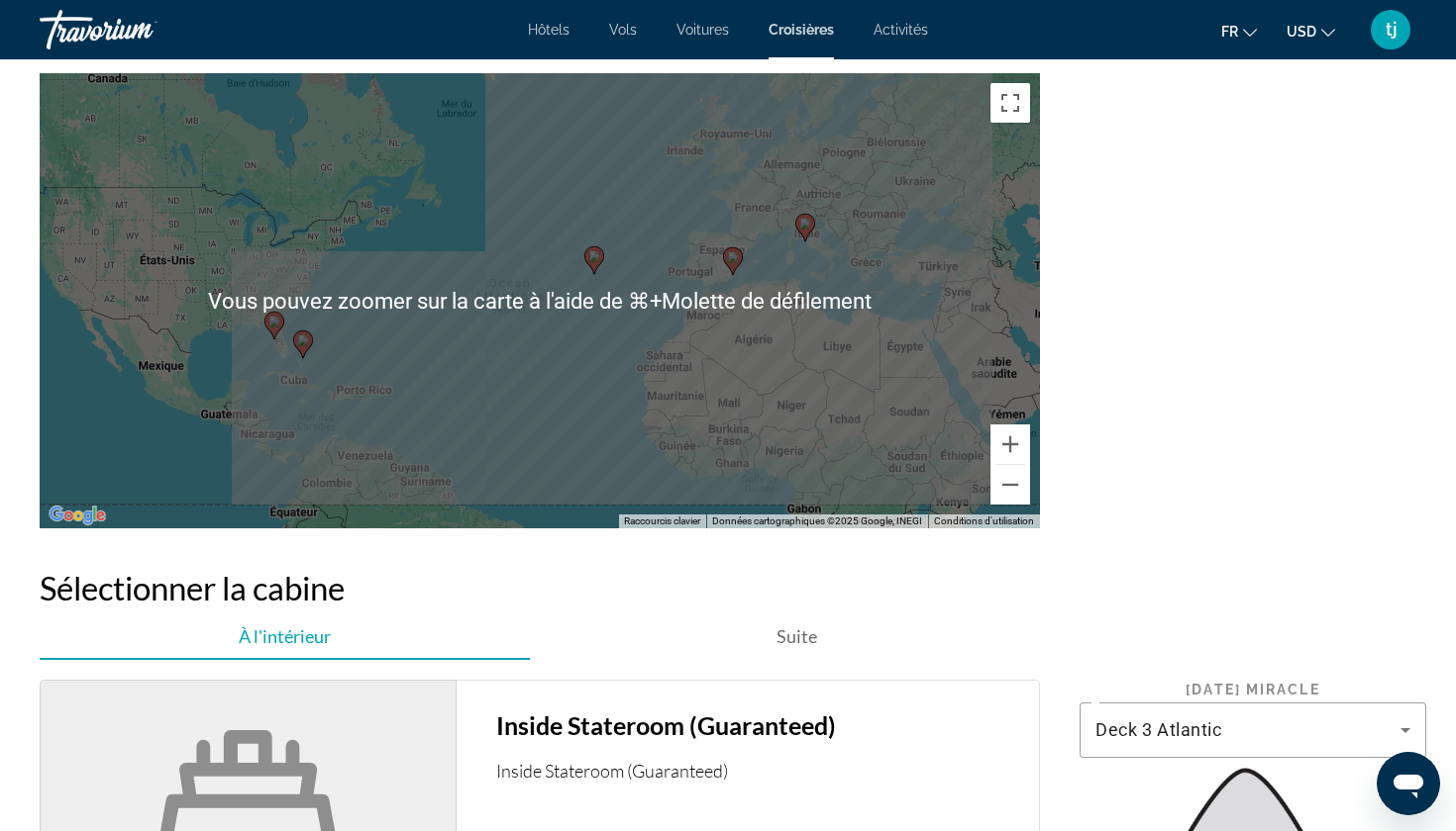
scroll to position [2769, 0]
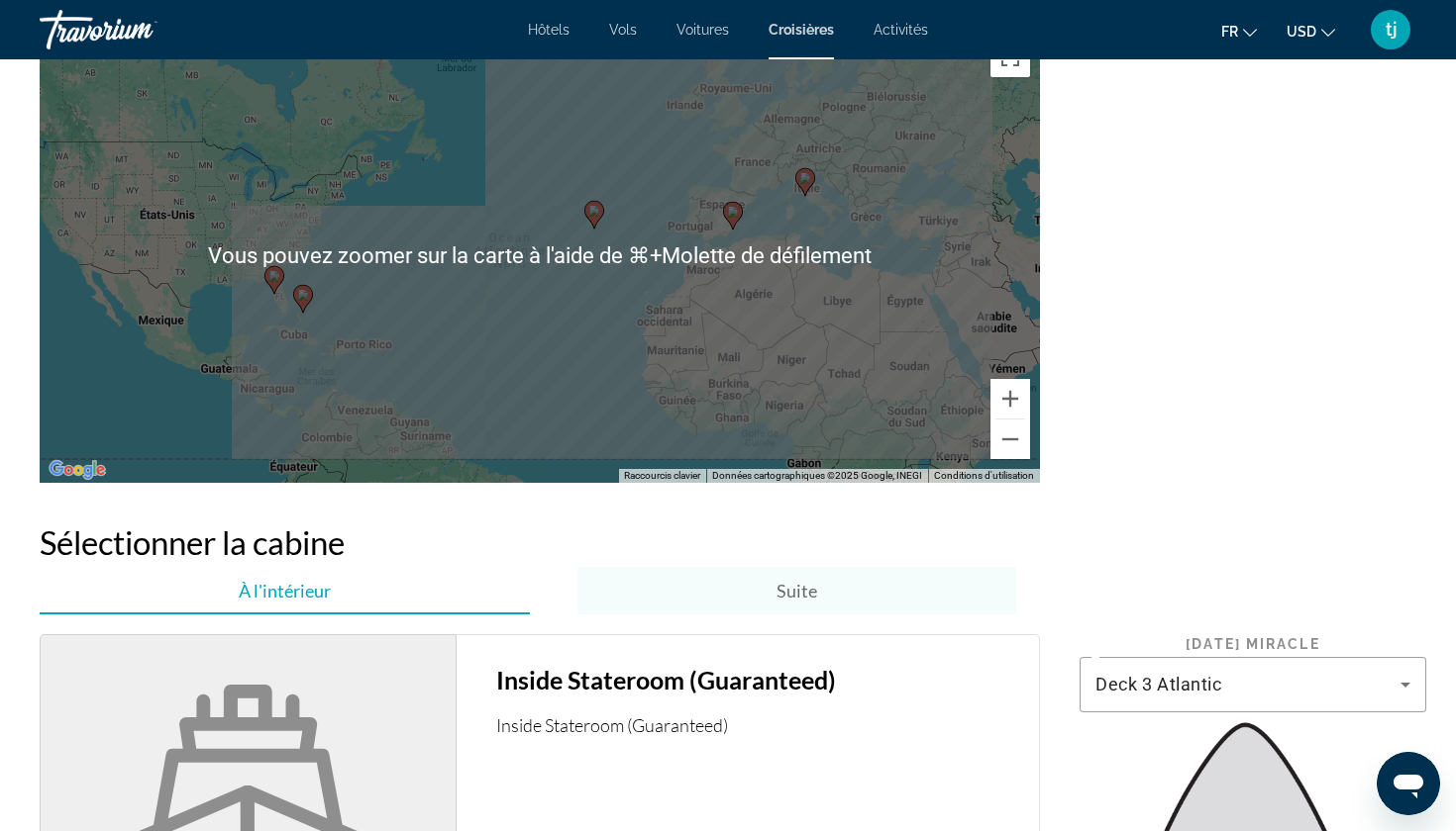
click at [739, 593] on div "Suite" at bounding box center [796, 591] width 439 height 48
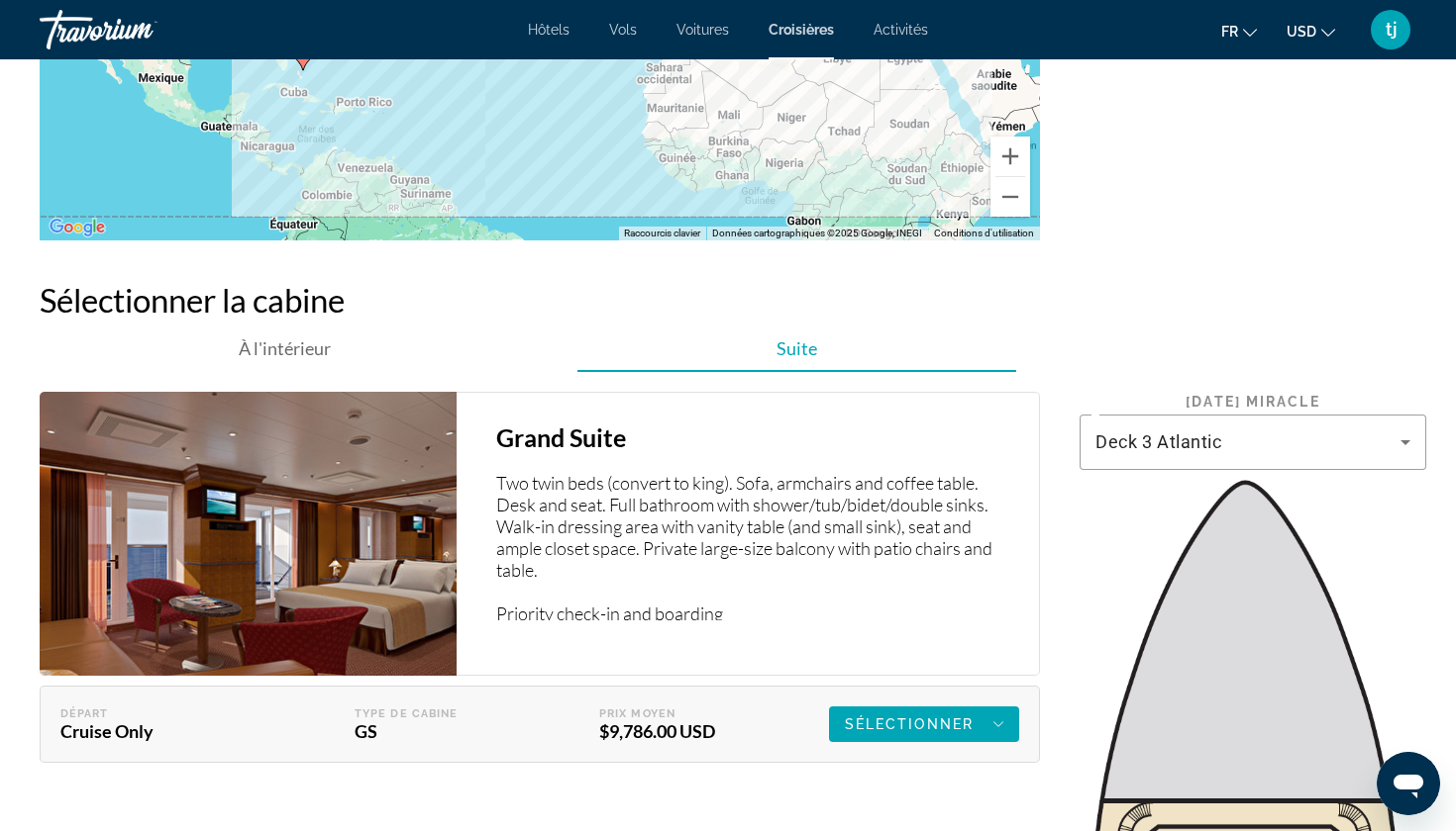
scroll to position [3012, 0]
click at [263, 576] on img "Main content" at bounding box center [248, 532] width 417 height 284
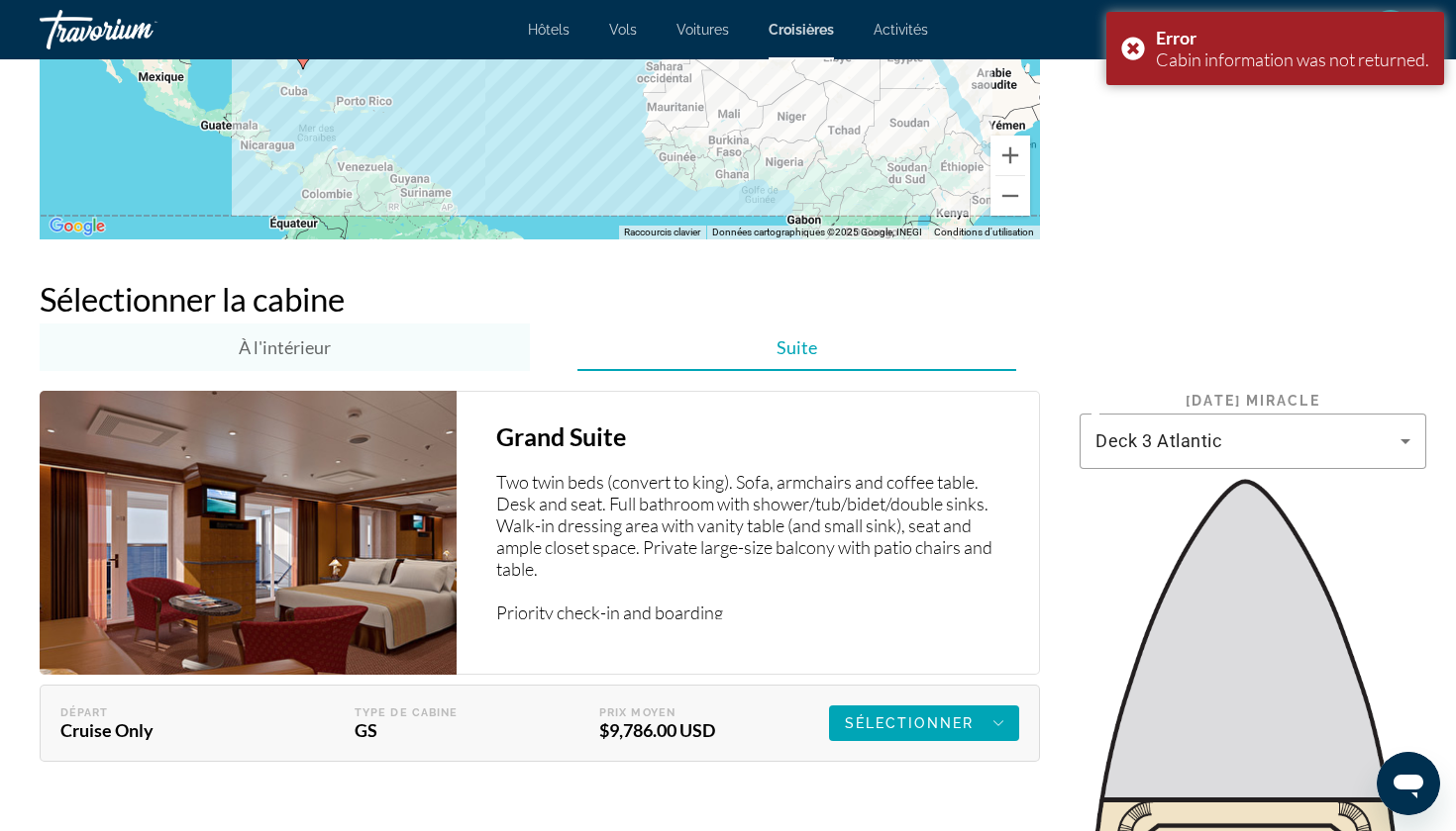
click at [275, 337] on span "À l'intérieur" at bounding box center [285, 348] width 92 height 22
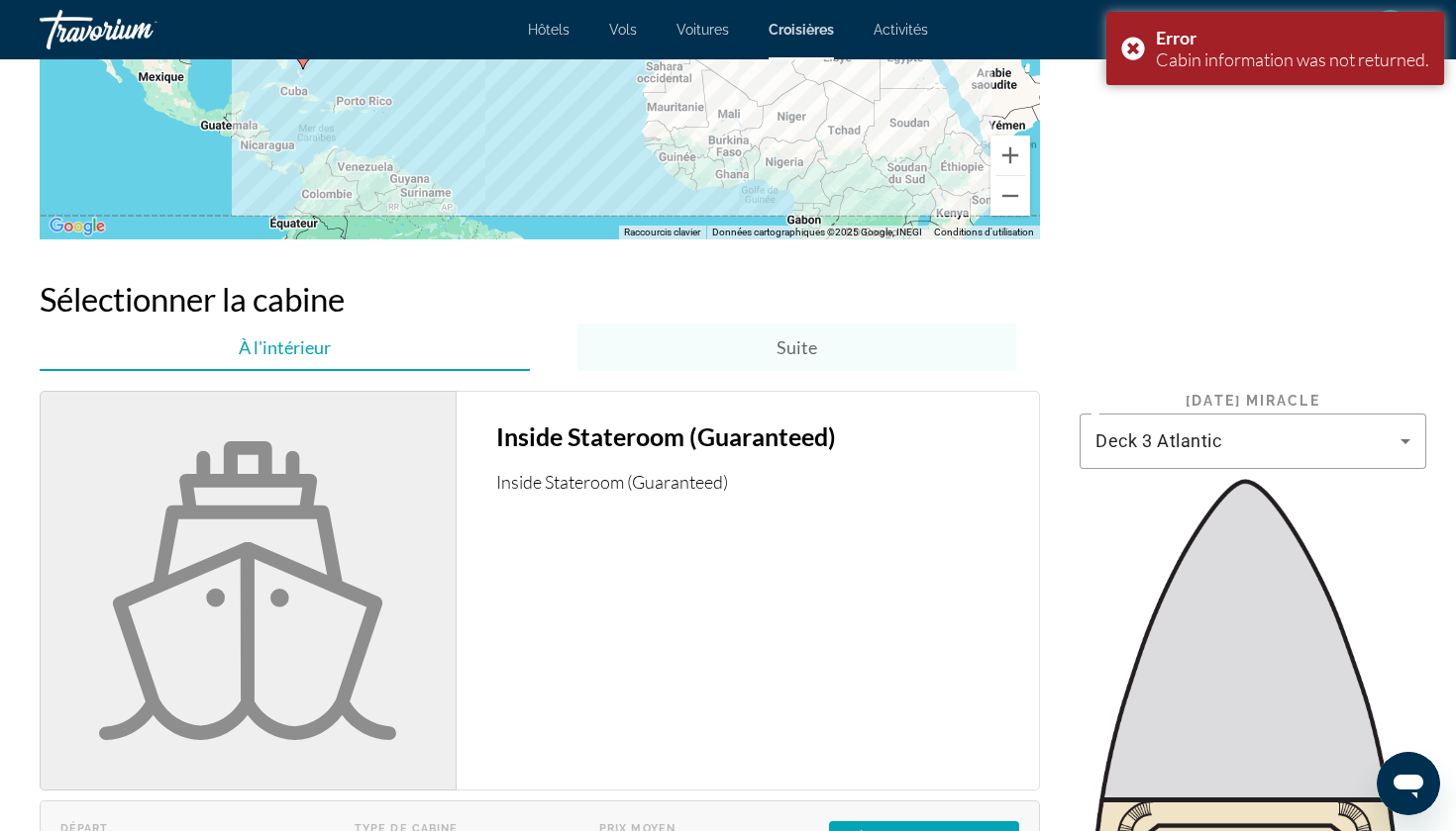
click at [713, 339] on div "Suite" at bounding box center [796, 348] width 439 height 48
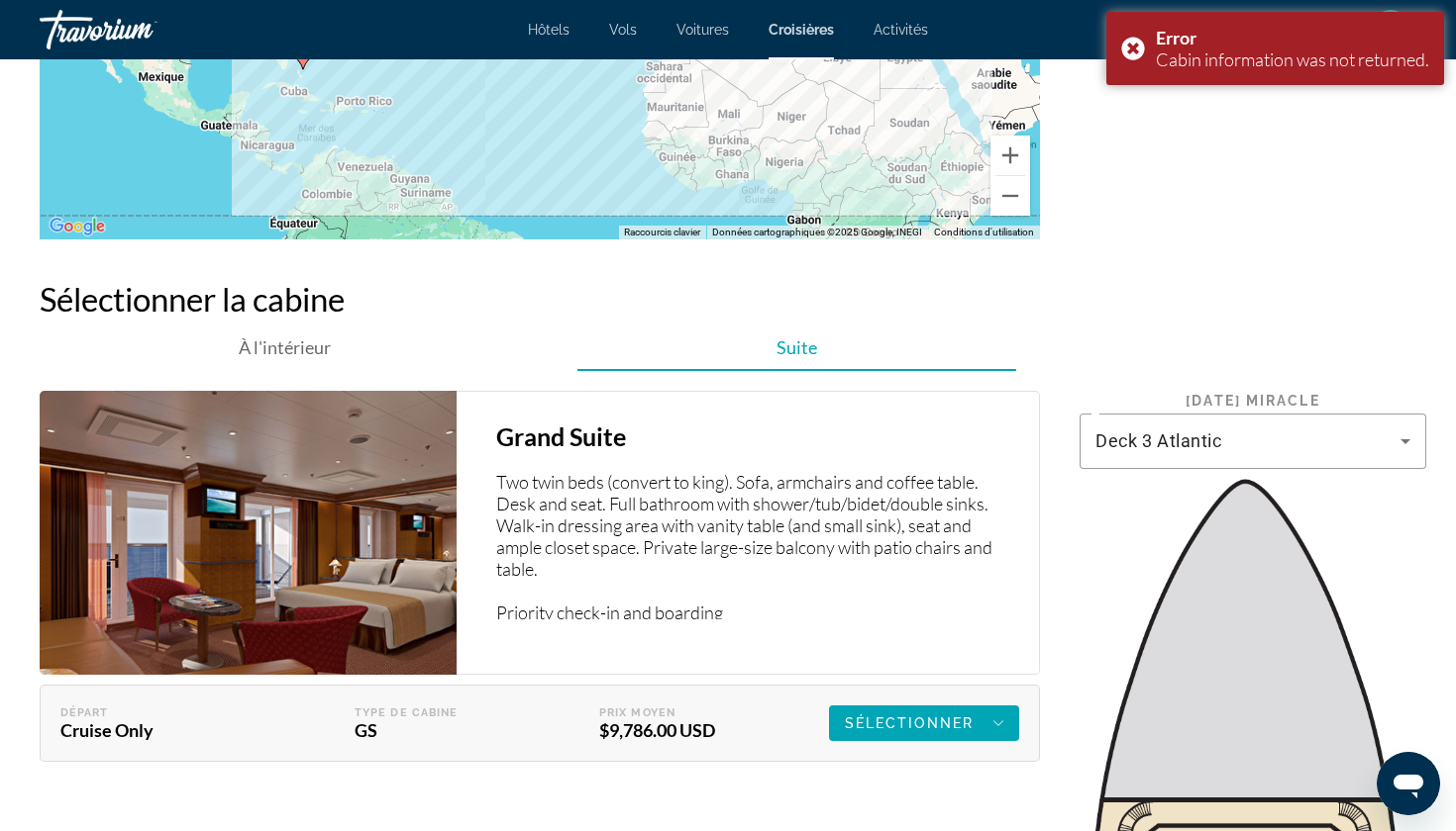
click at [301, 705] on div "Type de cabine GS" at bounding box center [417, 723] width 245 height 36
click at [363, 568] on img "Main content" at bounding box center [248, 532] width 417 height 284
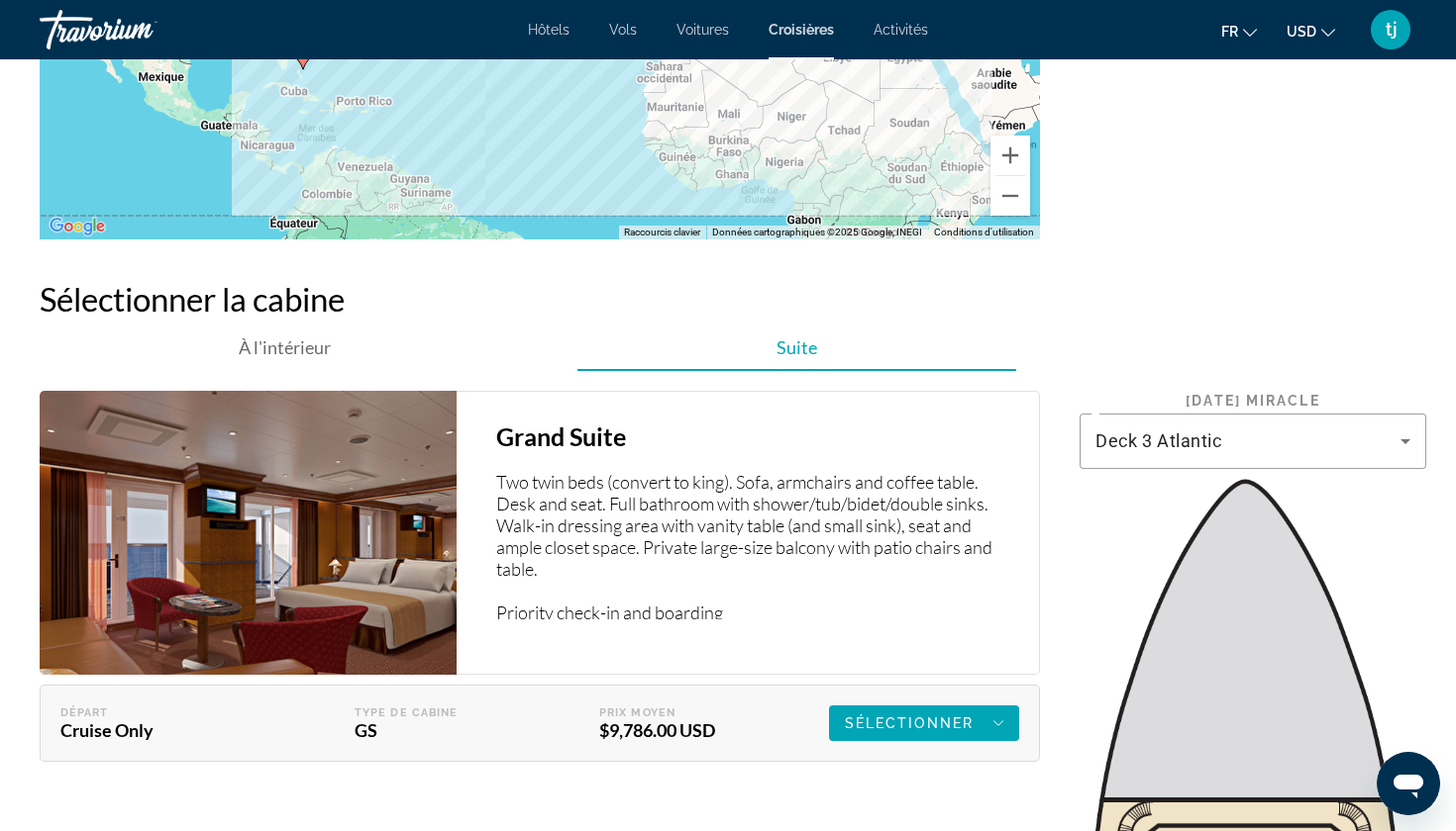
click at [796, 486] on p "Two twin beds (convert to king). Sofa, armchairs and coffee table. Desk and sea…" at bounding box center [756, 545] width 523 height 149
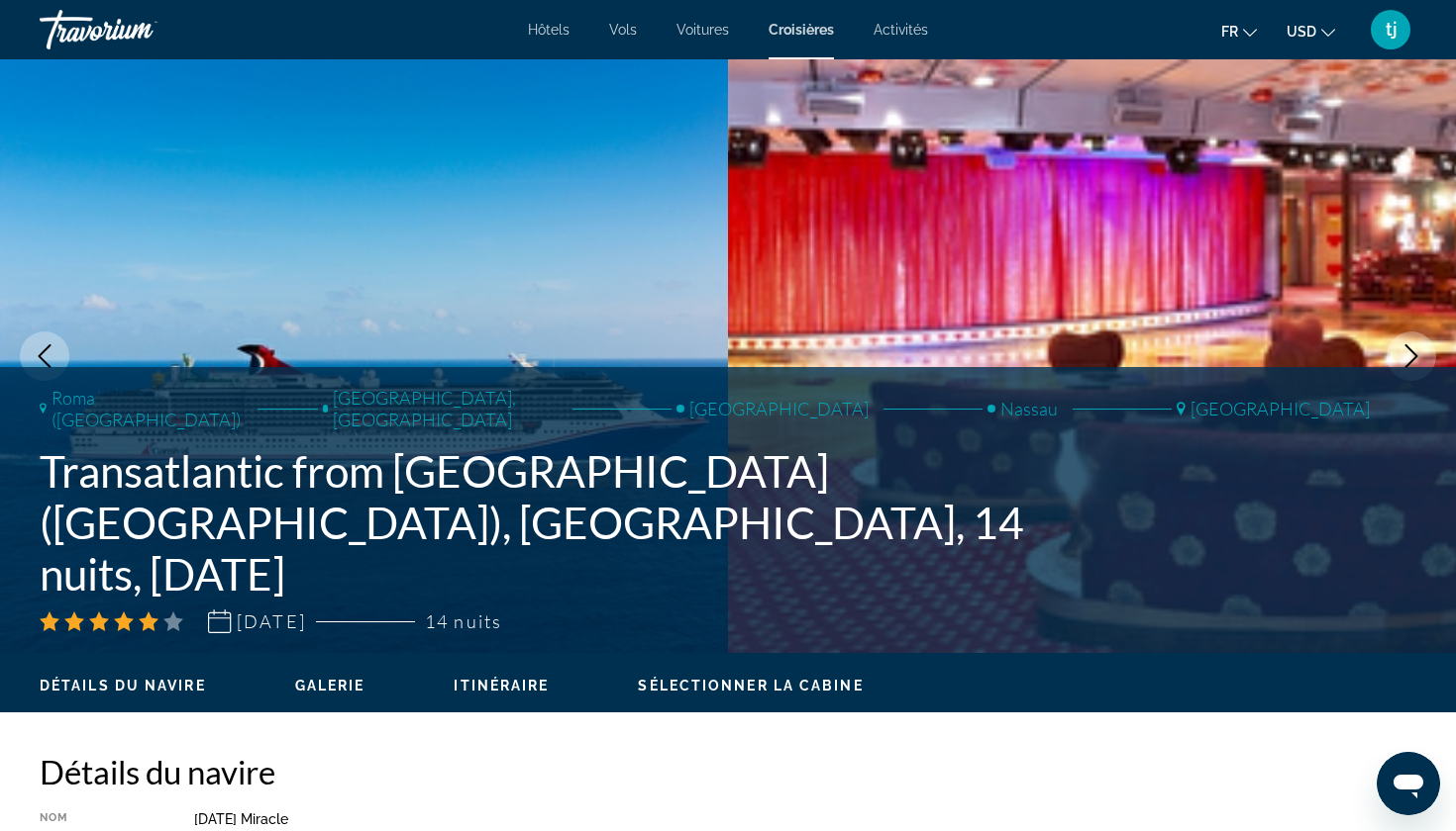
scroll to position [0, 0]
click at [565, 37] on span "Hôtels" at bounding box center [549, 30] width 42 height 16
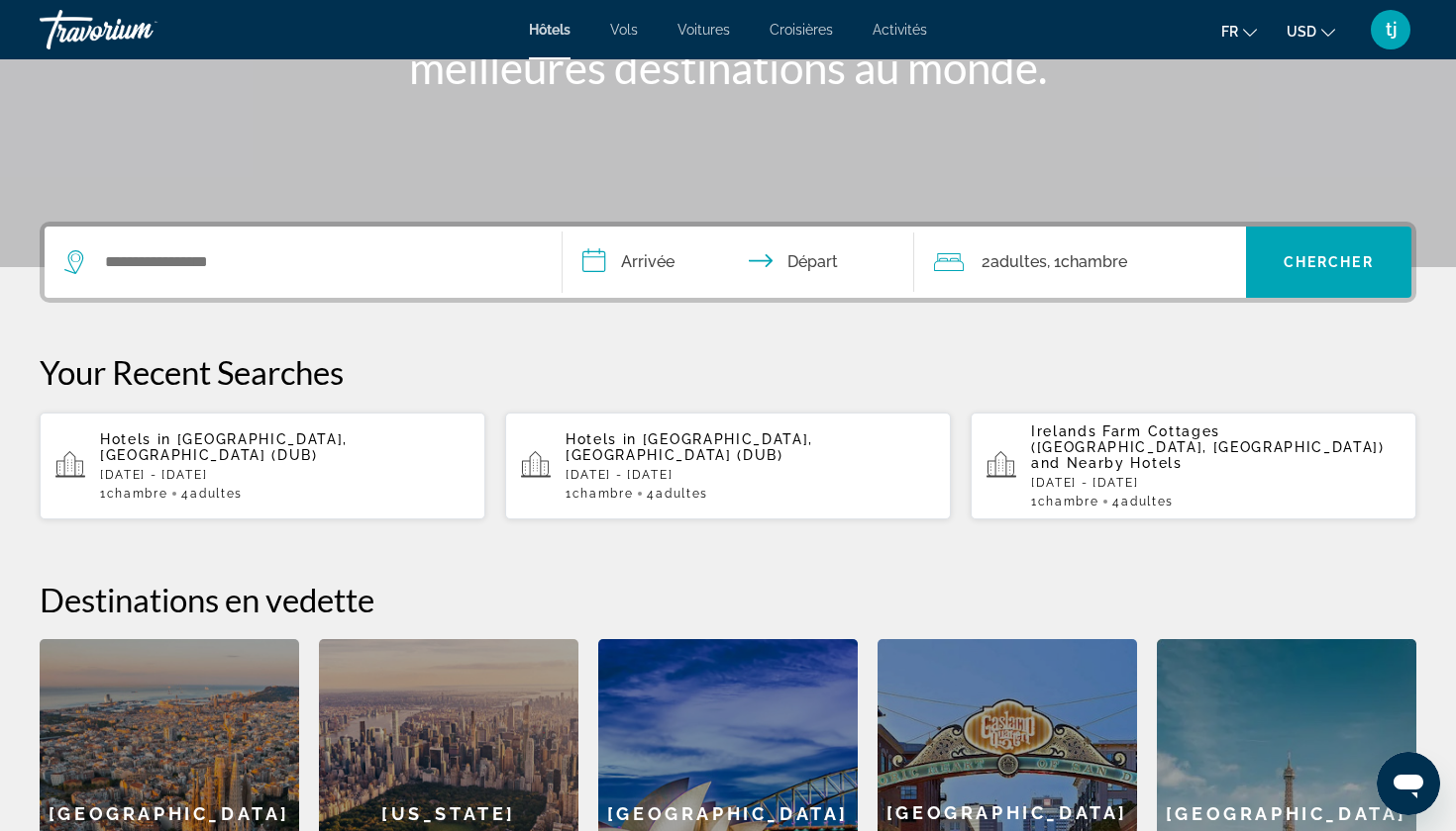
scroll to position [247, 0]
